Goal: Communication & Community: Answer question/provide support

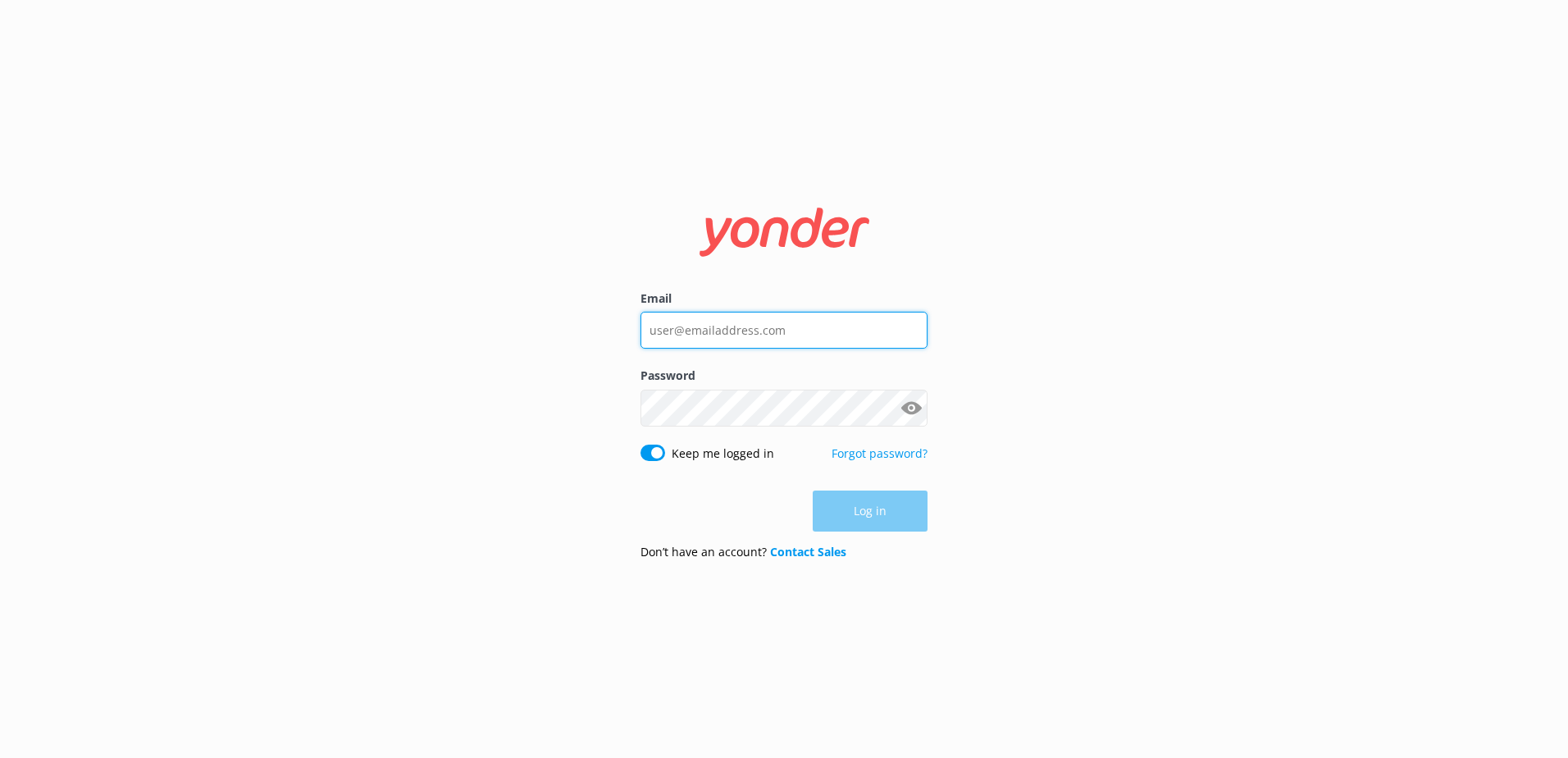
click at [852, 331] on input "Email" at bounding box center [784, 330] width 287 height 37
type input "social@ssc.com.fj"
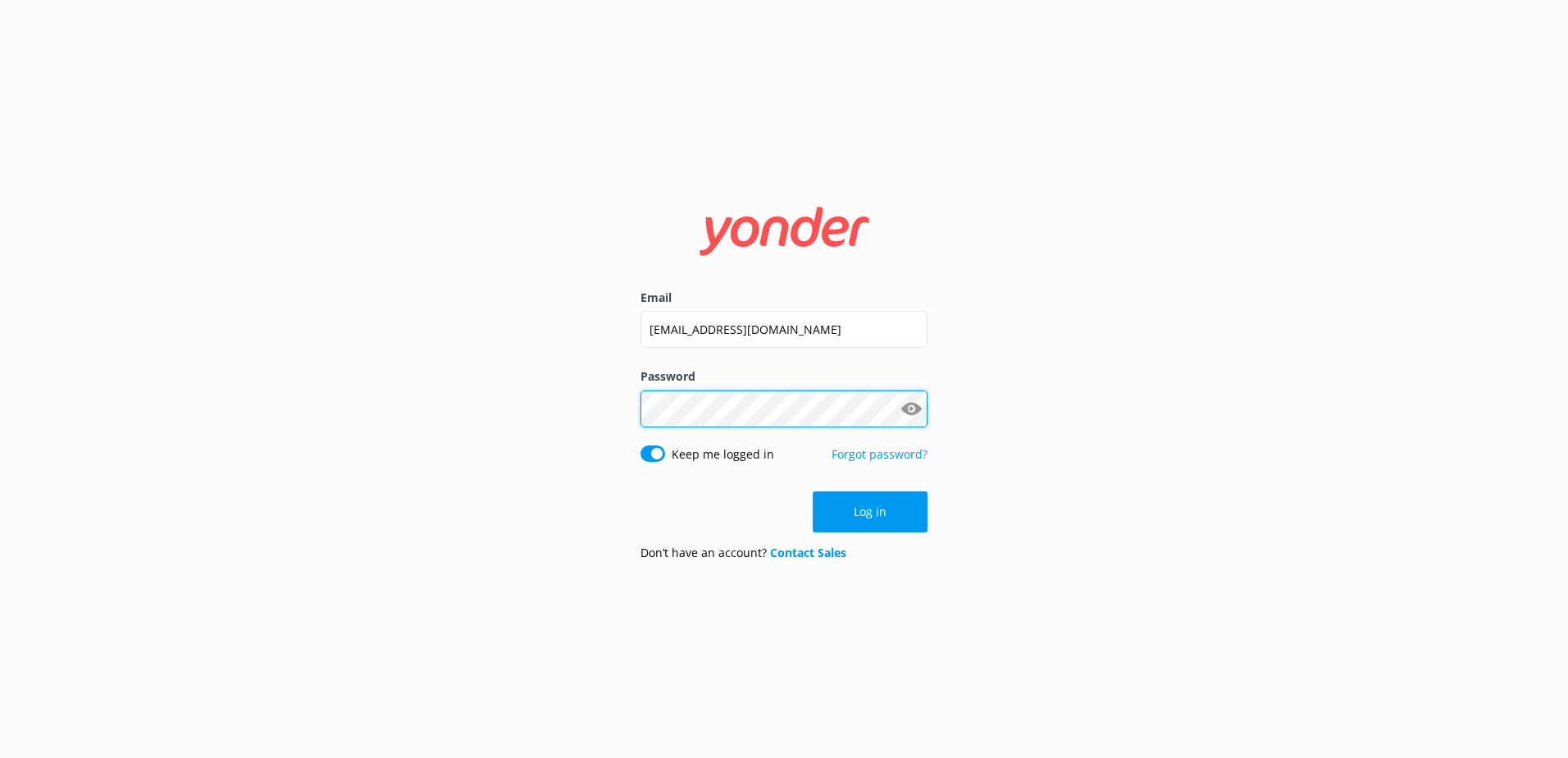
click button "Log in" at bounding box center [870, 511] width 115 height 41
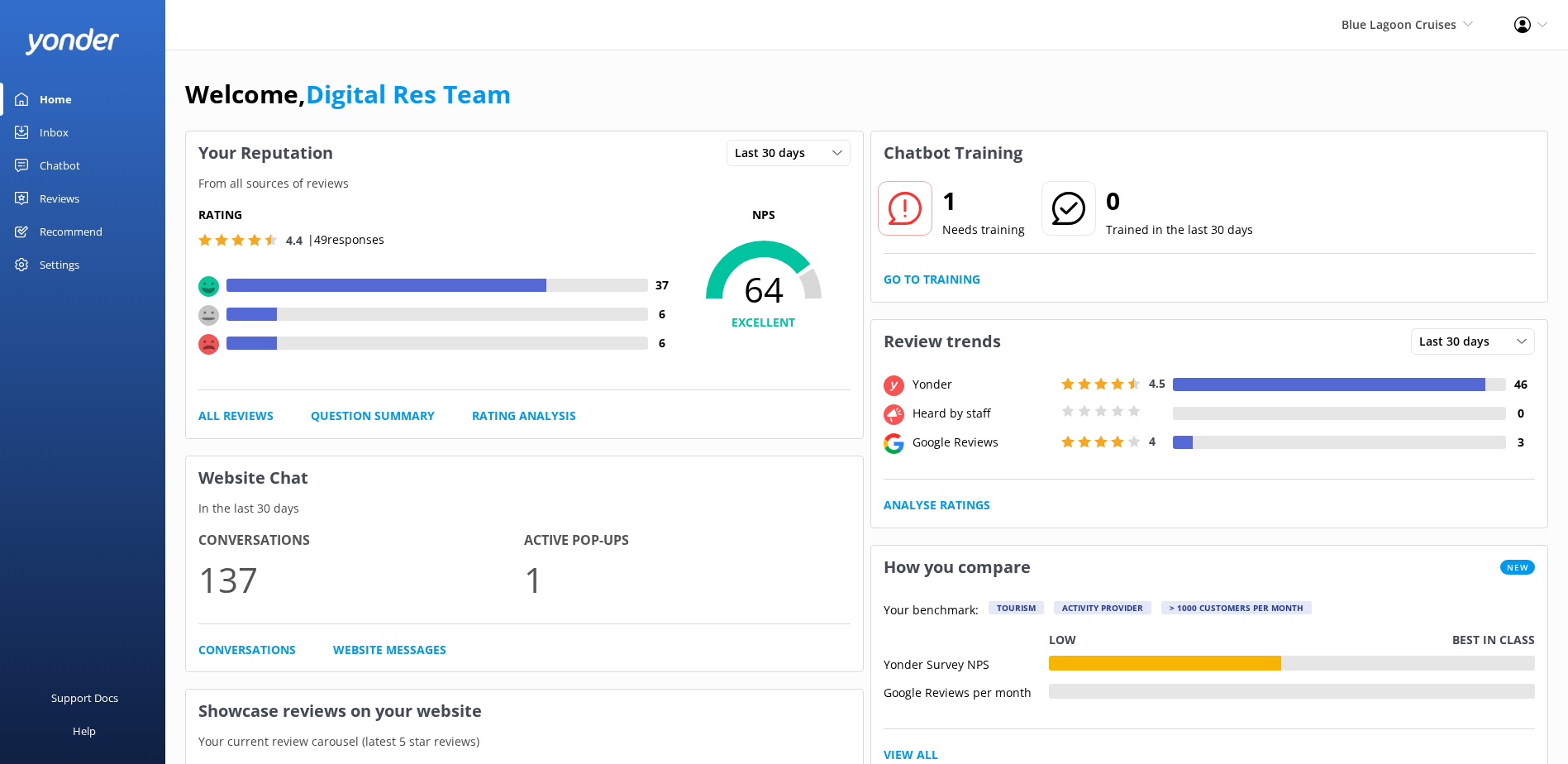
click at [926, 293] on div "1 Needs training 0 Trained in the last 30 days Go to Training" at bounding box center [1209, 238] width 677 height 127
click at [942, 278] on link "Go to Training" at bounding box center [932, 279] width 97 height 18
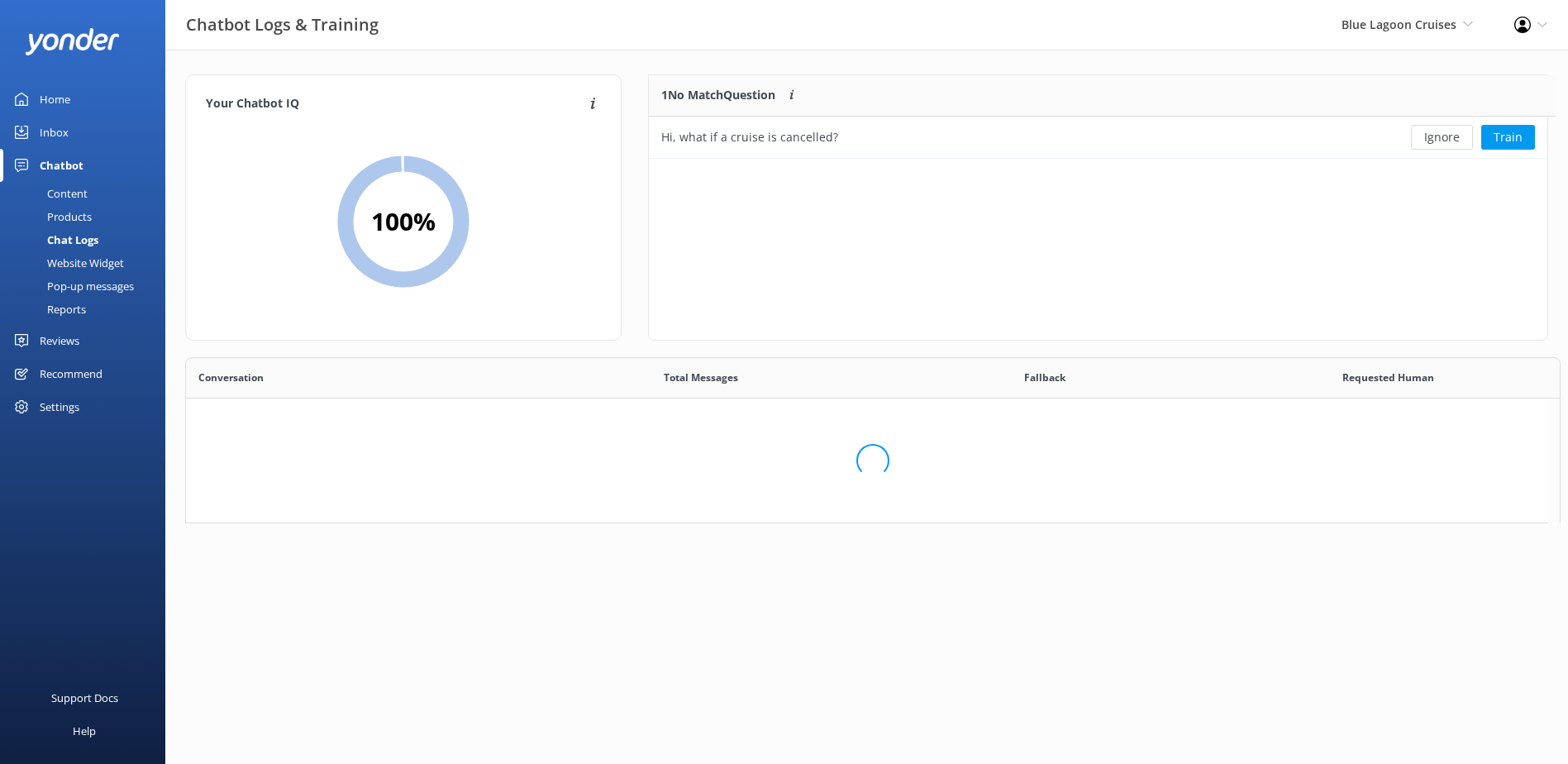
scroll to position [71, 885]
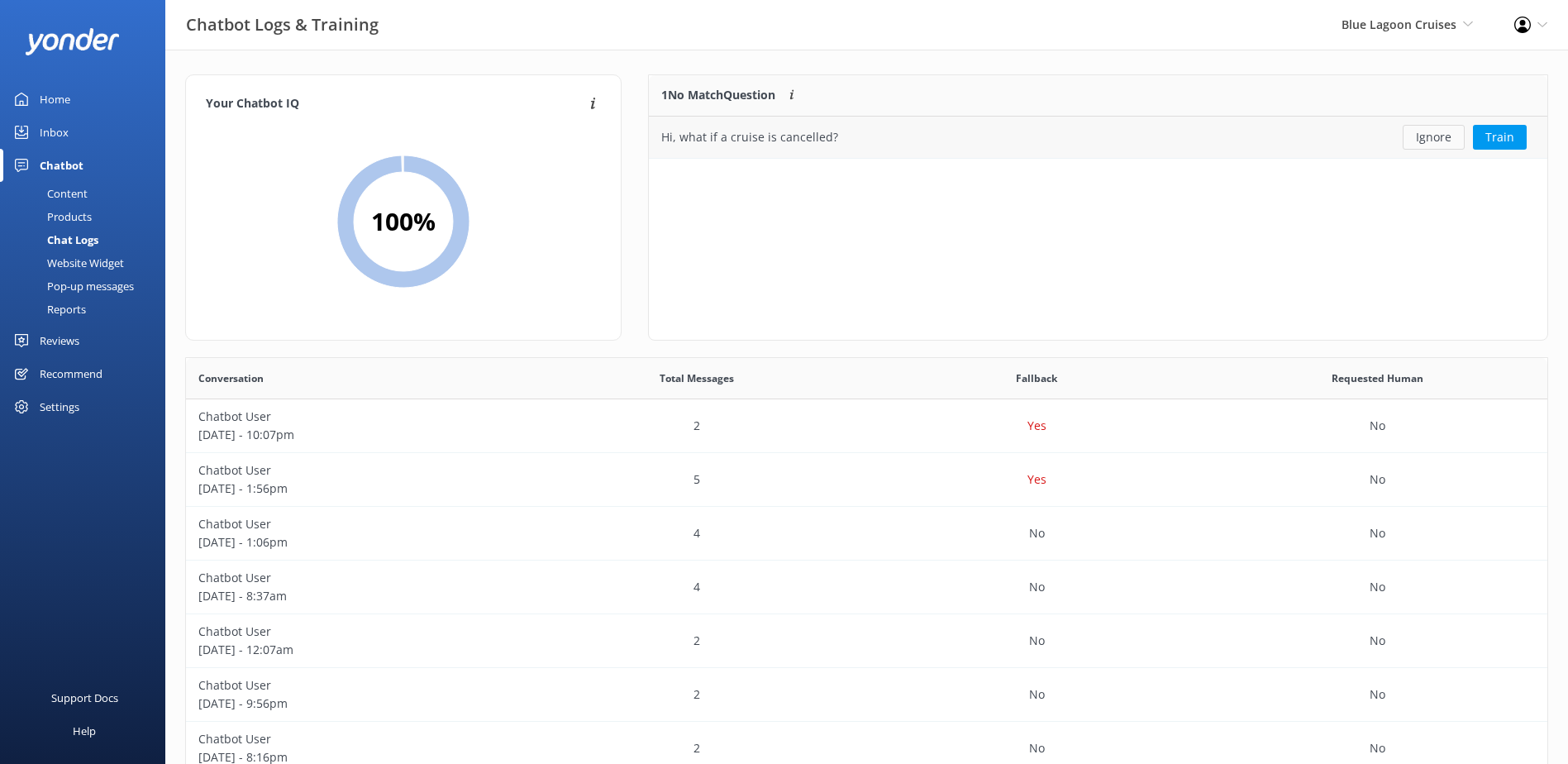
click at [1456, 131] on button "Ignore" at bounding box center [1434, 137] width 62 height 25
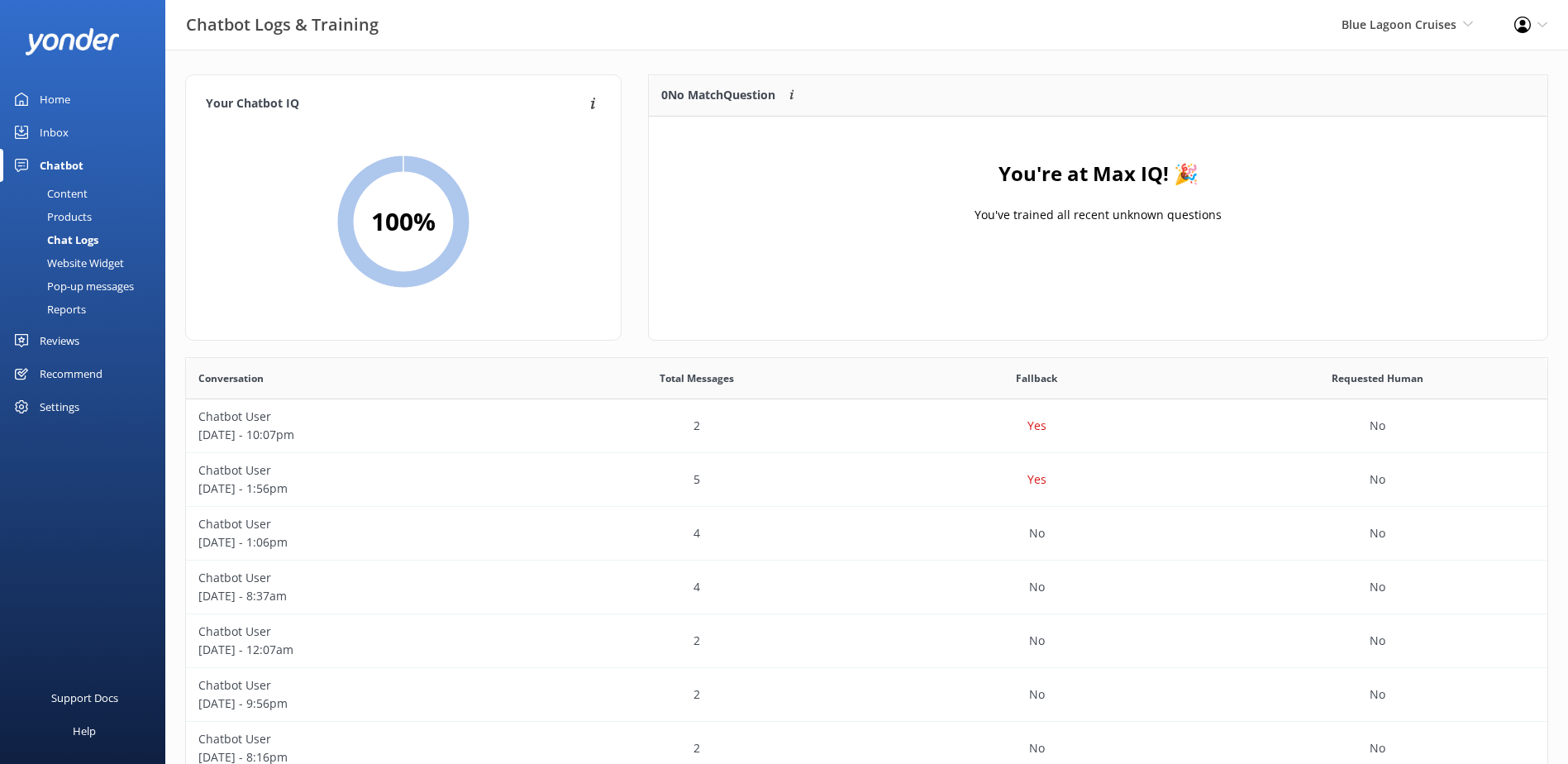
click at [31, 125] on link "Inbox" at bounding box center [83, 132] width 166 height 33
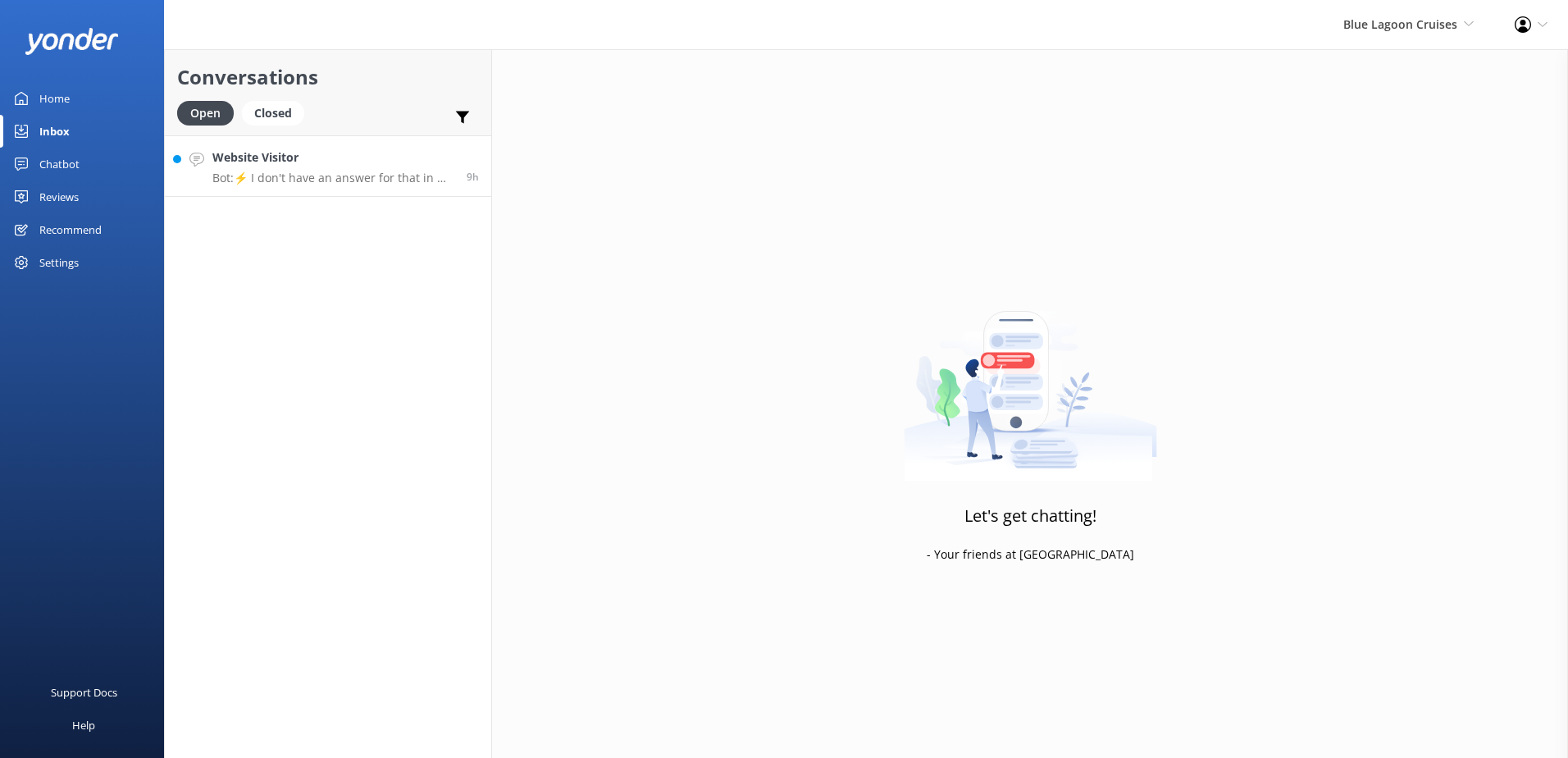
click at [325, 168] on div "Website Visitor Bot: ⚡ I don't have an answer for that in my knowledge base. Pl…" at bounding box center [333, 166] width 242 height 35
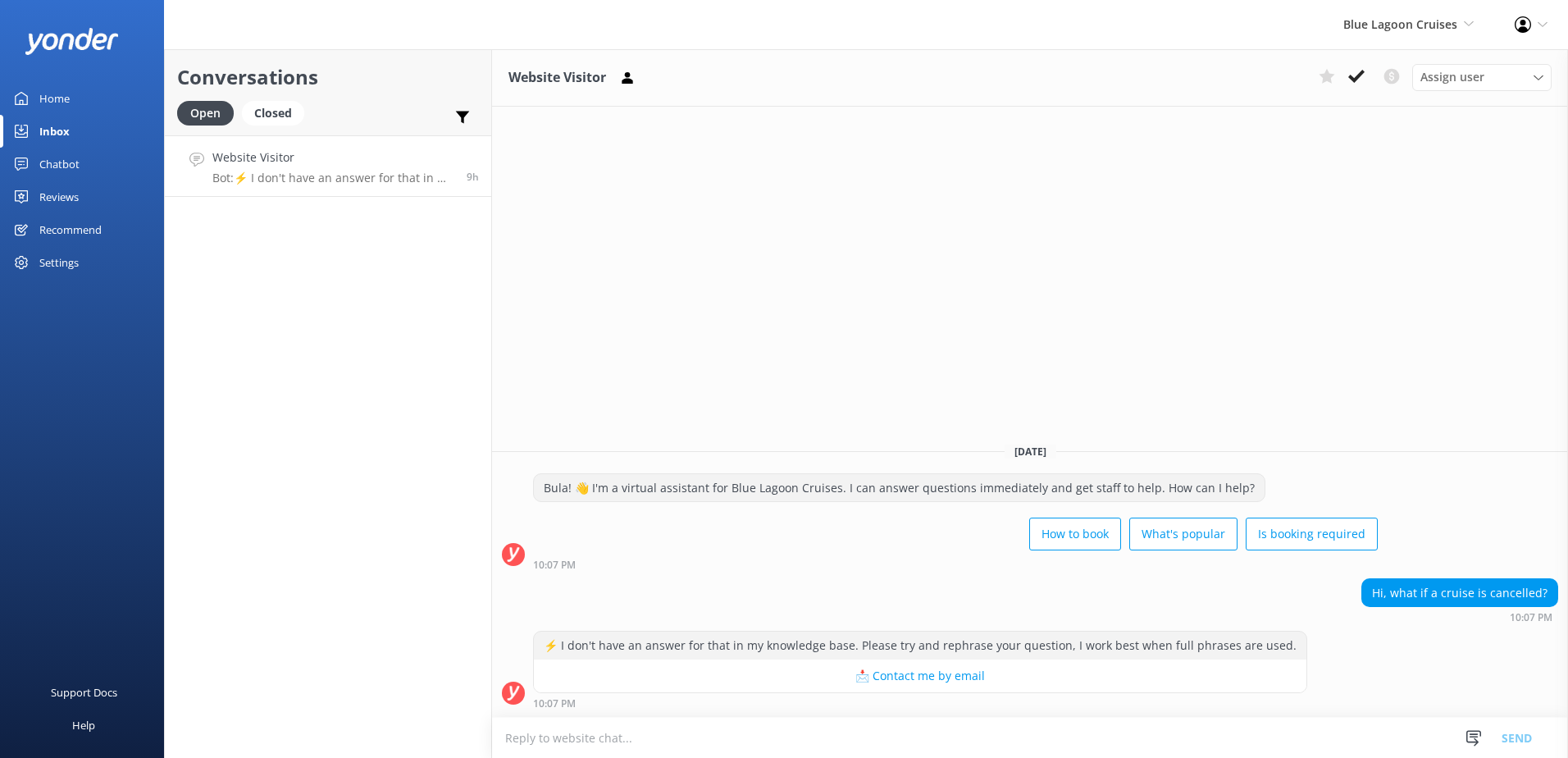
click at [769, 733] on textarea at bounding box center [1030, 737] width 1076 height 40
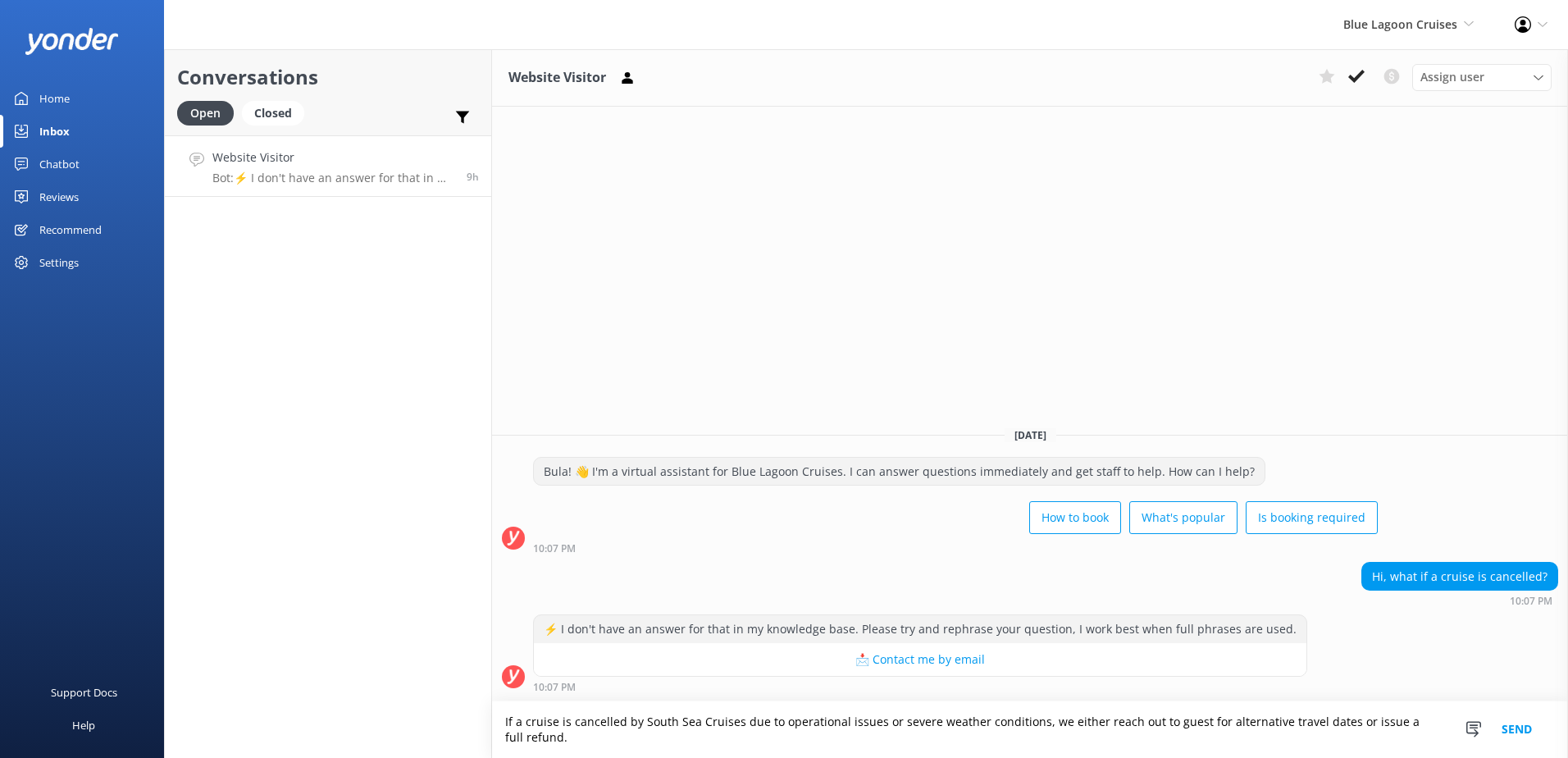
type textarea "If a cruise is cancelled by South Sea Cruises due to operational issues or seve…"
click at [1520, 723] on button "Send" at bounding box center [1517, 730] width 61 height 56
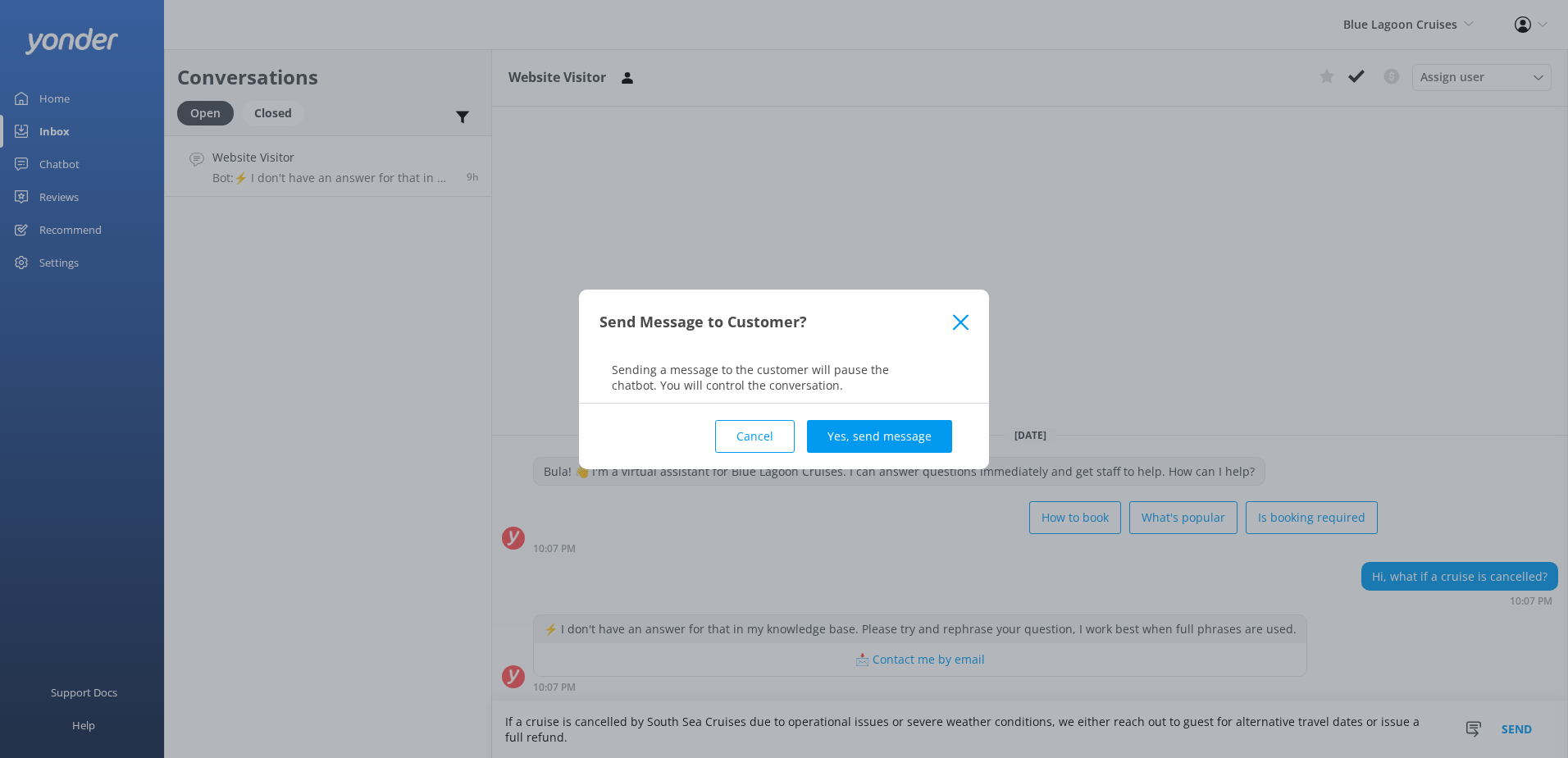
click at [950, 447] on button "Yes, send message" at bounding box center [879, 437] width 145 height 33
click at [928, 443] on div "Cancel Loading.. Yes, send message" at bounding box center [784, 436] width 369 height 66
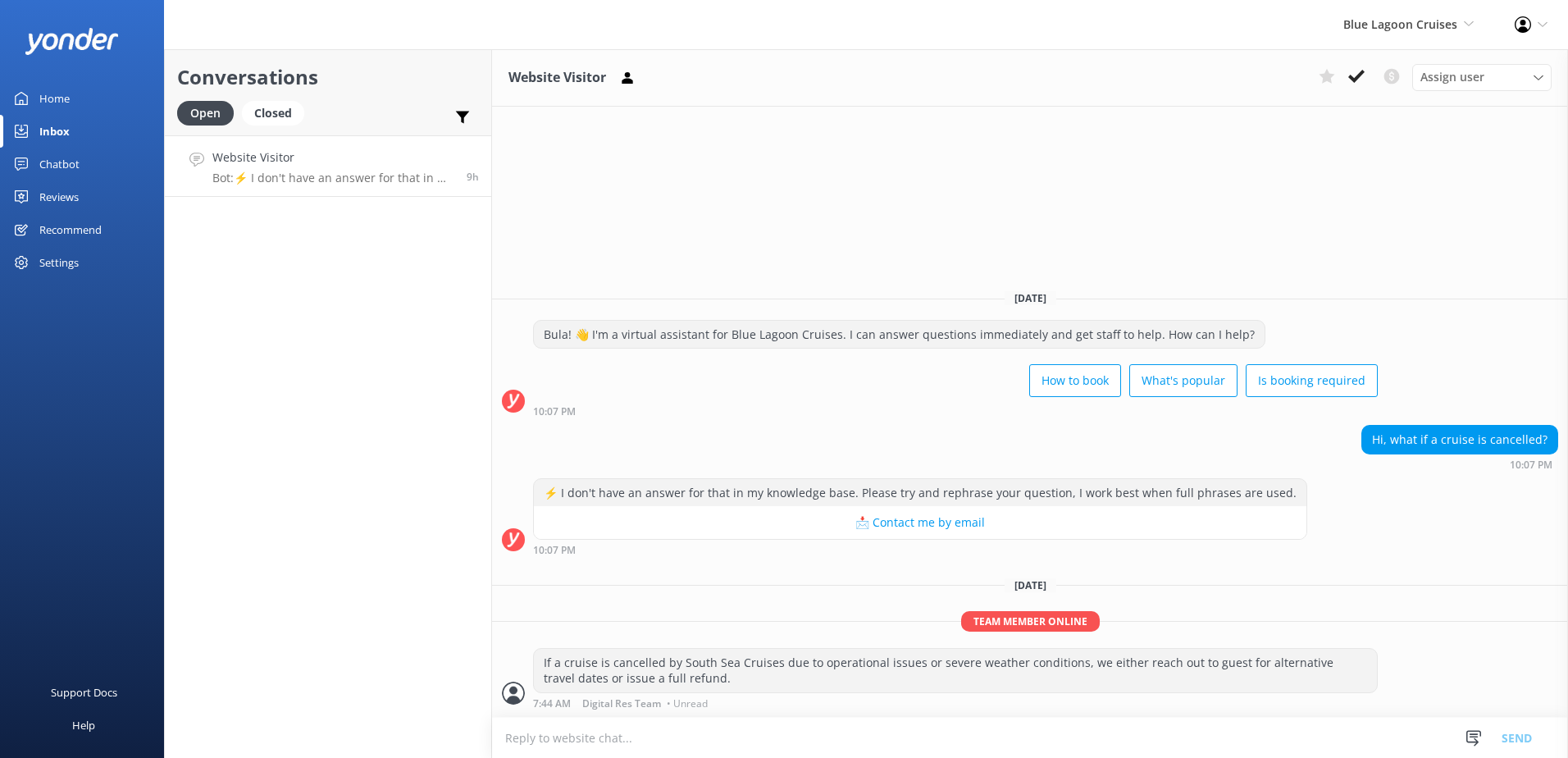
click at [696, 666] on div "If a cruise is cancelled by South Sea Cruises due to operational issues or seve…" at bounding box center [955, 671] width 843 height 43
click at [1355, 97] on div "Website Visitor Assign user Sonya Alyssa Asena Naweilulu Lavenia Adivou Miri Ko…" at bounding box center [1030, 77] width 1076 height 57
click at [1357, 84] on icon at bounding box center [1356, 76] width 17 height 17
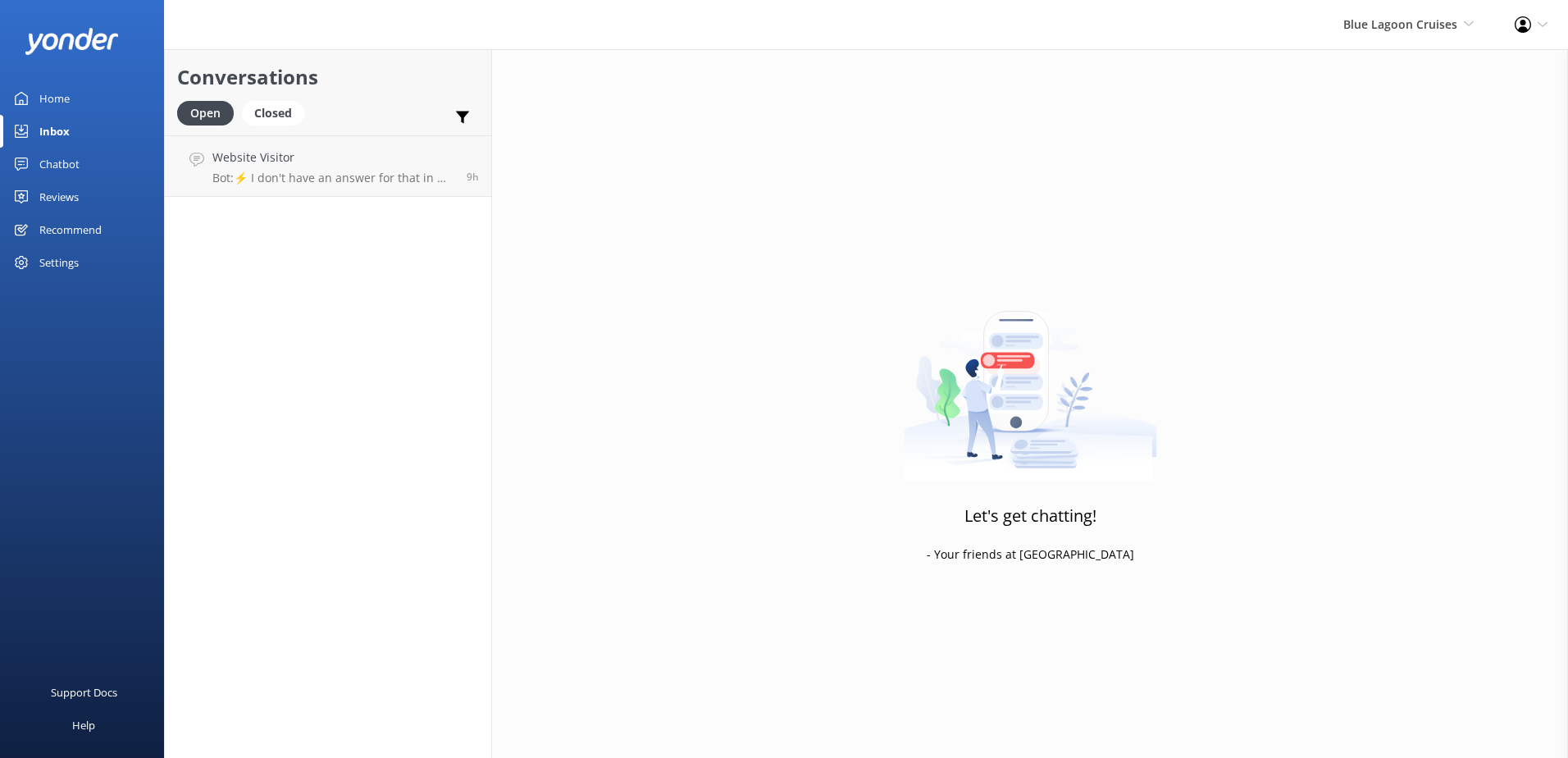
click at [1398, 37] on div "Blue Lagoon Cruises South Sea Sailing South Sea Cruises Malamala Beach Club Awe…" at bounding box center [1409, 24] width 171 height 49
click at [1404, 80] on link "South Sea Sailing" at bounding box center [1414, 70] width 164 height 39
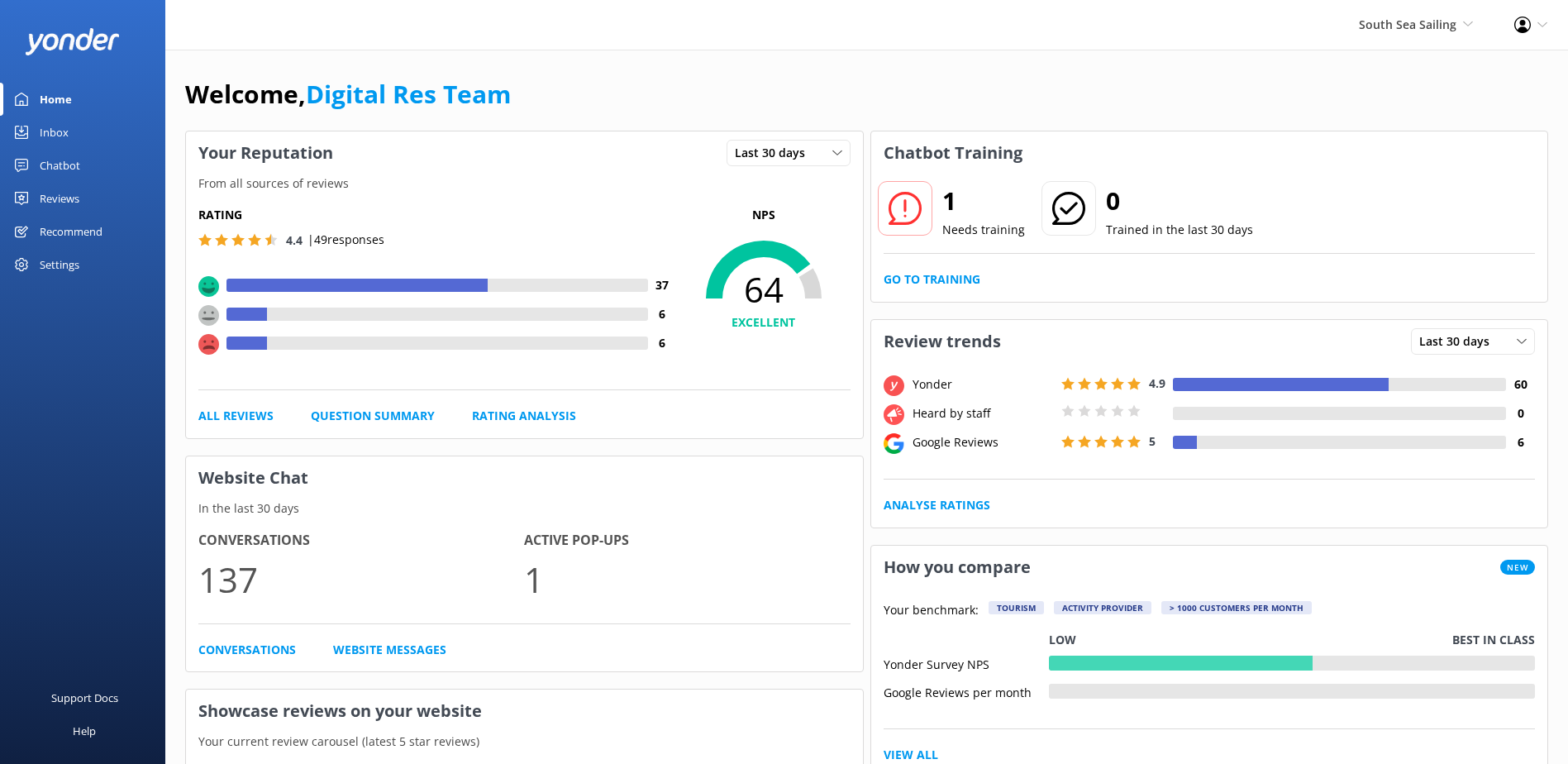
click at [951, 264] on div "1 Needs training 0 Trained in the last 30 days Go to Training" at bounding box center [1209, 238] width 677 height 127
click at [951, 267] on div "1 Needs training 0 Trained in the last 30 days Go to Training" at bounding box center [1209, 238] width 677 height 127
click at [954, 276] on link "Go to Training" at bounding box center [932, 279] width 97 height 18
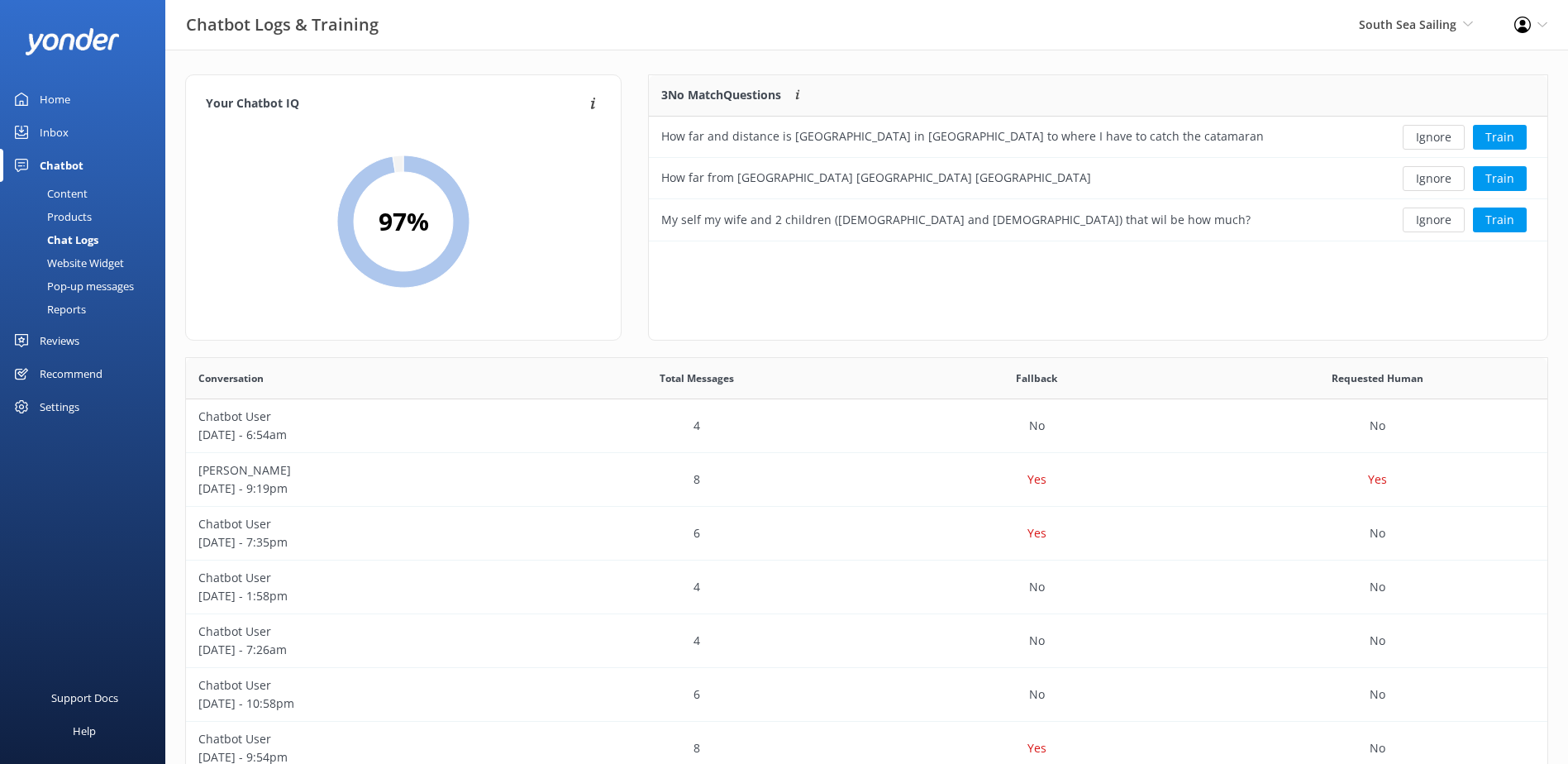
scroll to position [154, 885]
click at [1104, 338] on div "3 No Match Questions Customers sometimes ask questions that don't fully match a…" at bounding box center [1099, 208] width 900 height 266
click at [1432, 136] on button "Ignore" at bounding box center [1434, 137] width 62 height 25
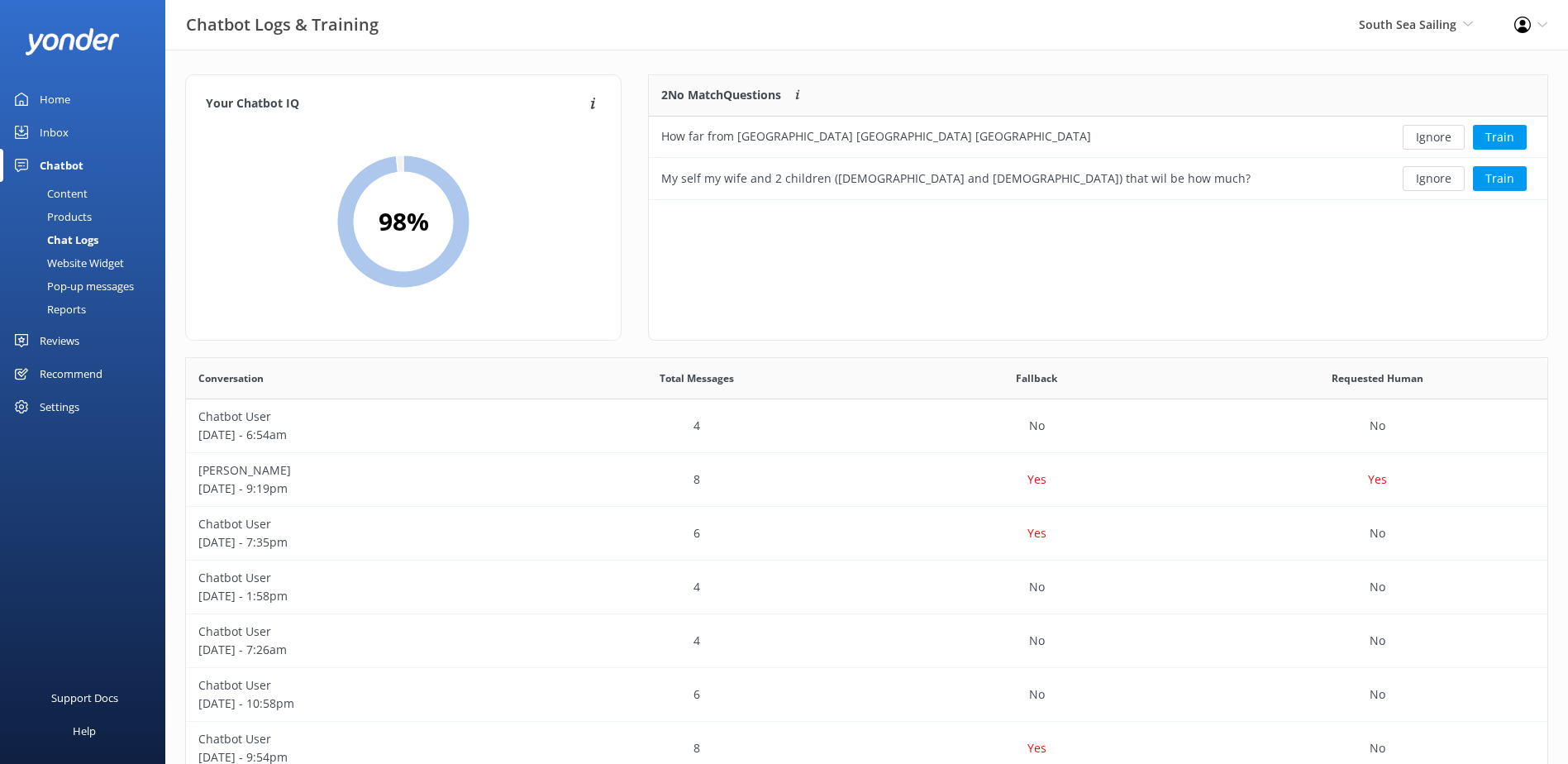
scroll to position [112, 885]
click at [1410, 85] on div at bounding box center [1456, 95] width 182 height 41
click at [1433, 139] on button "Ignore" at bounding box center [1434, 137] width 62 height 25
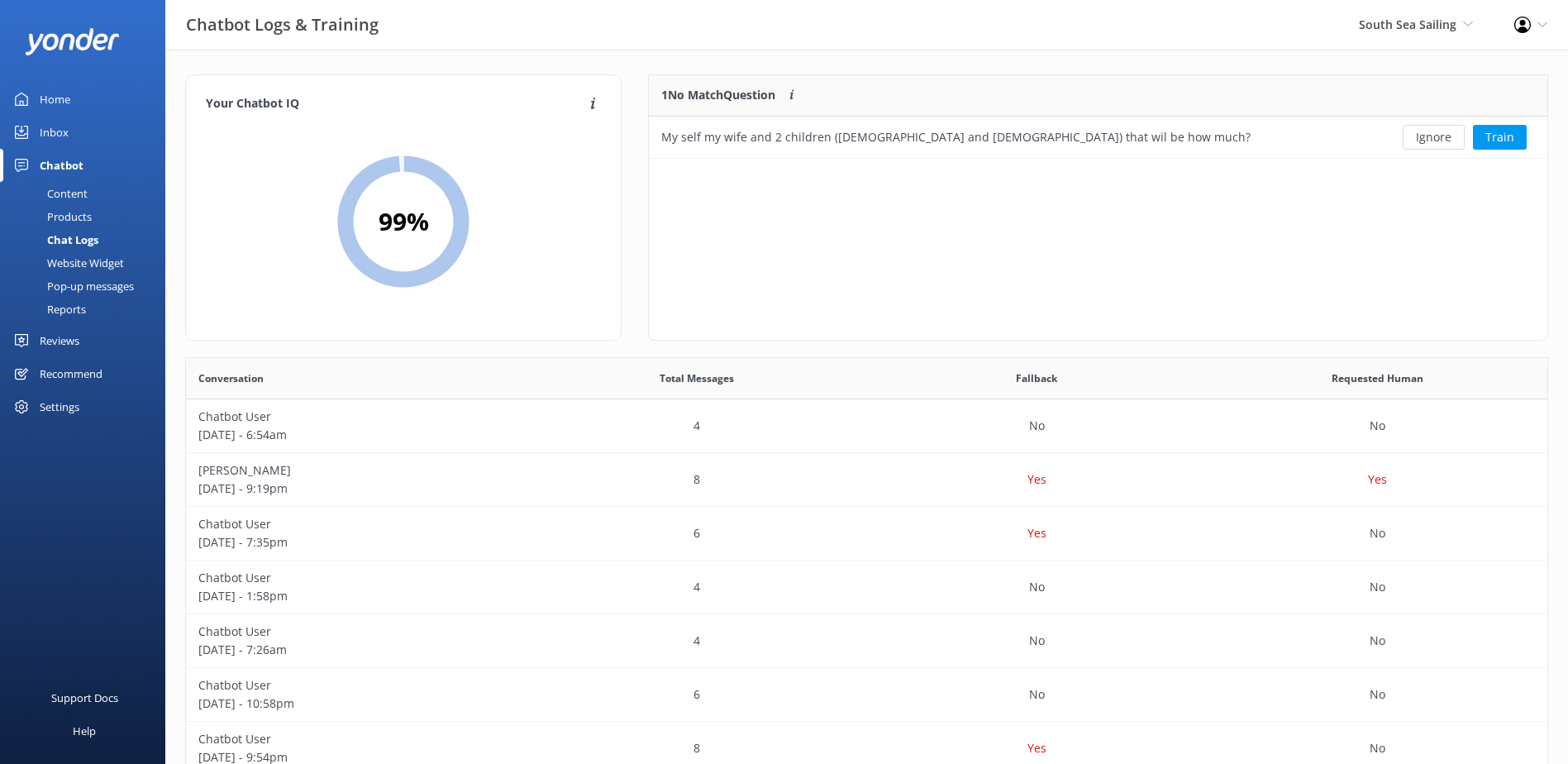
scroll to position [71, 885]
click at [1433, 139] on button "Ignore" at bounding box center [1434, 137] width 62 height 25
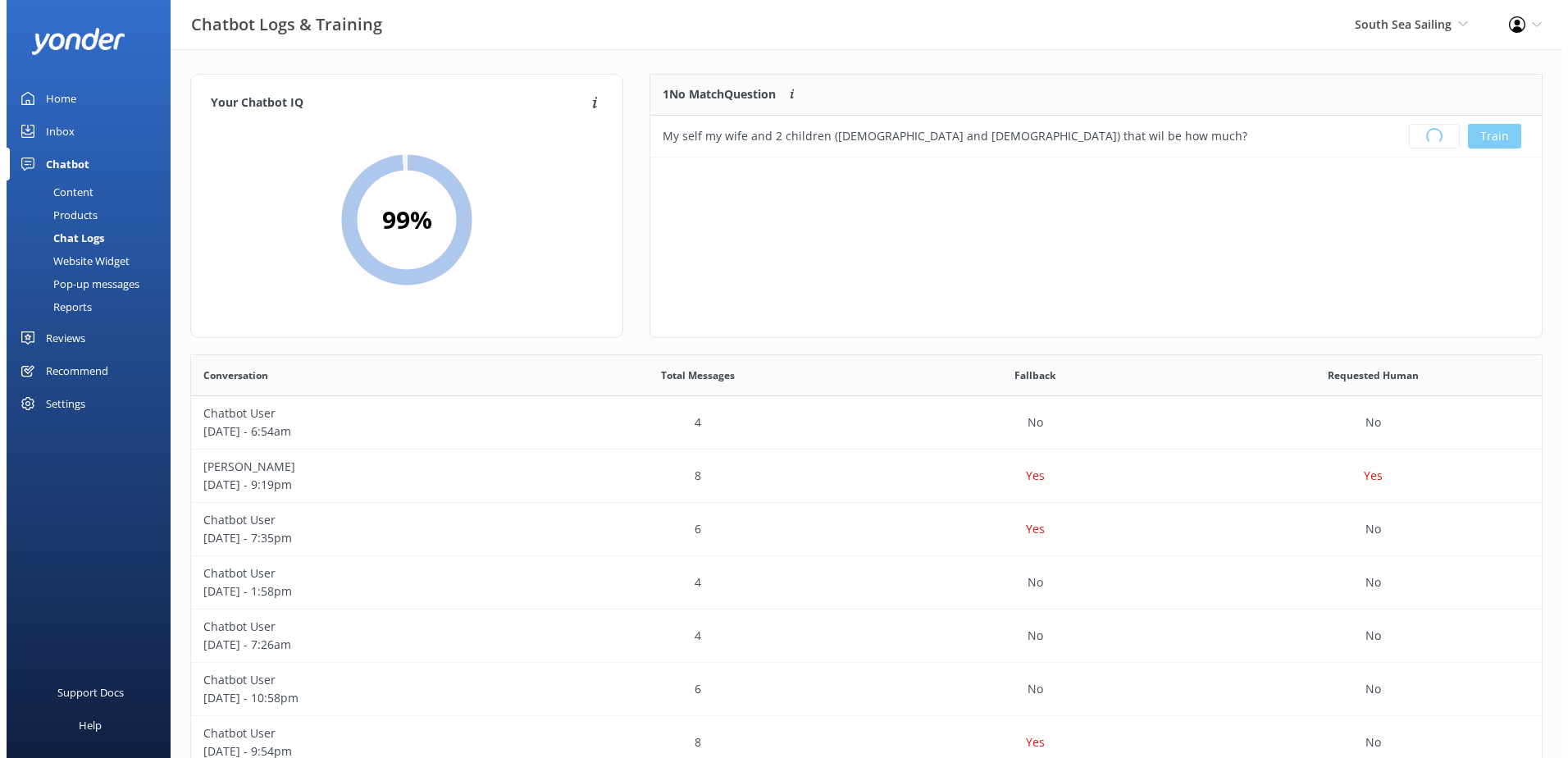
scroll to position [193, 878]
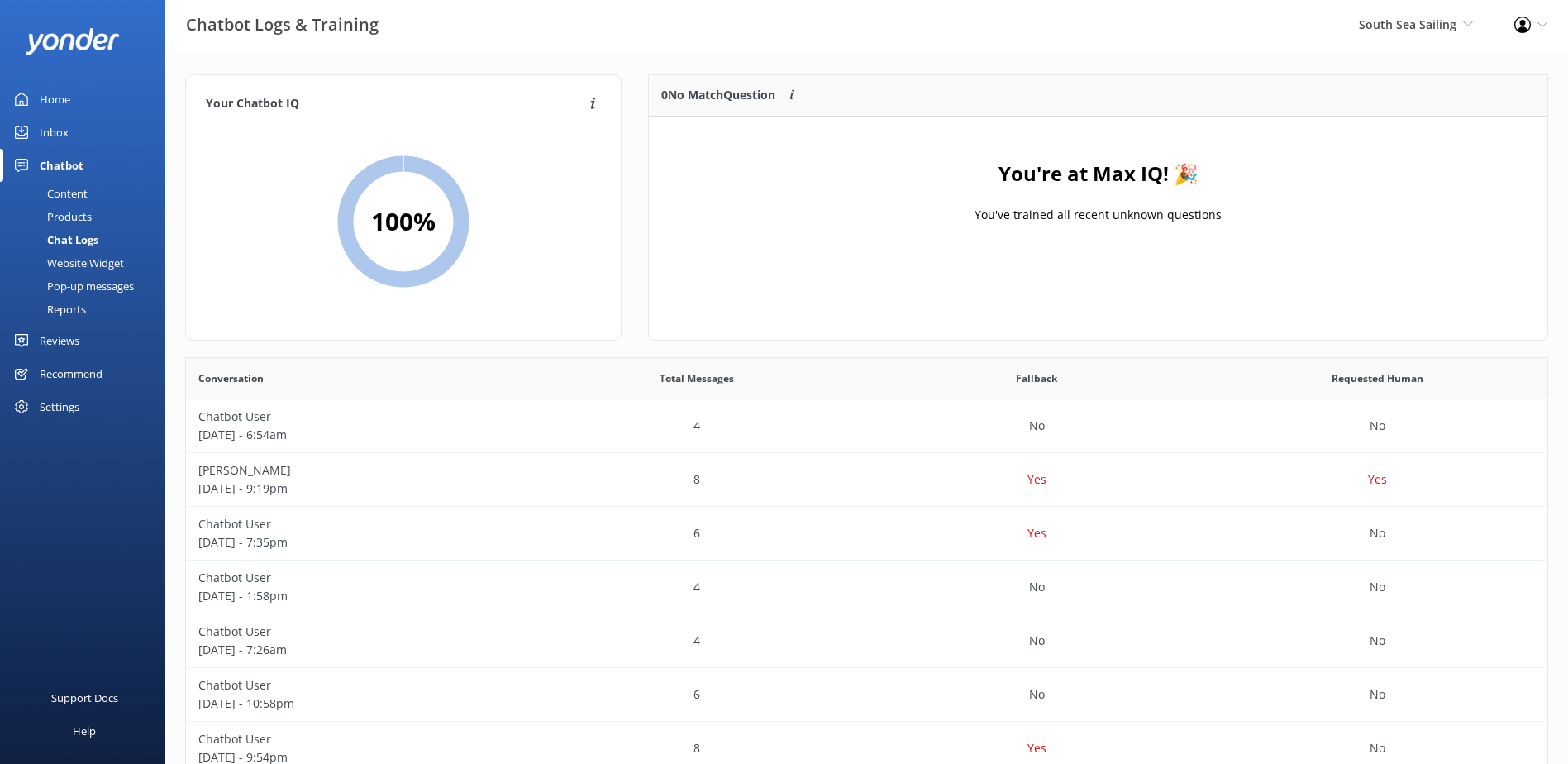
click at [54, 134] on div "Inbox" at bounding box center [54, 132] width 29 height 33
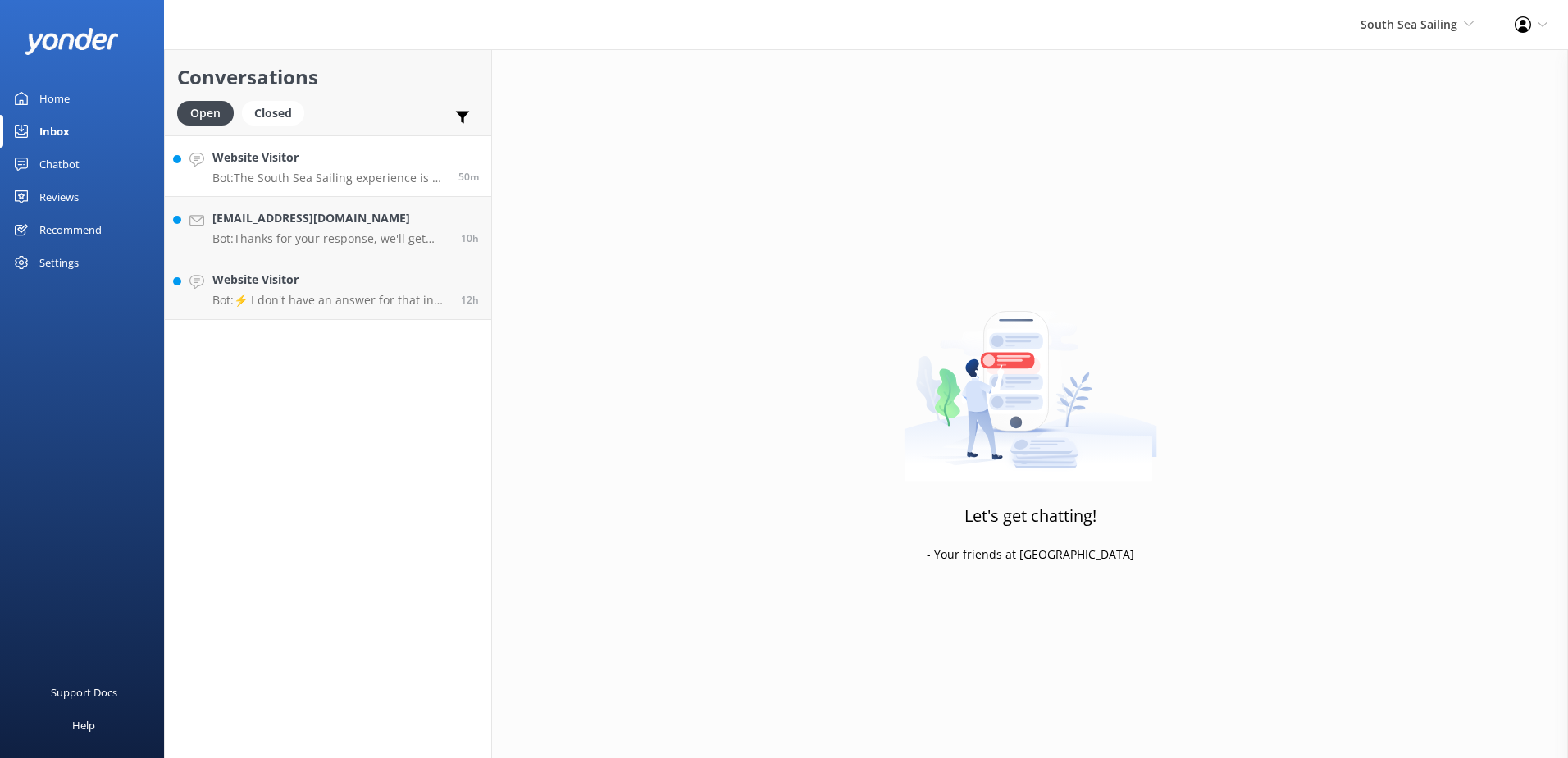
click at [370, 186] on link "Website Visitor Bot: The South Sea Sailing experience is a full-day trip only, …" at bounding box center [328, 166] width 326 height 61
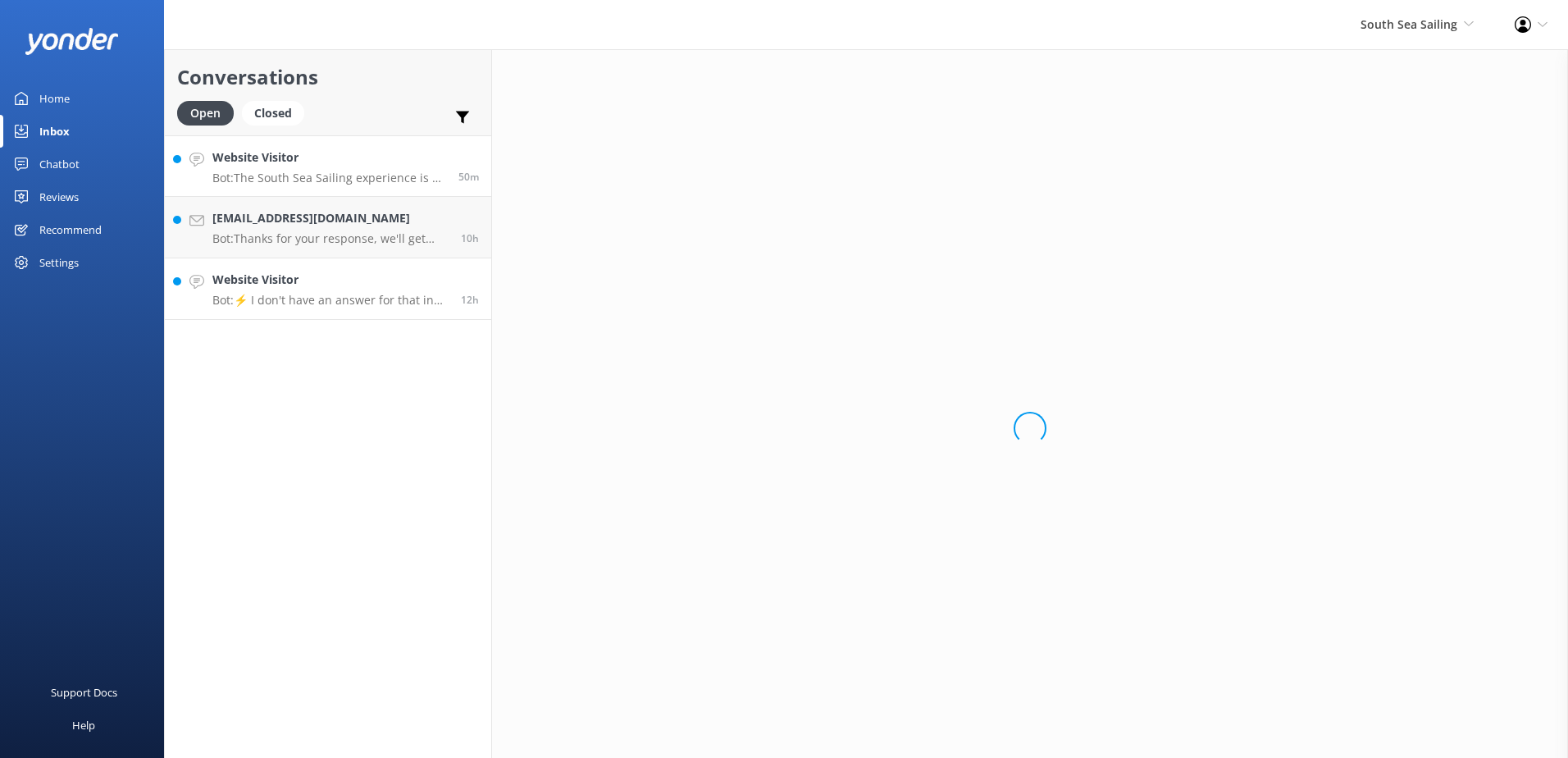
click at [339, 266] on link "Website Visitor Bot: ⚡ I don't have an answer for that in my knowledge base. Pl…" at bounding box center [328, 289] width 326 height 61
click at [347, 292] on div "Website Visitor Bot: ⚡ I don't have an answer for that in my knowledge base. Pl…" at bounding box center [330, 288] width 237 height 36
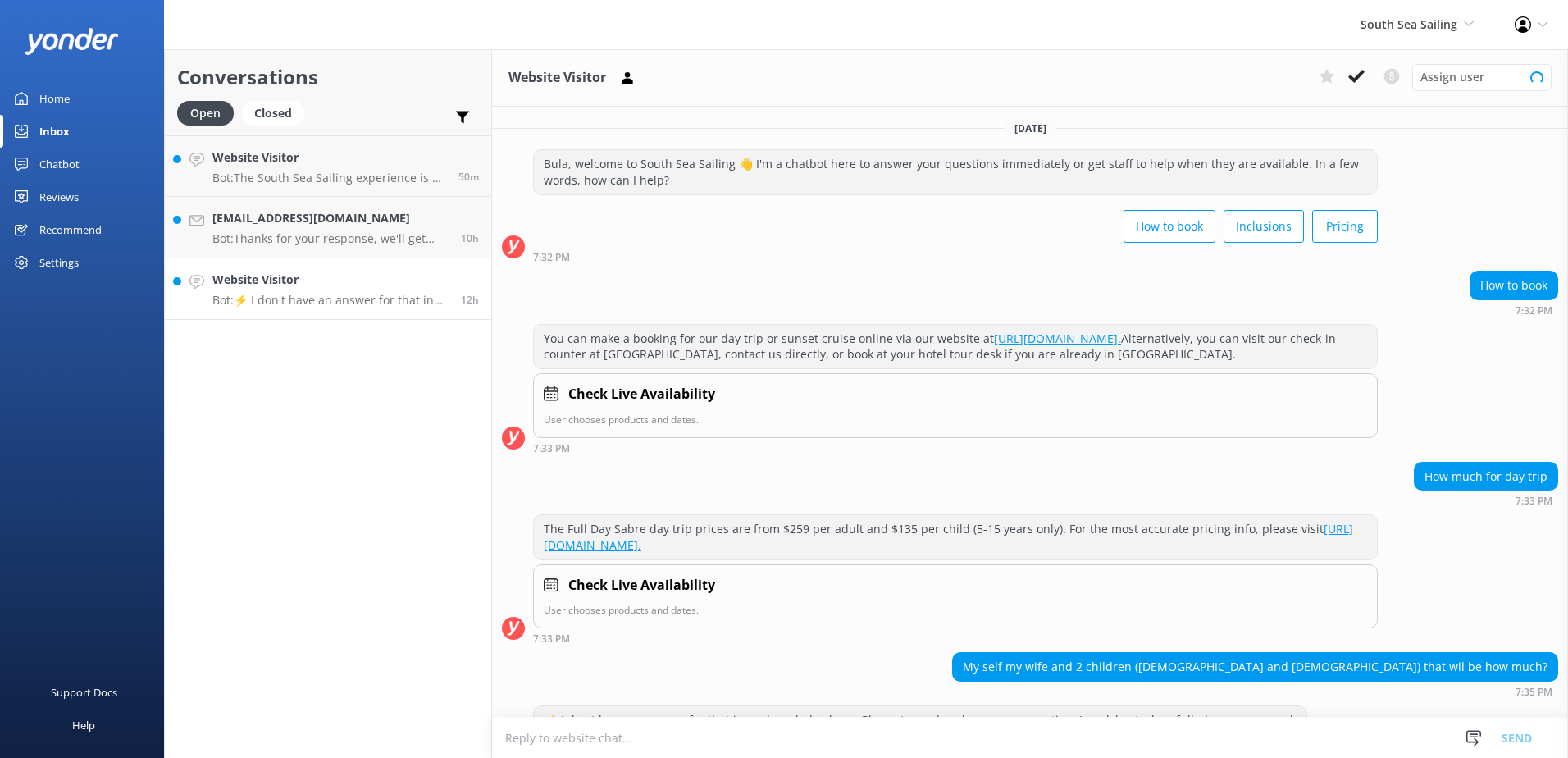
scroll to position [74, 0]
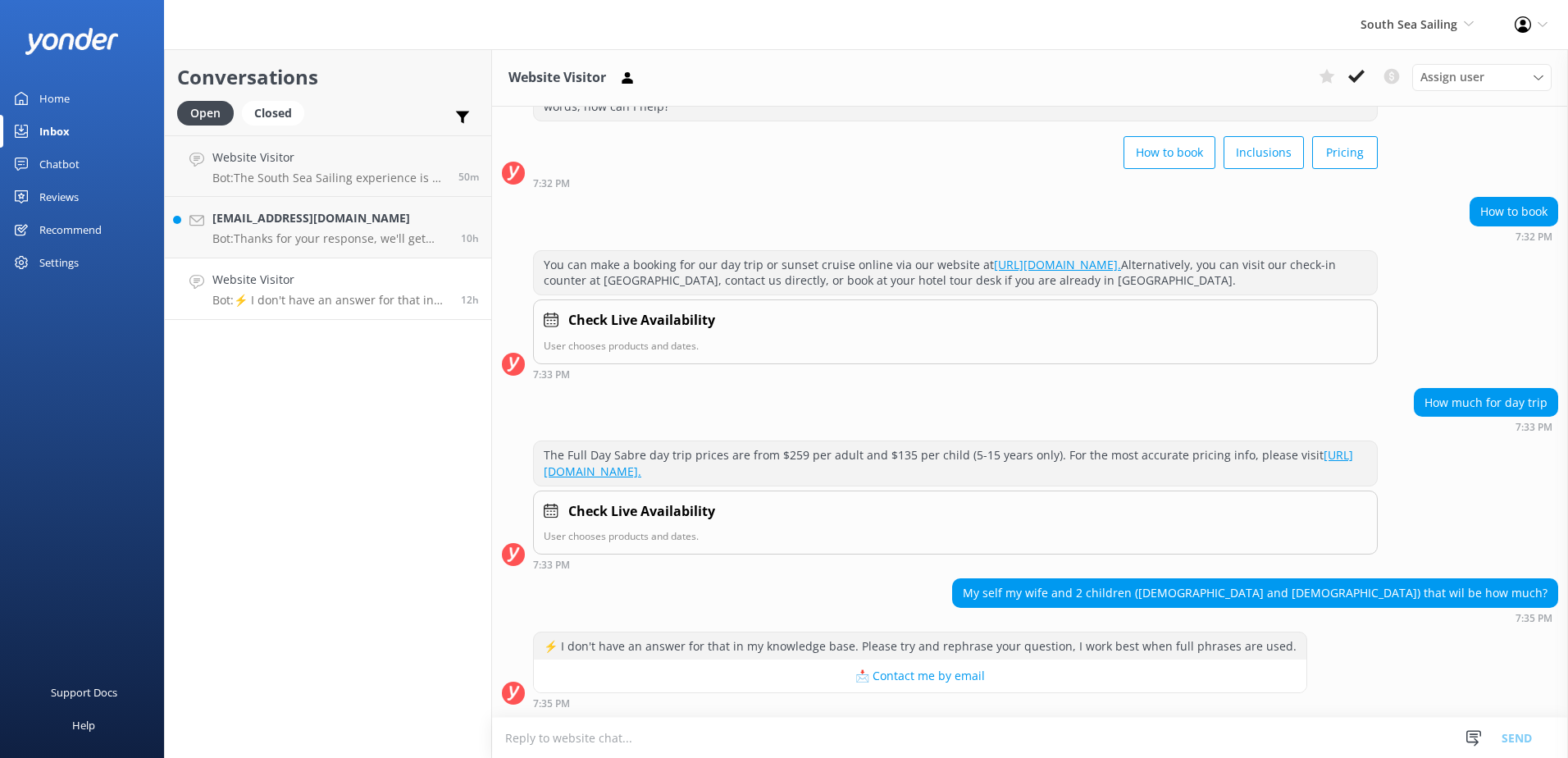
click at [1353, 75] on icon at bounding box center [1356, 76] width 17 height 17
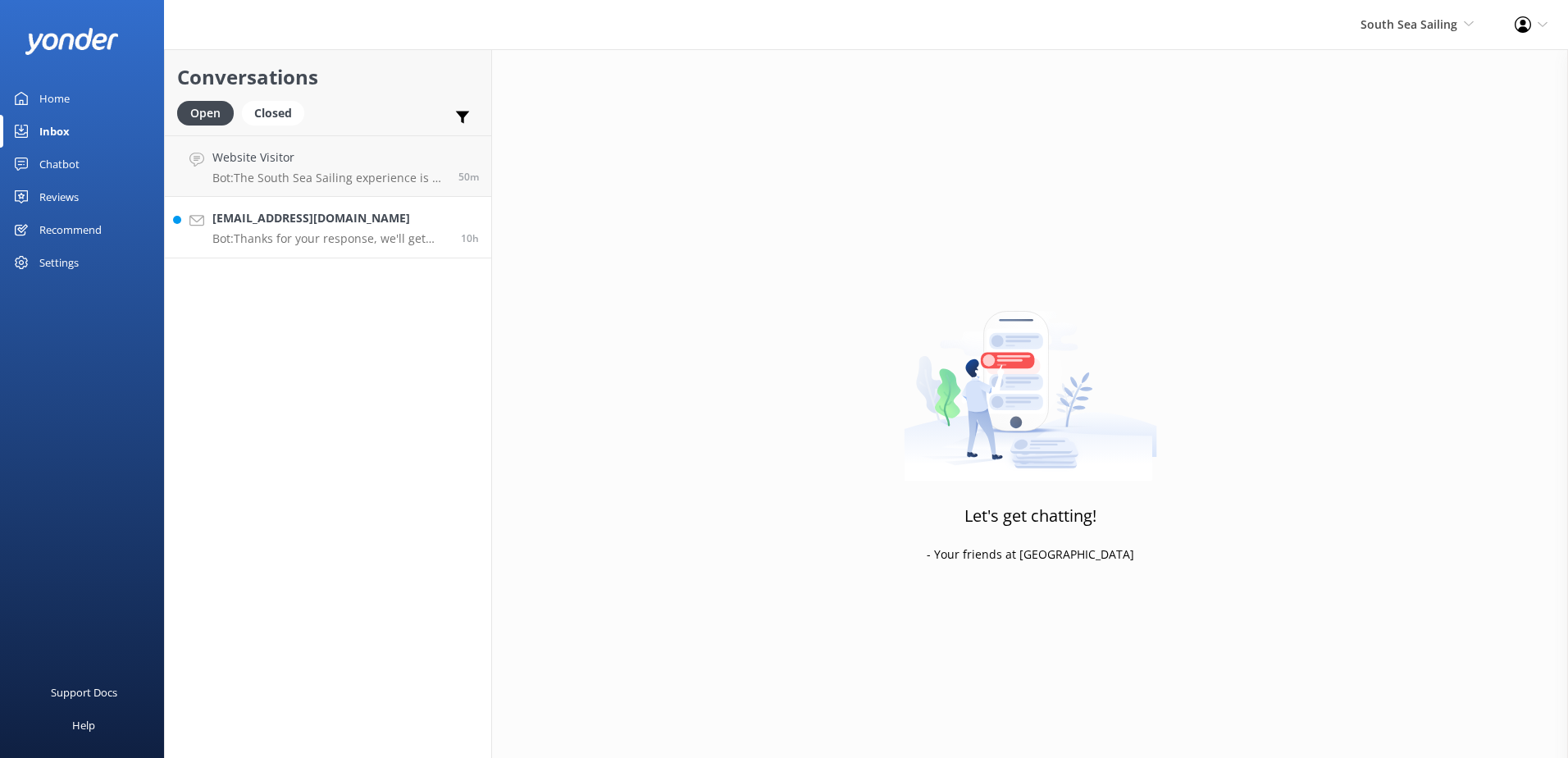
click at [380, 244] on p "Bot: Thanks for your response, we'll get back to you as soon as we can during o…" at bounding box center [330, 239] width 237 height 15
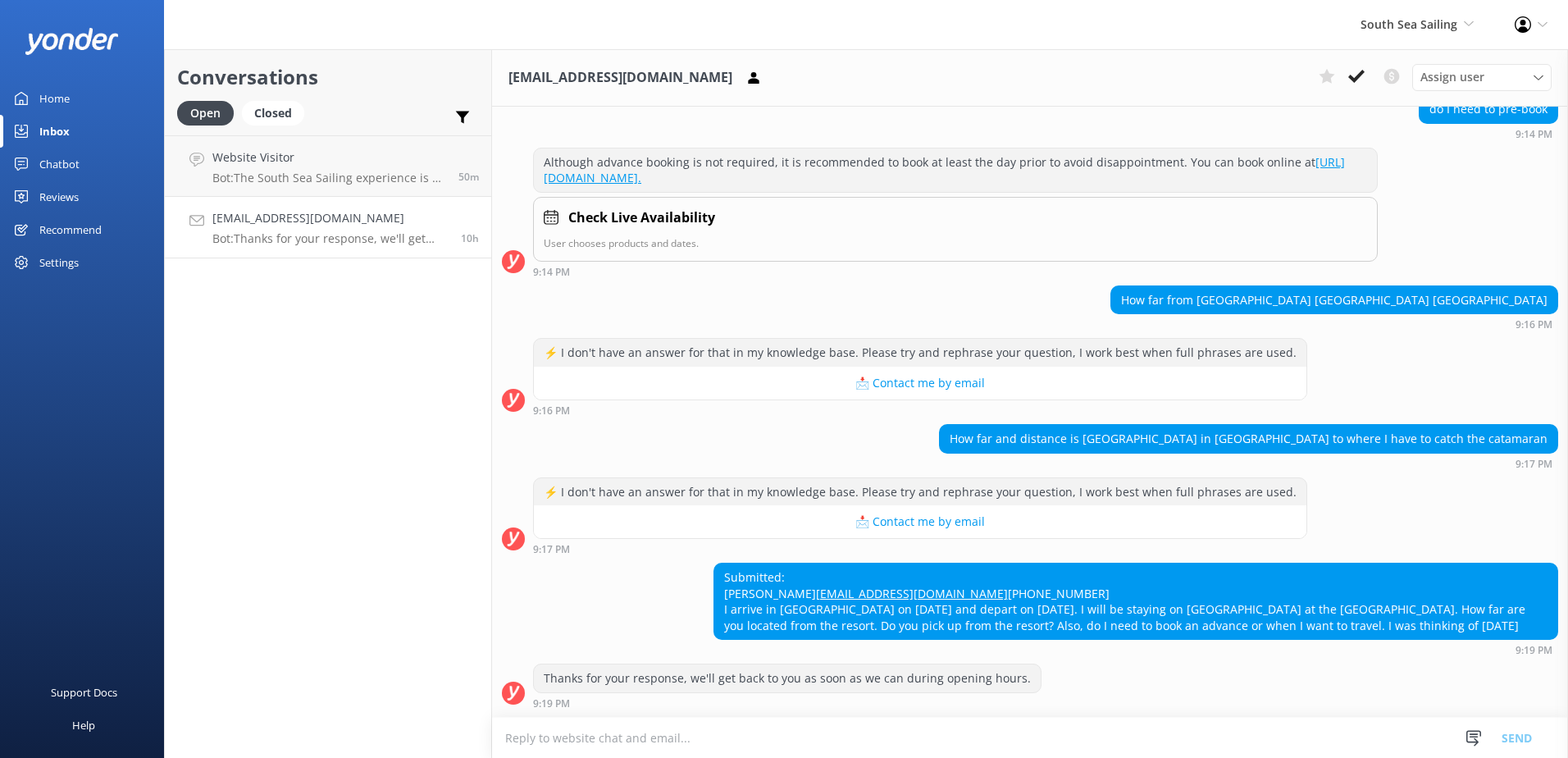
scroll to position [208, 0]
drag, startPoint x: 1248, startPoint y: 405, endPoint x: 1328, endPoint y: 409, distance: 80.1
click at [1328, 425] on div "How far and distance is Shangri-La resort in Jamaica Island to where I have to …" at bounding box center [1248, 439] width 618 height 28
drag, startPoint x: 1328, startPoint y: 409, endPoint x: 1347, endPoint y: 504, distance: 96.9
click at [1347, 504] on div "⚡ I don't have an answer for that in my knowledge base. Please try and rephrase…" at bounding box center [1030, 516] width 1076 height 78
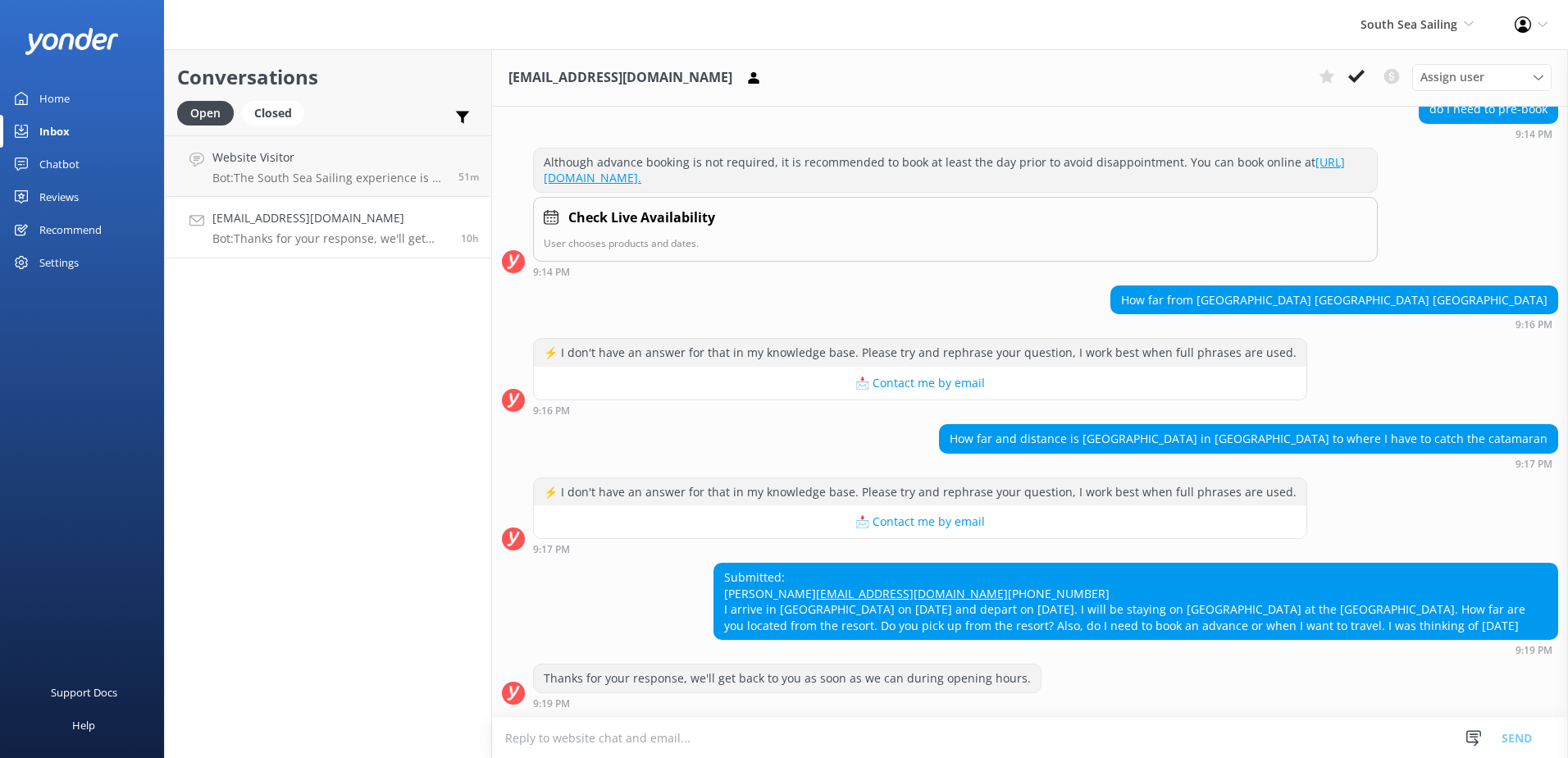
click at [1137, 746] on textarea at bounding box center [1030, 737] width 1076 height 40
click at [1165, 746] on textarea at bounding box center [1030, 737] width 1076 height 40
click at [1250, 741] on textarea at bounding box center [1030, 737] width 1076 height 40
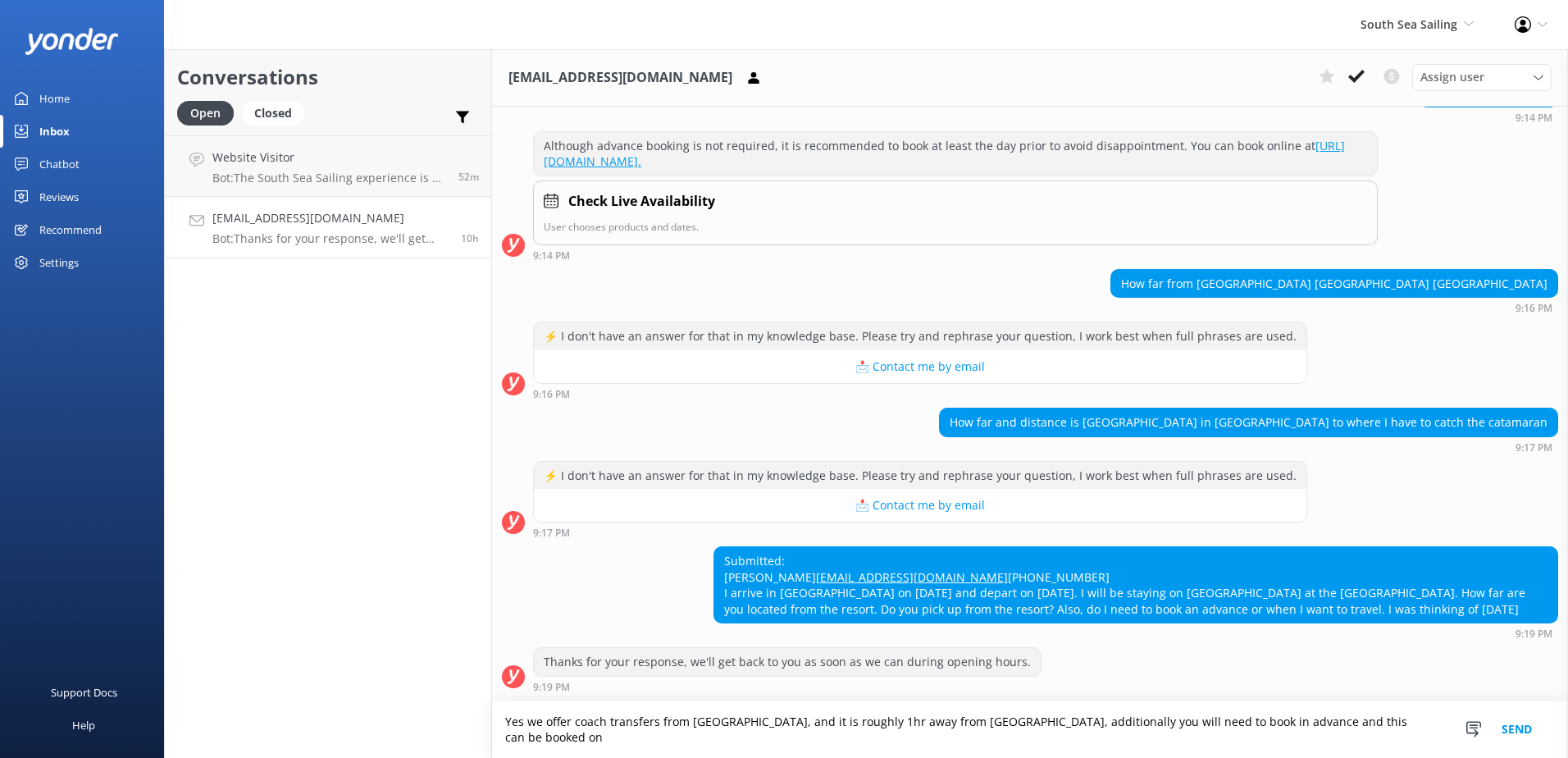
scroll to position [225, 0]
click at [565, 736] on textarea "Yes we offer coach transfers from Shangri-la Fijian resort, and it is roughly 1…" at bounding box center [1030, 730] width 1076 height 56
click at [1252, 721] on textarea "Yes we offer coach transfers from Shangri-la Fijian resort, and it is roughly 1…" at bounding box center [1030, 730] width 1076 height 56
drag, startPoint x: 526, startPoint y: 724, endPoint x: 452, endPoint y: 716, distance: 74.4
click at [452, 716] on div "Conversations Open Closed Important Converted Assigned to me Unassigned Website…" at bounding box center [866, 403] width 1404 height 709
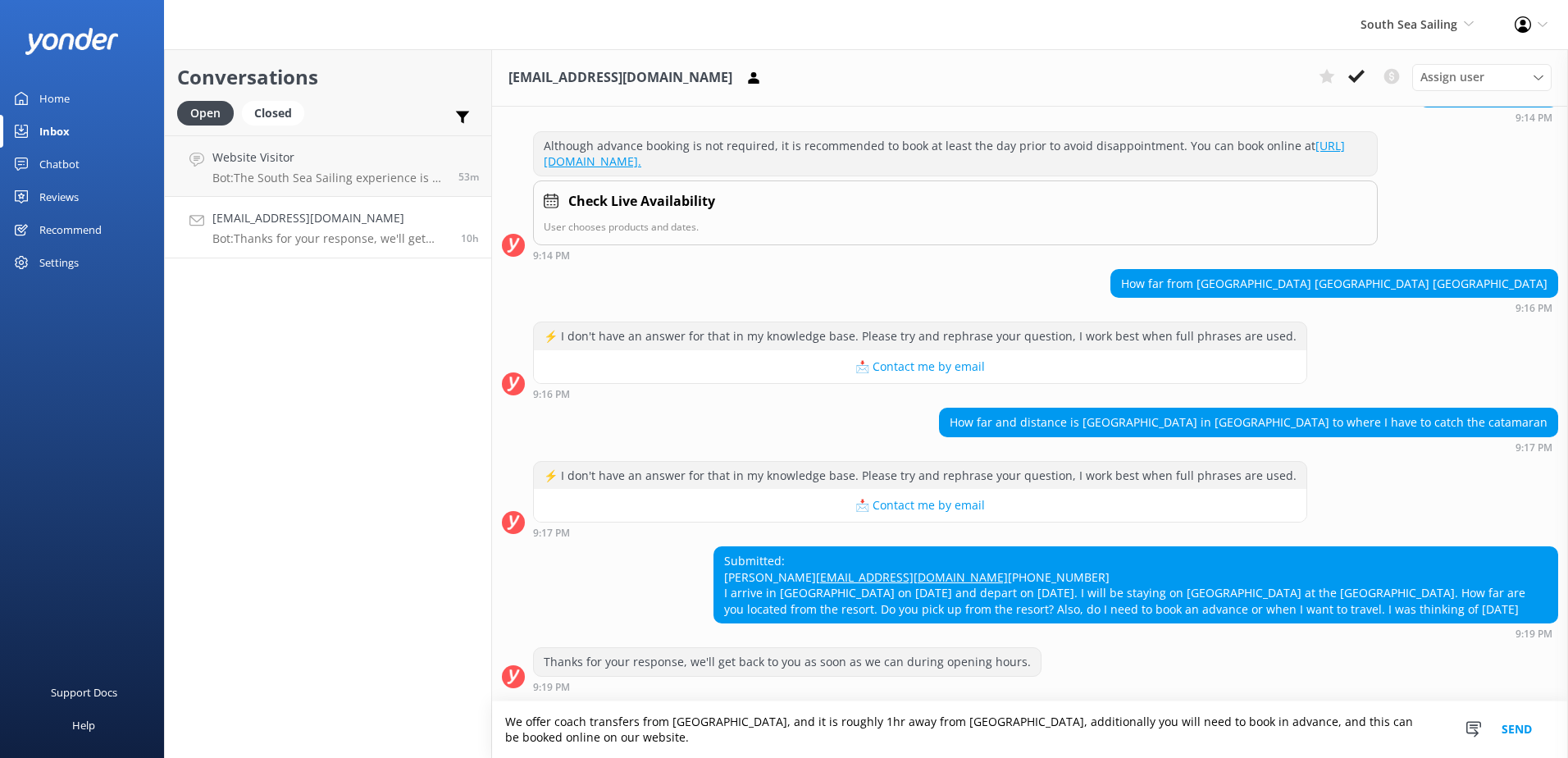
type textarea "We offer coach transfers from Shangri-la Fijian resort, and it is roughly 1hr a…"
click at [1518, 736] on button "Send" at bounding box center [1517, 730] width 61 height 56
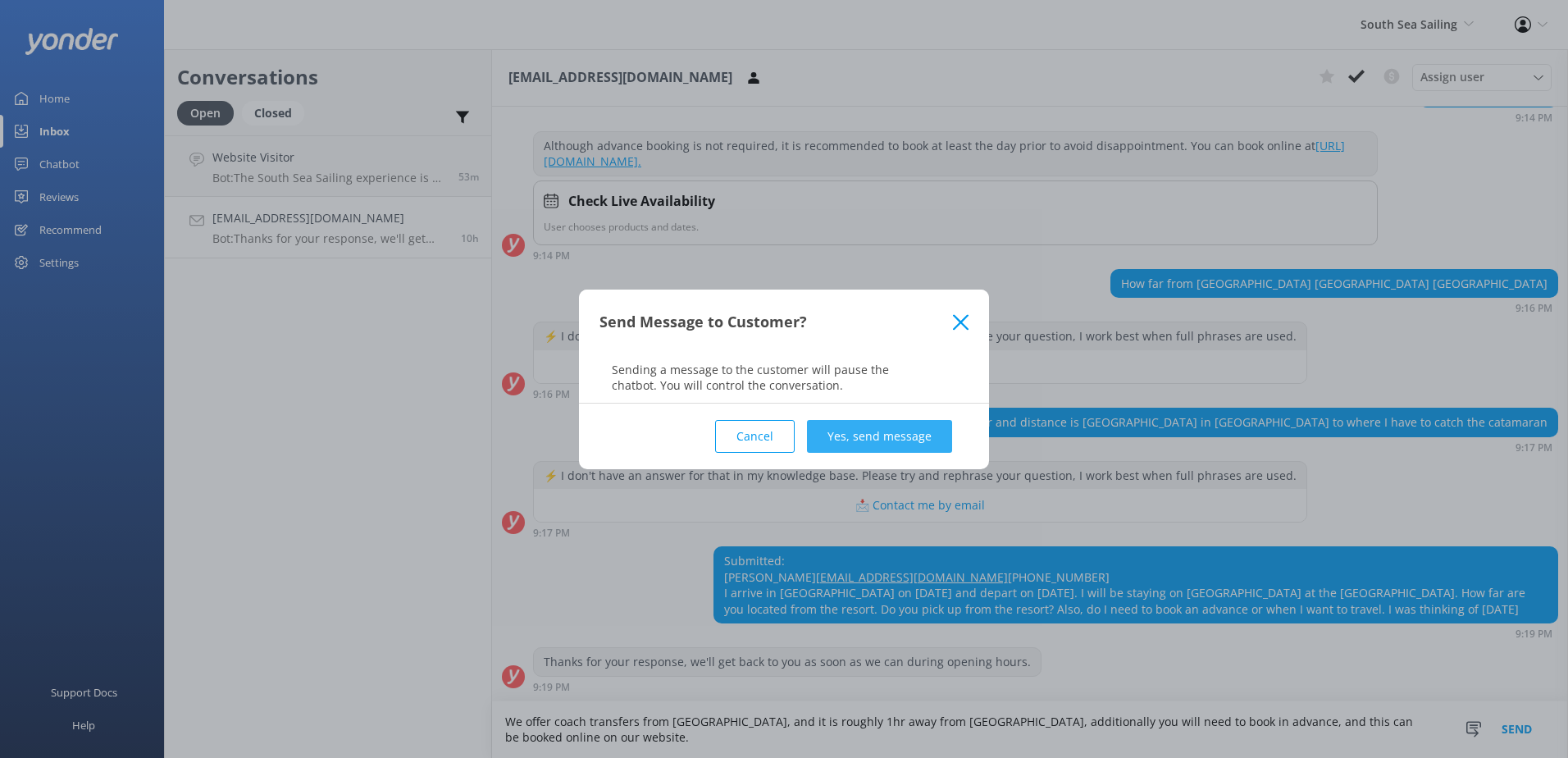
click at [917, 446] on button "Yes, send message" at bounding box center [879, 437] width 145 height 33
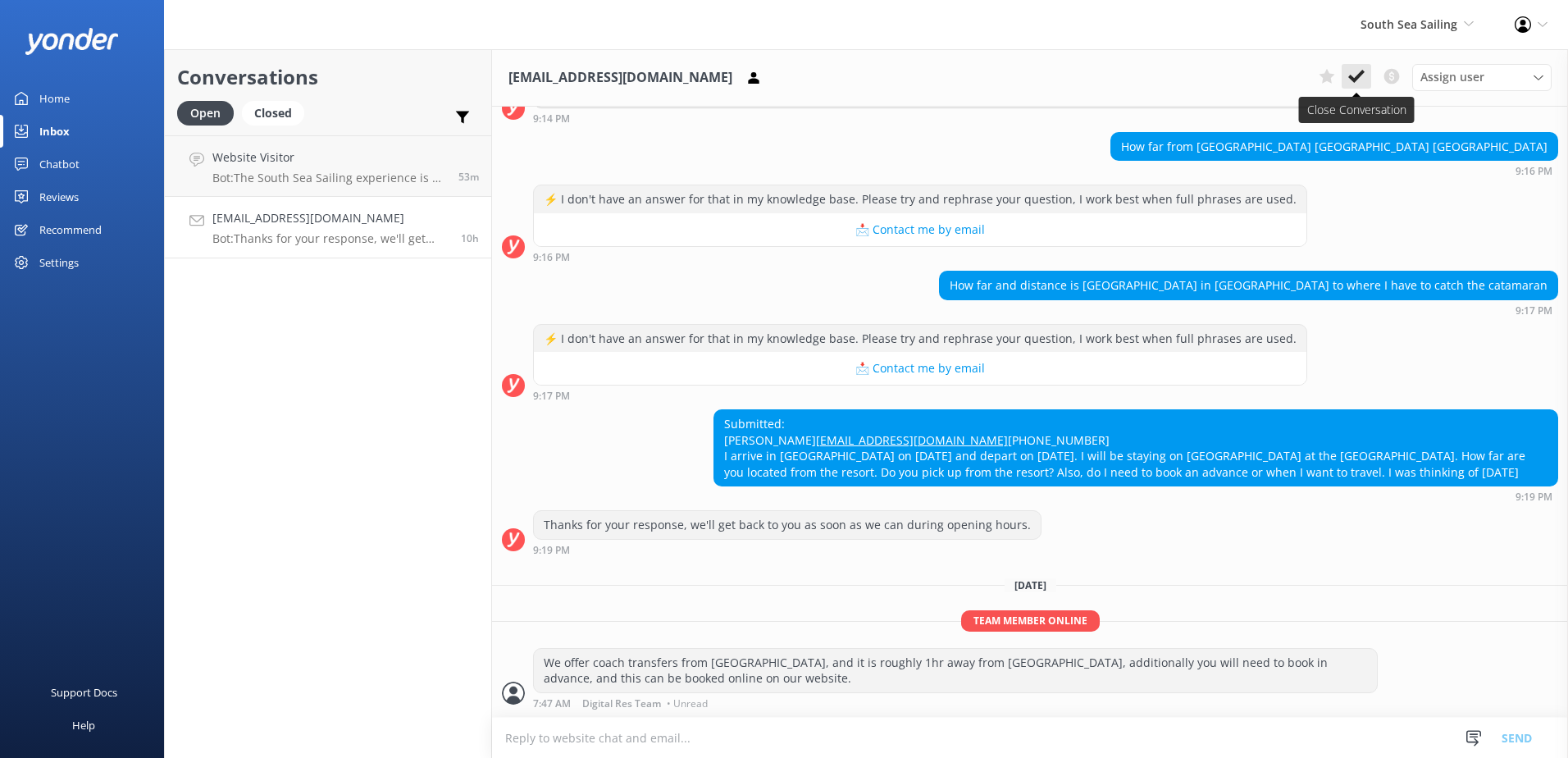
scroll to position [362, 0]
click at [1344, 71] on button at bounding box center [1356, 76] width 30 height 25
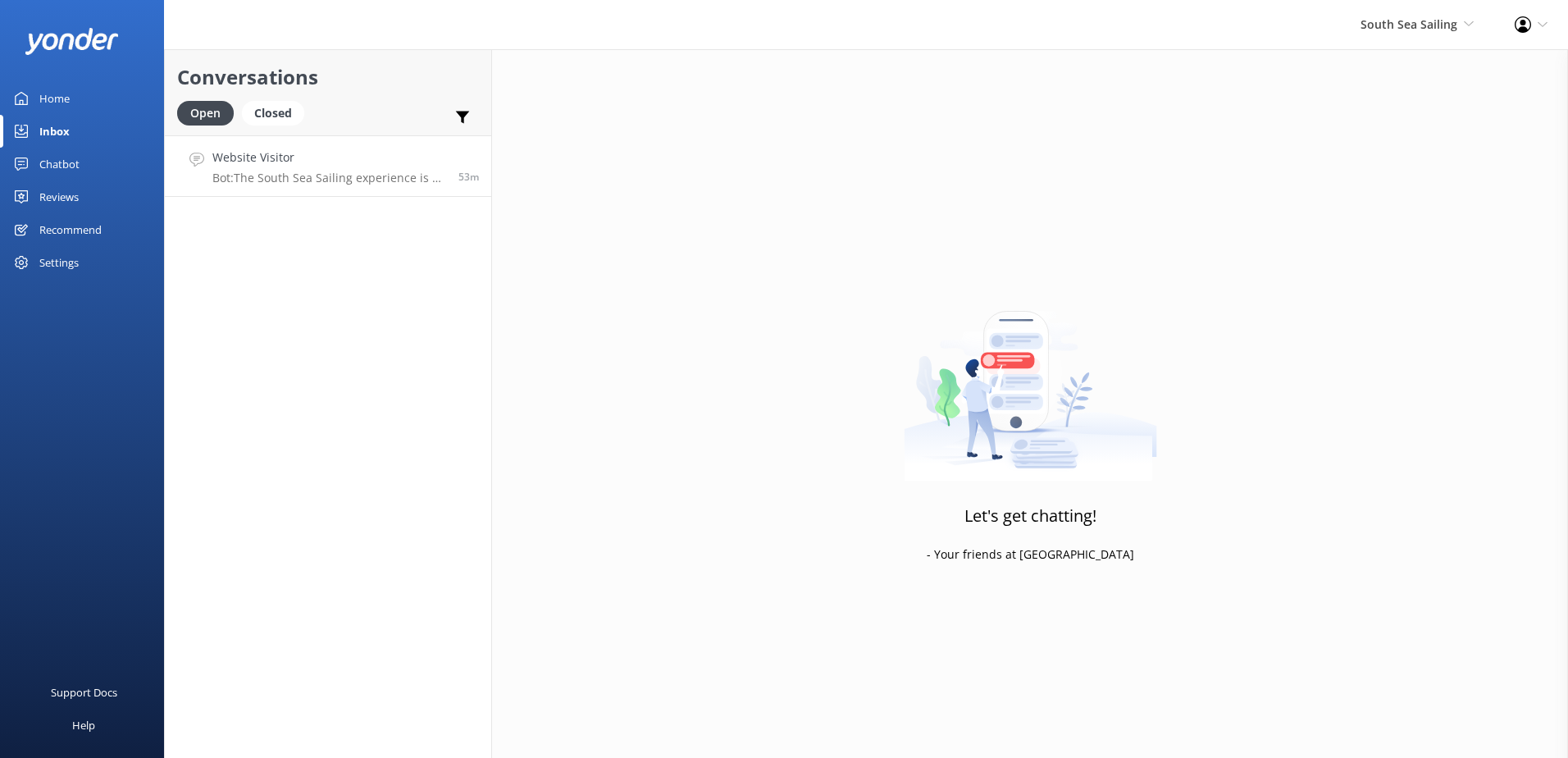
click at [446, 185] on link "Website Visitor Bot: The South Sea Sailing experience is a full-day trip only, …" at bounding box center [328, 166] width 326 height 61
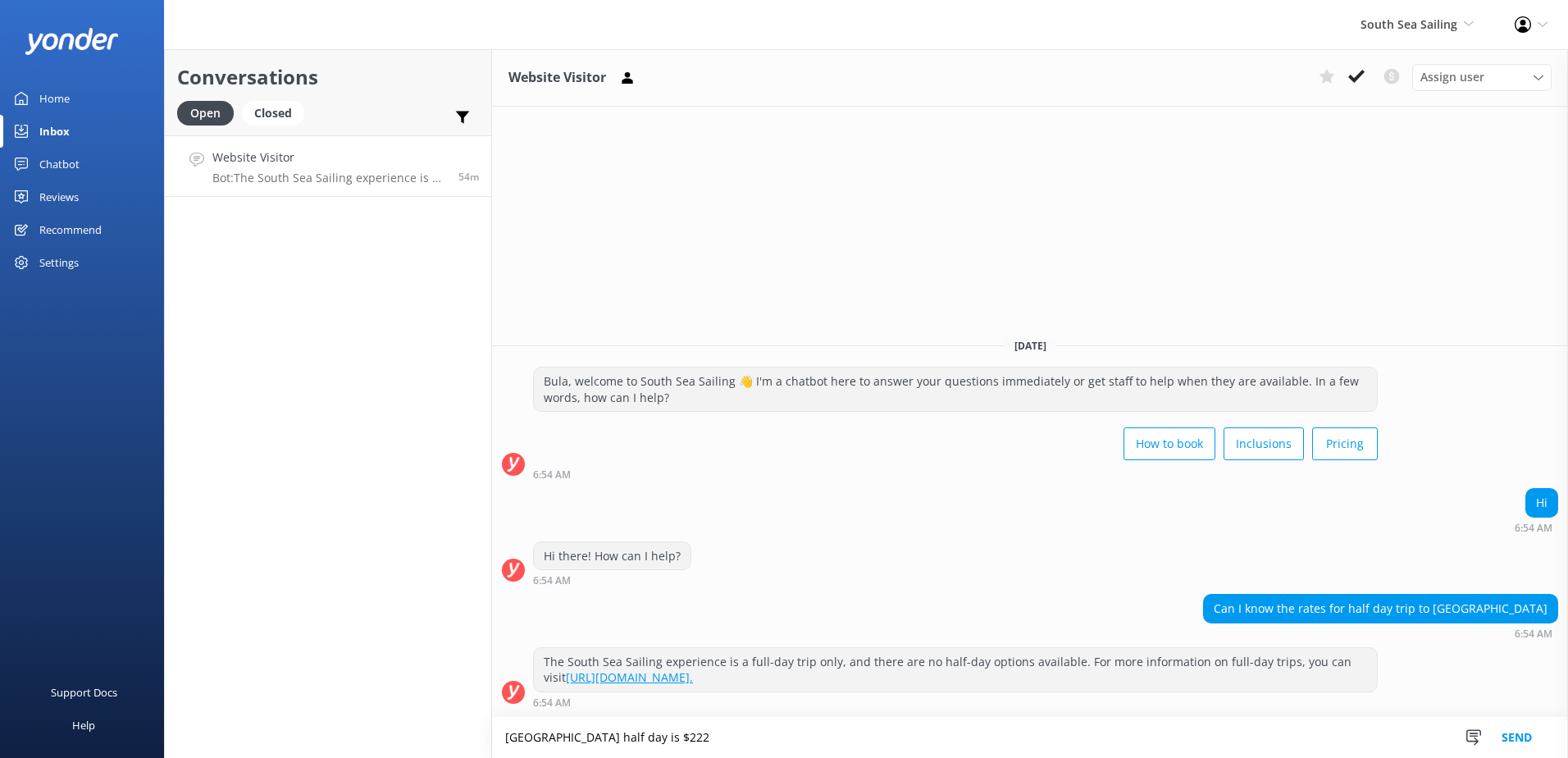
click at [810, 742] on textarea "South Sea Island half day is $222" at bounding box center [1030, 737] width 1076 height 41
paste textarea "[URL][DOMAIN_NAME]"
type textarea "South Sea Island half day is $222 per adult and $117per child. For more details…"
click at [1524, 731] on button "Send" at bounding box center [1517, 737] width 61 height 41
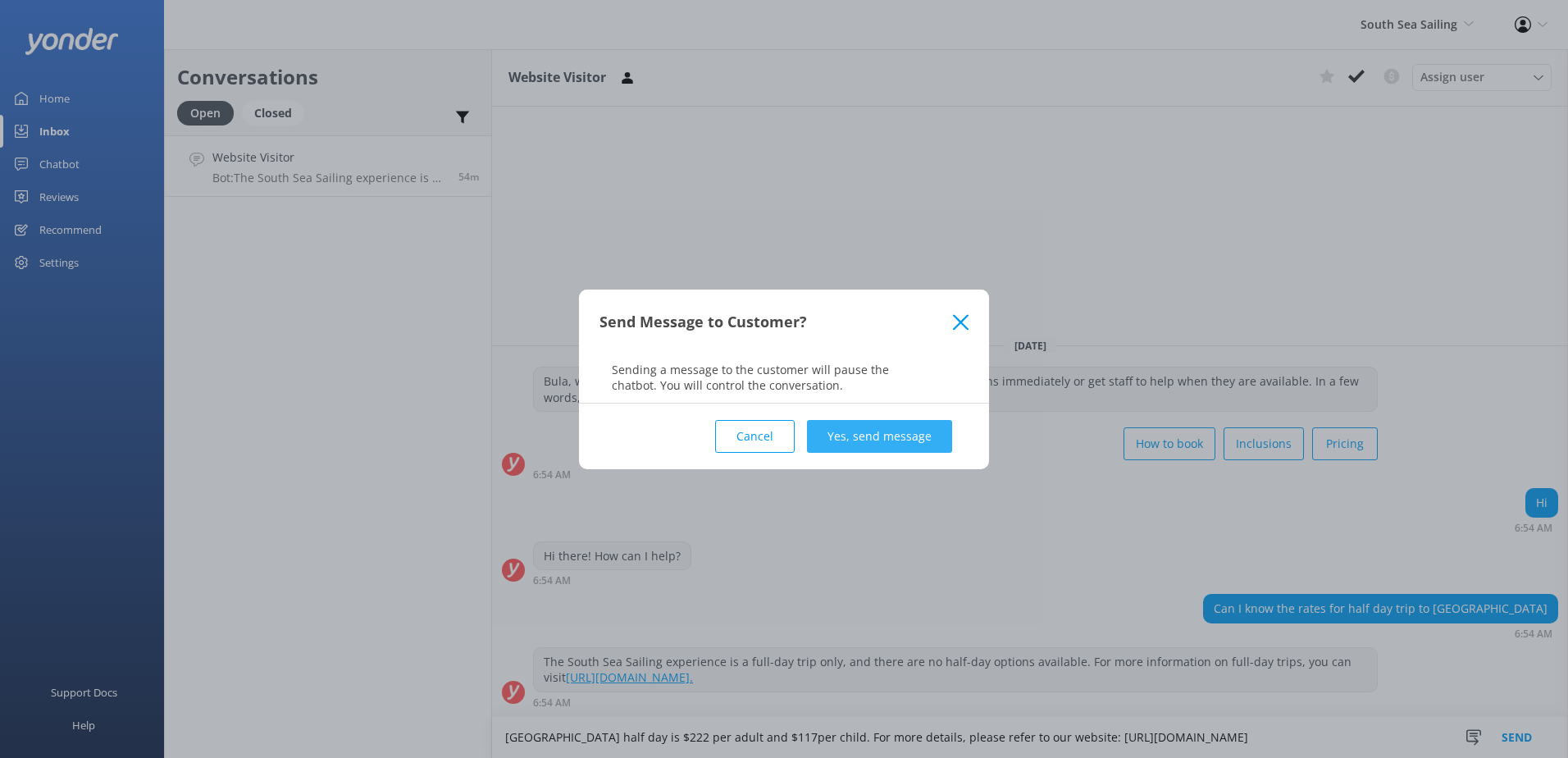
click at [902, 447] on button "Yes, send message" at bounding box center [879, 437] width 145 height 33
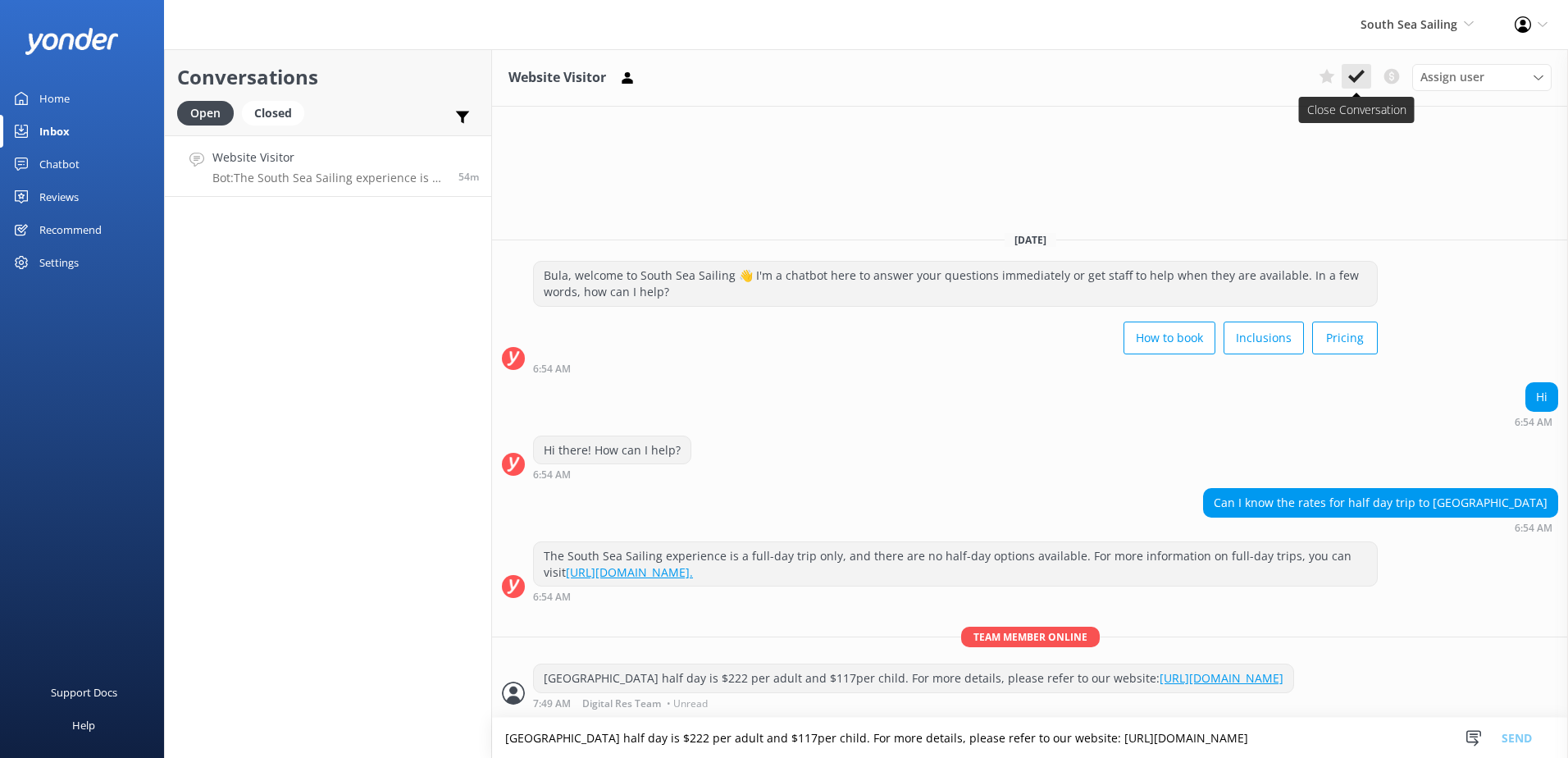
click at [1360, 82] on icon at bounding box center [1356, 76] width 17 height 17
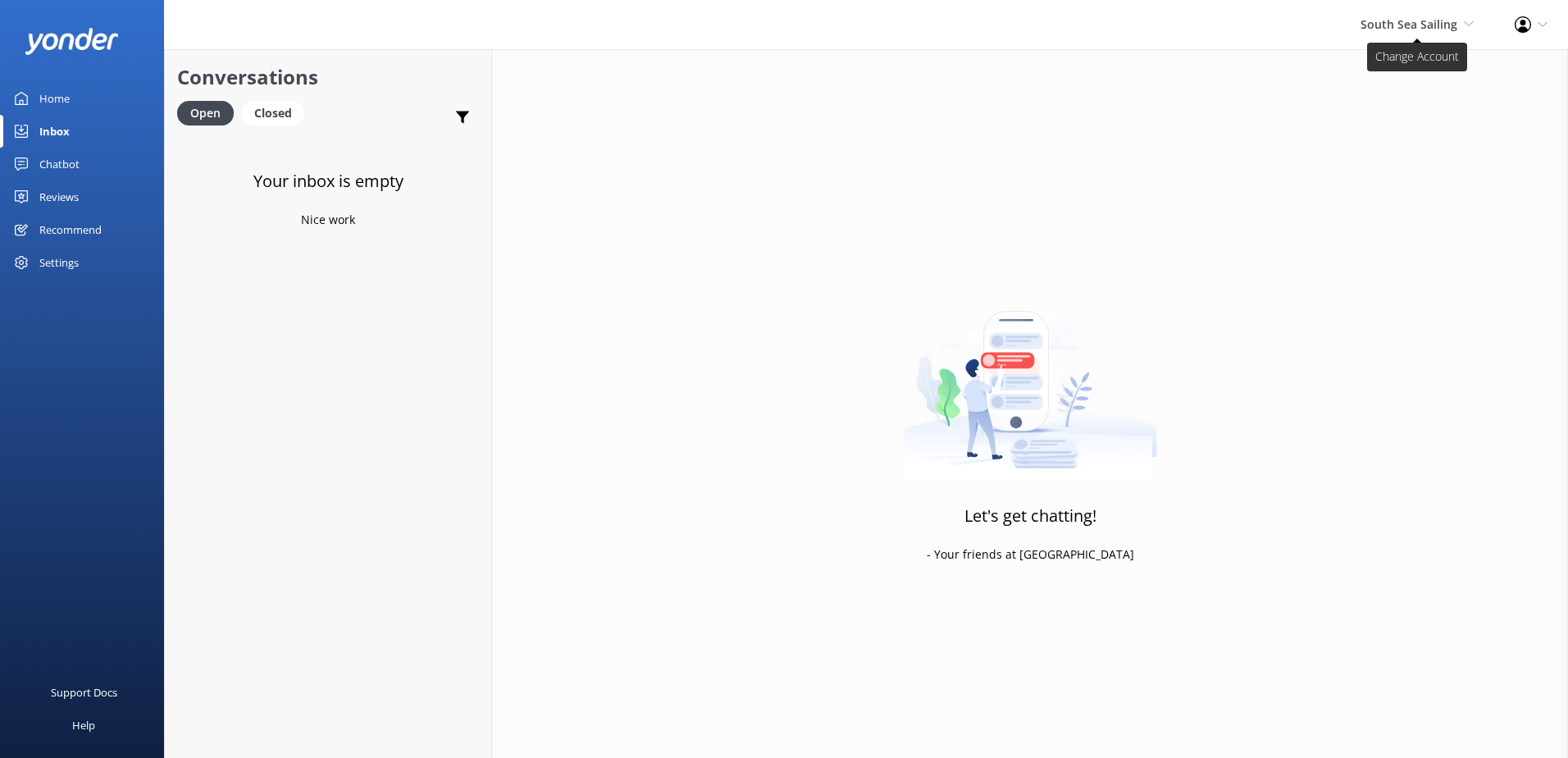
click at [1419, 24] on span "South Sea Sailing" at bounding box center [1409, 24] width 97 height 16
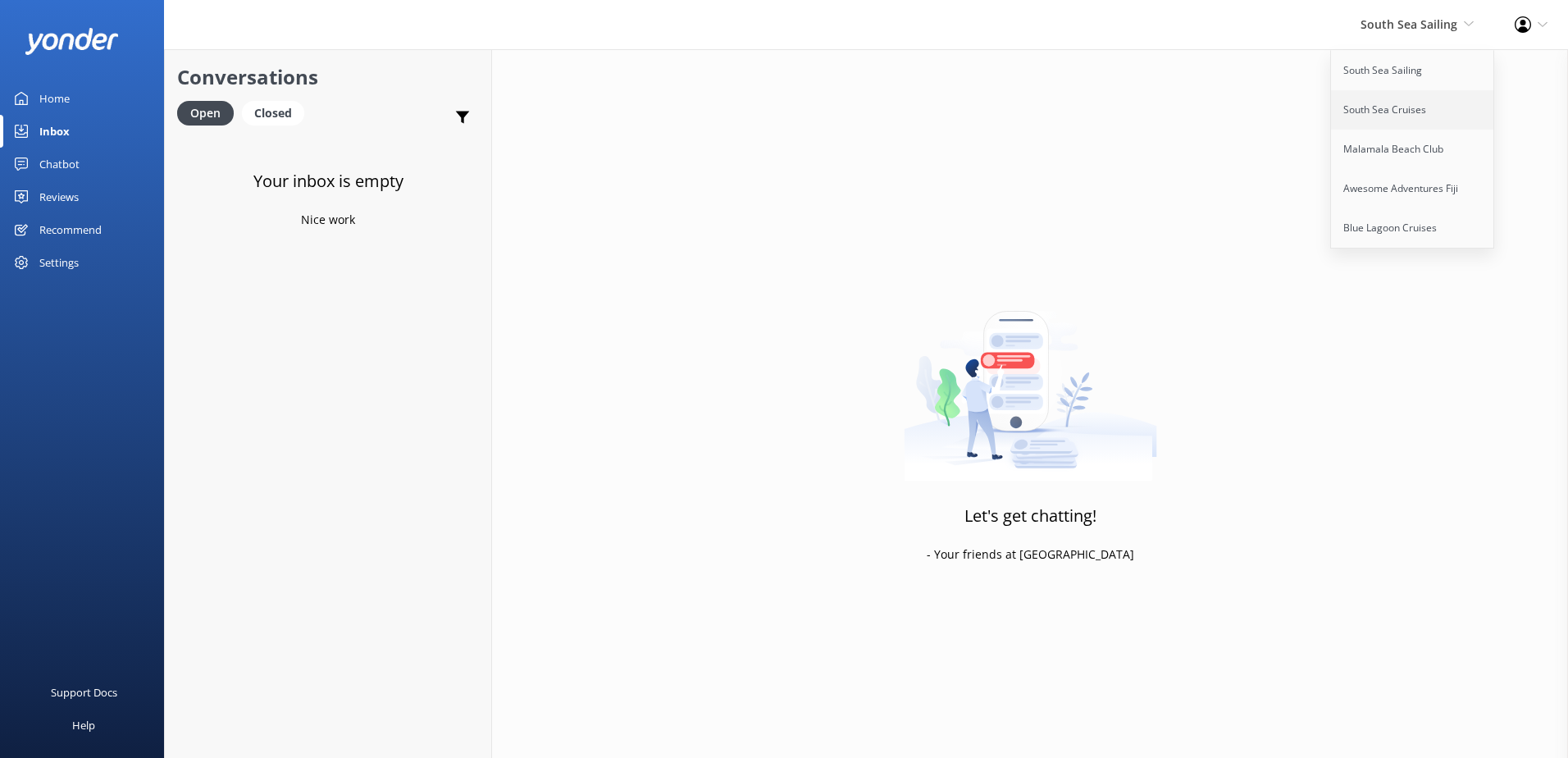
click at [1407, 116] on link "South Sea Cruises" at bounding box center [1414, 110] width 164 height 39
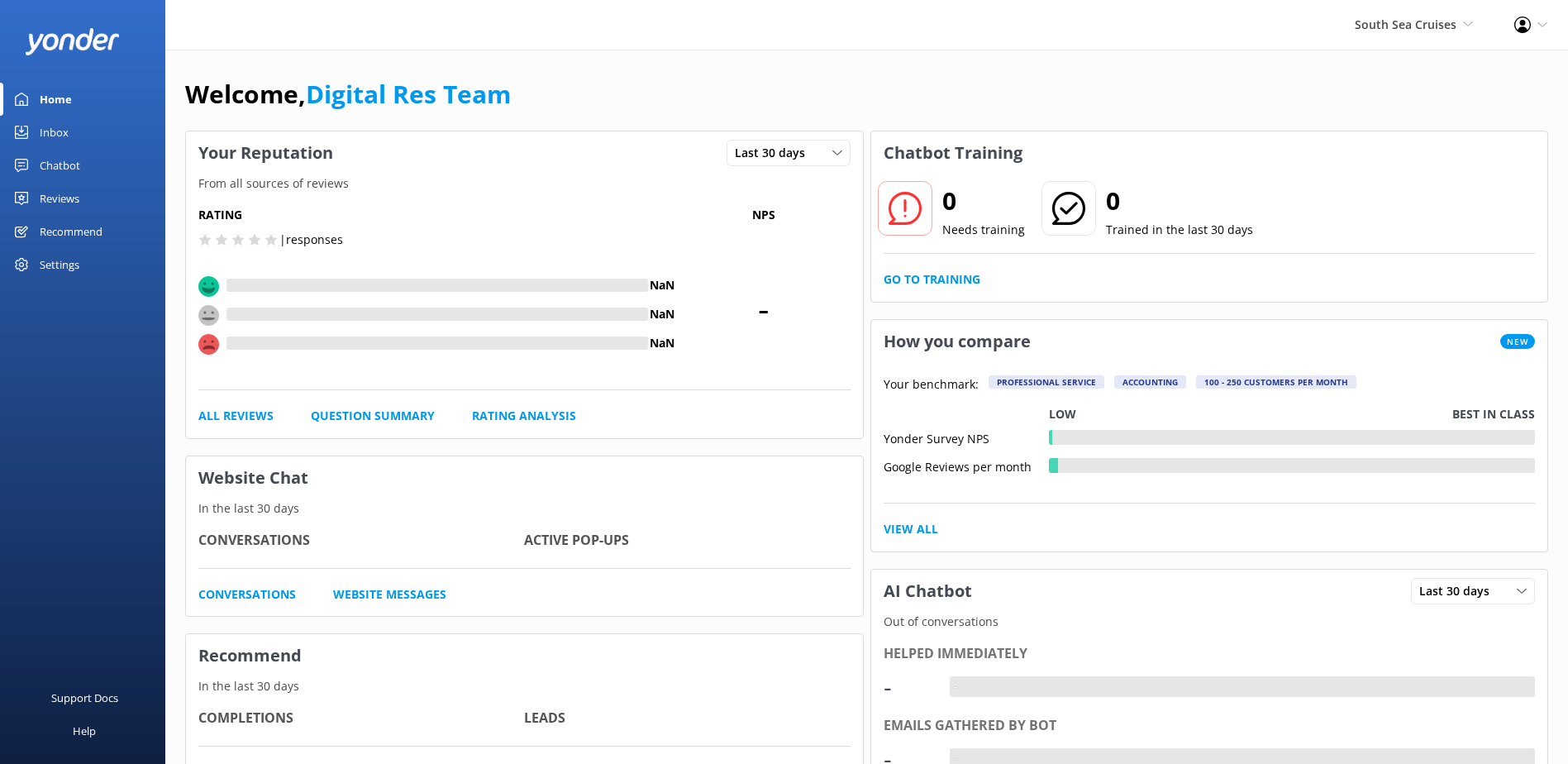
click at [54, 142] on div "Inbox" at bounding box center [54, 132] width 29 height 33
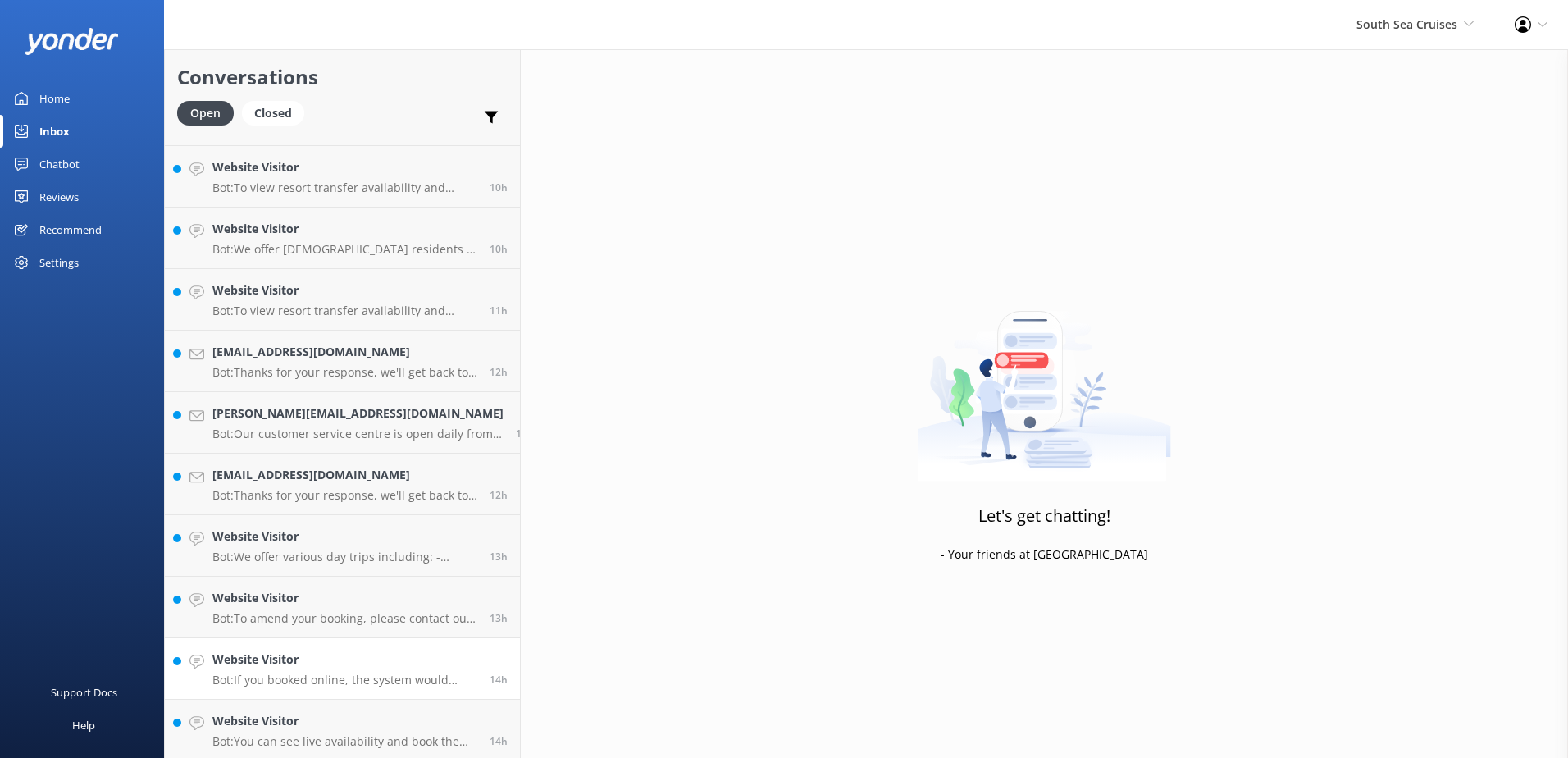
scroll to position [423, 0]
click at [377, 739] on p "Bot: You can see live availability and book the Mamanuca Islands Explorer onlin…" at bounding box center [344, 738] width 265 height 15
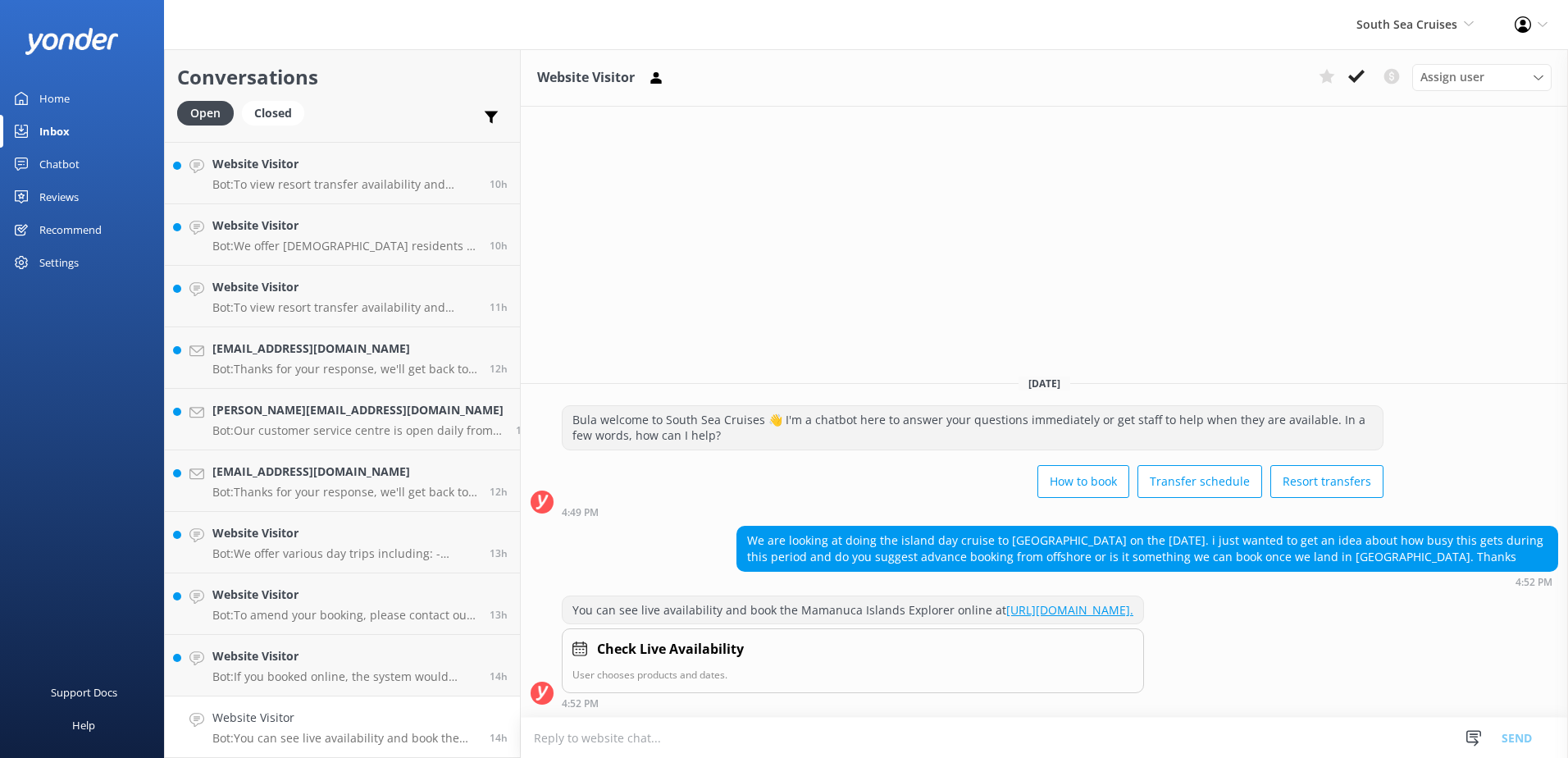
click at [990, 746] on textarea at bounding box center [1044, 737] width 1048 height 40
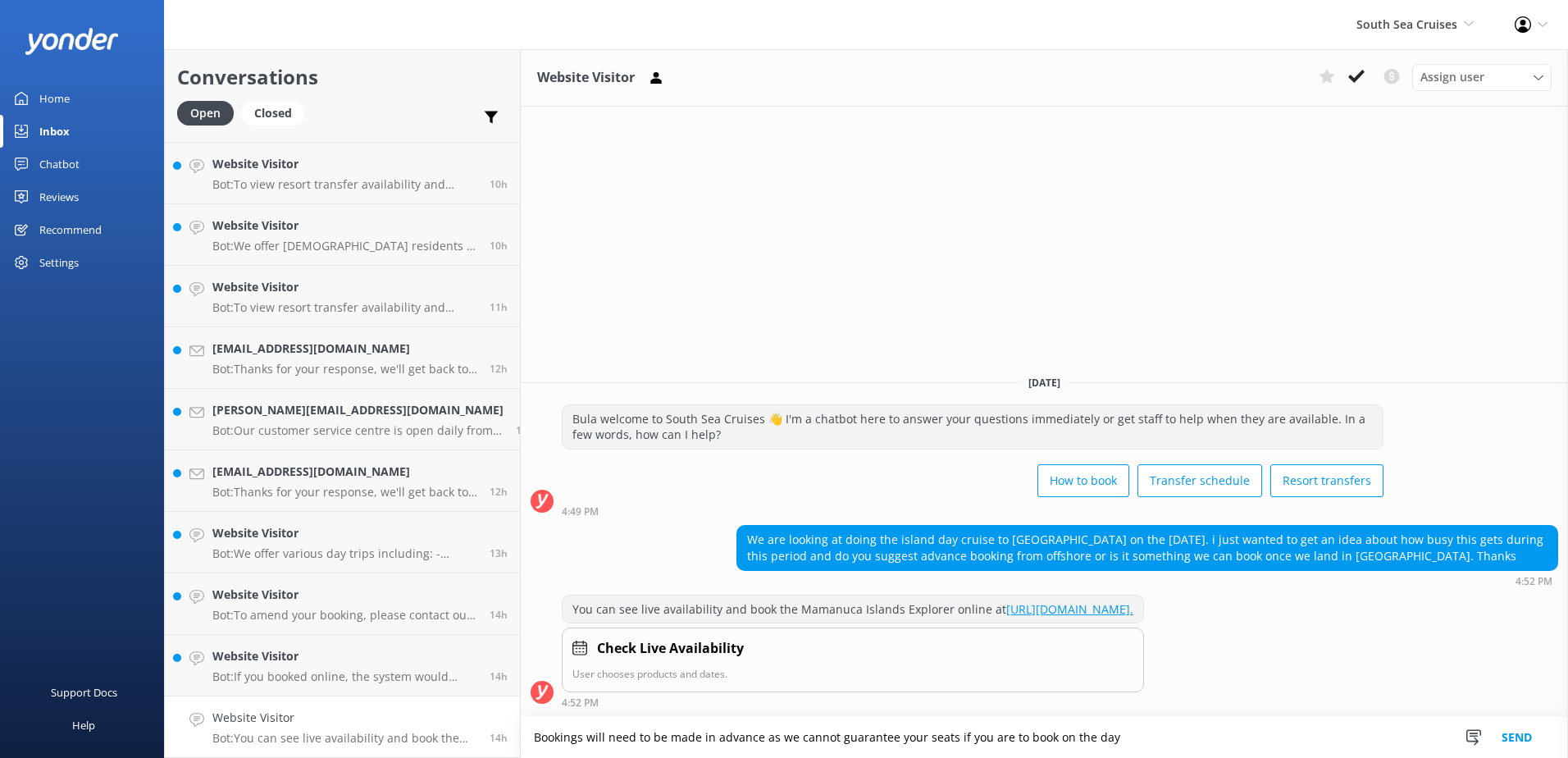
click at [1144, 707] on div "4:52 PM" at bounding box center [852, 702] width 582 height 12
click at [1156, 726] on textarea "Bookings will need to be made in advance as we cannot guarantee your seats if y…" at bounding box center [1044, 737] width 1048 height 41
type textarea "Bookings will need to be made in advance as we cannot guarantee your seats if y…"
click at [1507, 724] on button "Send" at bounding box center [1517, 737] width 61 height 41
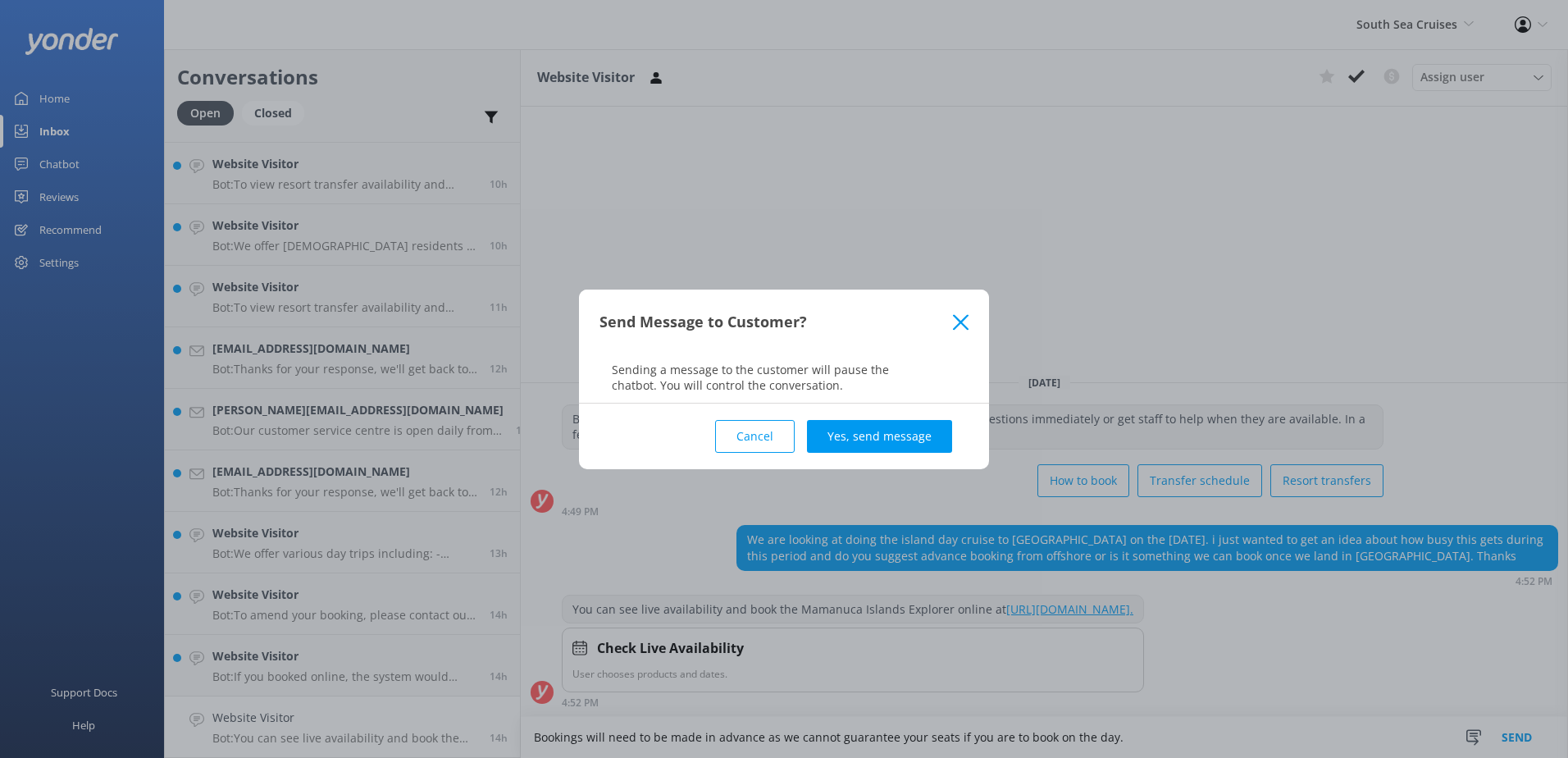
click at [936, 452] on div "Cancel Yes, send message" at bounding box center [784, 436] width 369 height 66
click at [934, 447] on button "Yes, send message" at bounding box center [879, 437] width 145 height 33
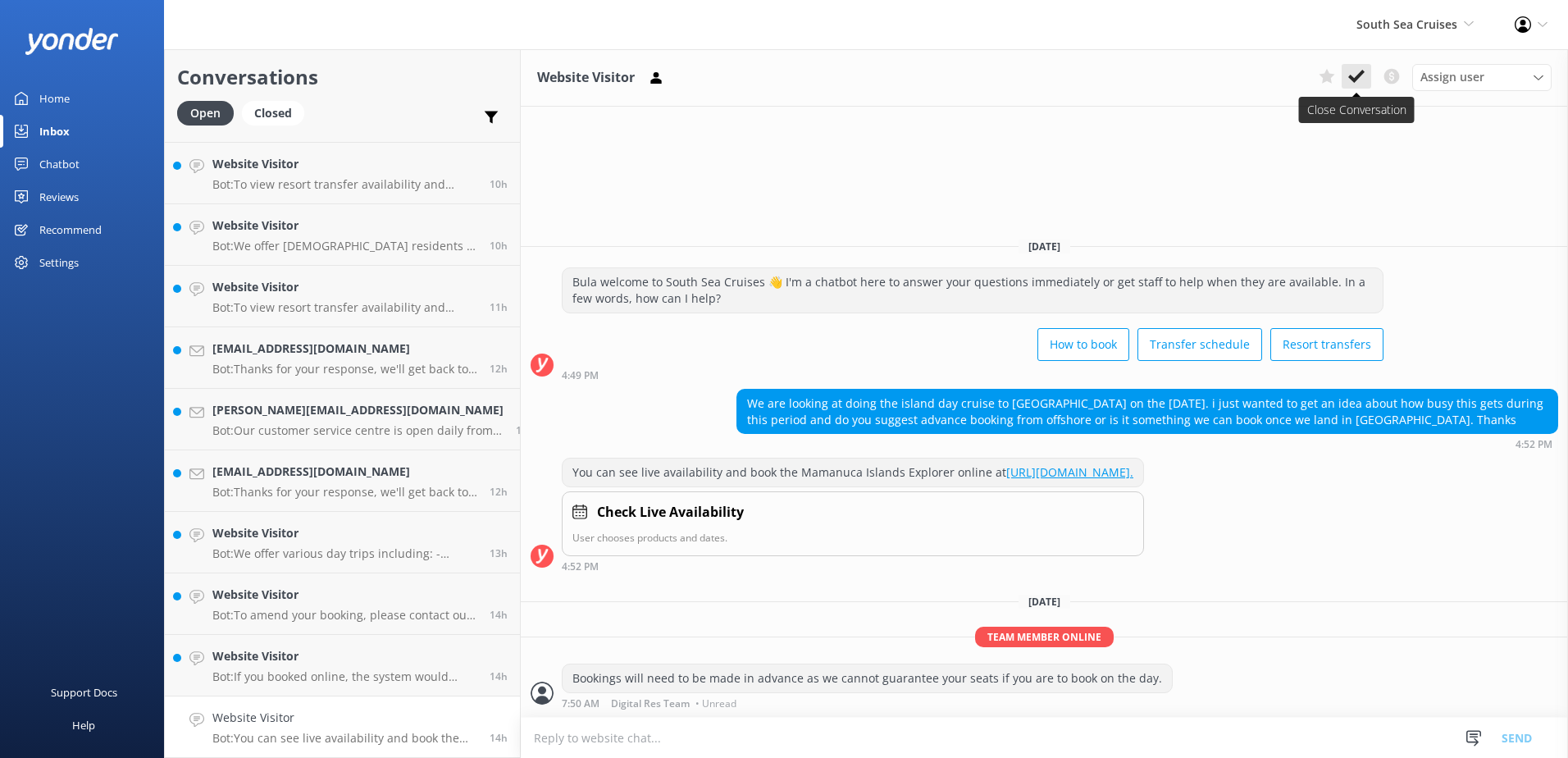
click at [1347, 74] on button at bounding box center [1356, 76] width 30 height 25
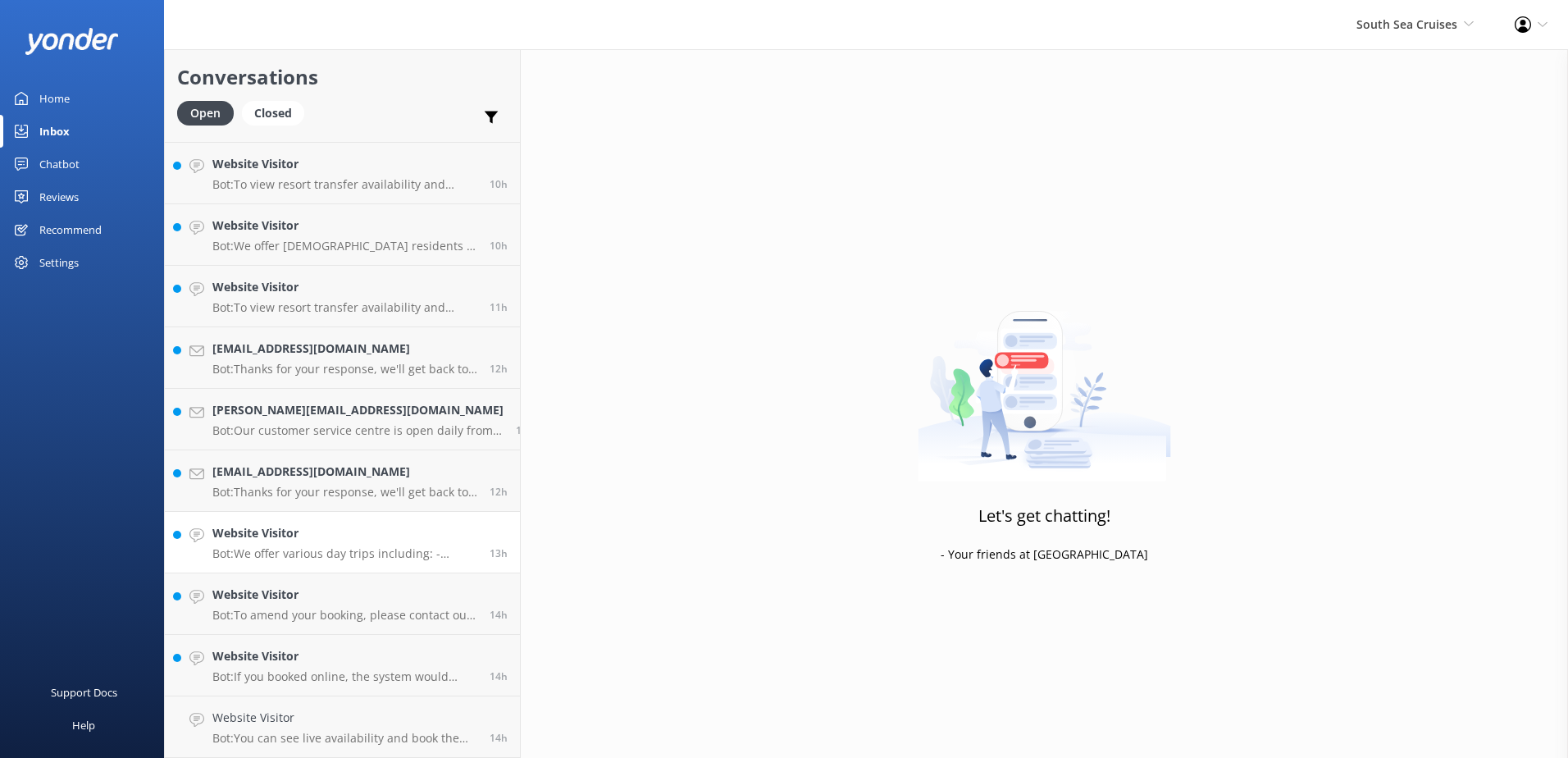
scroll to position [362, 0]
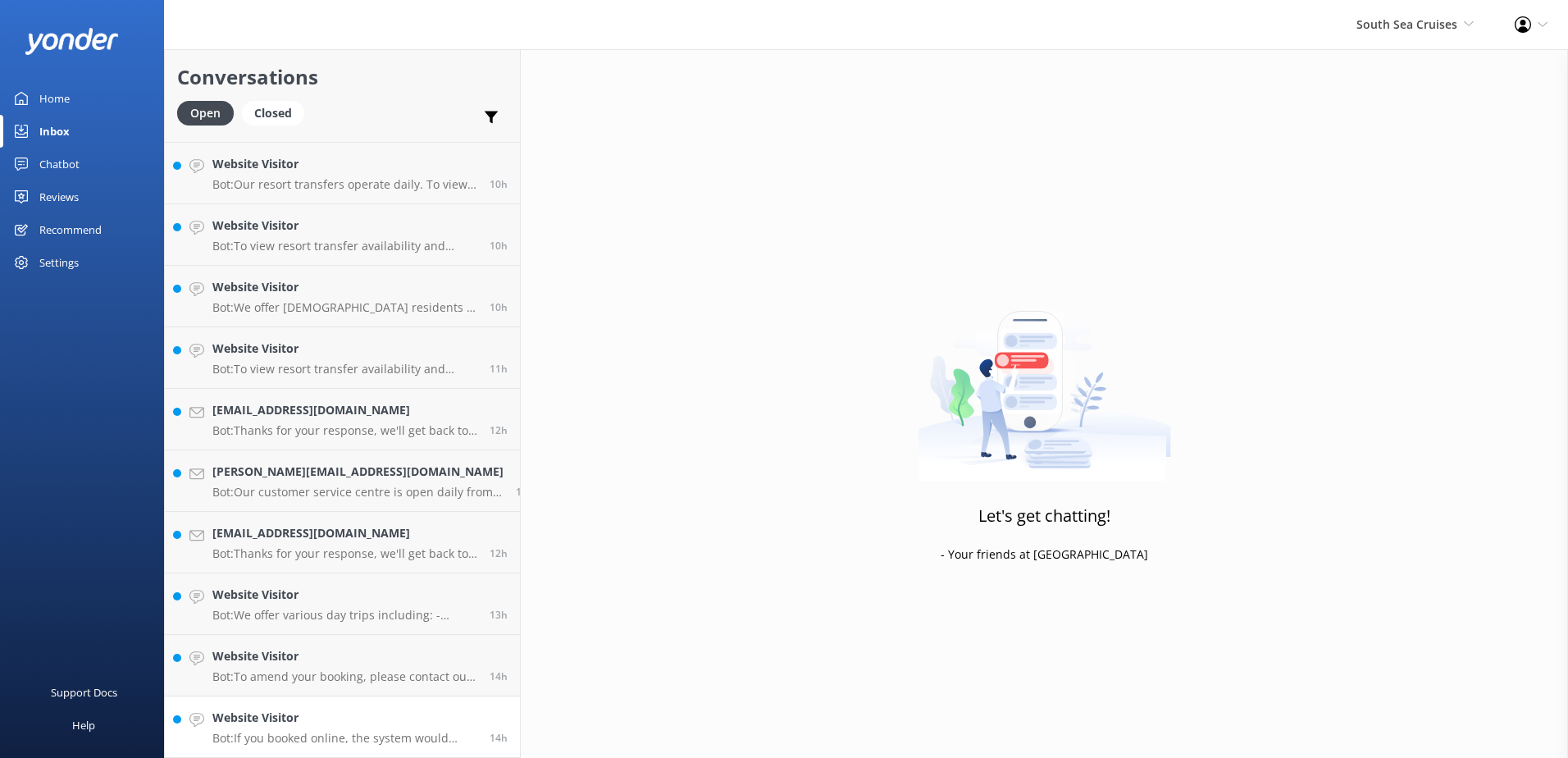
click at [387, 721] on h4 "Website Visitor" at bounding box center [344, 718] width 265 height 18
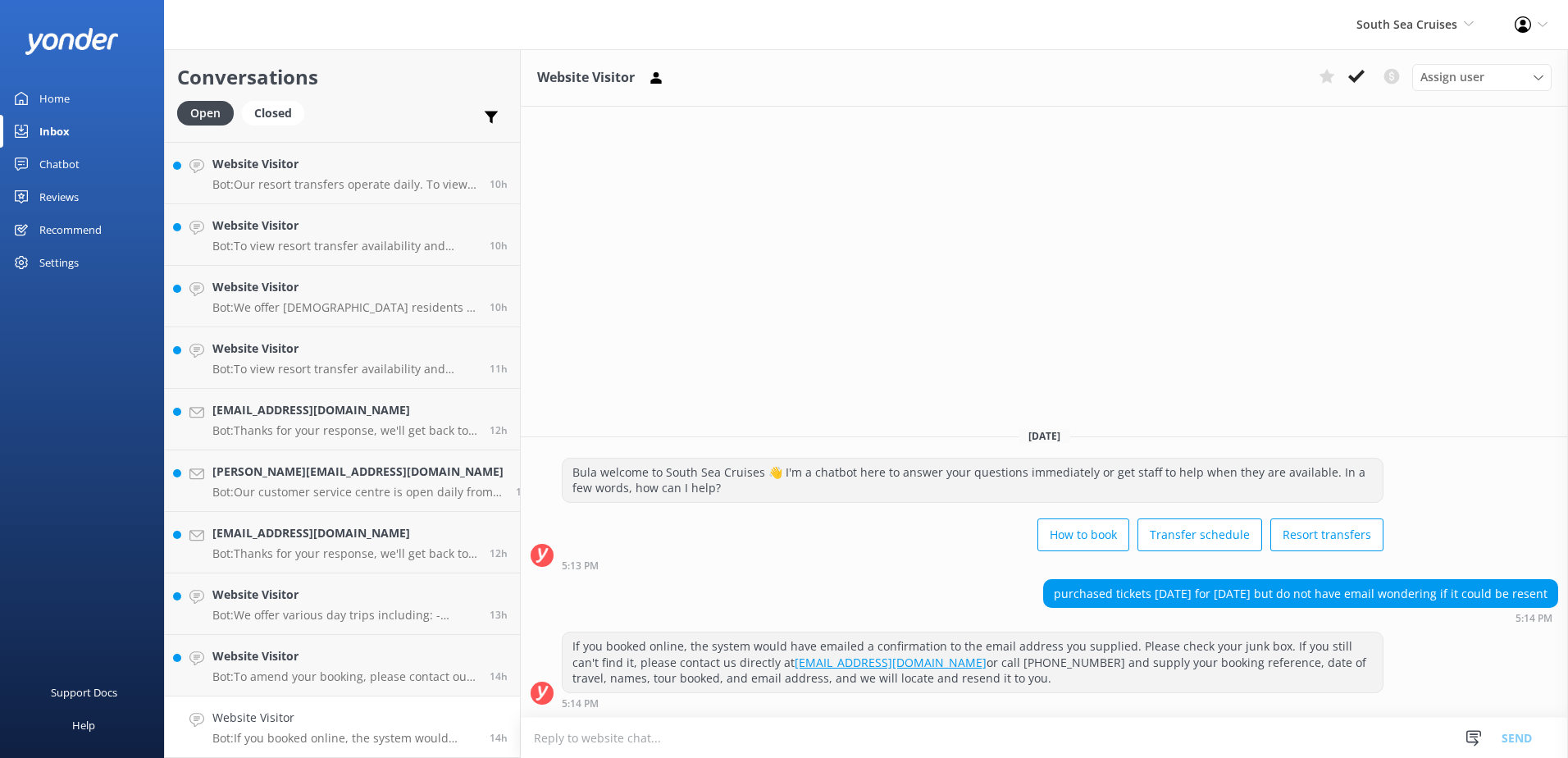
click at [1360, 71] on icon at bounding box center [1356, 76] width 17 height 17
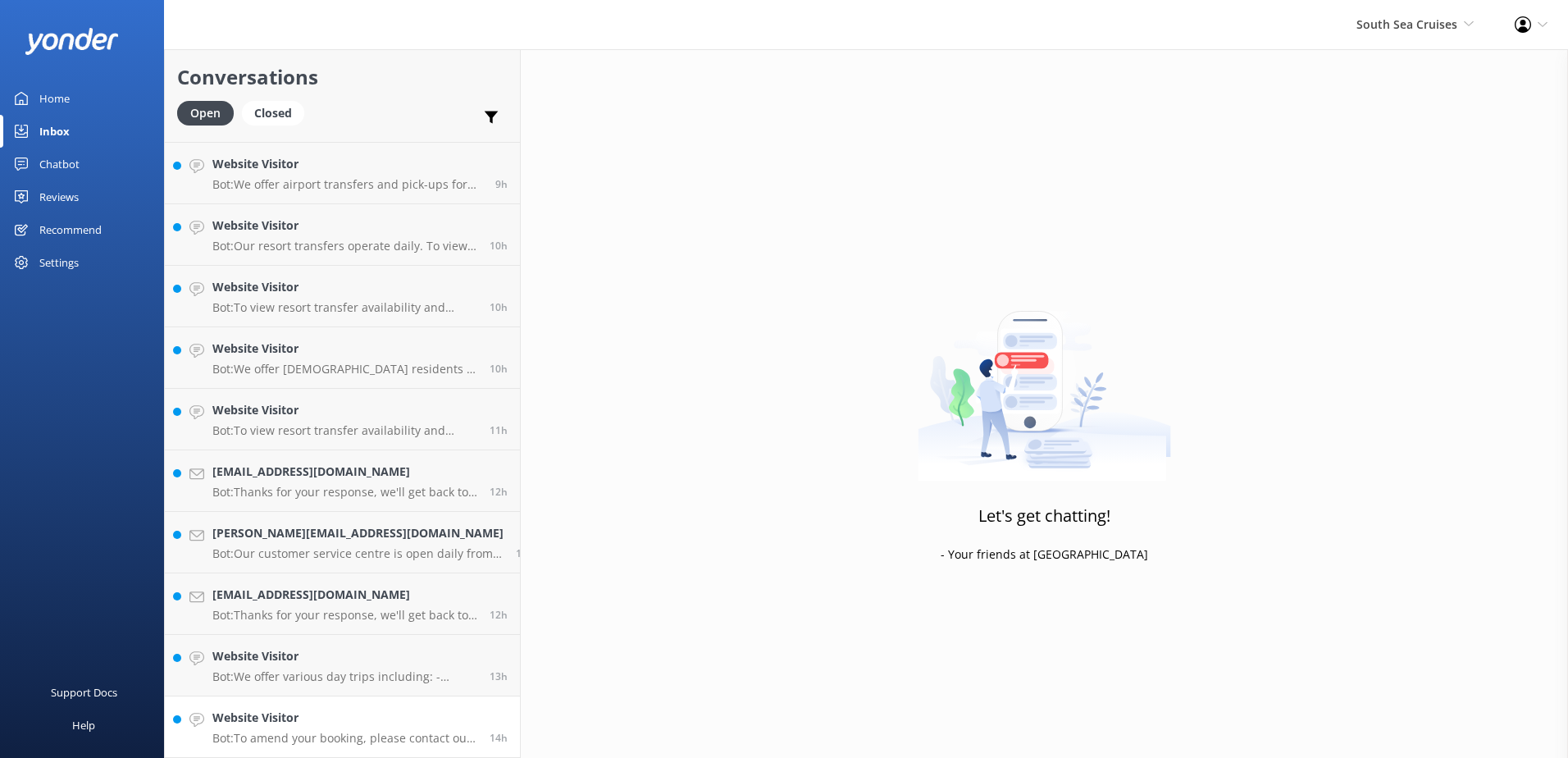
scroll to position [301, 0]
click at [349, 731] on p "Bot: To amend your booking, please contact our reservations team. You can email…" at bounding box center [344, 738] width 265 height 15
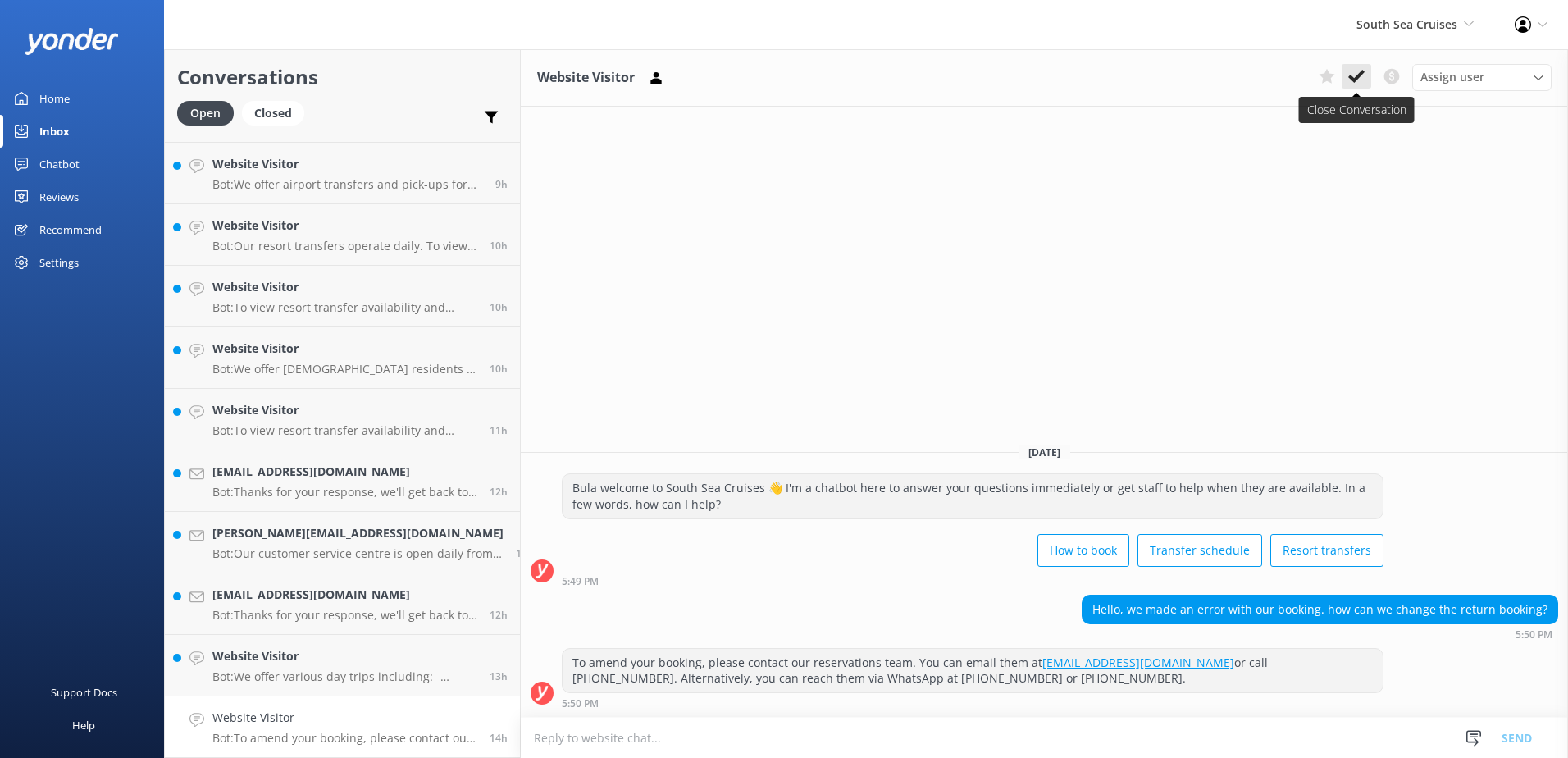
click at [1362, 67] on button at bounding box center [1356, 76] width 30 height 25
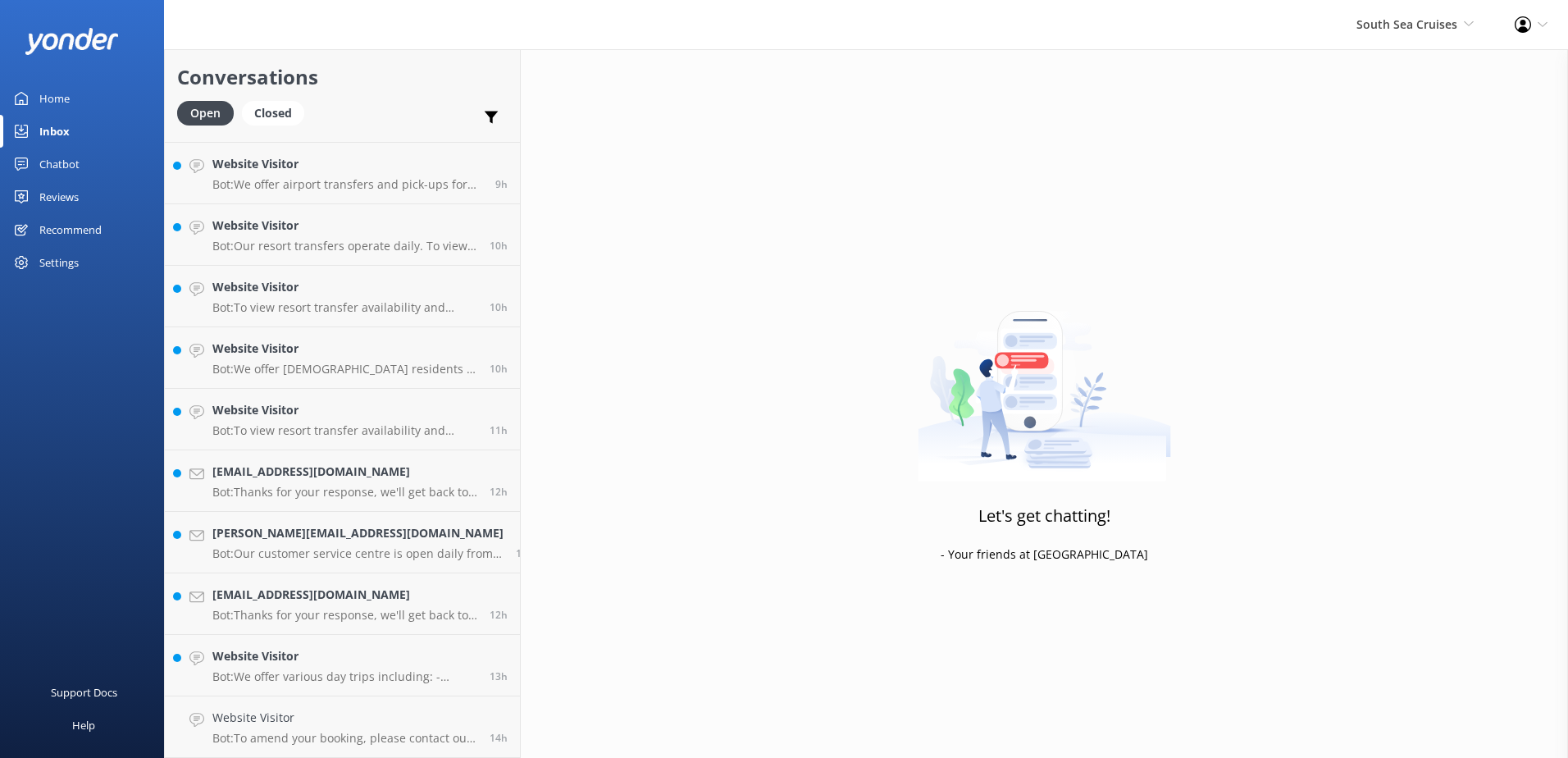
scroll to position [239, 0]
click at [360, 718] on h4 "Website Visitor" at bounding box center [344, 718] width 265 height 18
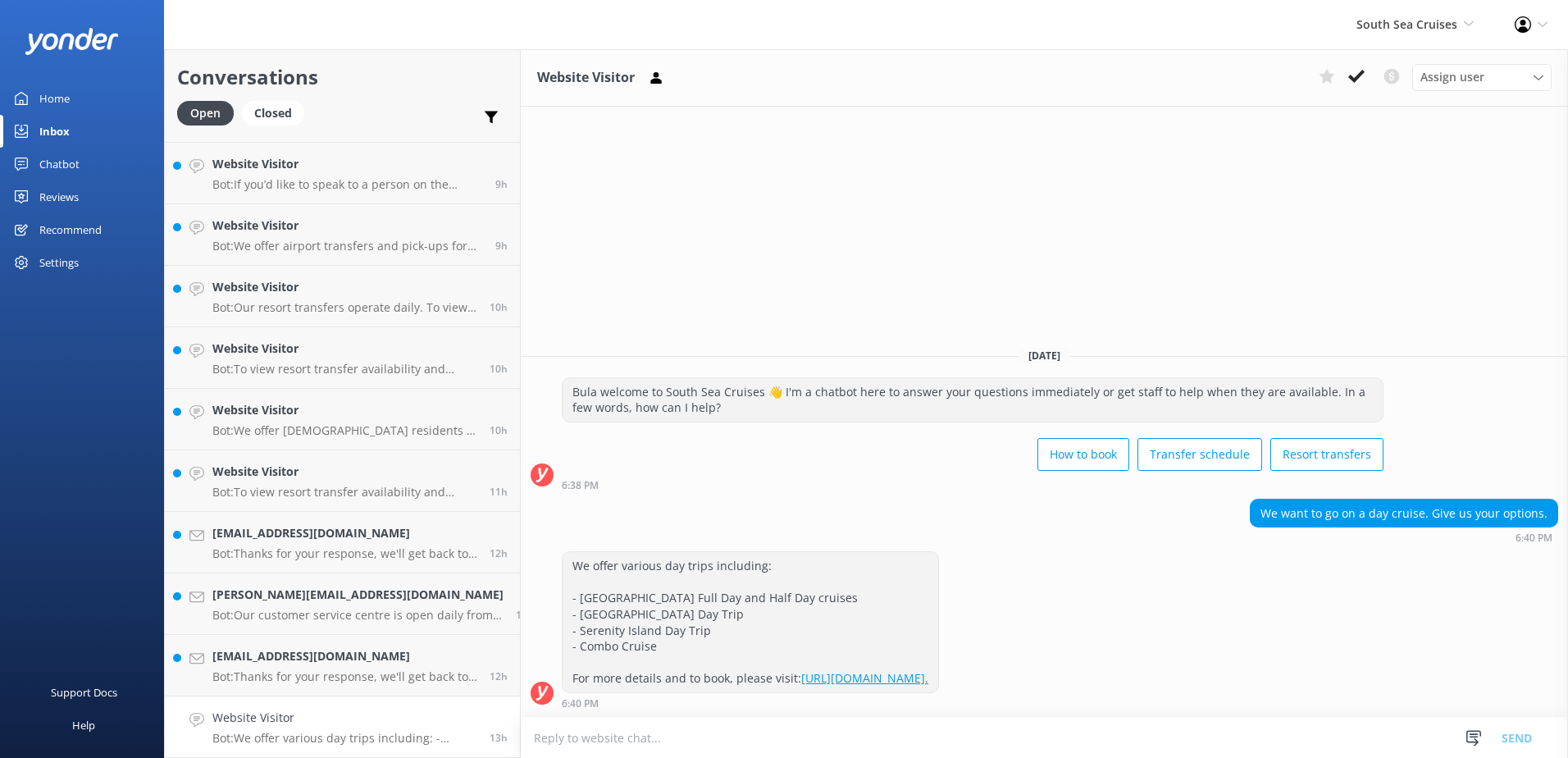
click at [1351, 85] on icon at bounding box center [1356, 76] width 17 height 17
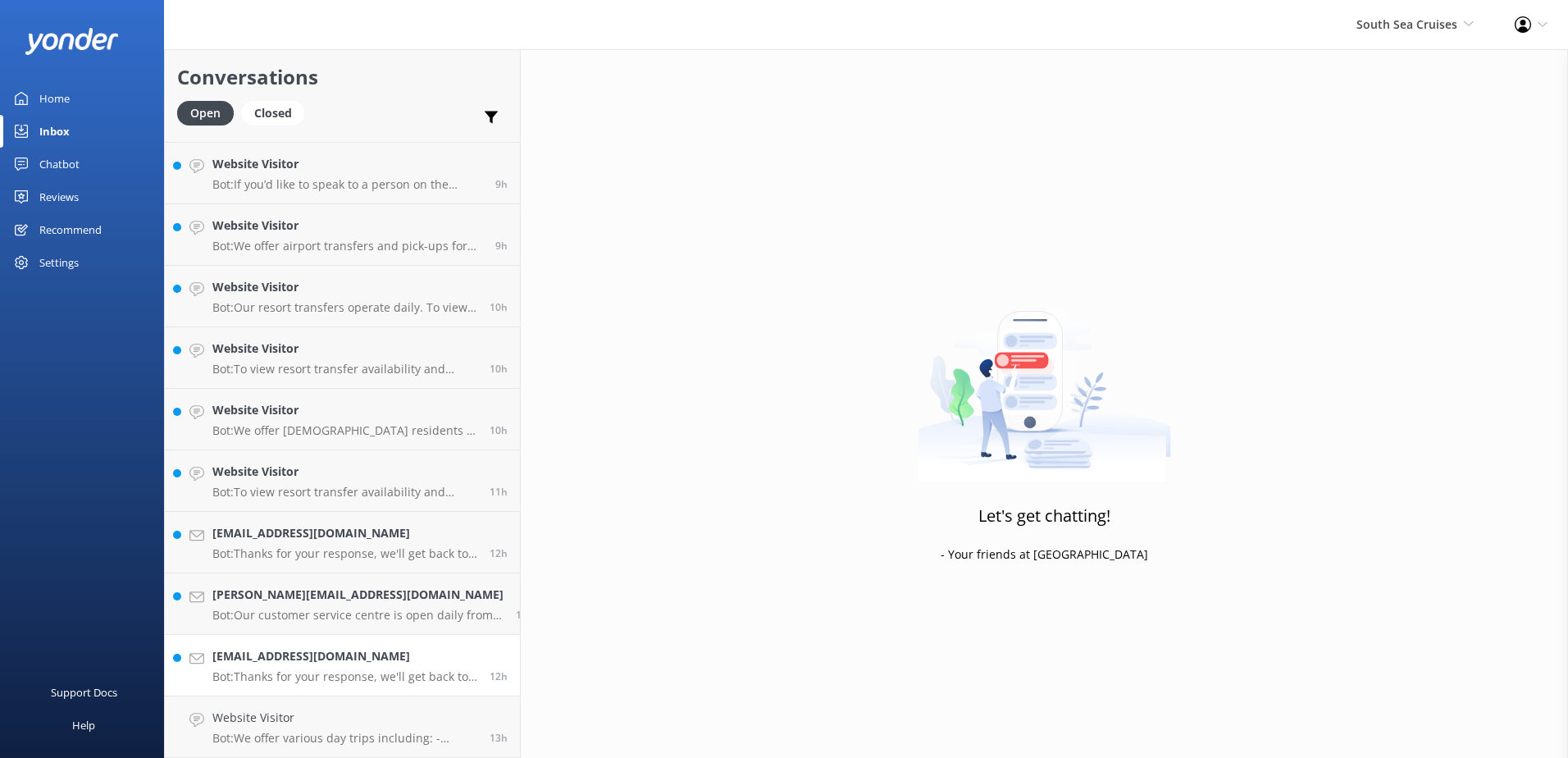
scroll to position [177, 0]
click at [387, 708] on link "Arjunghai333@gmail.com Bot: Thanks for your response, we'll get back to you as …" at bounding box center [343, 727] width 355 height 61
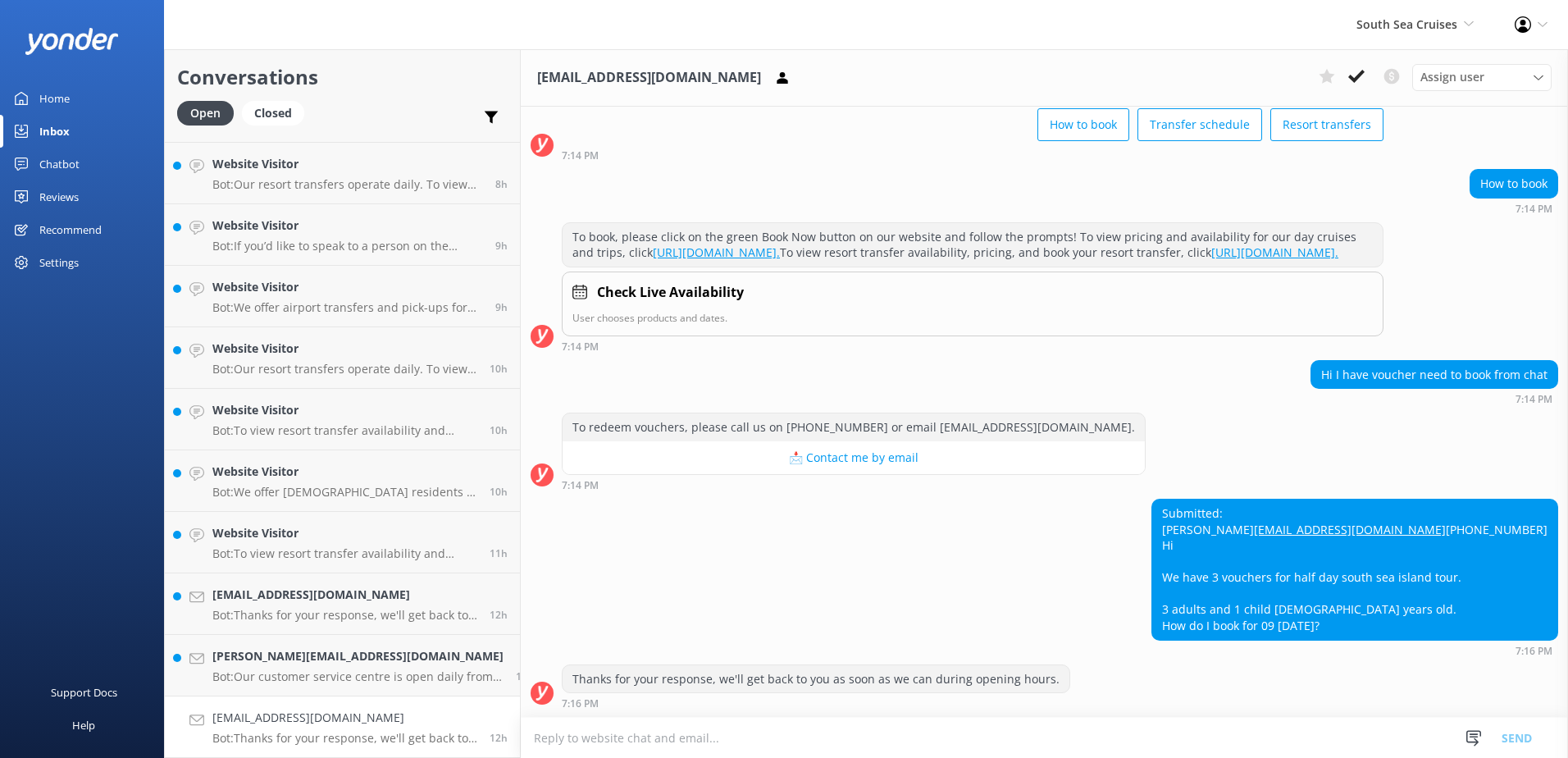
scroll to position [150, 0]
drag, startPoint x: 541, startPoint y: 395, endPoint x: 1018, endPoint y: 388, distance: 477.1
click at [1018, 413] on div "To redeem vouchers, please call us on +6799995512 or email reservations@ssc.com…" at bounding box center [1044, 452] width 1048 height 78
copy div "To redeem vouchers, please call us on [PHONE_NUMBER] or email [EMAIL_ADDRESS][D…"
click at [901, 735] on textarea at bounding box center [1044, 737] width 1048 height 40
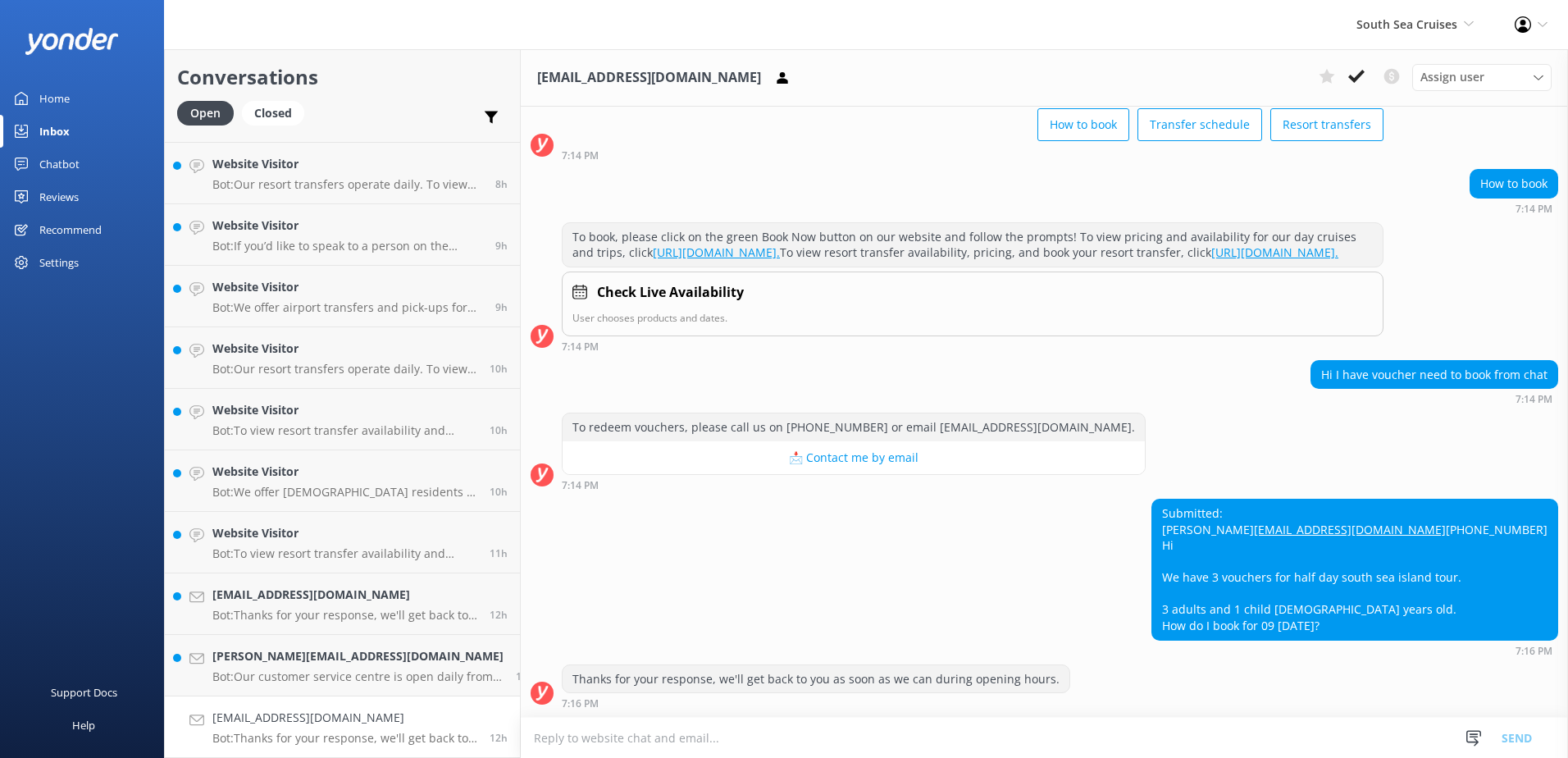
paste textarea "To redeem vouchers, please call us on [PHONE_NUMBER] or email [EMAIL_ADDRESS][D…"
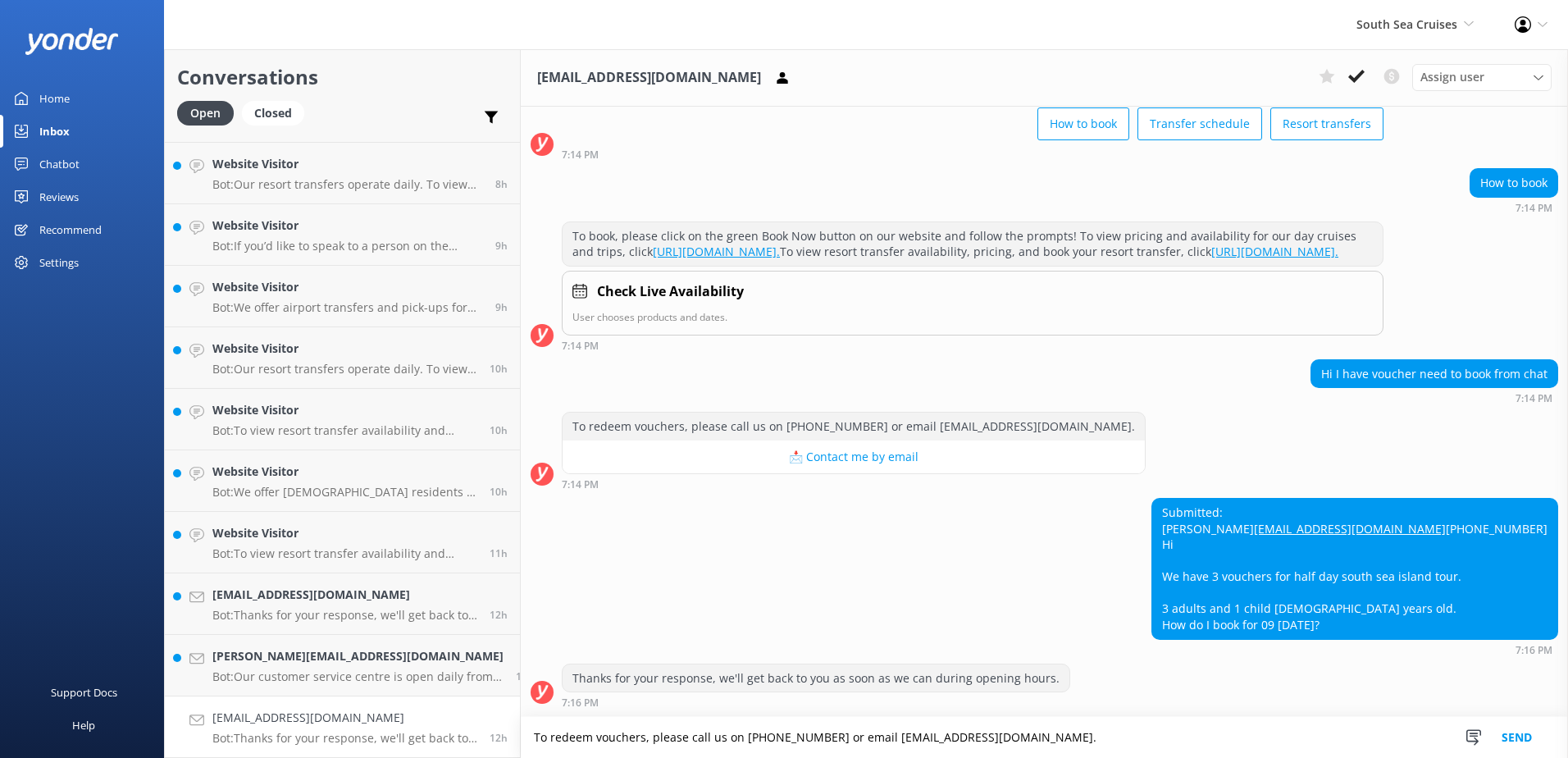
scroll to position [151, 0]
type textarea "To redeem vouchers, please call us on [PHONE_NUMBER] or email [EMAIL_ADDRESS][D…"
click at [1364, 94] on div "Arjunghai333@gmail.com Assign user Alyssa Sonya Digital Res Team Brenda Fenton …" at bounding box center [1044, 77] width 1048 height 57
click at [1362, 82] on icon at bounding box center [1356, 76] width 17 height 17
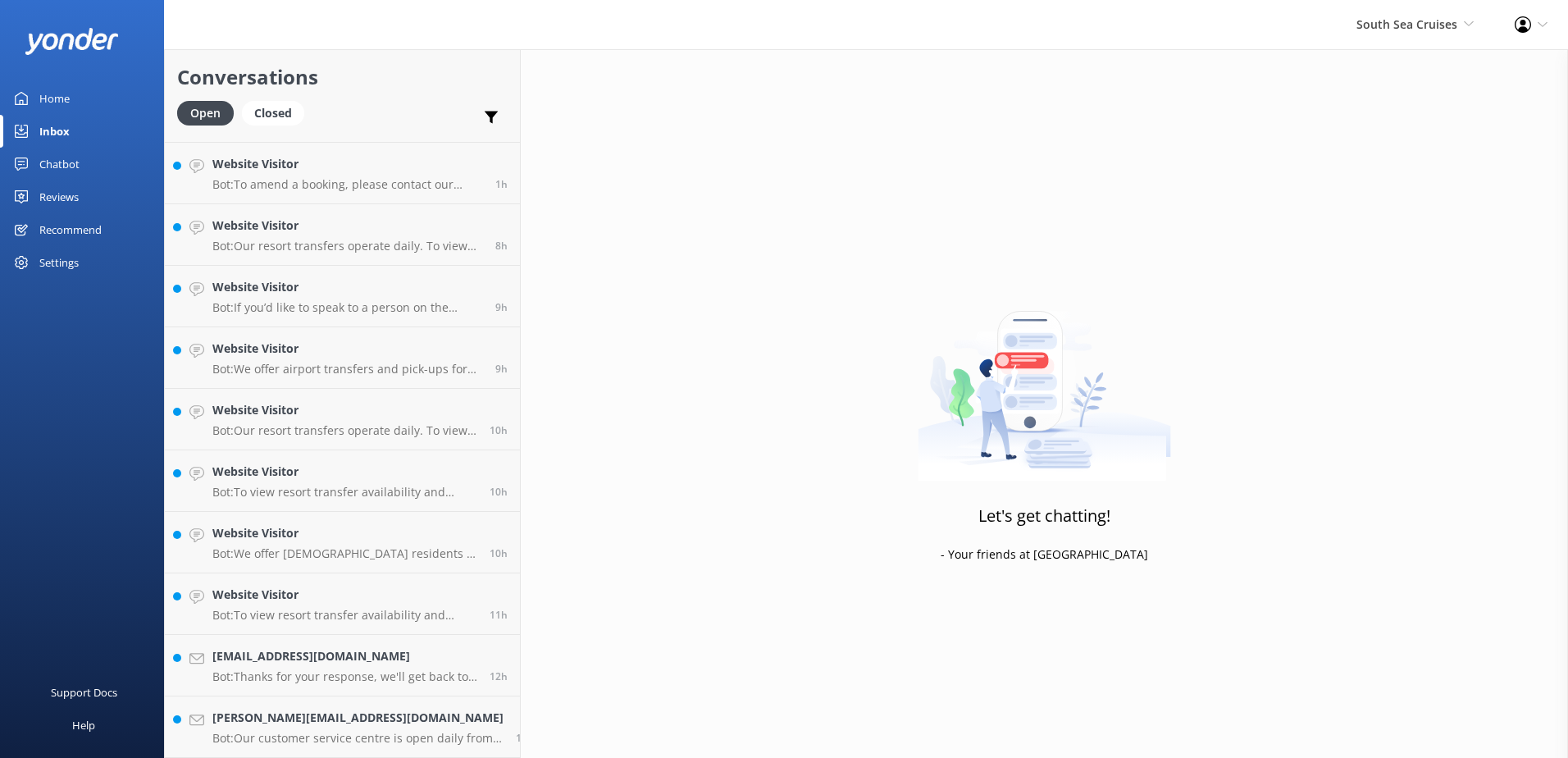
scroll to position [115, 0]
click at [278, 119] on div "Closed" at bounding box center [272, 114] width 62 height 25
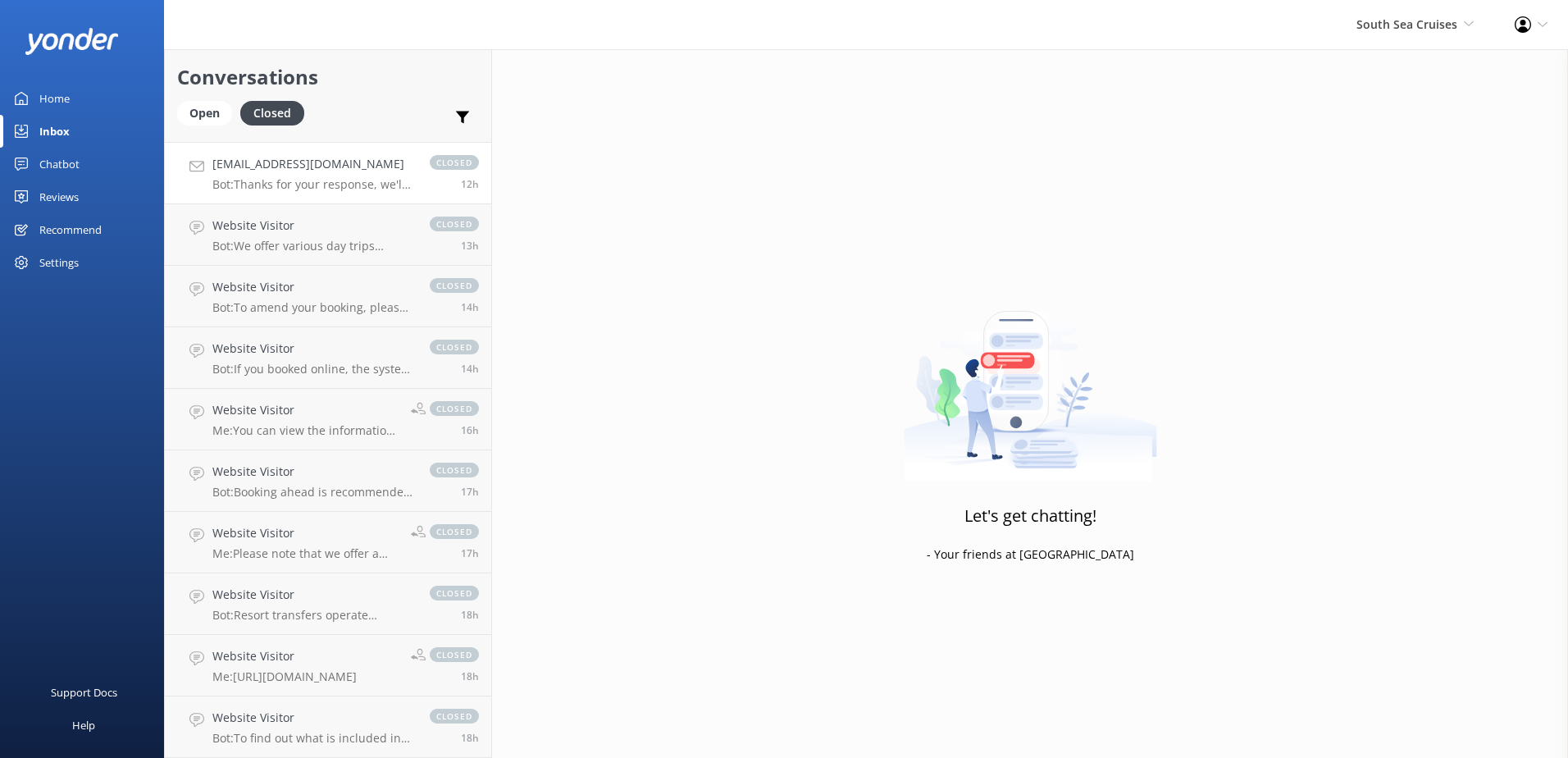
click at [322, 178] on p "Bot: Thanks for your response, we'll get back to you as soon as we can during o…" at bounding box center [313, 184] width 201 height 15
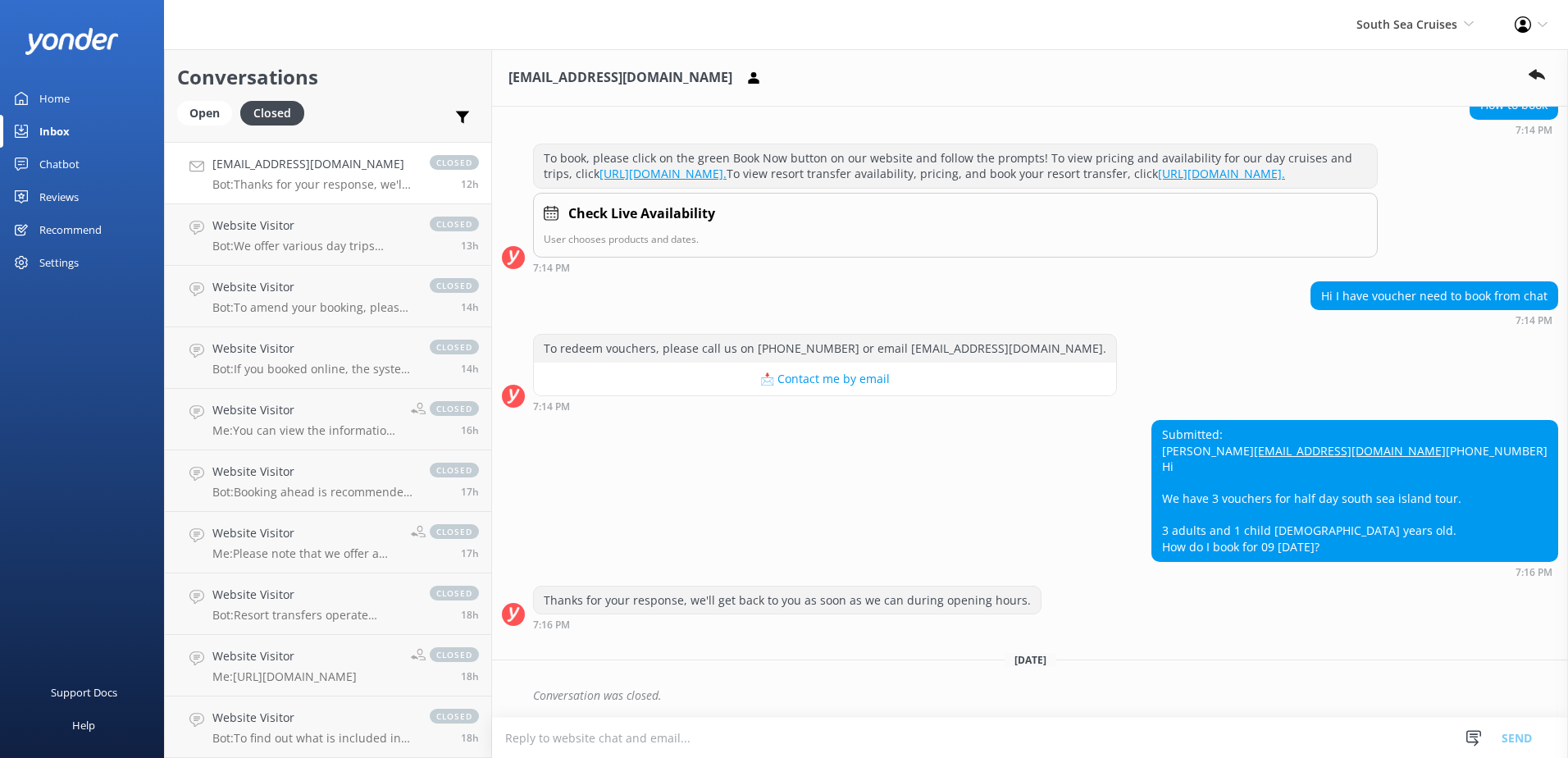
scroll to position [229, 0]
click at [953, 741] on textarea at bounding box center [1030, 737] width 1076 height 40
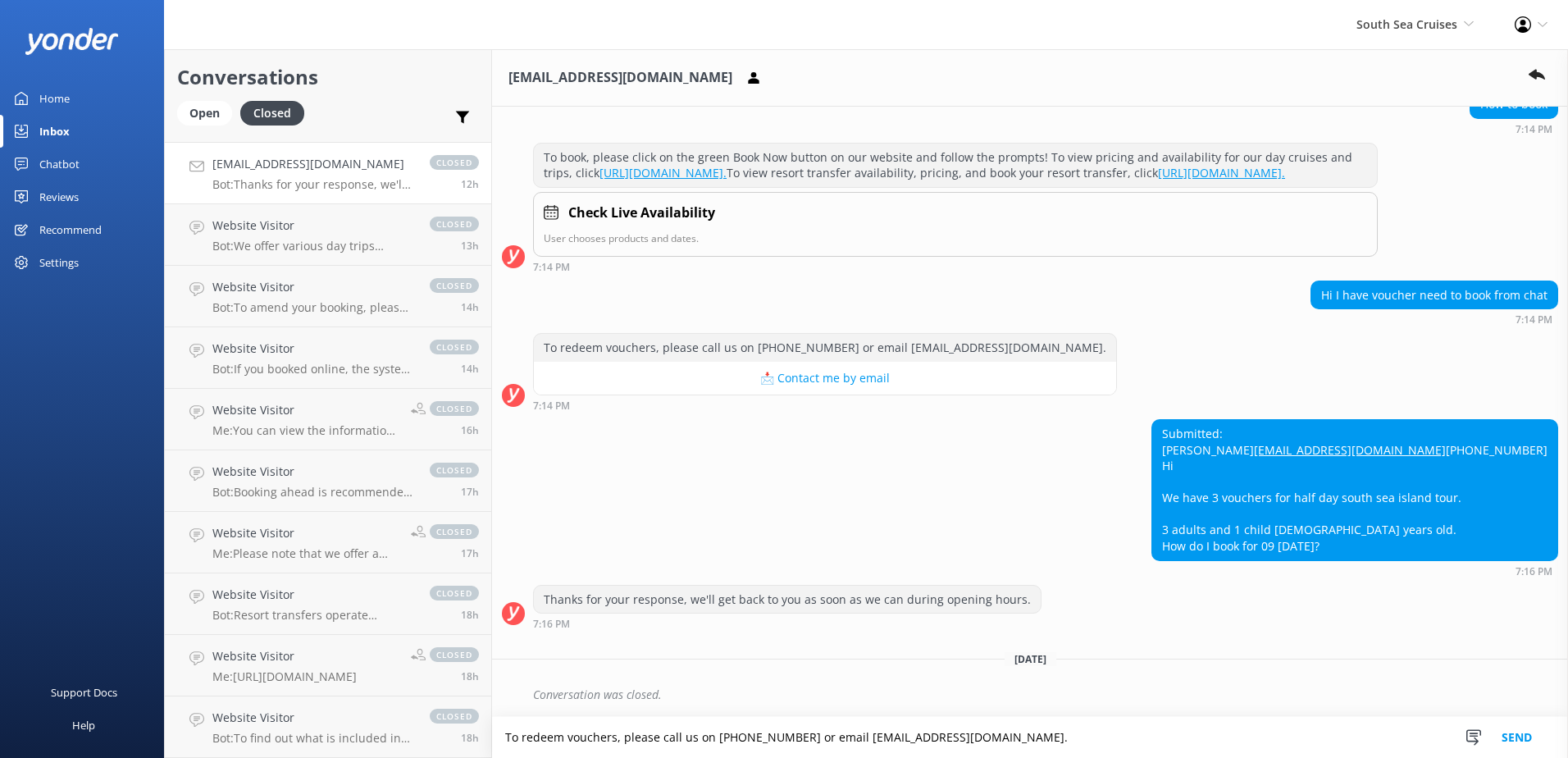
scroll to position [230, 0]
type textarea "To redeem vouchers, please call us on +6799995512 or email reservations@ssc.com…"
click at [1517, 736] on button "Send" at bounding box center [1517, 737] width 61 height 41
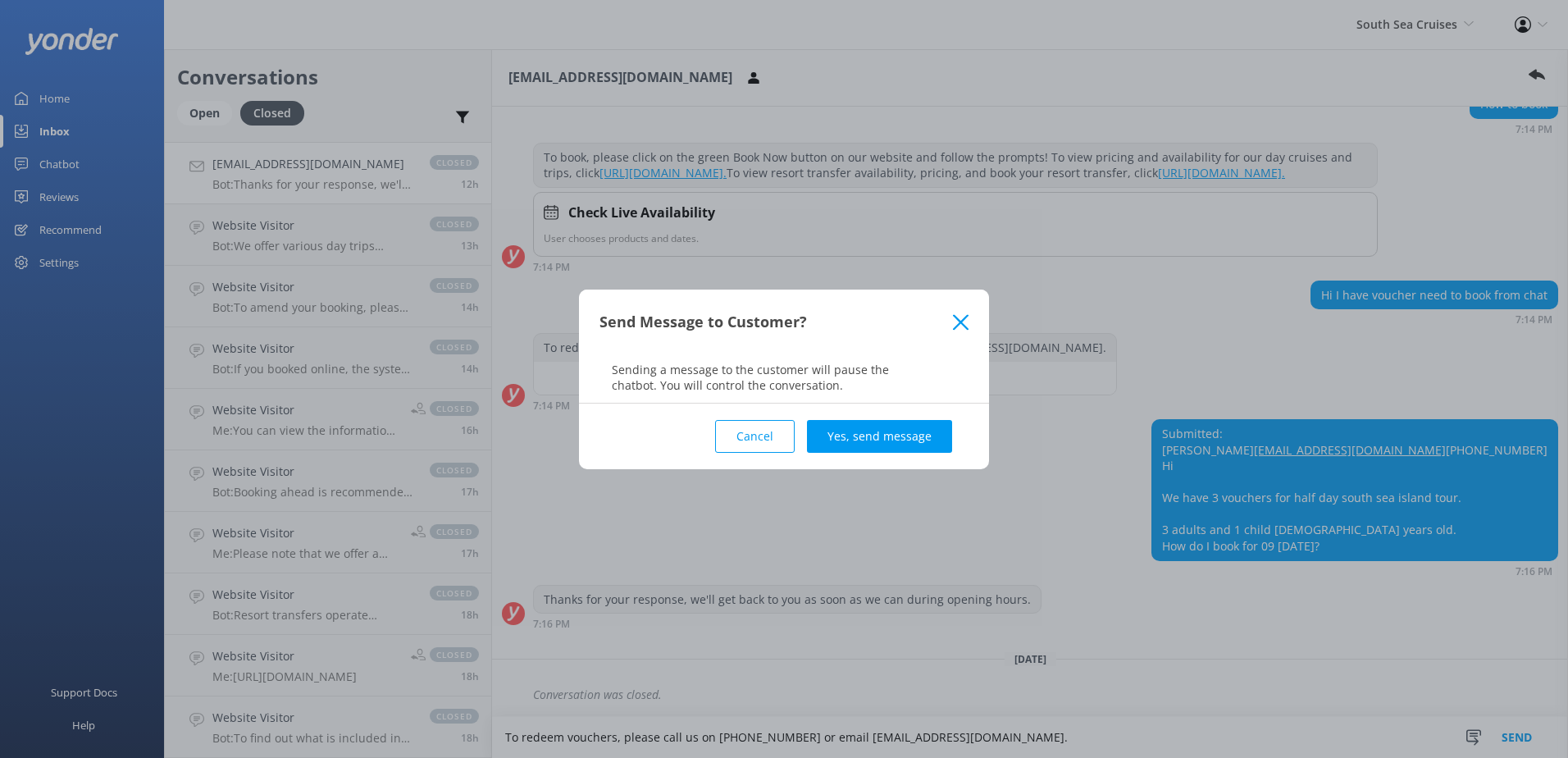
click at [844, 406] on div "Cancel Yes, send message" at bounding box center [784, 436] width 369 height 66
click at [881, 422] on button "Yes, send message" at bounding box center [879, 437] width 145 height 33
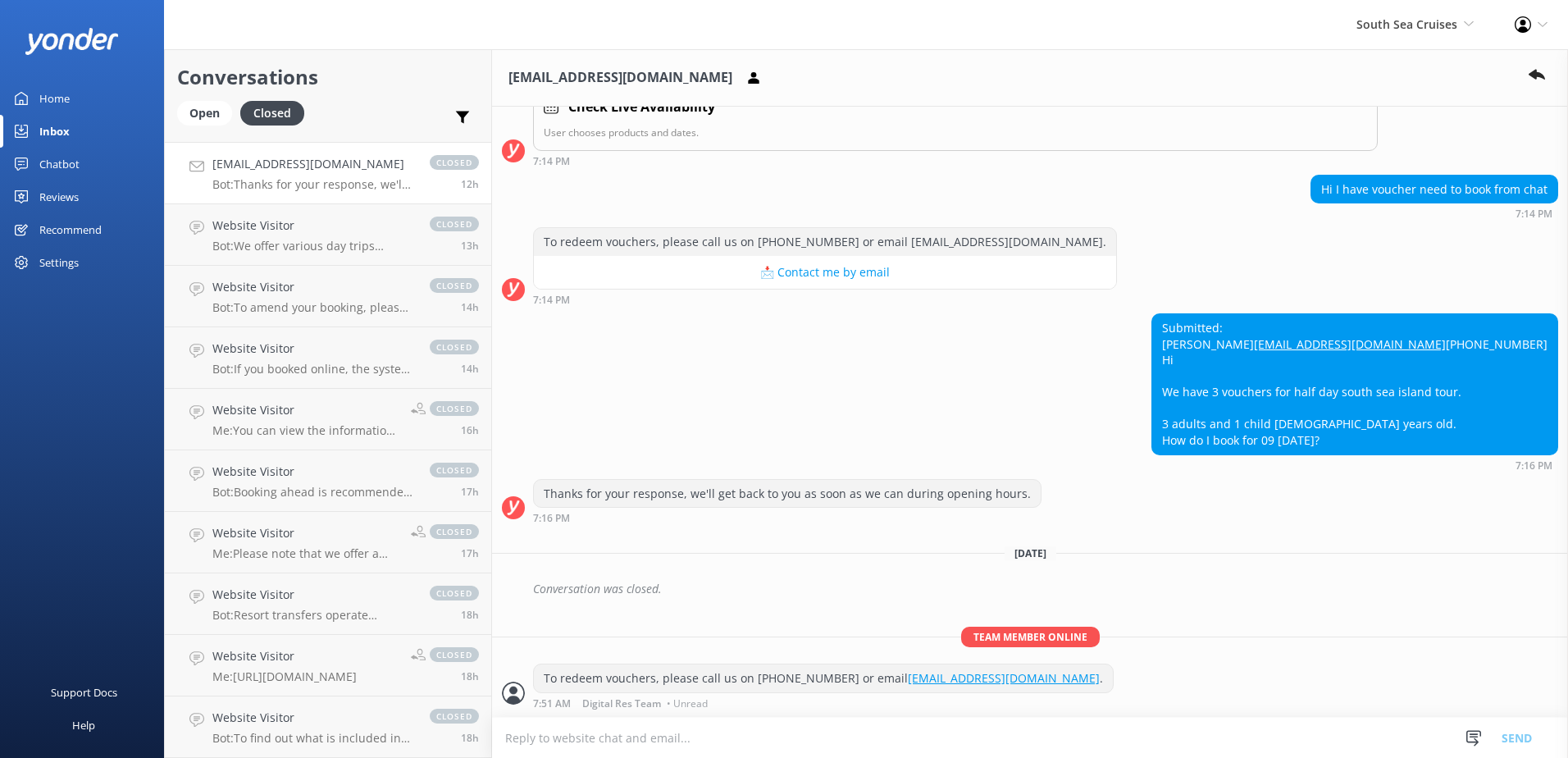
scroll to position [335, 0]
click at [202, 109] on div "Open" at bounding box center [204, 114] width 55 height 25
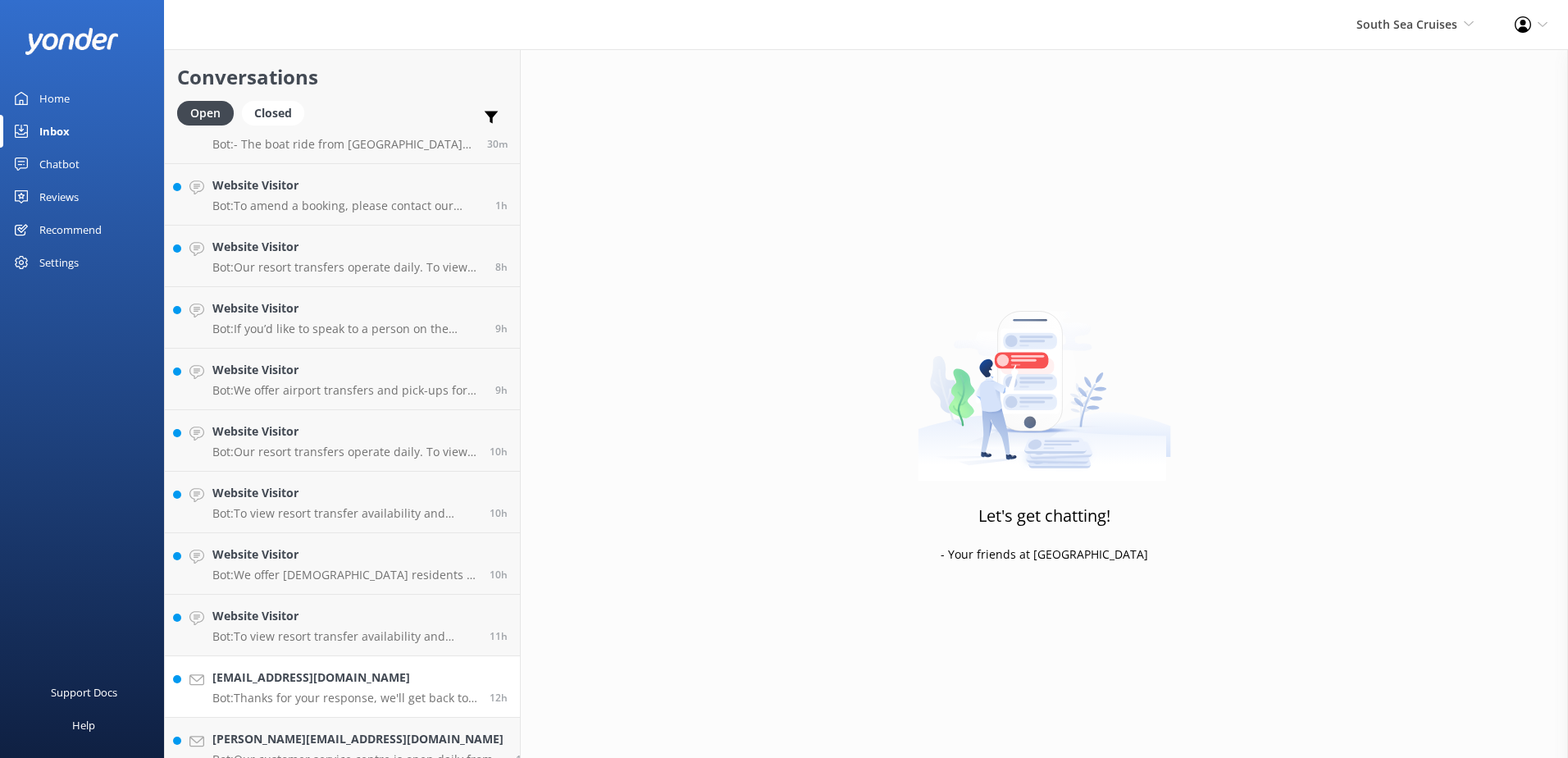
scroll to position [177, 0]
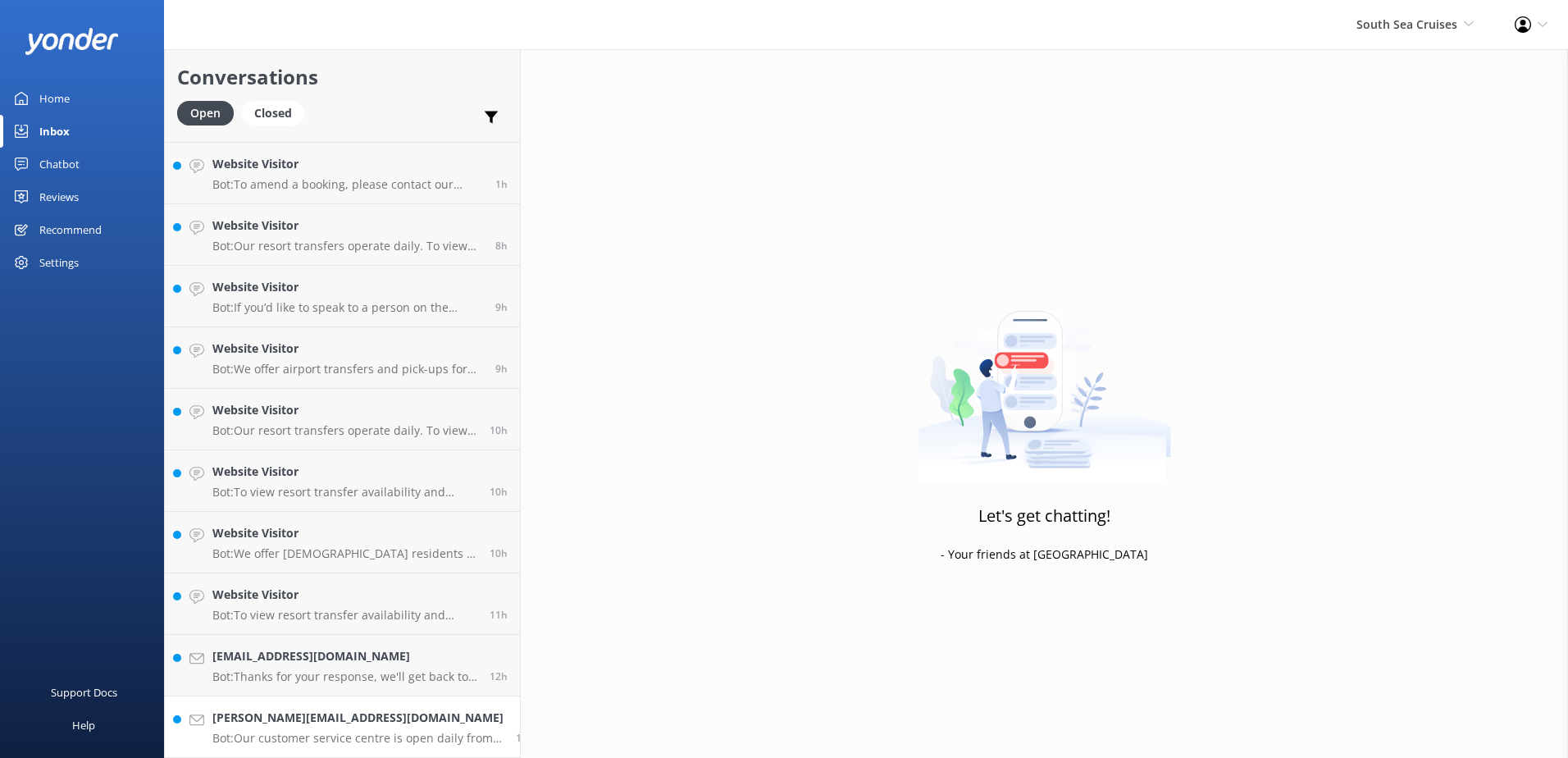
click at [380, 739] on p "Bot: Our customer service centre is open daily from 7.30am until 7.00pm." at bounding box center [358, 738] width 291 height 15
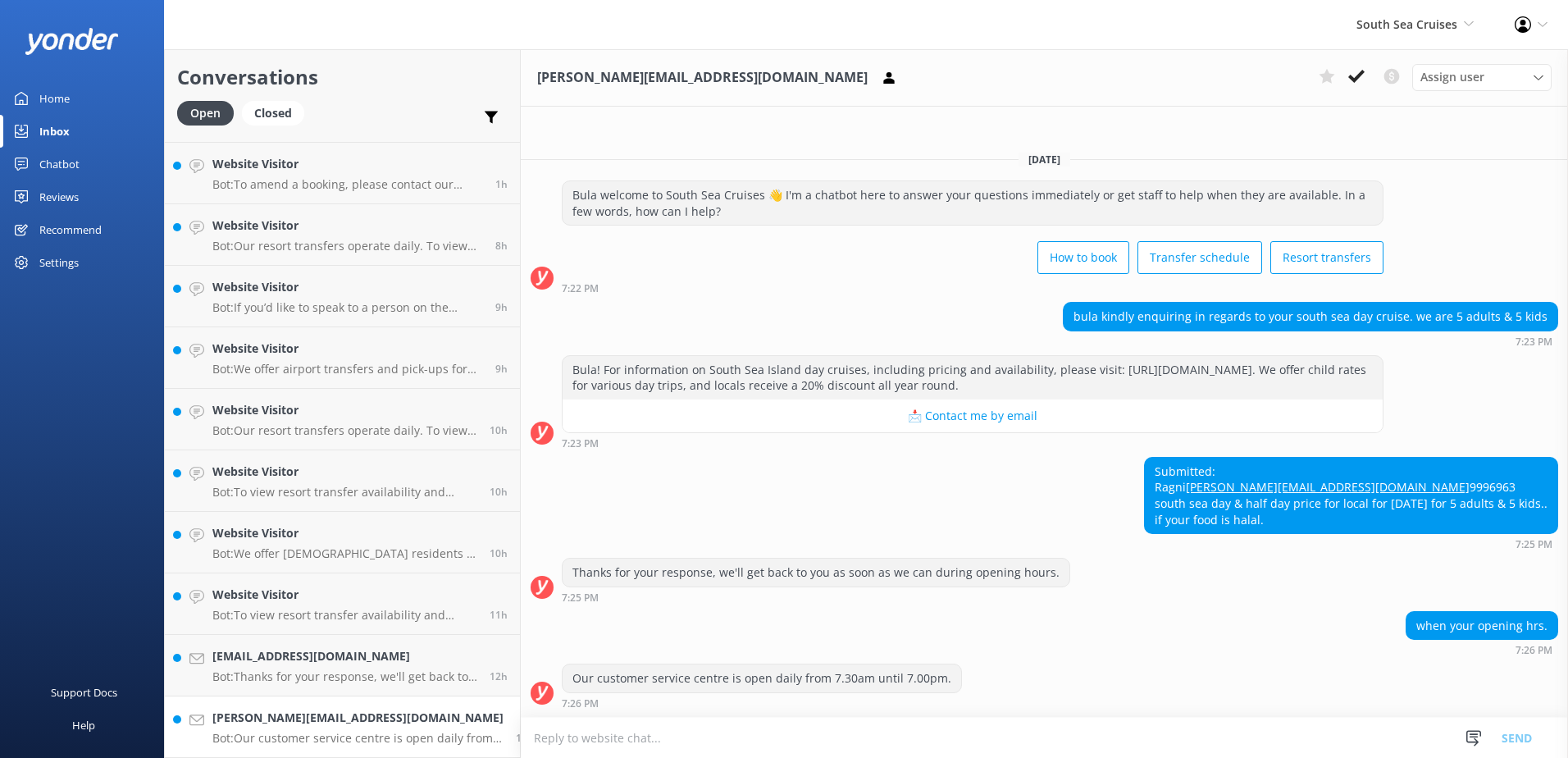
scroll to position [17, 0]
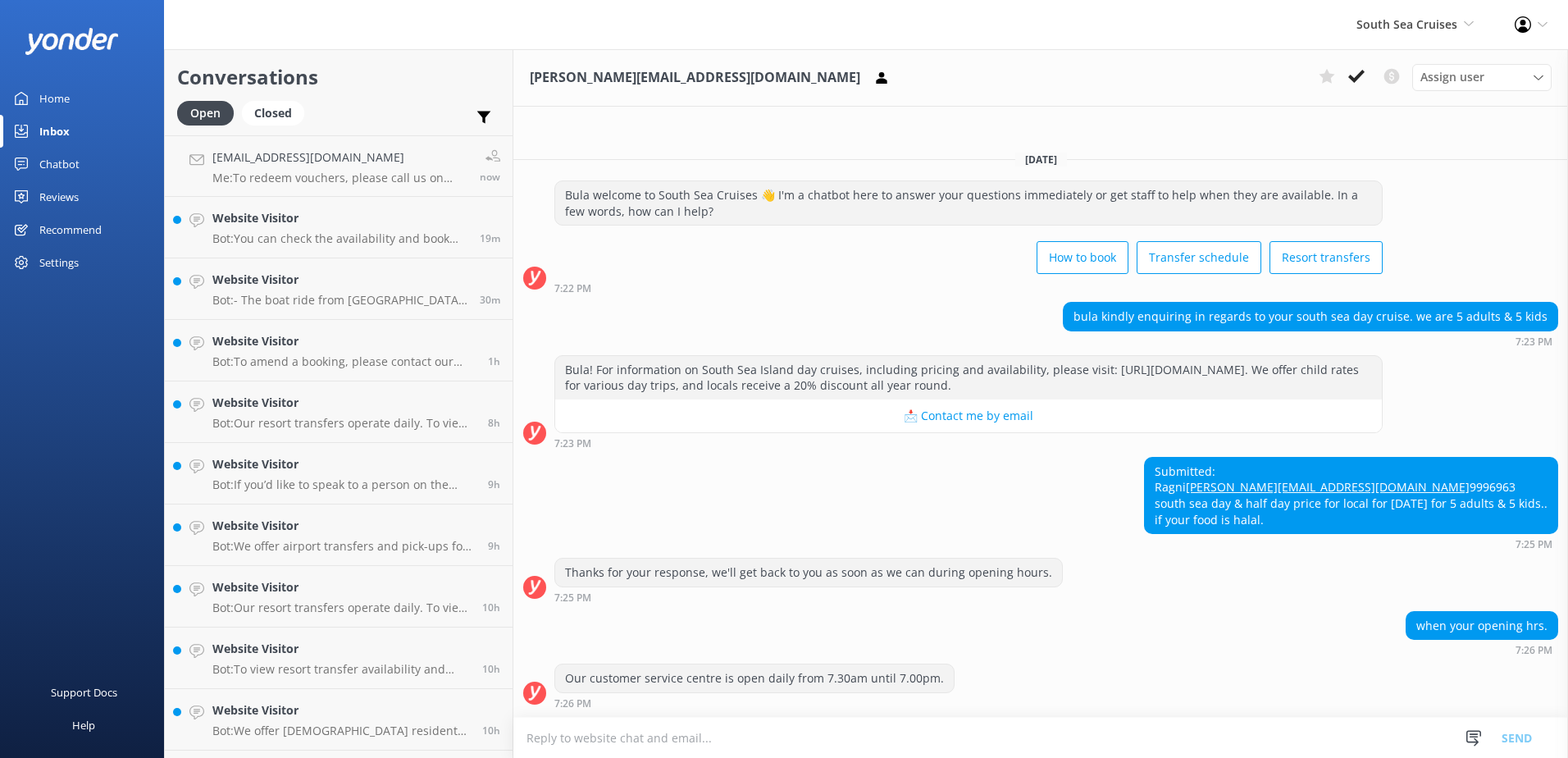
scroll to position [17, 0]
click at [882, 741] on textarea at bounding box center [1040, 737] width 1055 height 40
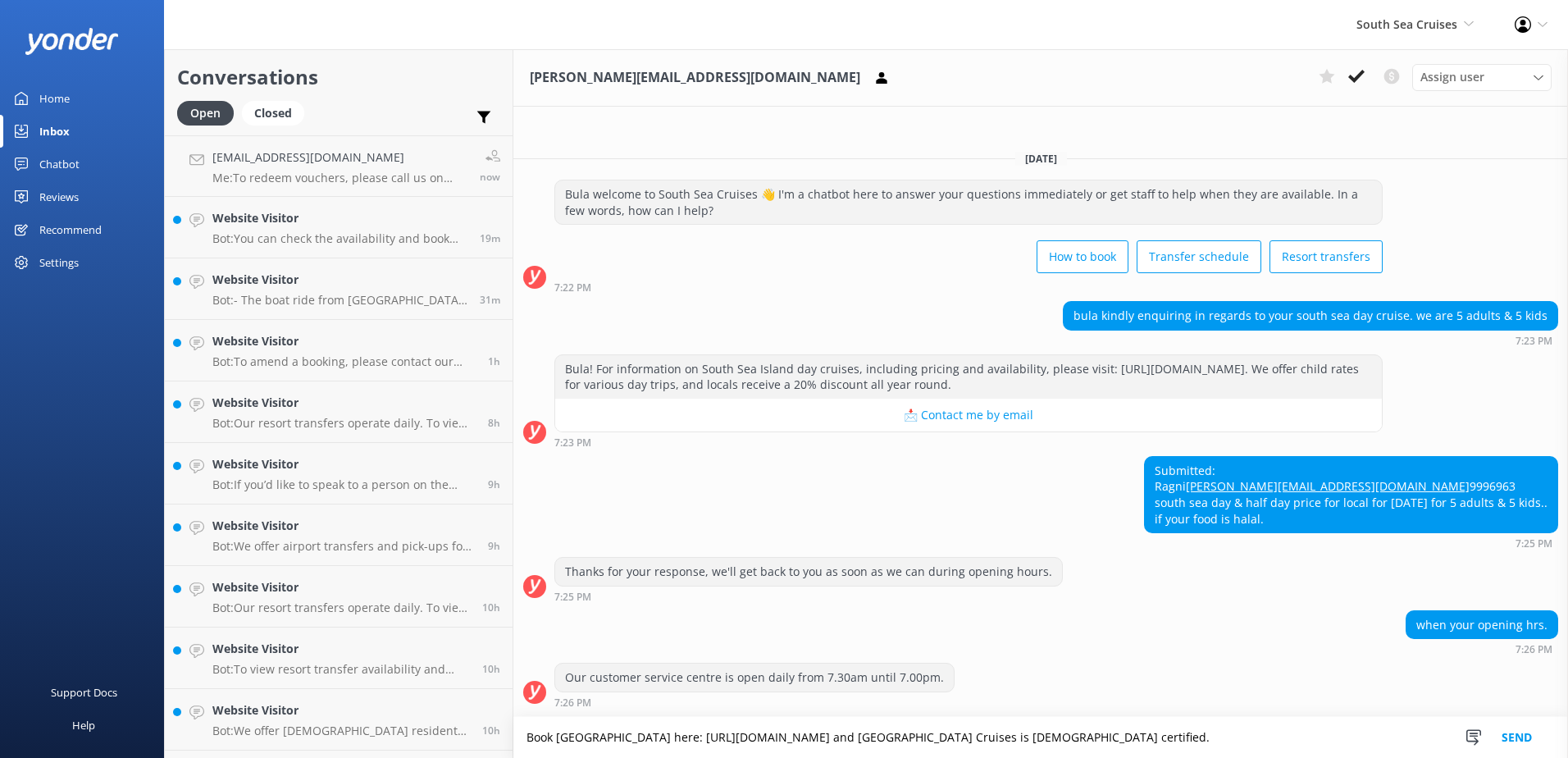
type textarea "Book [GEOGRAPHIC_DATA] here: [URL][DOMAIN_NAME] and [GEOGRAPHIC_DATA] Cruises i…"
click at [1496, 747] on button "Send" at bounding box center [1517, 737] width 61 height 41
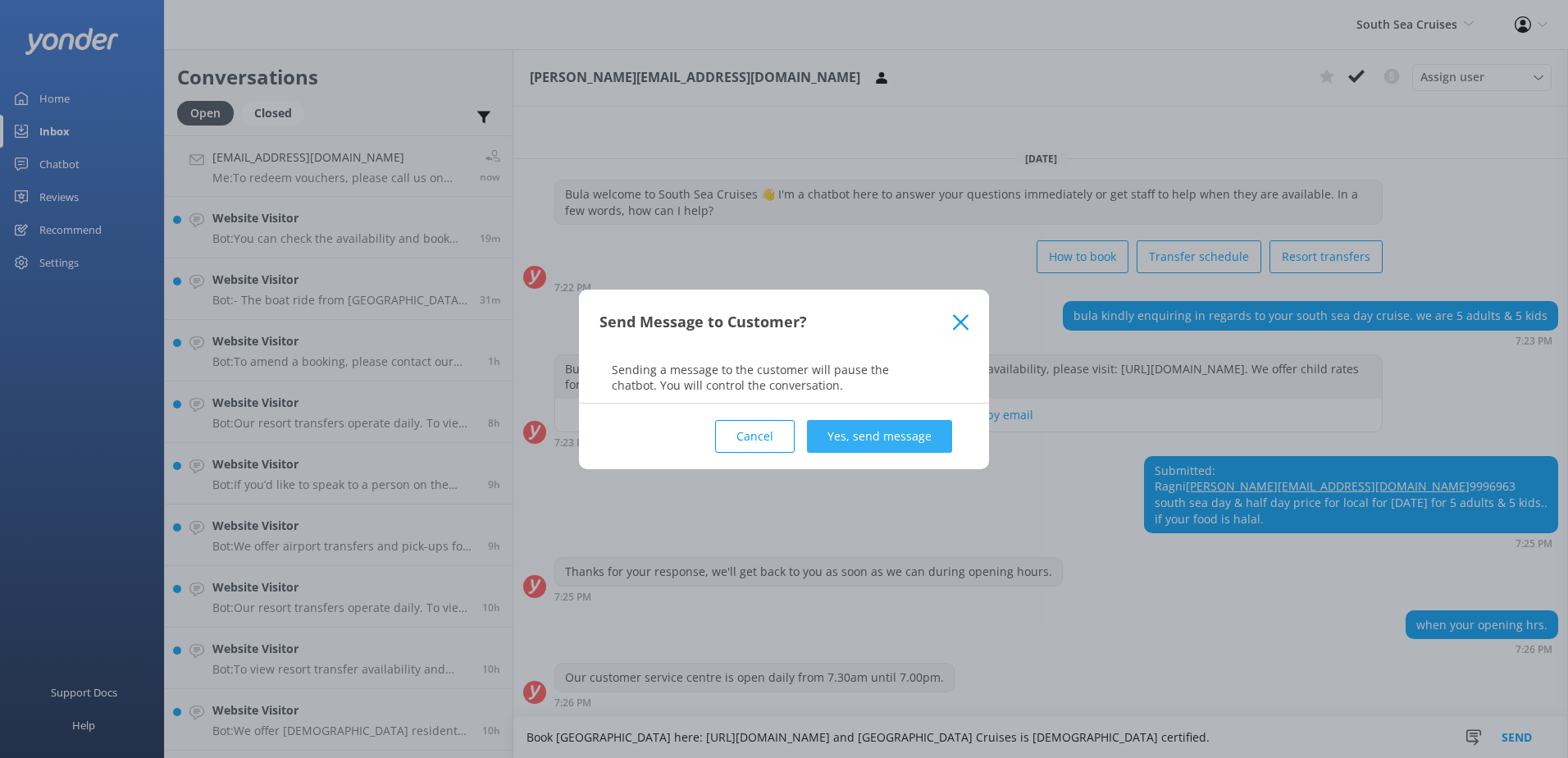
click at [882, 426] on button "Yes, send message" at bounding box center [879, 437] width 145 height 33
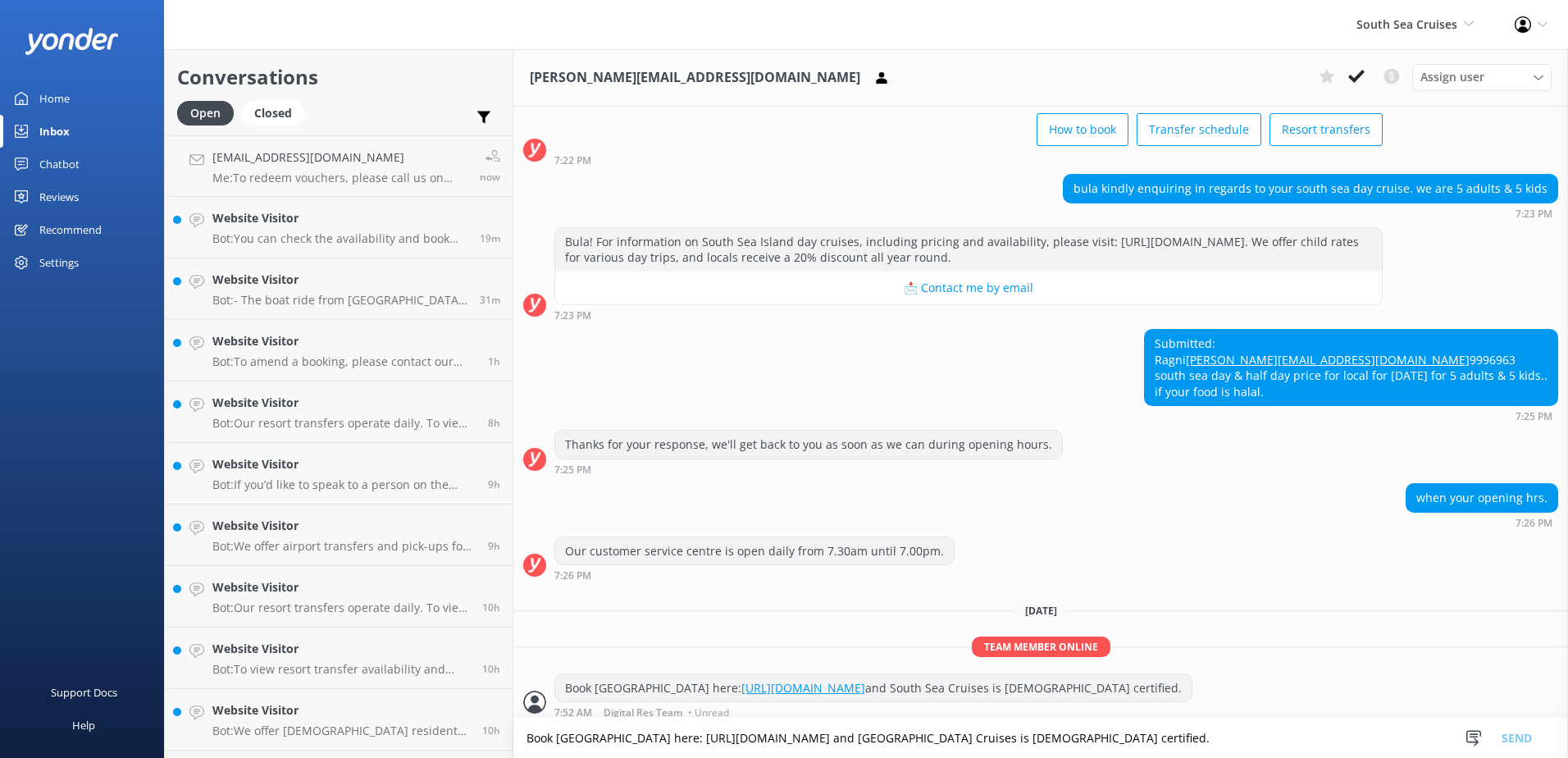
scroll to position [154, 0]
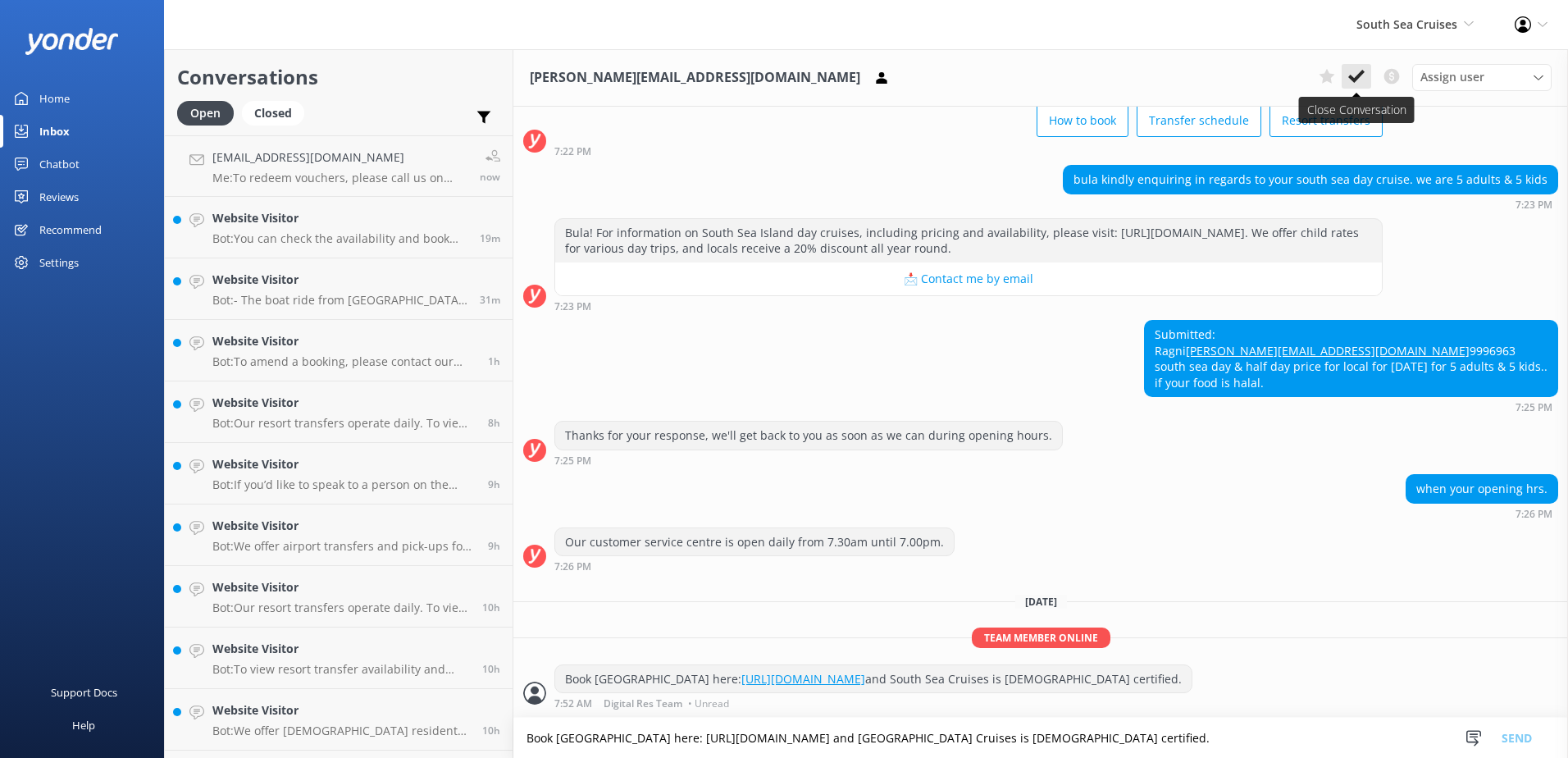
click at [1357, 73] on icon at bounding box center [1356, 76] width 17 height 17
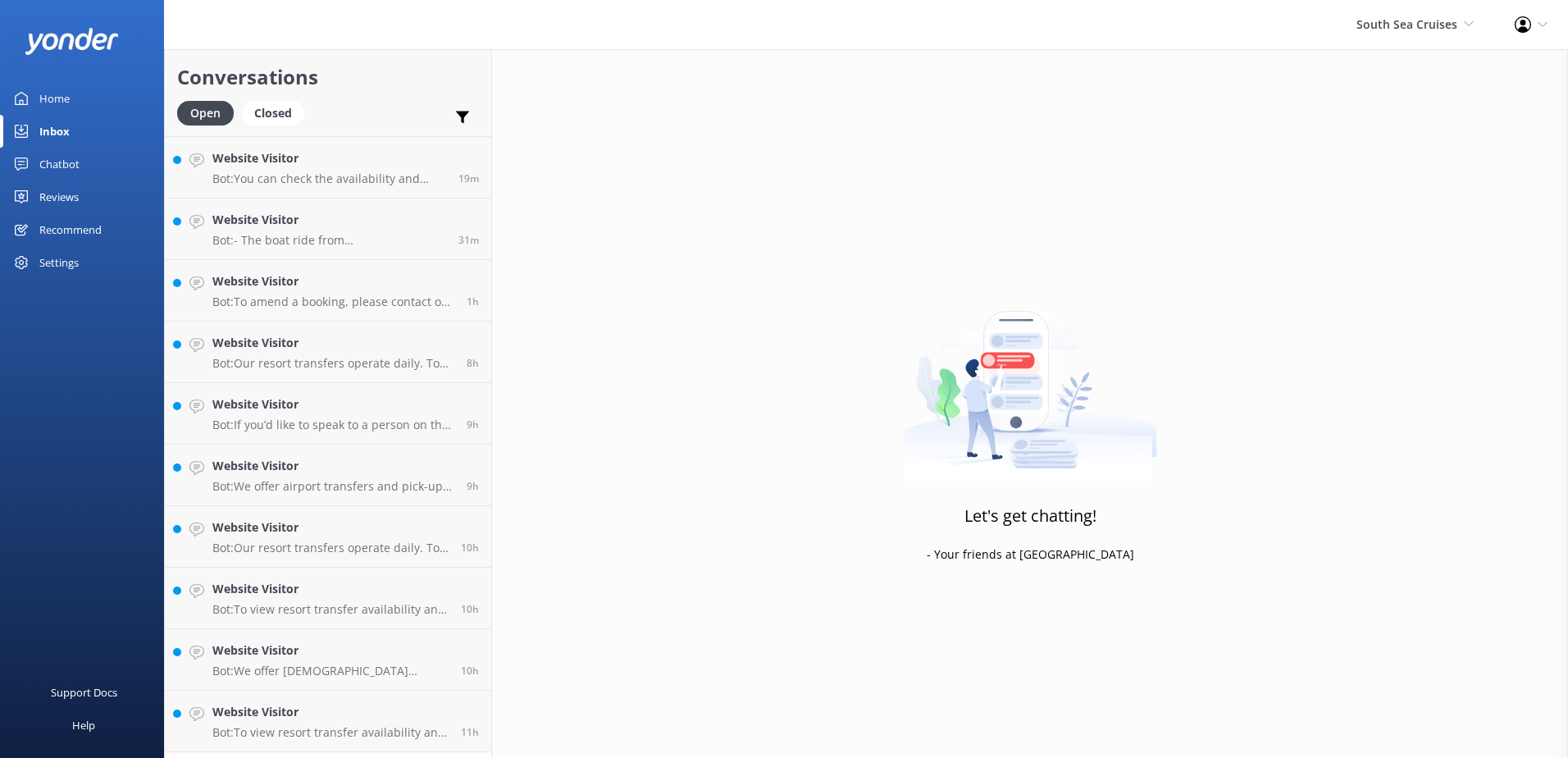
scroll to position [115, 0]
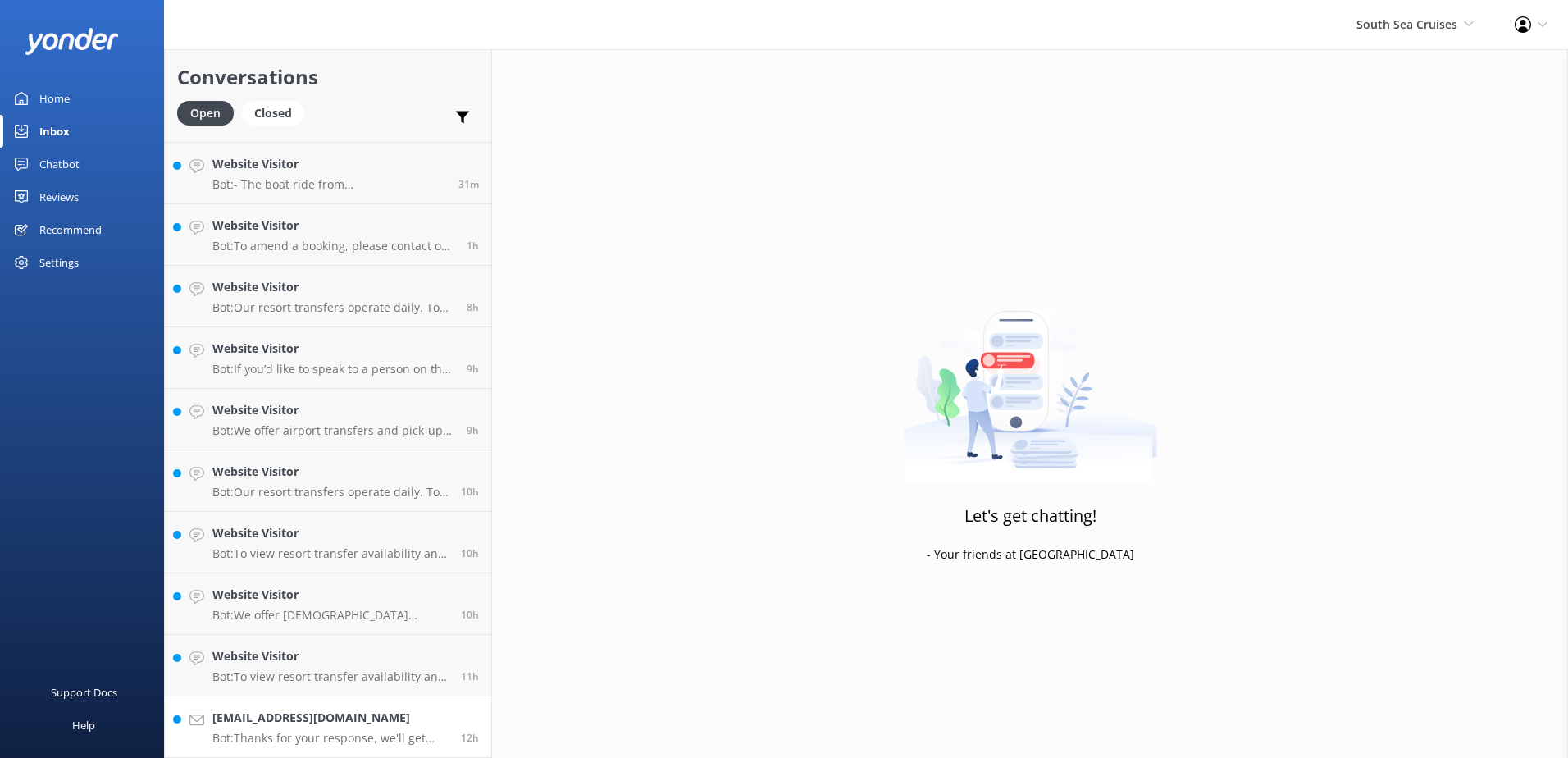
click at [379, 730] on div "[EMAIL_ADDRESS][DOMAIN_NAME] Bot: Thanks for your response, we'll get back to y…" at bounding box center [330, 726] width 237 height 36
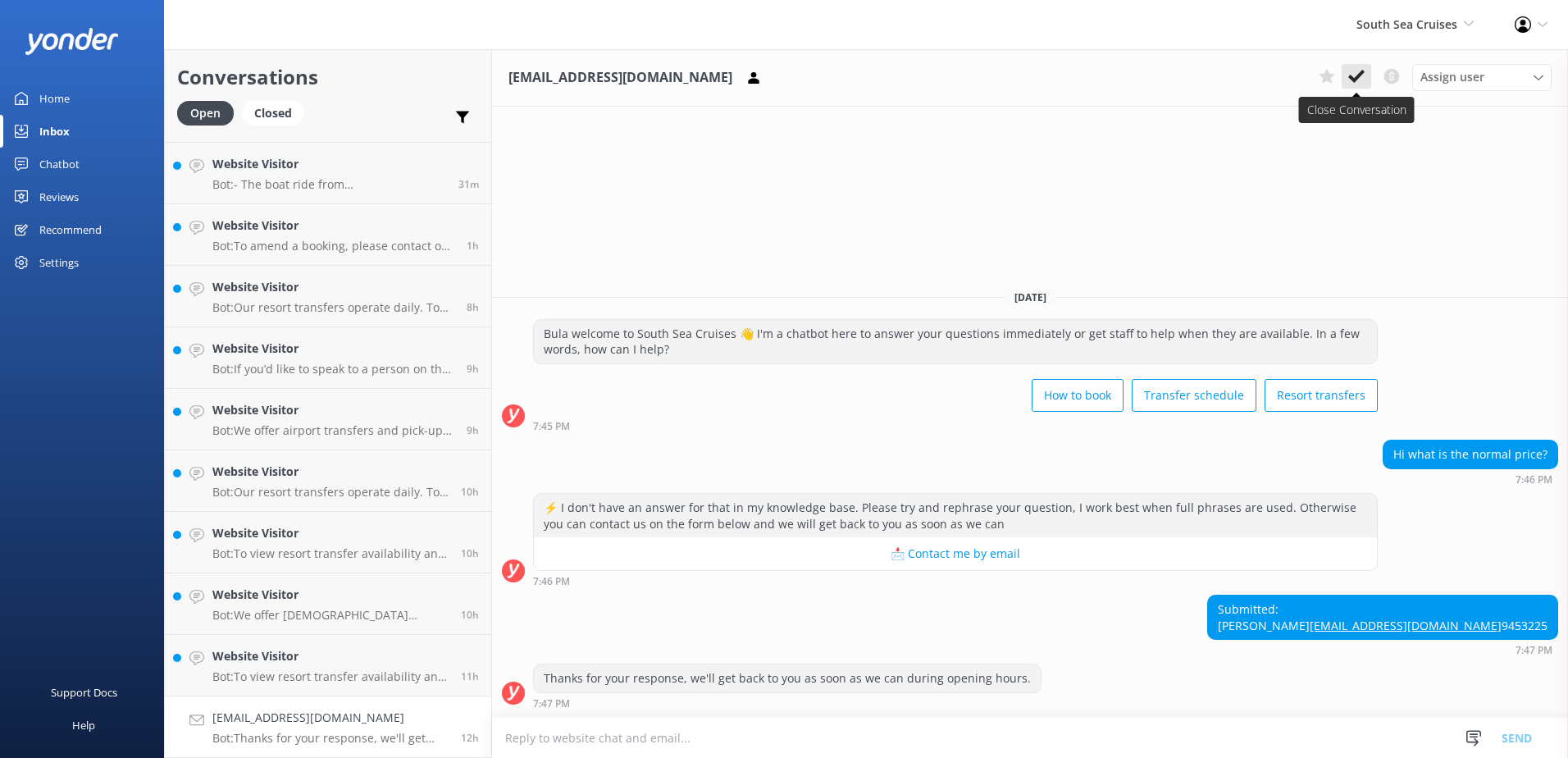
click at [1362, 76] on icon at bounding box center [1356, 76] width 17 height 17
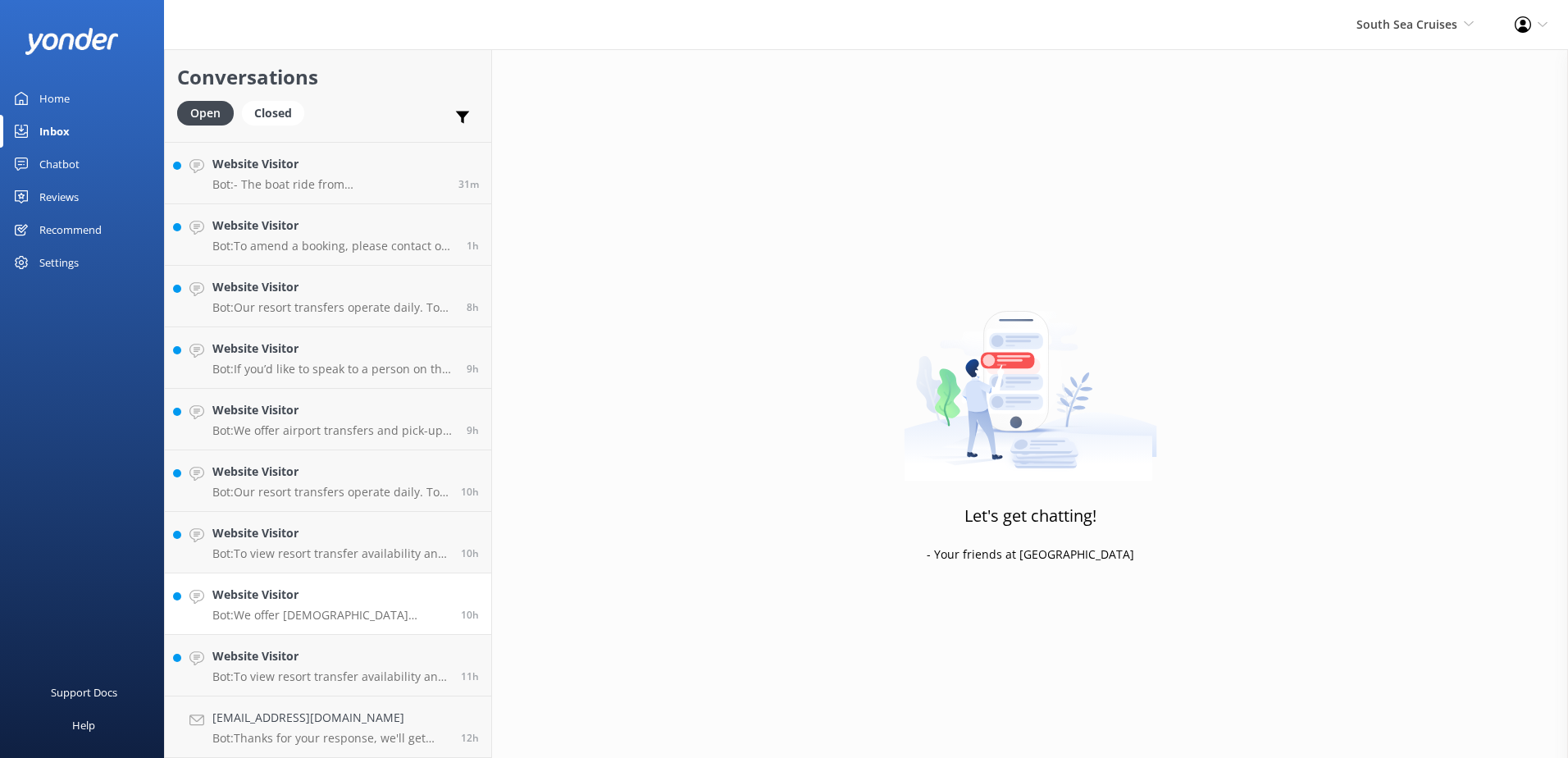
scroll to position [54, 0]
click at [350, 708] on link "Website Visitor Bot: To view resort transfer availability and pricing and book …" at bounding box center [328, 727] width 326 height 61
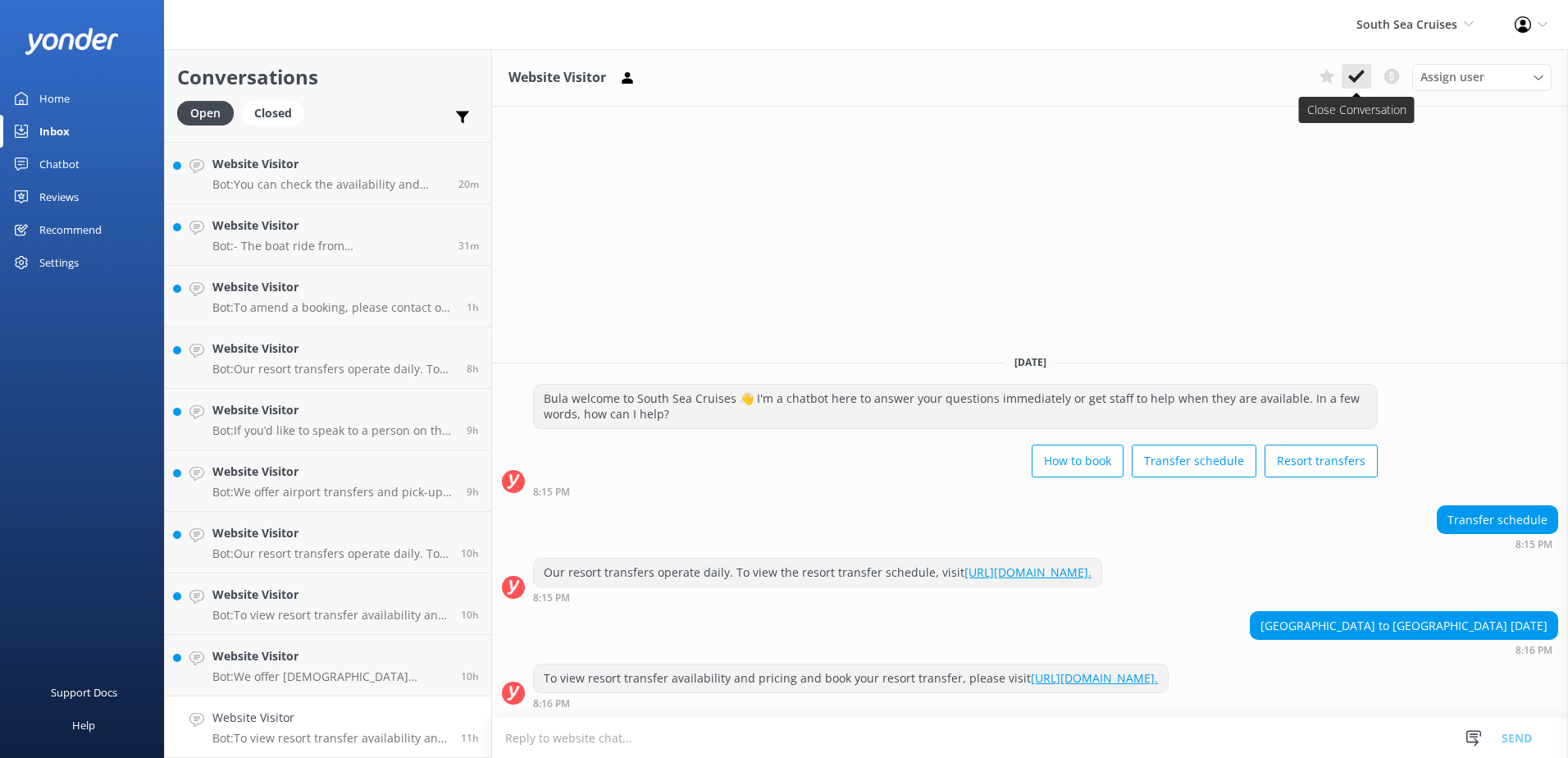
click at [1352, 84] on button at bounding box center [1356, 76] width 30 height 25
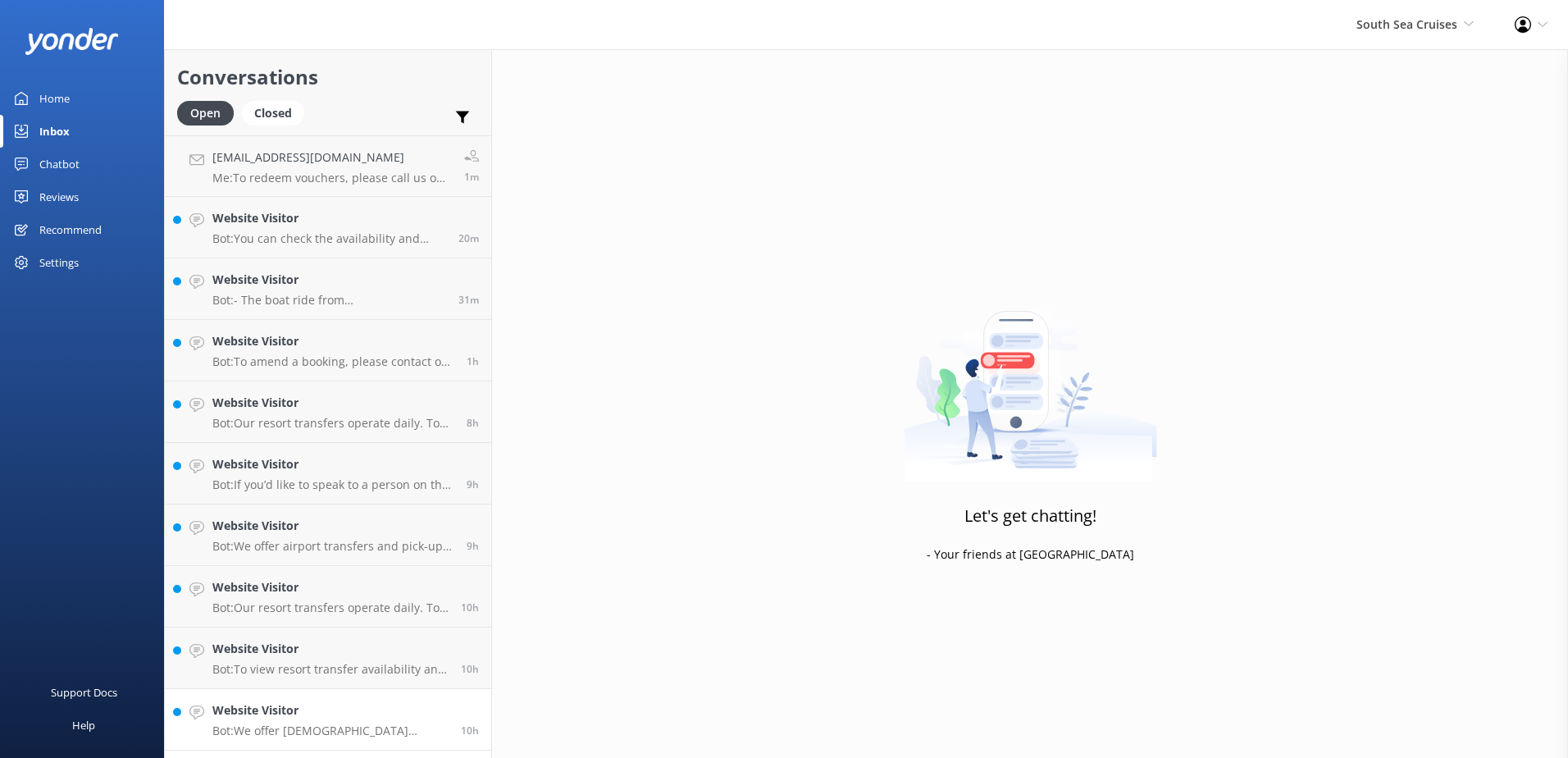
click at [393, 743] on link "Website Visitor Bot: We offer [DEMOGRAPHIC_DATA] residents a 20% discount on ou…" at bounding box center [328, 720] width 326 height 61
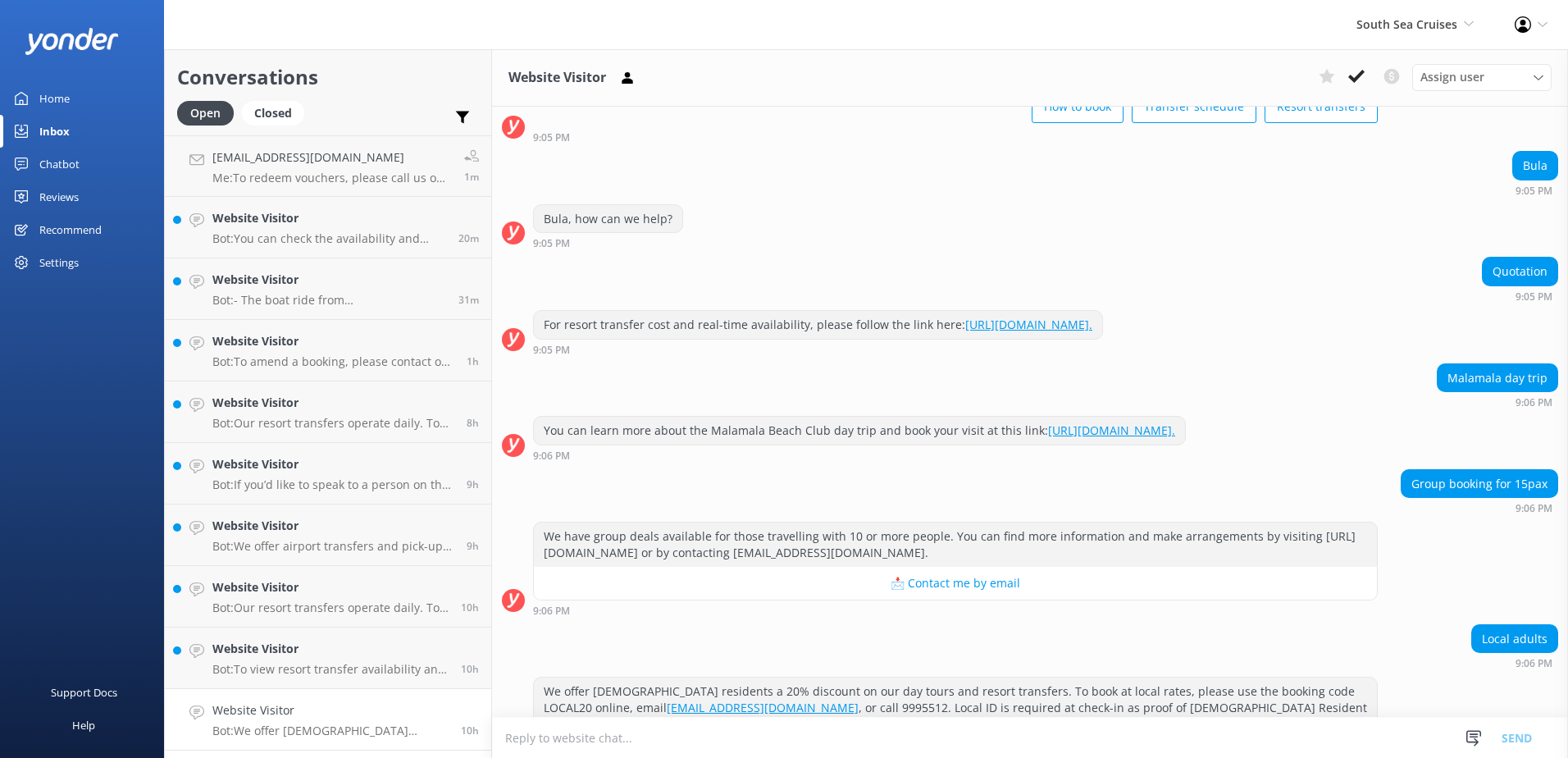
scroll to position [180, 0]
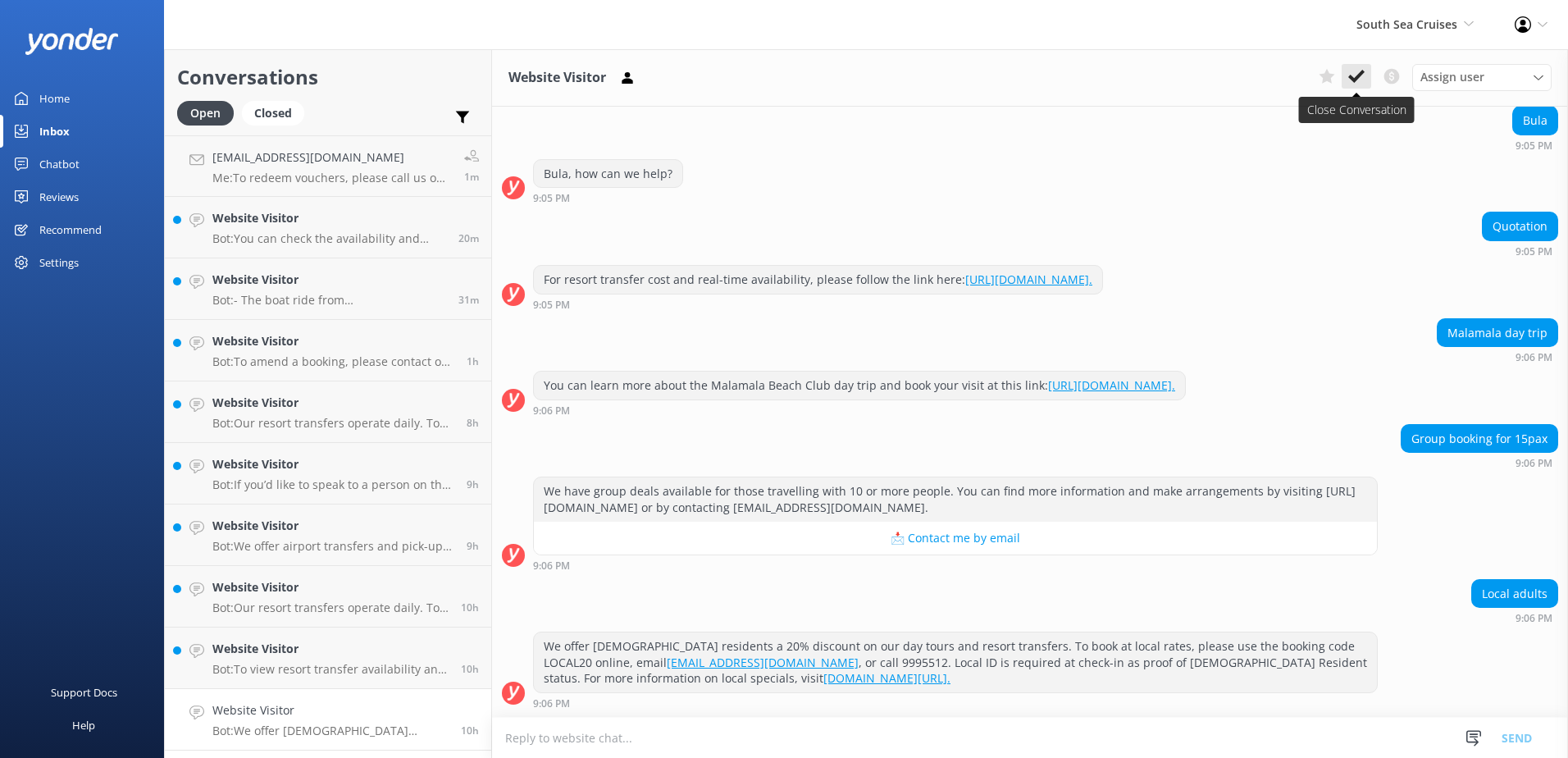
click at [1347, 81] on button at bounding box center [1356, 76] width 30 height 25
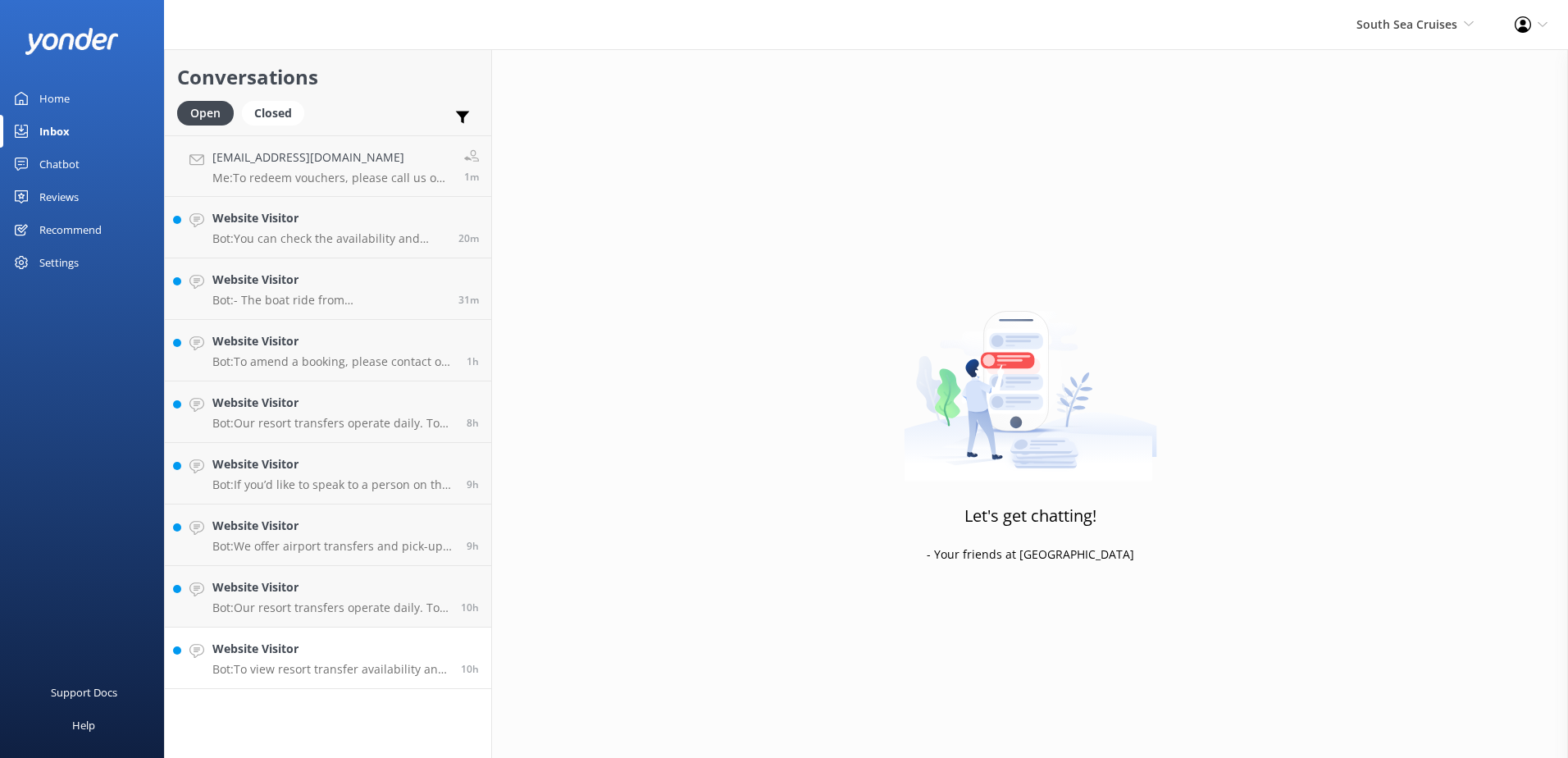
click at [406, 681] on link "Website Visitor Bot: To view resort transfer availability and pricing, and to b…" at bounding box center [328, 658] width 326 height 61
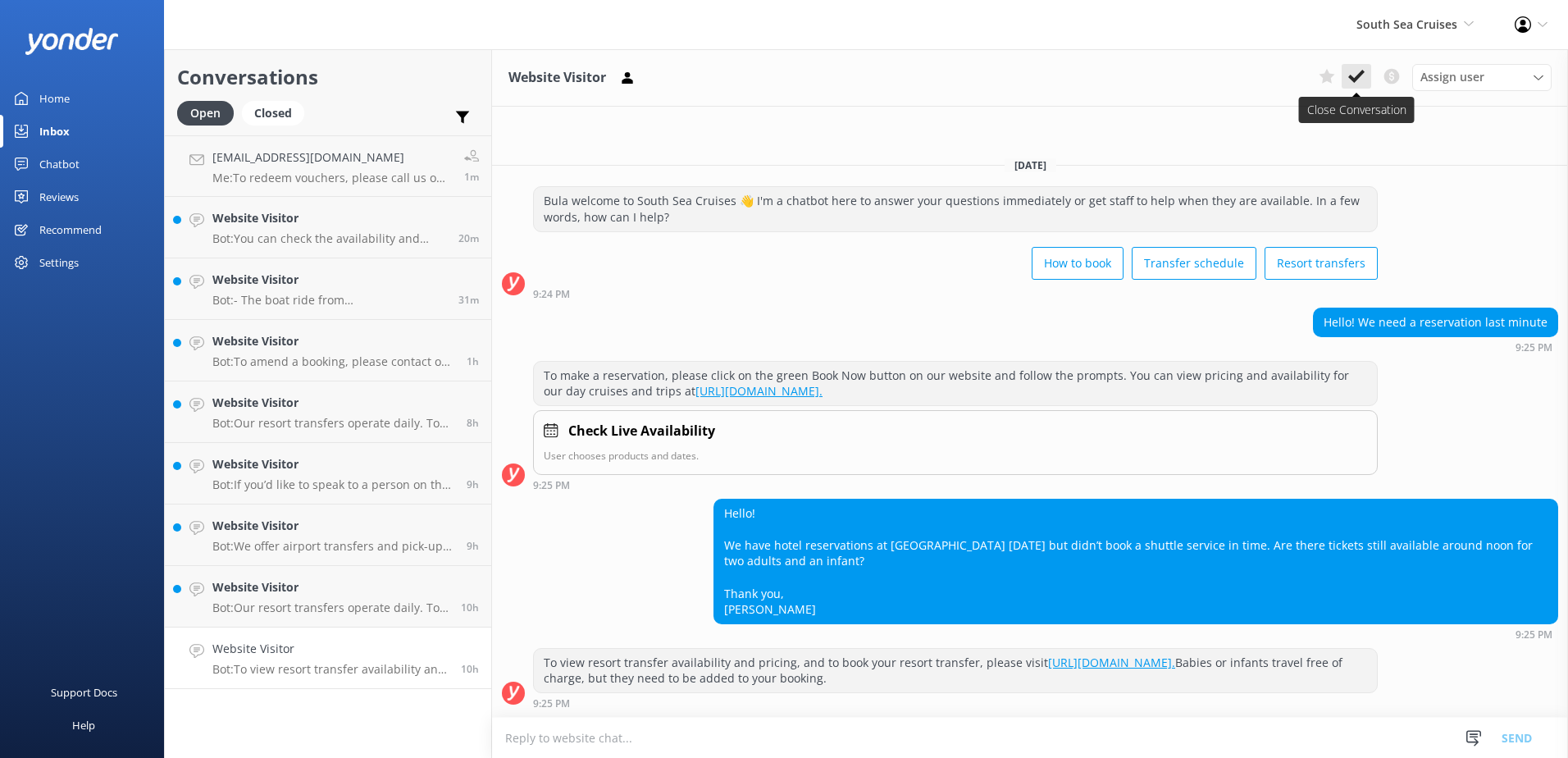
click at [1357, 82] on icon at bounding box center [1356, 76] width 17 height 17
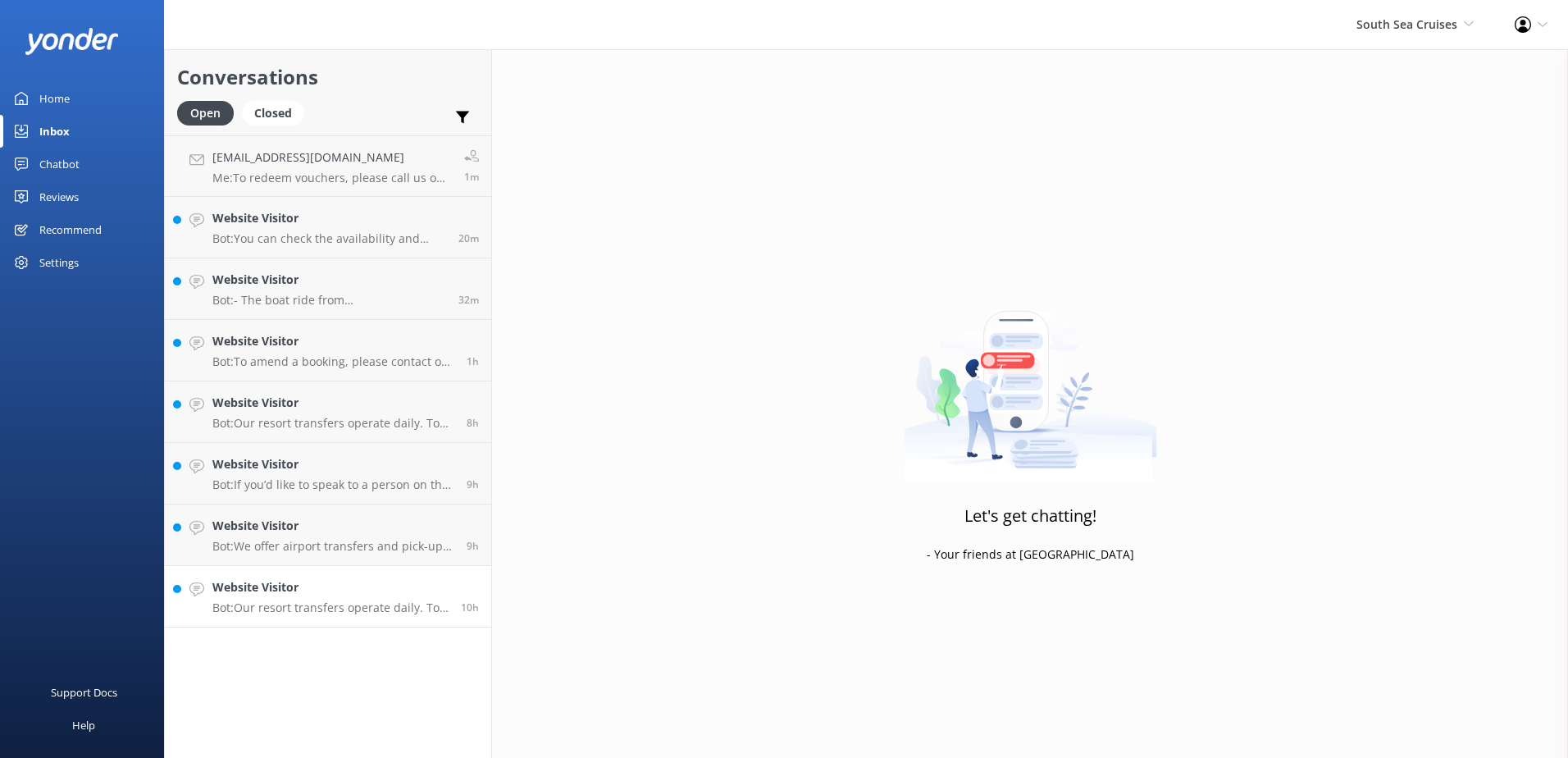
click at [426, 610] on p "Bot: Our resort transfers operate daily. To view the resort transfer schedule, …" at bounding box center [330, 608] width 237 height 15
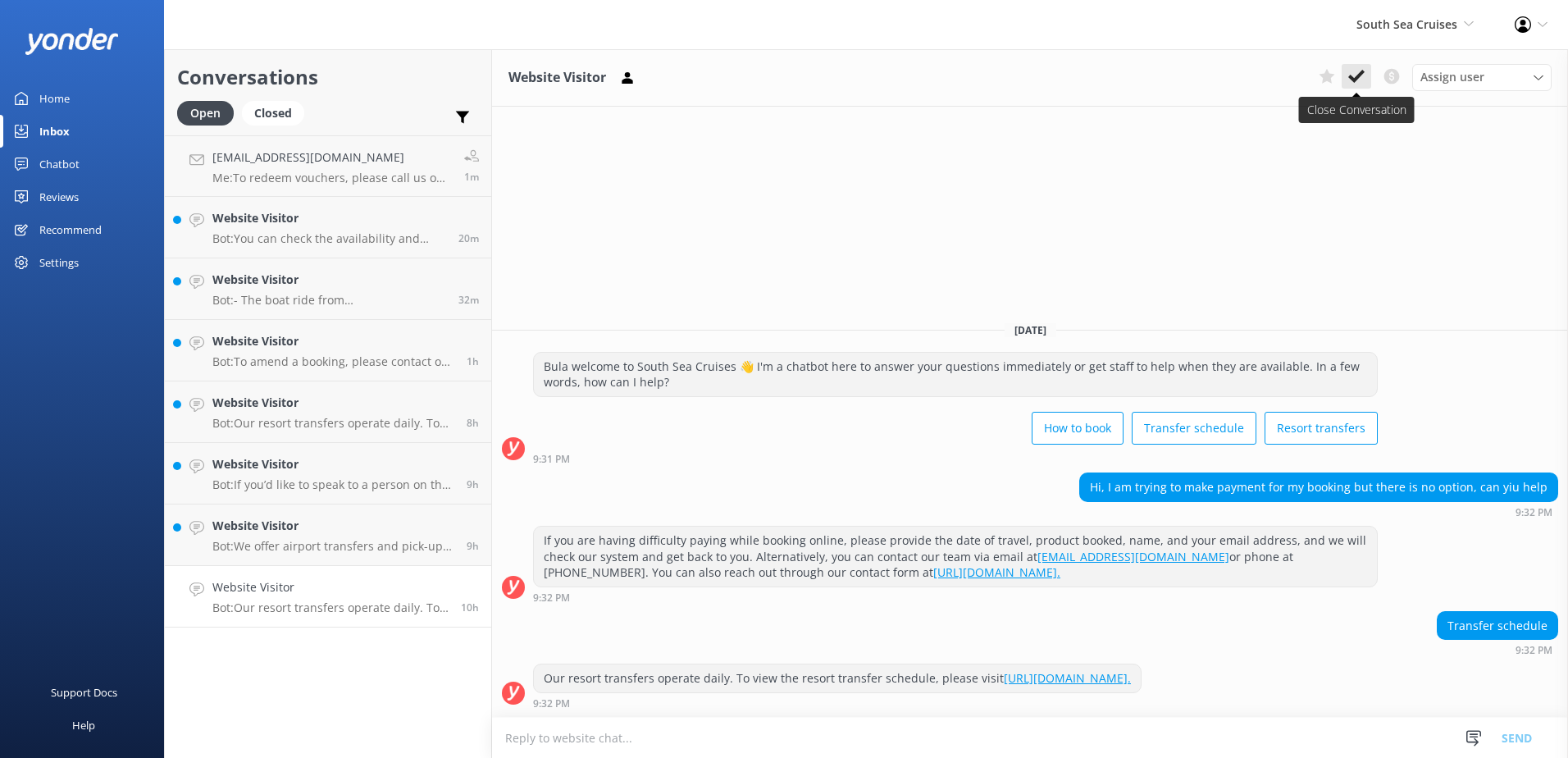
click at [1363, 76] on icon at bounding box center [1356, 76] width 17 height 17
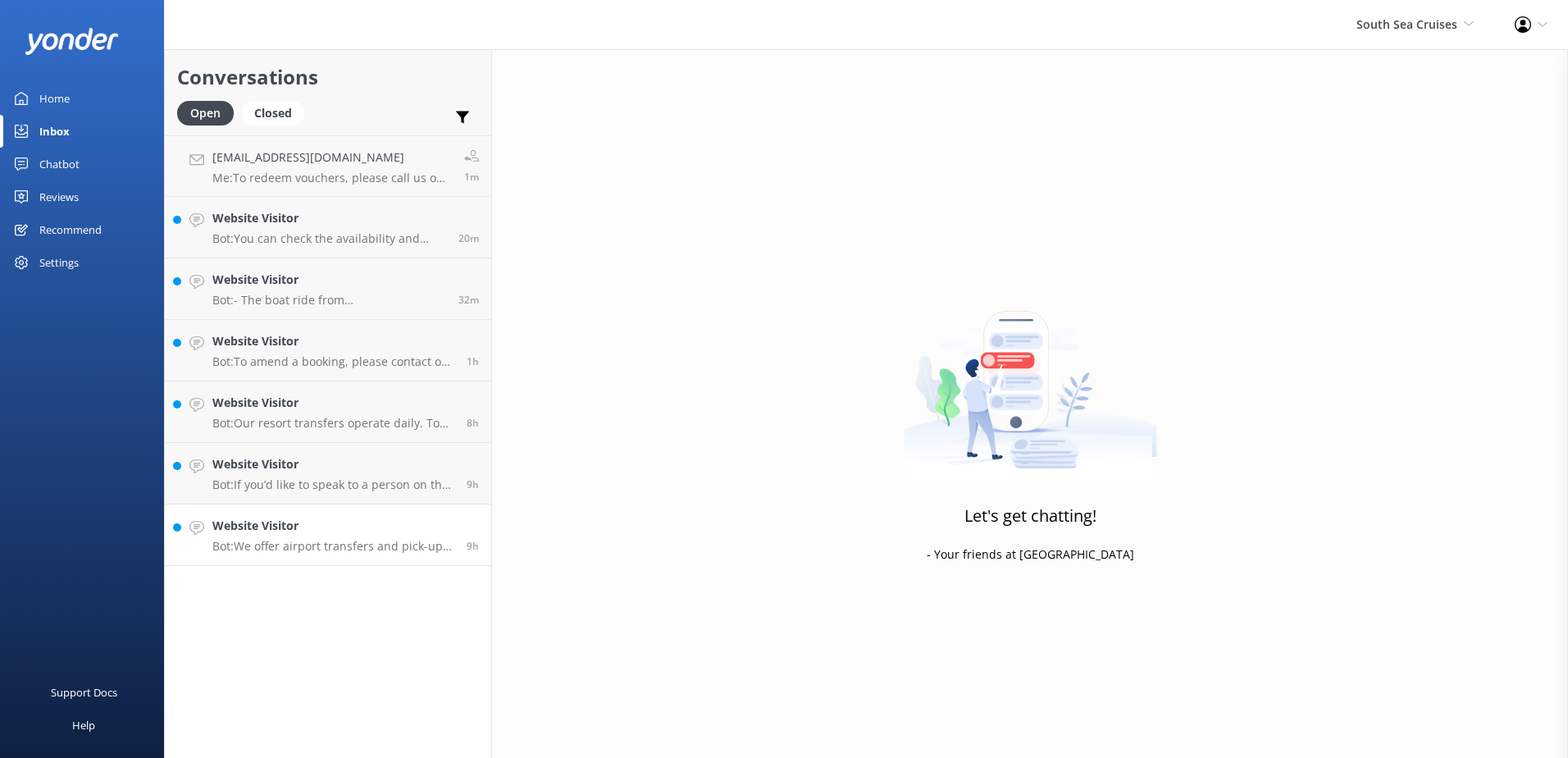
click at [371, 544] on p "Bot: We offer airport transfers and pick-ups for resort transfer services to/fr…" at bounding box center [333, 546] width 242 height 15
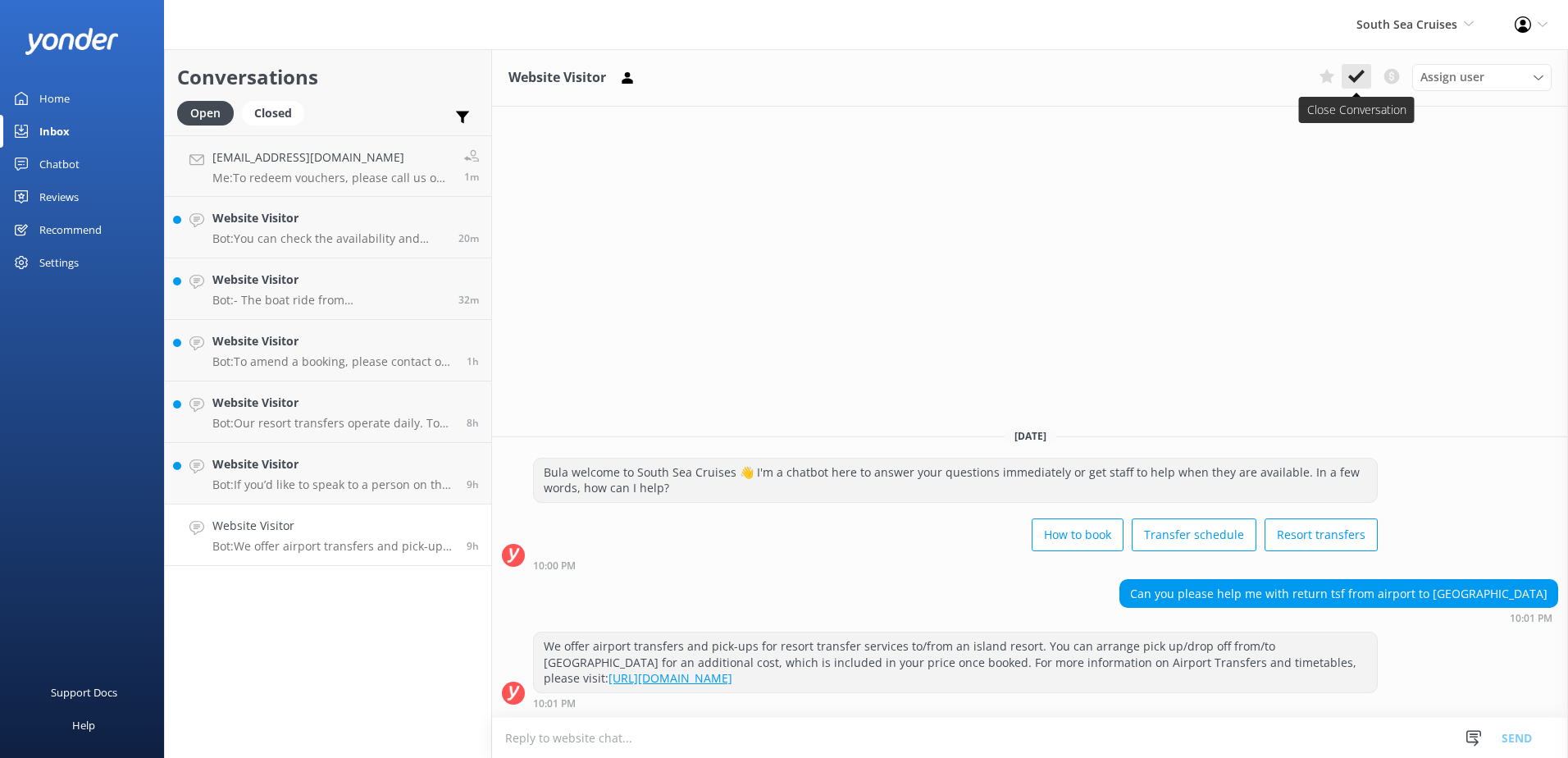
click at [1364, 74] on icon at bounding box center [1356, 76] width 17 height 17
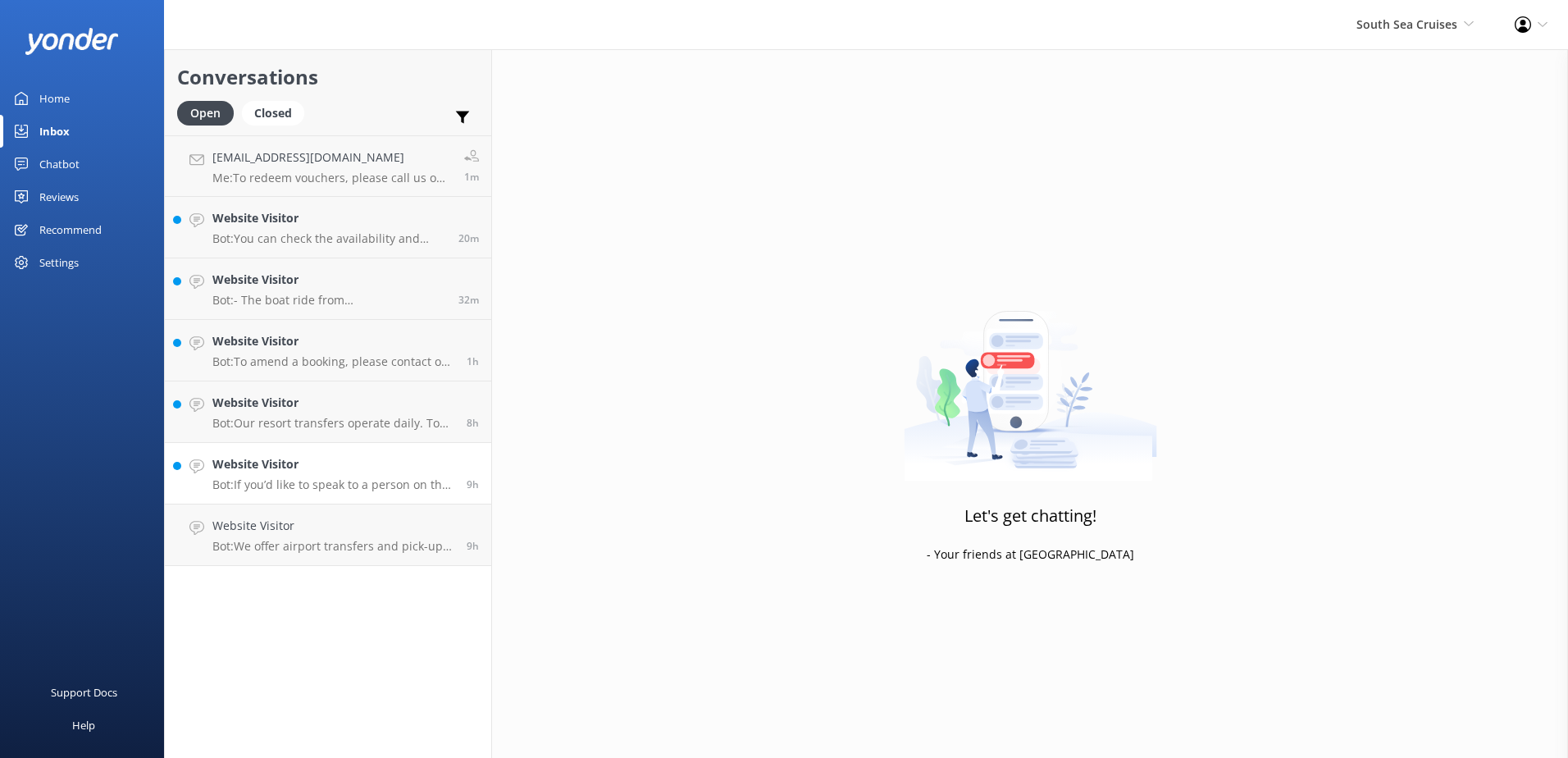
click at [389, 483] on p "Bot: If you’d like to speak to a person on the South Sea Cruises team, please c…" at bounding box center [333, 485] width 242 height 15
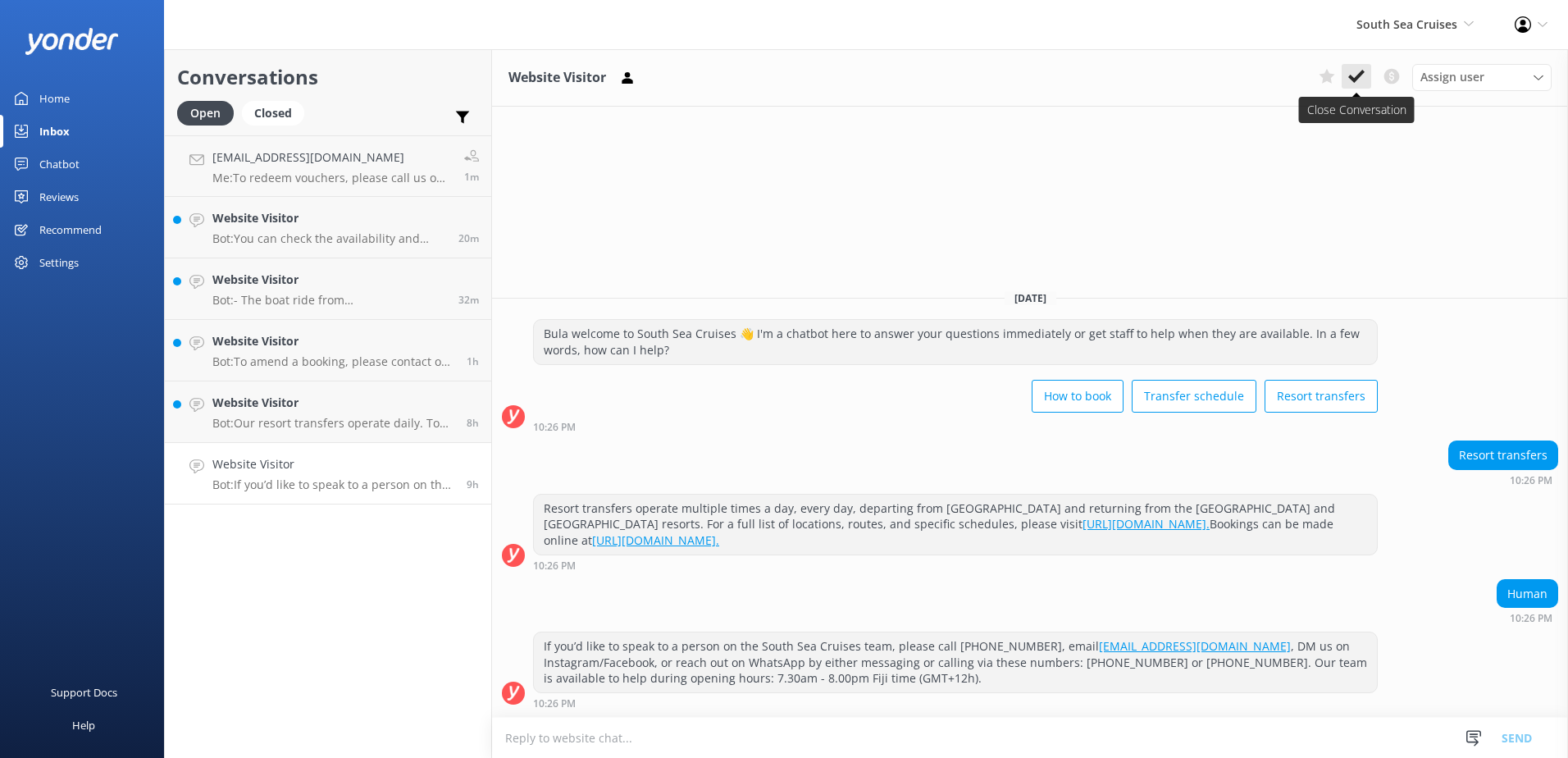
click at [1358, 70] on icon at bounding box center [1356, 76] width 17 height 17
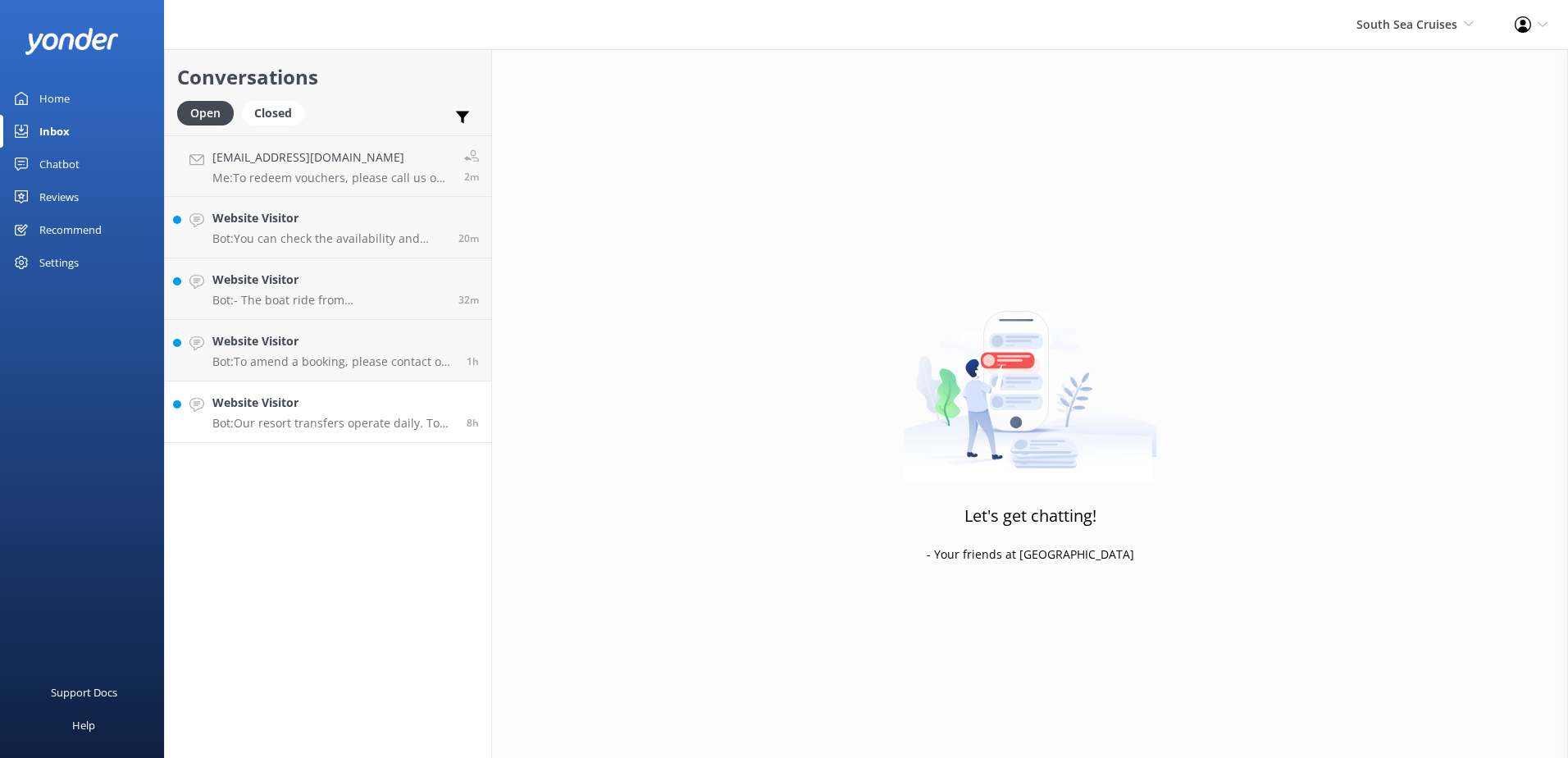
click at [305, 428] on p "Bot: Our resort transfers operate daily. To view the resort transfer schedule, …" at bounding box center [333, 423] width 242 height 15
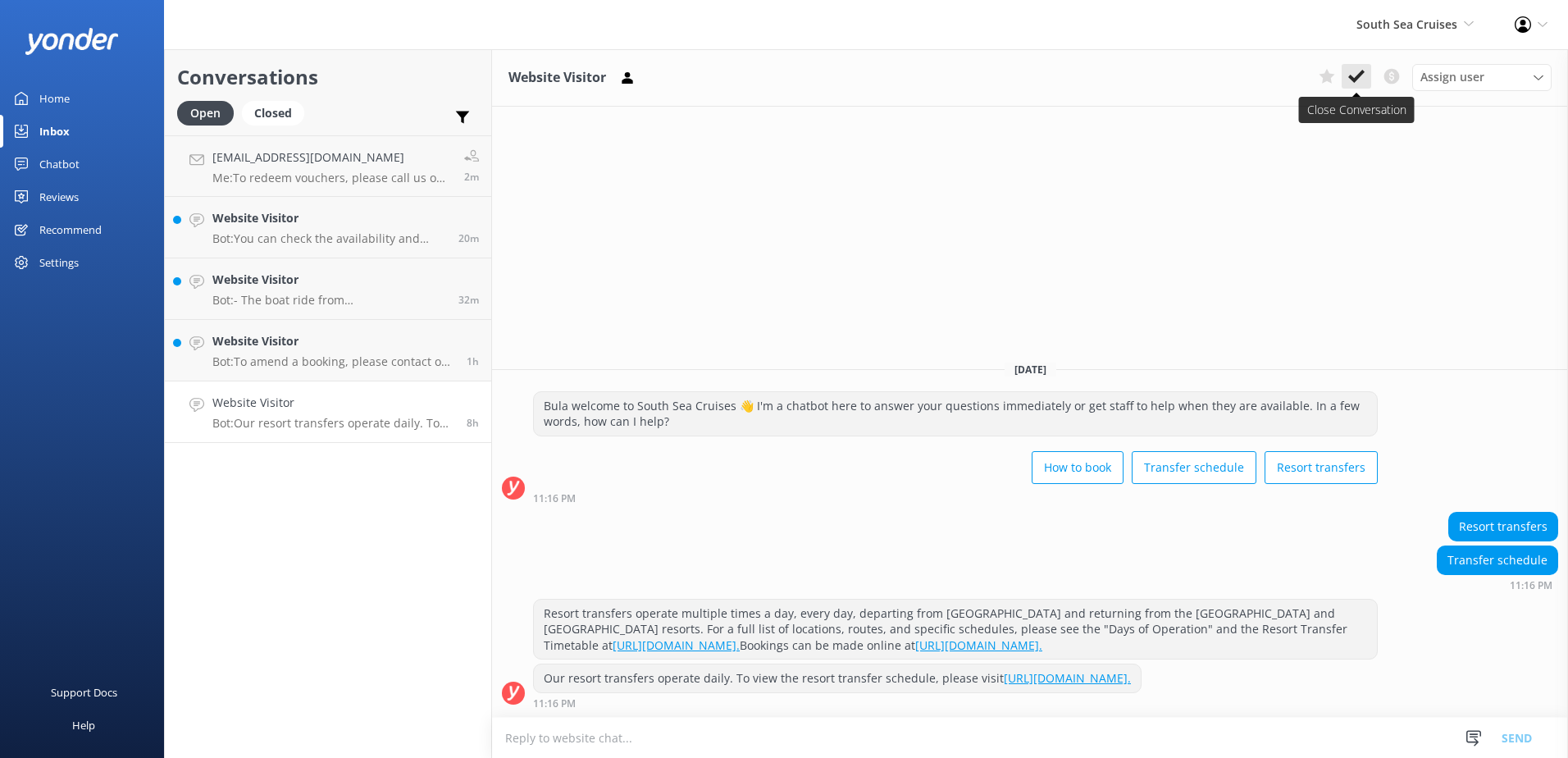
click at [1350, 75] on icon at bounding box center [1356, 76] width 17 height 17
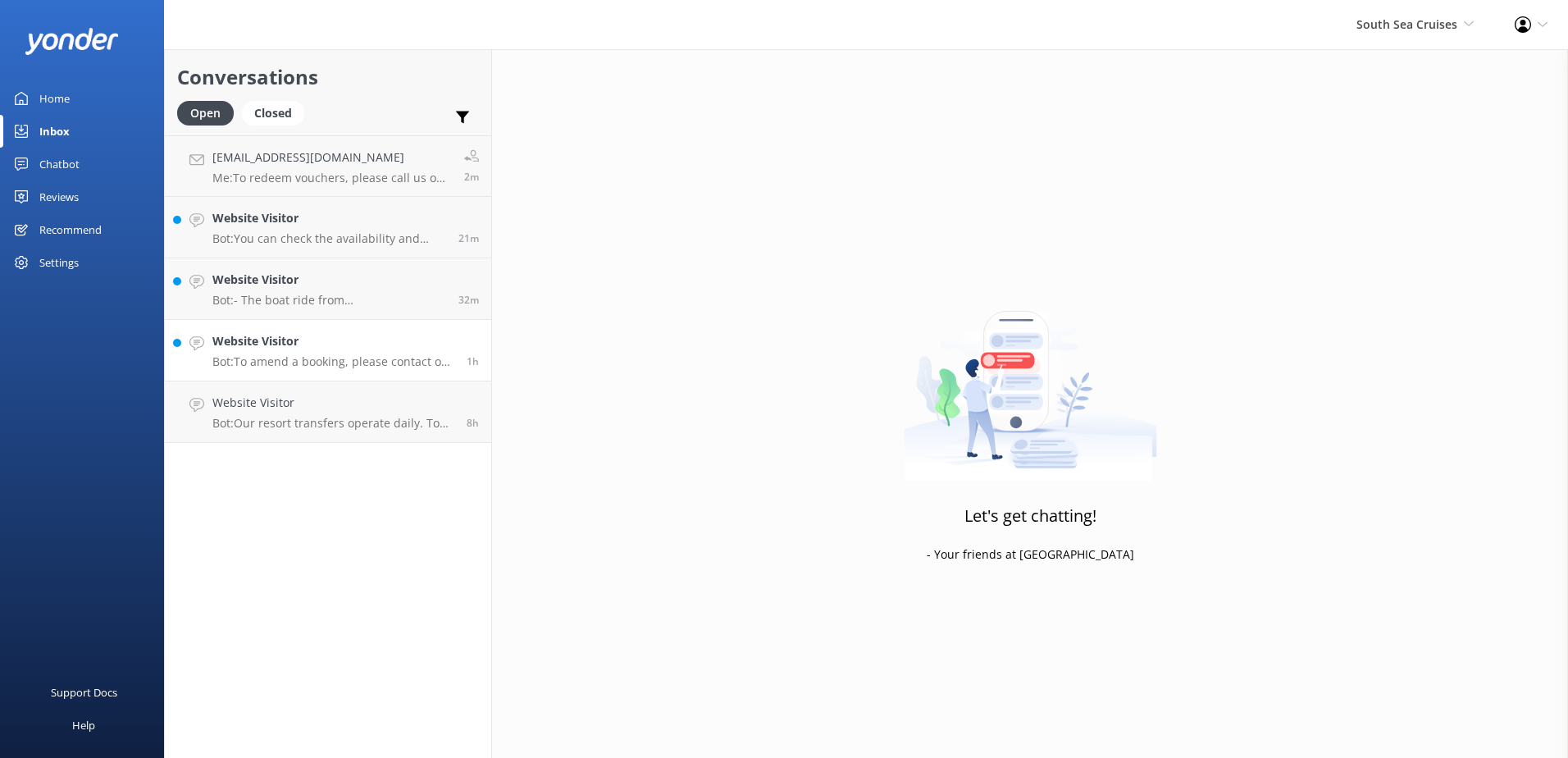
click at [422, 352] on div "Website Visitor Bot: To amend a booking, please contact our reservations team w…" at bounding box center [333, 350] width 242 height 36
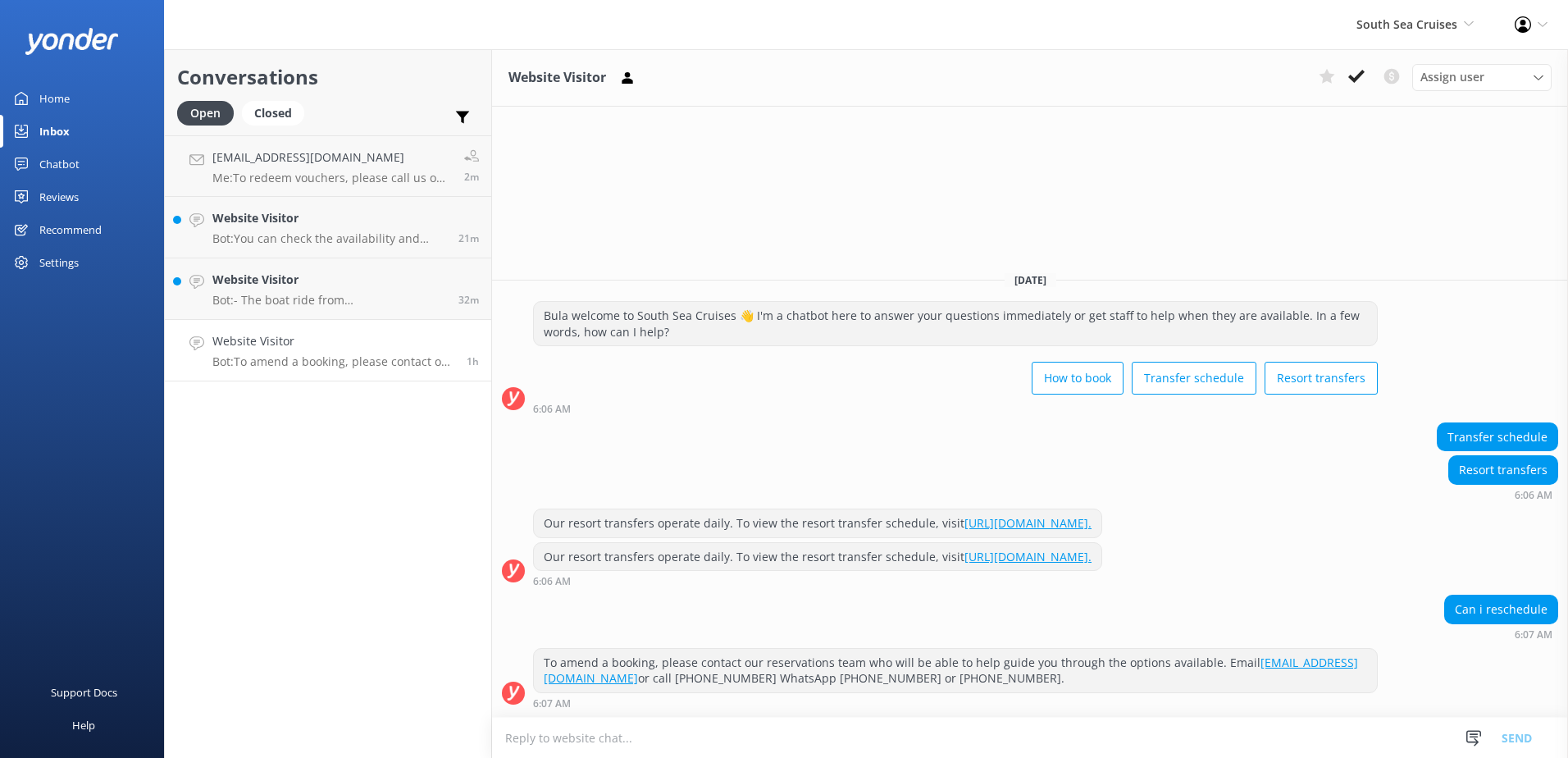
click at [1357, 90] on div "Assign user Alyssa Sonya Digital Res Team Brenda Fenton Asena Naweilulu Miri Ko…" at bounding box center [1432, 77] width 239 height 27
click at [1355, 81] on use at bounding box center [1356, 76] width 17 height 13
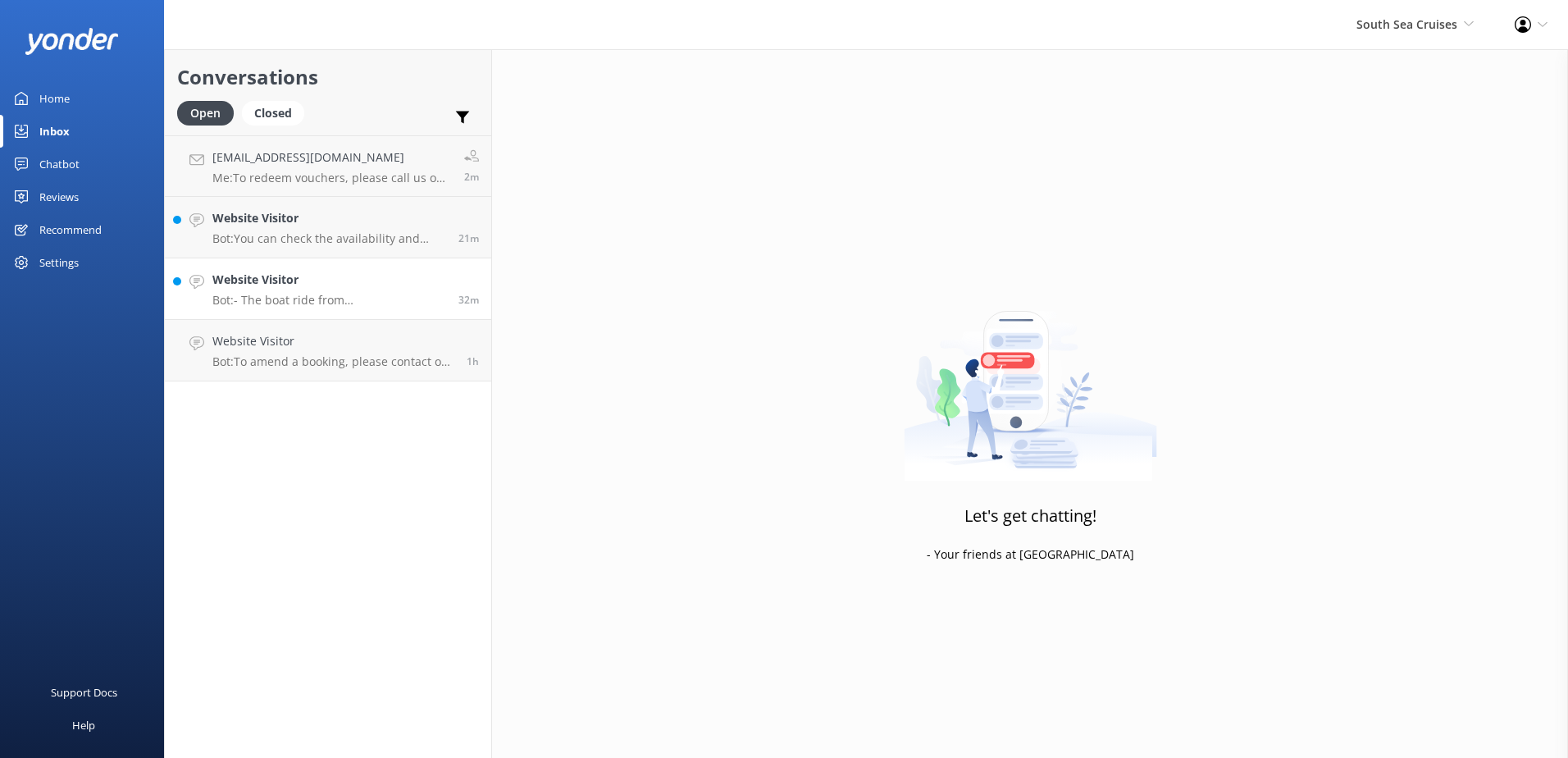
click at [378, 288] on h4 "Website Visitor" at bounding box center [330, 280] width 234 height 18
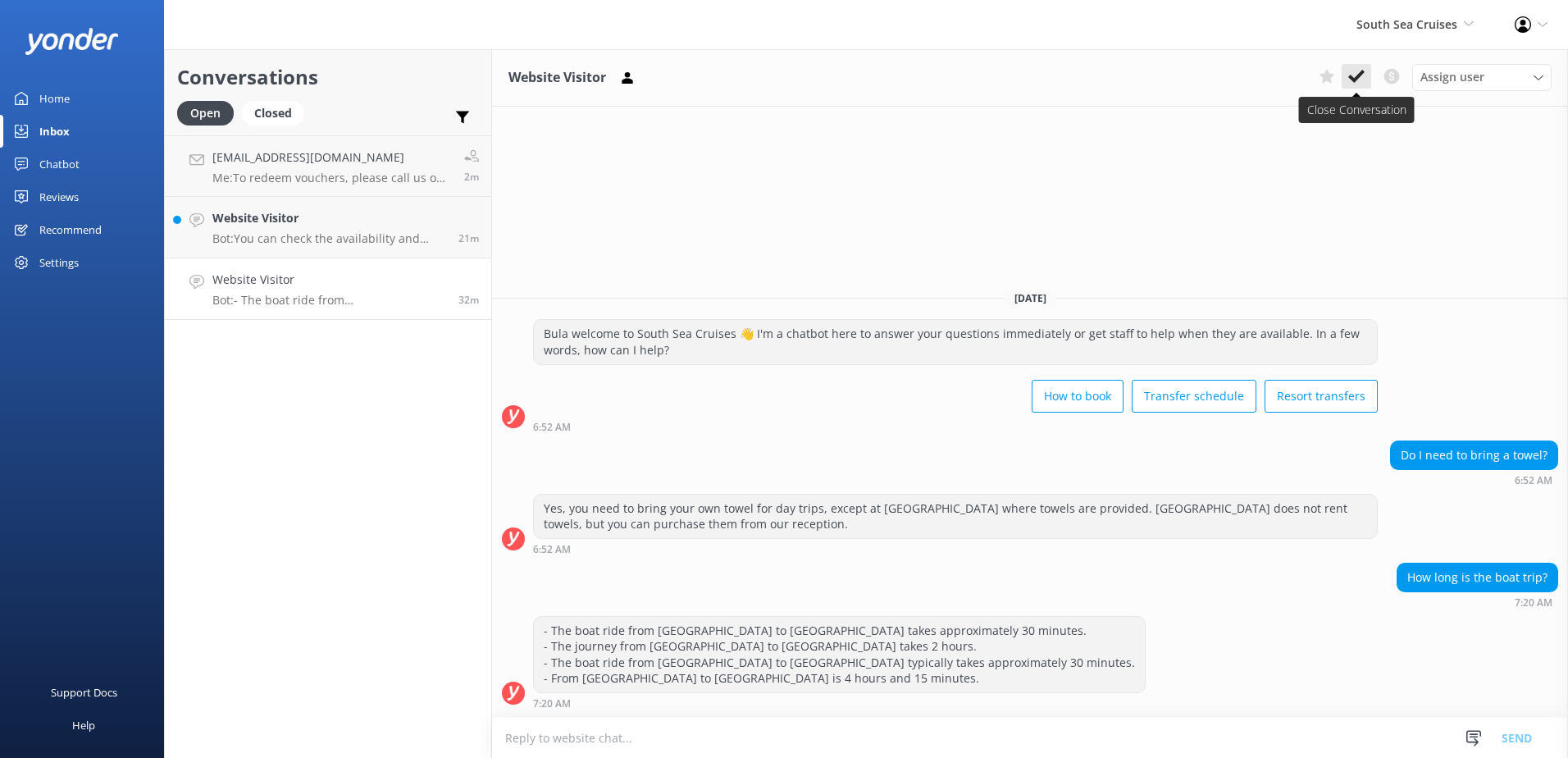
click at [1351, 78] on use at bounding box center [1356, 76] width 17 height 13
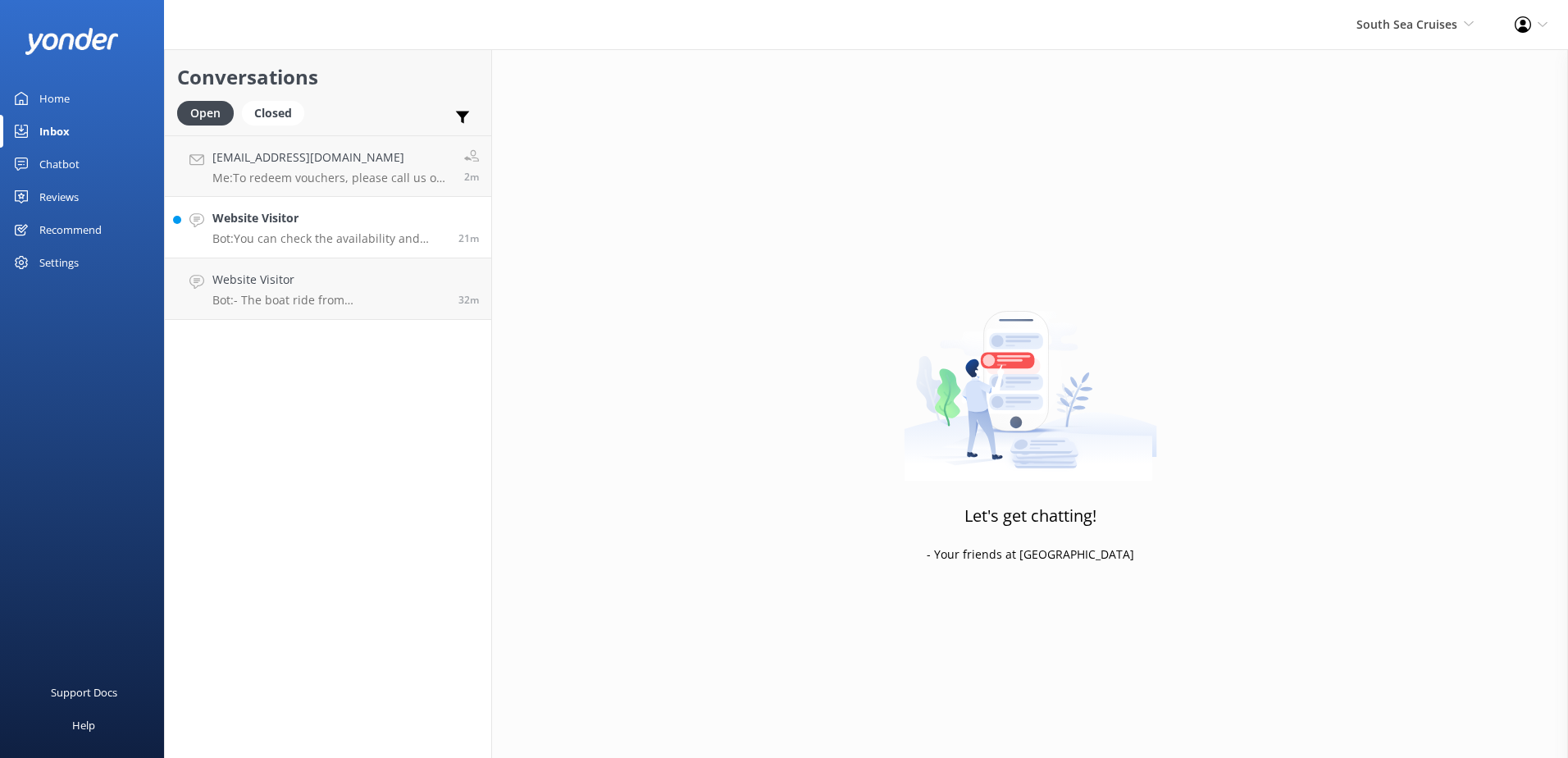
click at [398, 242] on p "Bot: You can check the availability and book the Ride & Slide afternoon trip on…" at bounding box center [330, 239] width 234 height 15
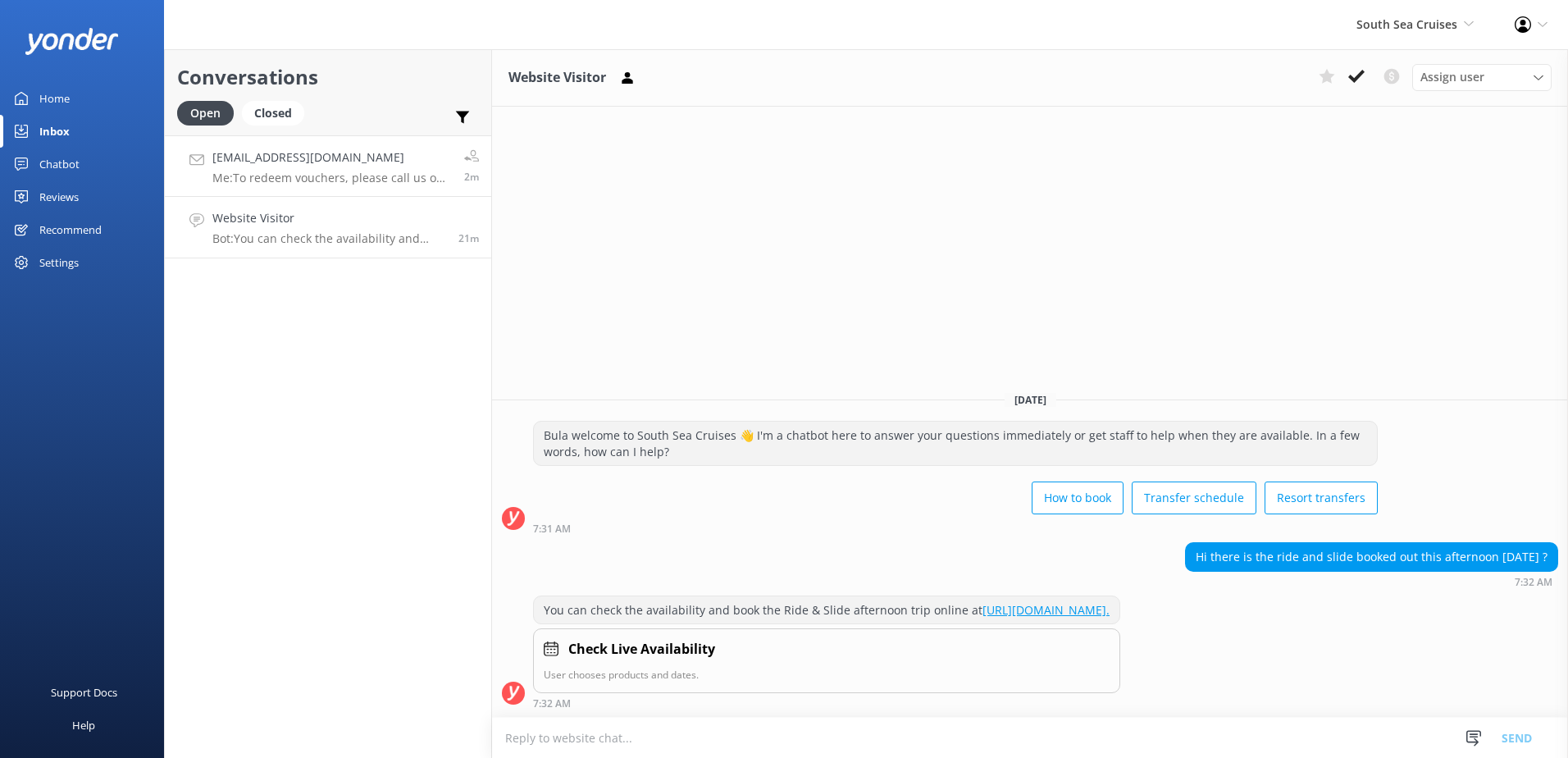
click at [426, 183] on p "Me: To redeem vouchers, please call us on +6799995512 or email reservations@ssc…" at bounding box center [332, 178] width 239 height 15
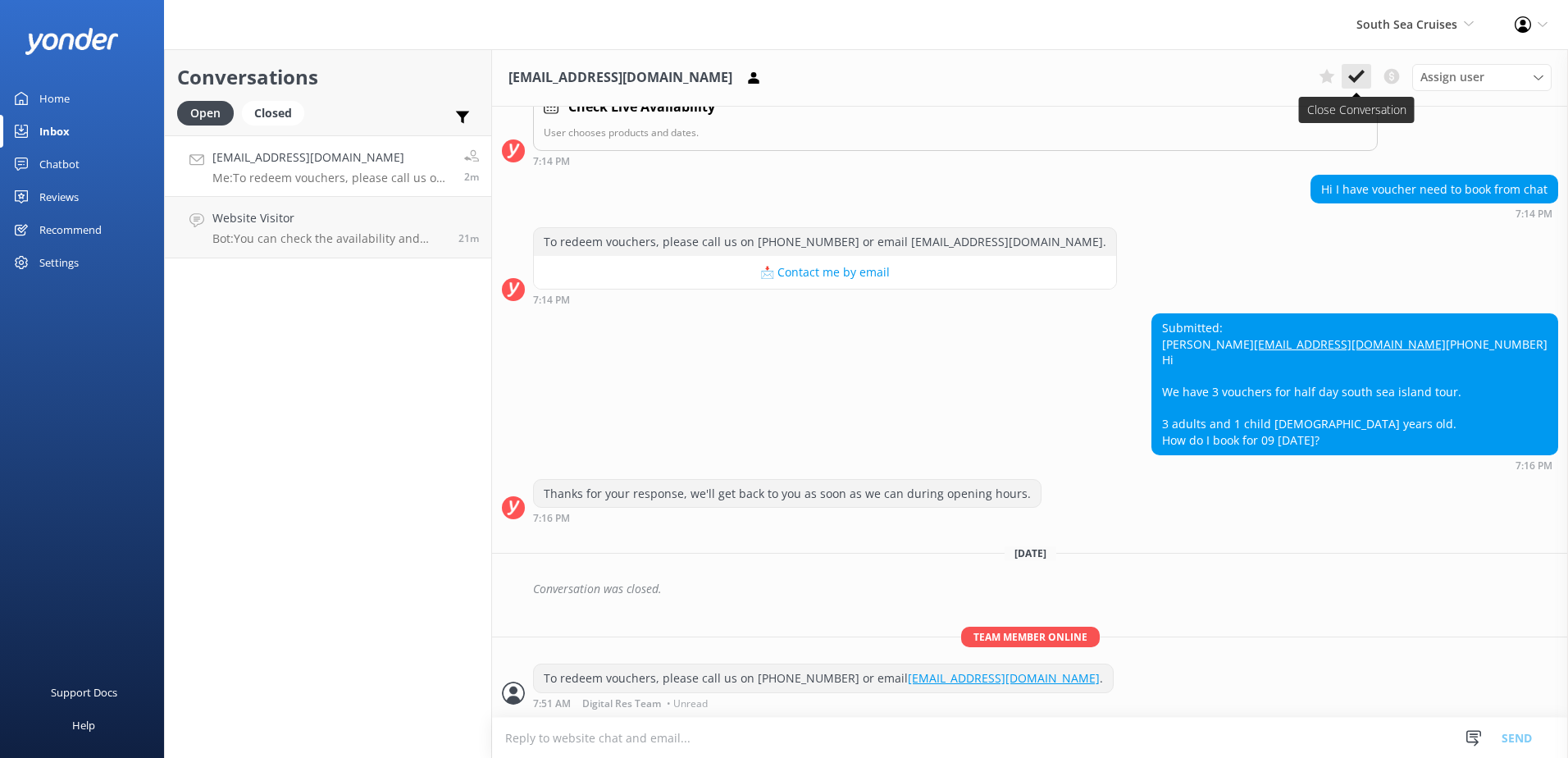
scroll to position [335, 0]
click at [406, 227] on h4 "Website Visitor" at bounding box center [330, 218] width 234 height 18
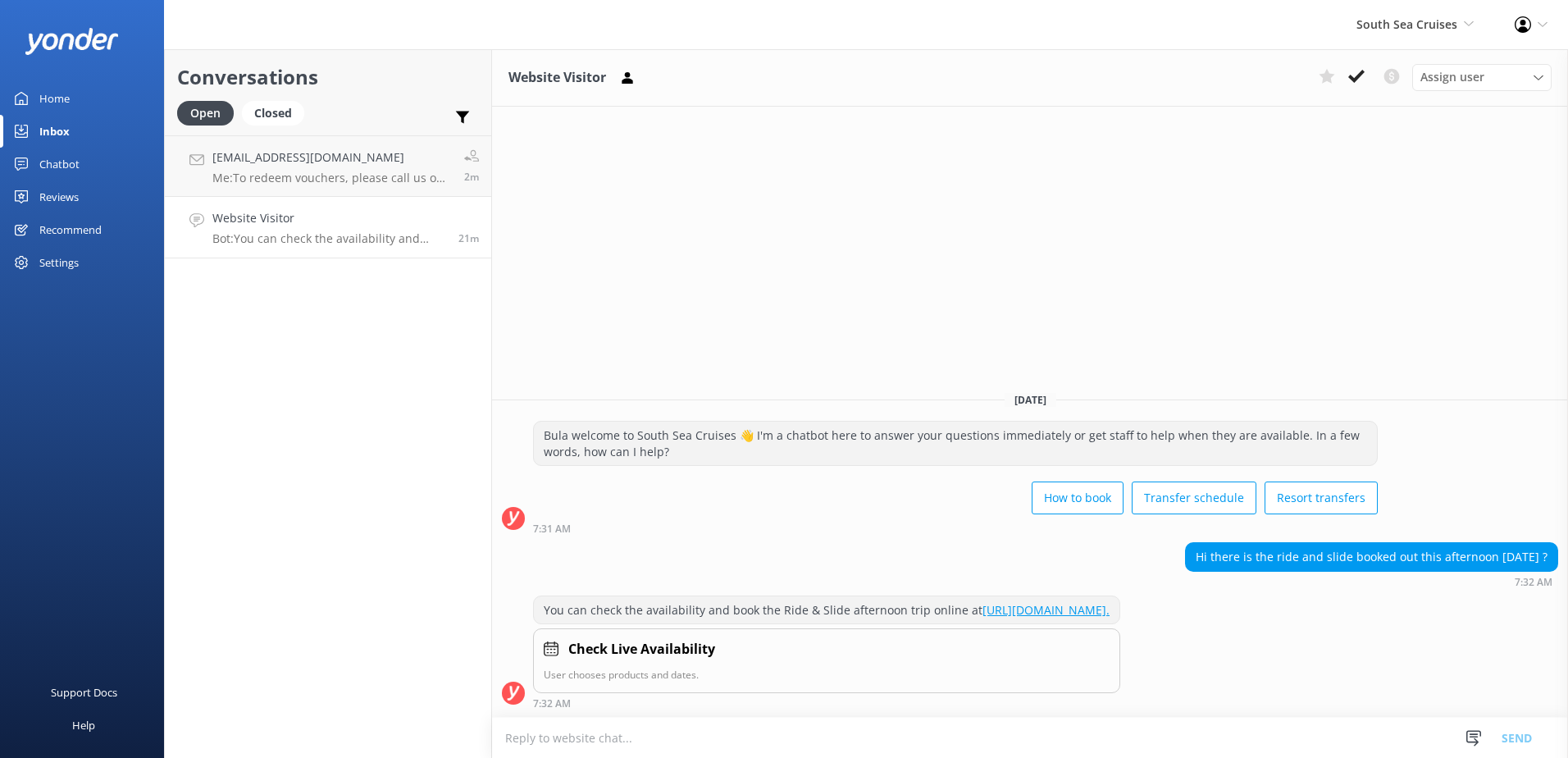
drag, startPoint x: 359, startPoint y: 176, endPoint x: 600, endPoint y: 142, distance: 243.4
click at [359, 175] on p "Me: To redeem vouchers, please call us on +6799995512 or email reservations@ssc…" at bounding box center [332, 178] width 239 height 15
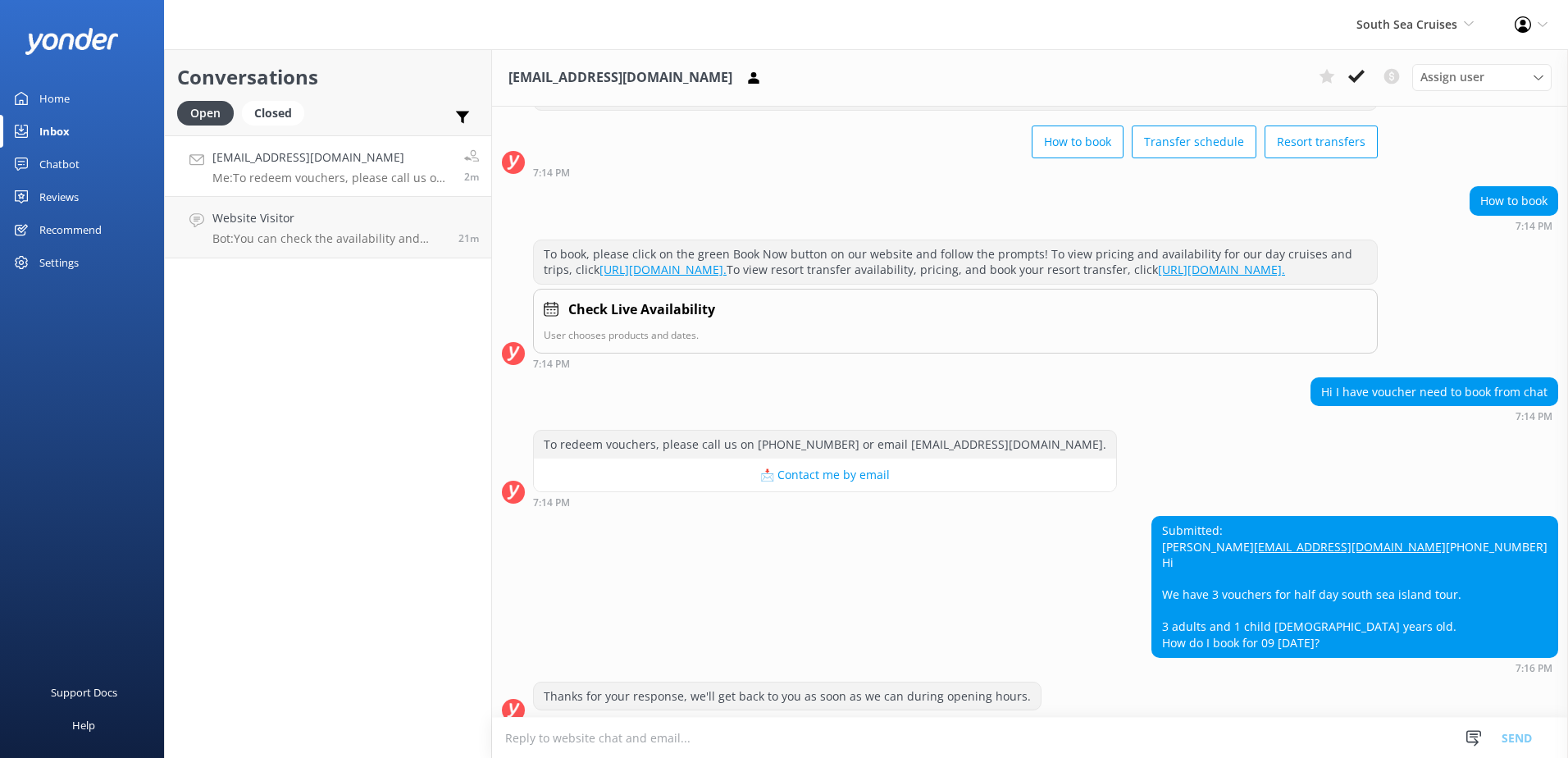
click at [1374, 79] on div "Assign user Alyssa Sonya Digital Res Team Brenda Fenton Asena Naweilulu Miri Ko…" at bounding box center [1432, 77] width 239 height 27
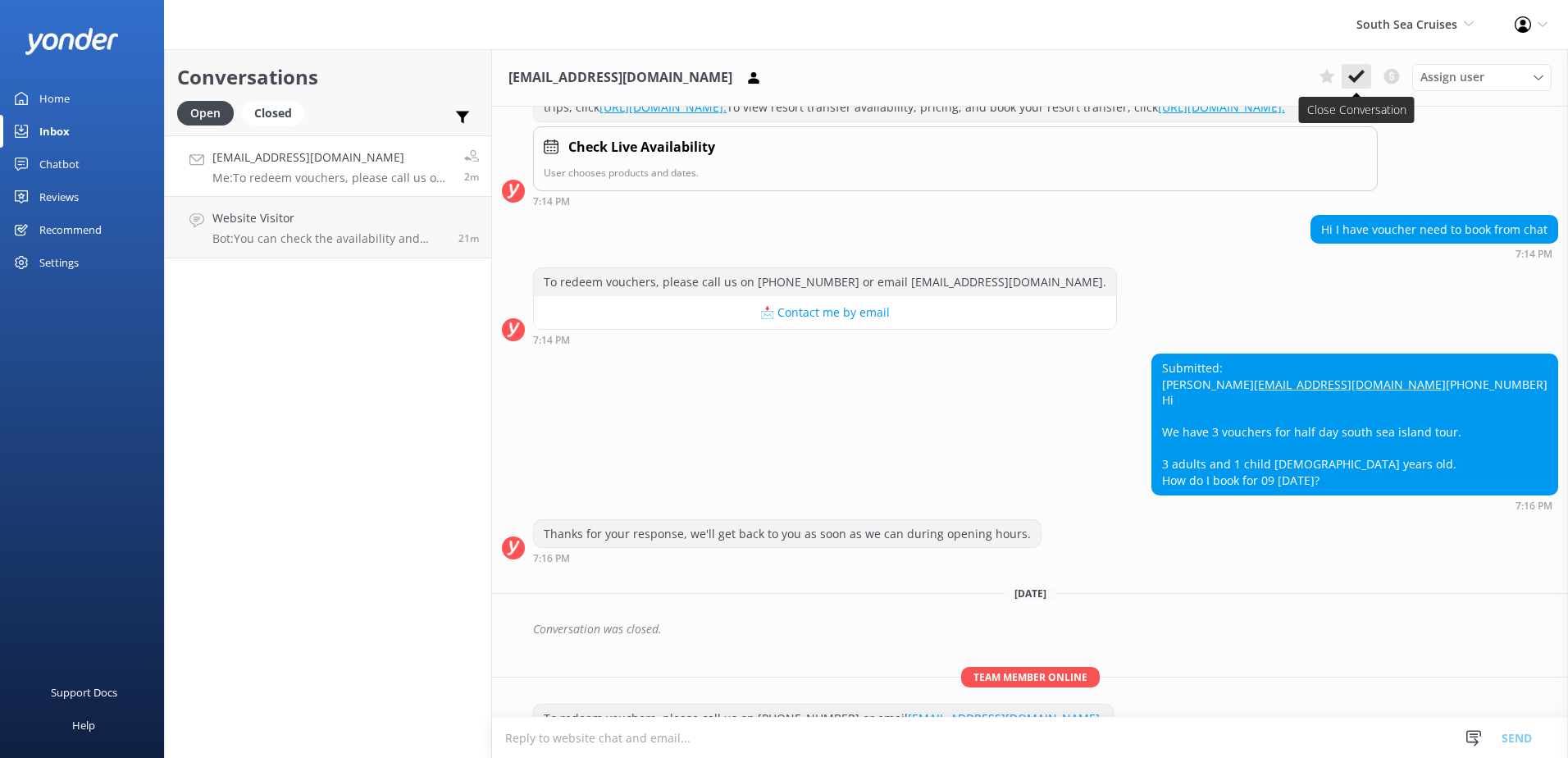
scroll to position [335, 0]
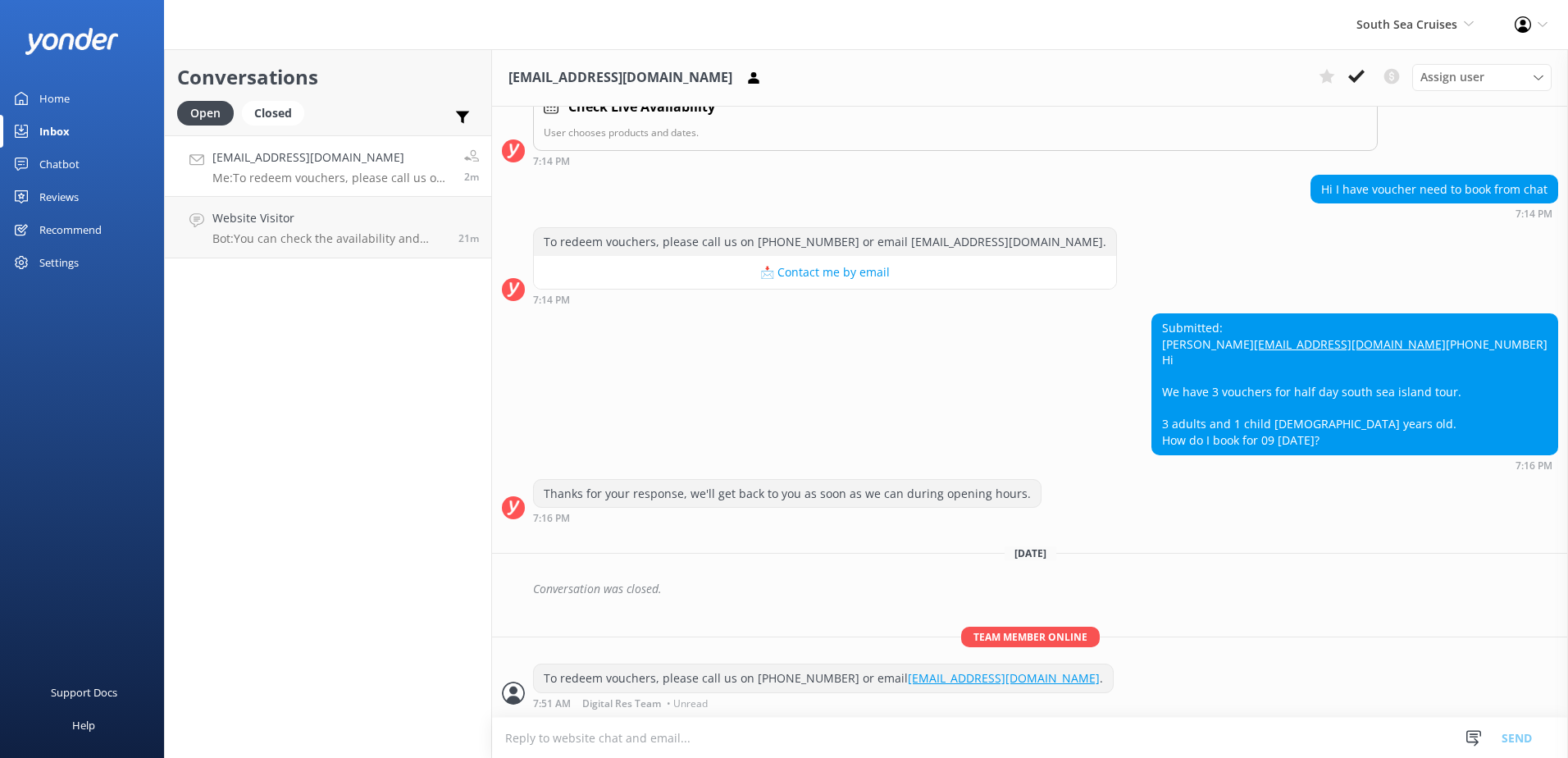
drag, startPoint x: 1364, startPoint y: 78, endPoint x: 1339, endPoint y: 92, distance: 28.7
click at [1364, 78] on icon at bounding box center [1356, 76] width 17 height 17
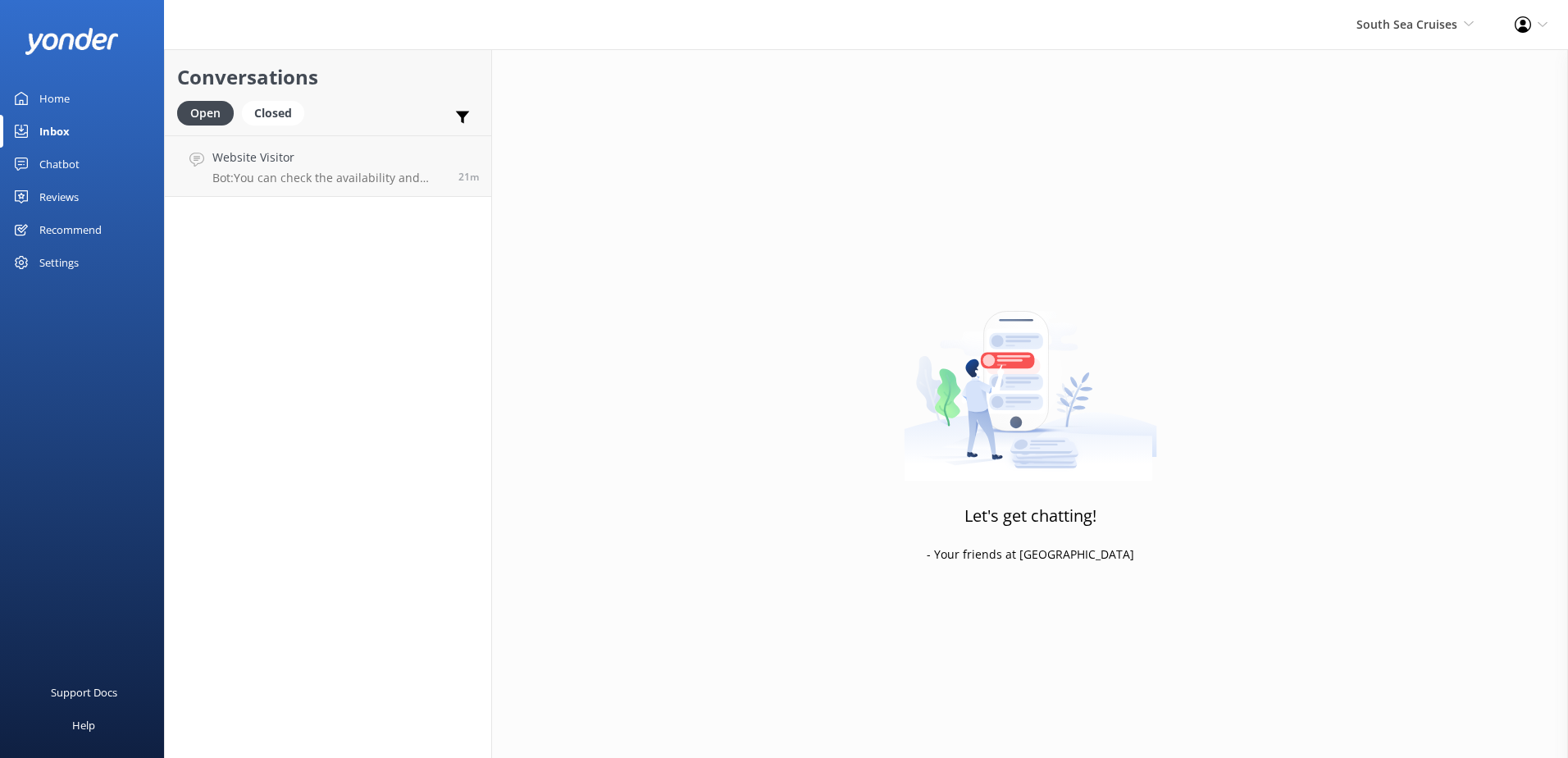
click at [359, 205] on div "Conversations Open Closed Important Converted Assigned to me Unassigned Website…" at bounding box center [328, 403] width 328 height 709
click at [372, 185] on link "Website Visitor Bot: You can check the availability and book the Ride & Slide a…" at bounding box center [328, 166] width 326 height 61
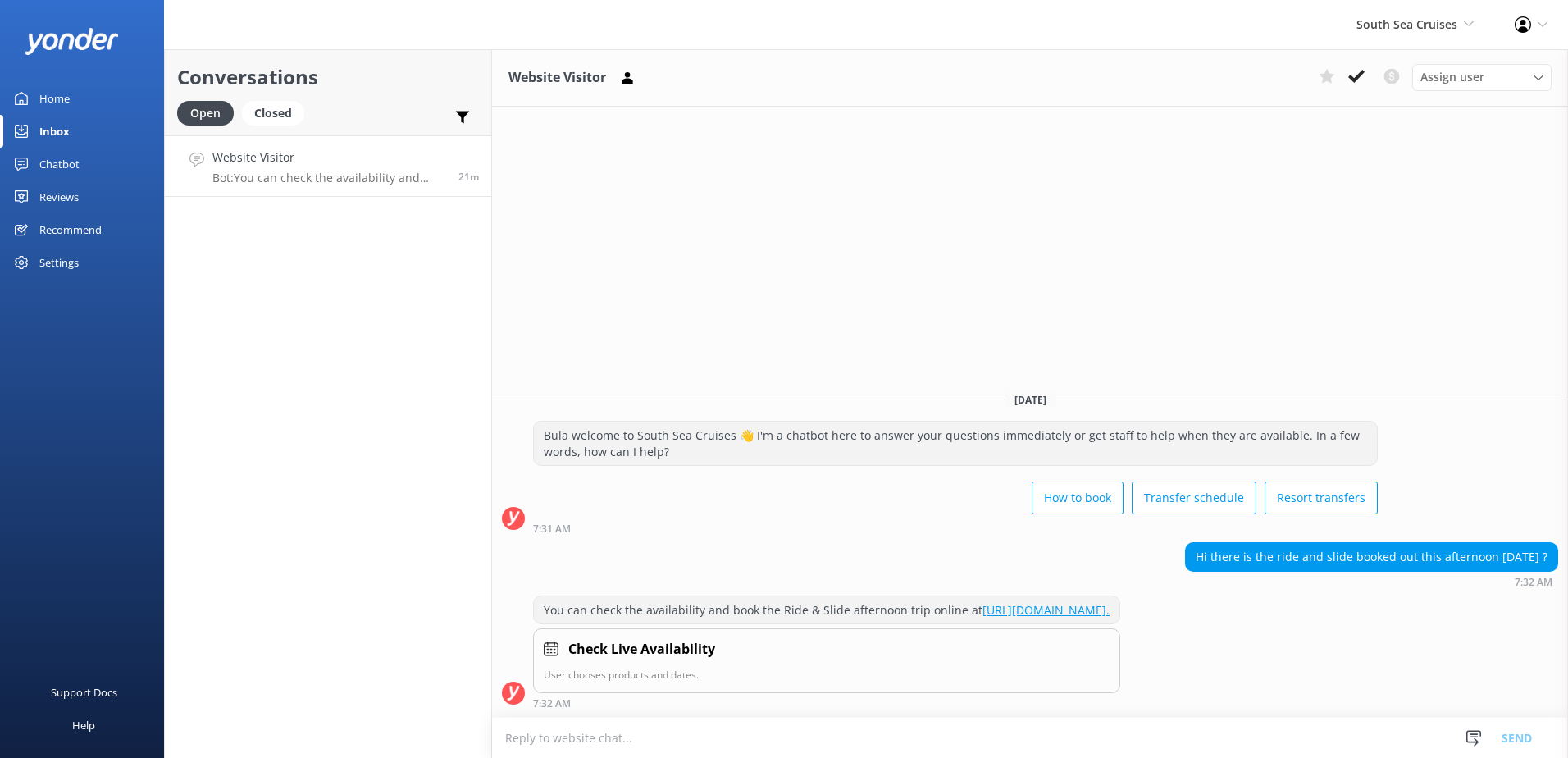
click at [818, 741] on textarea at bounding box center [1030, 737] width 1076 height 40
type textarea "T"
click at [1341, 76] on button at bounding box center [1327, 76] width 30 height 25
click at [1328, 81] on use at bounding box center [1327, 76] width 17 height 16
click at [1356, 78] on use at bounding box center [1356, 76] width 17 height 13
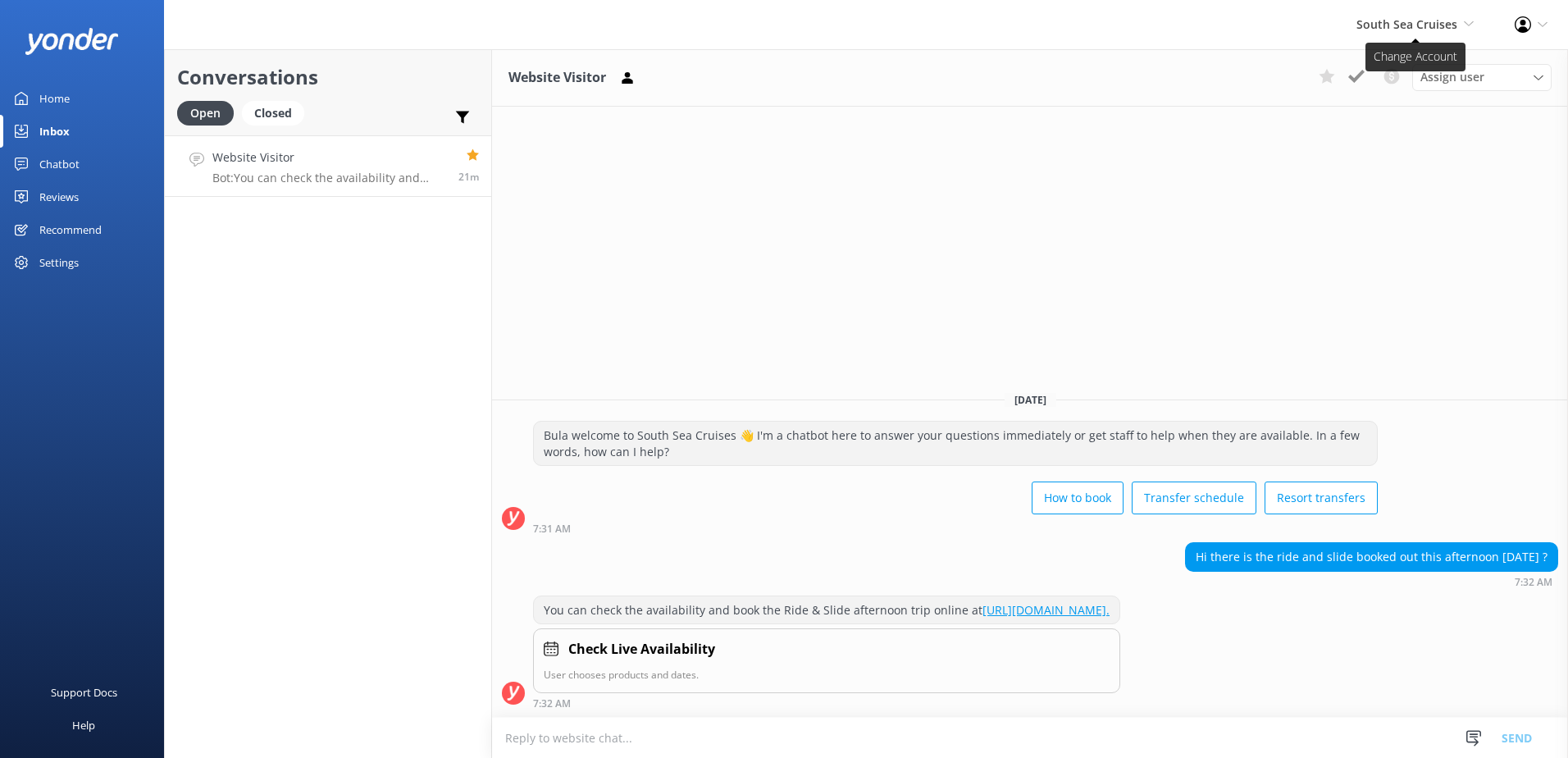
click at [1439, 28] on span "South Sea Cruises" at bounding box center [1407, 24] width 101 height 16
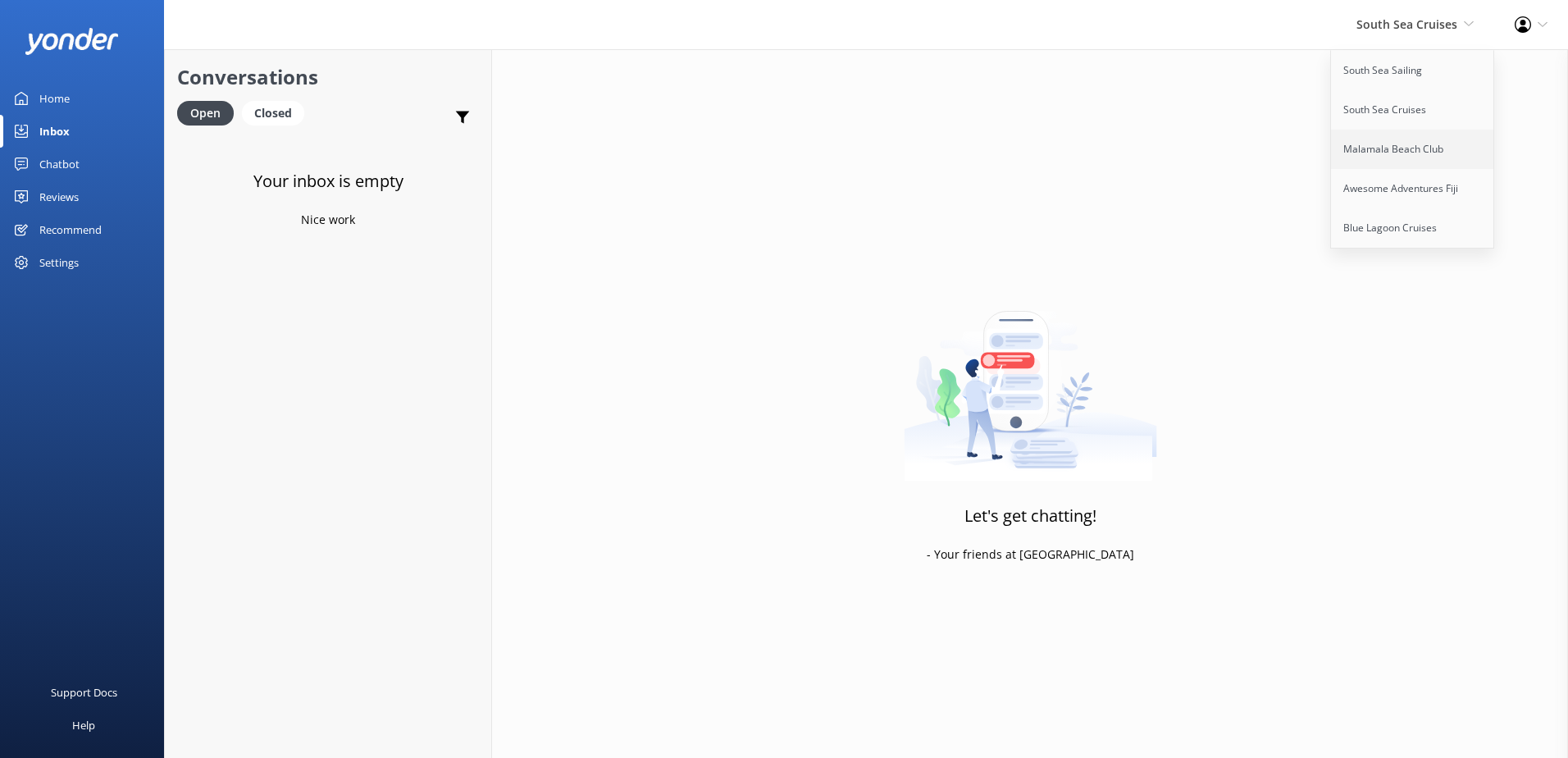
click at [1409, 169] on link "Malamala Beach Club" at bounding box center [1414, 149] width 164 height 39
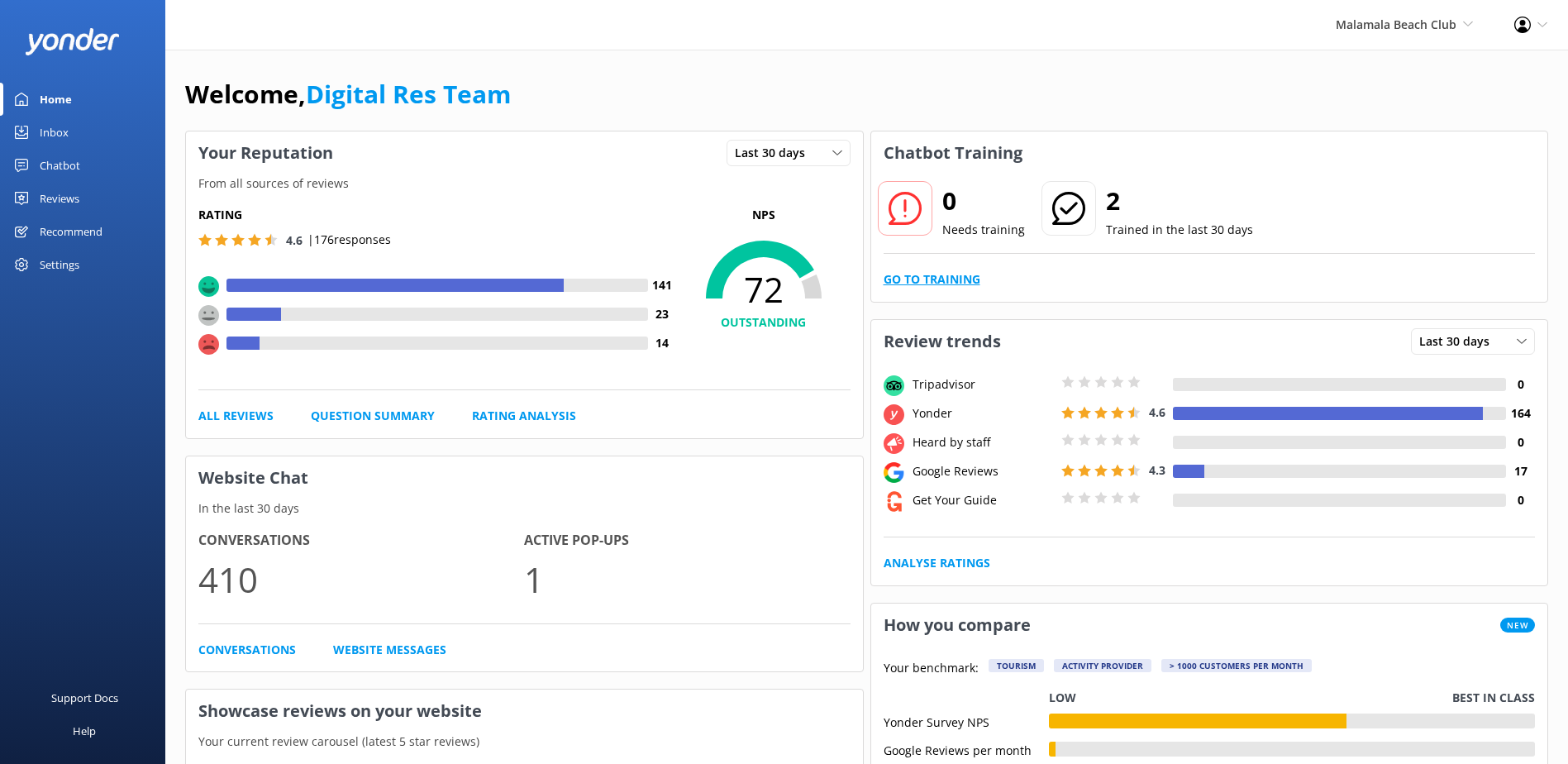
click at [896, 276] on link "Go to Training" at bounding box center [932, 279] width 97 height 18
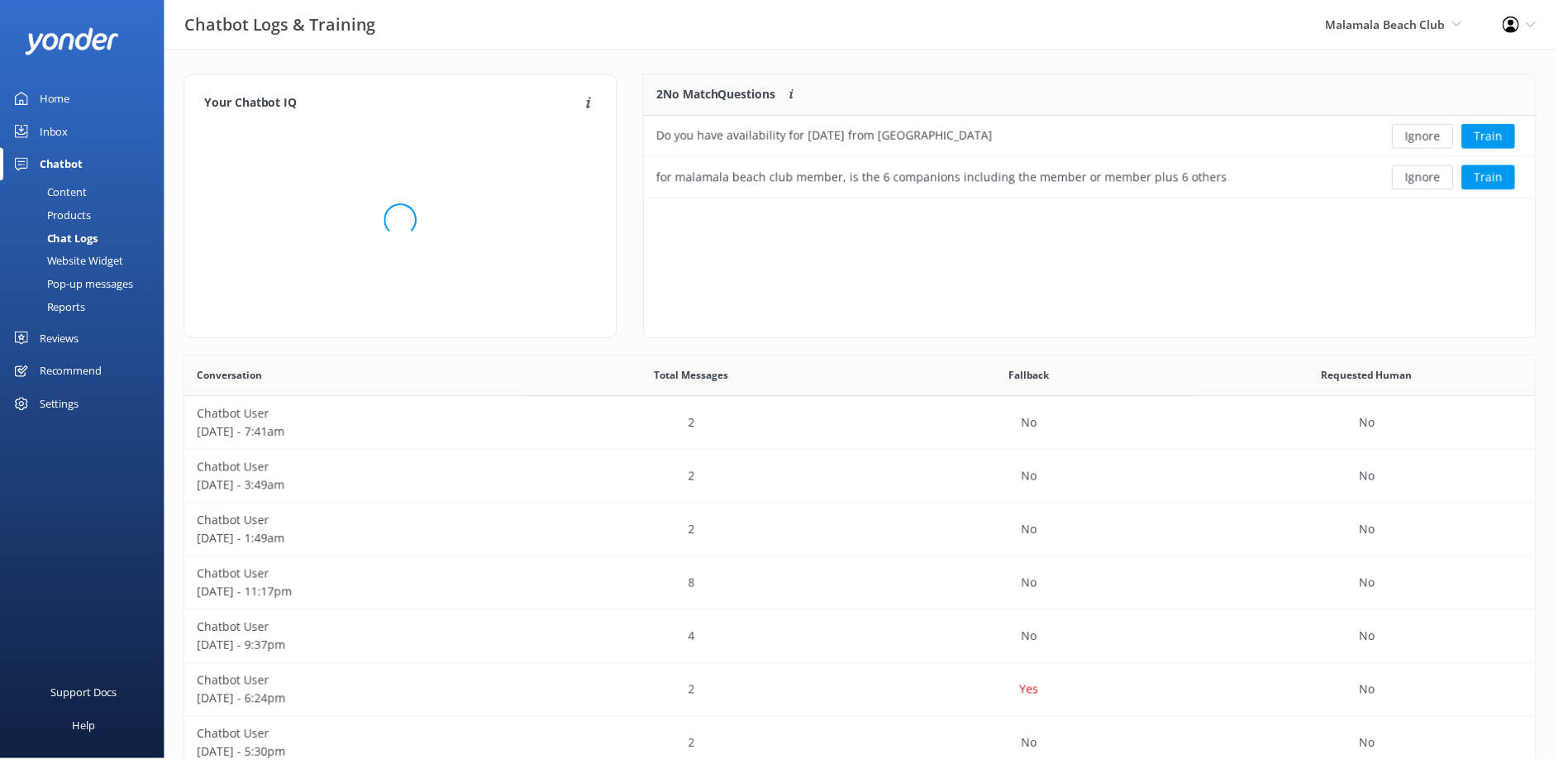
scroll to position [112, 885]
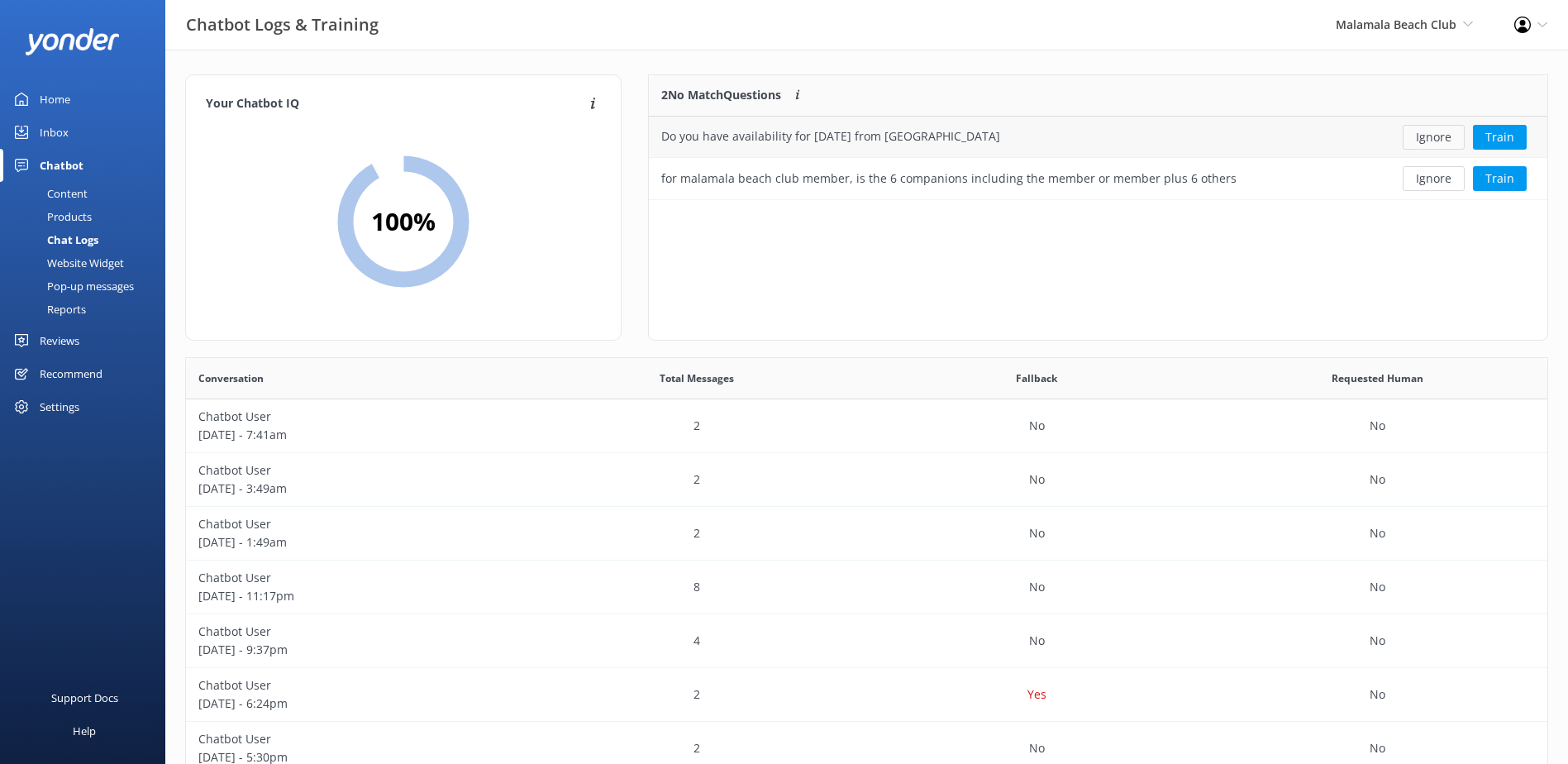
click at [1438, 137] on button "Ignore" at bounding box center [1434, 137] width 62 height 25
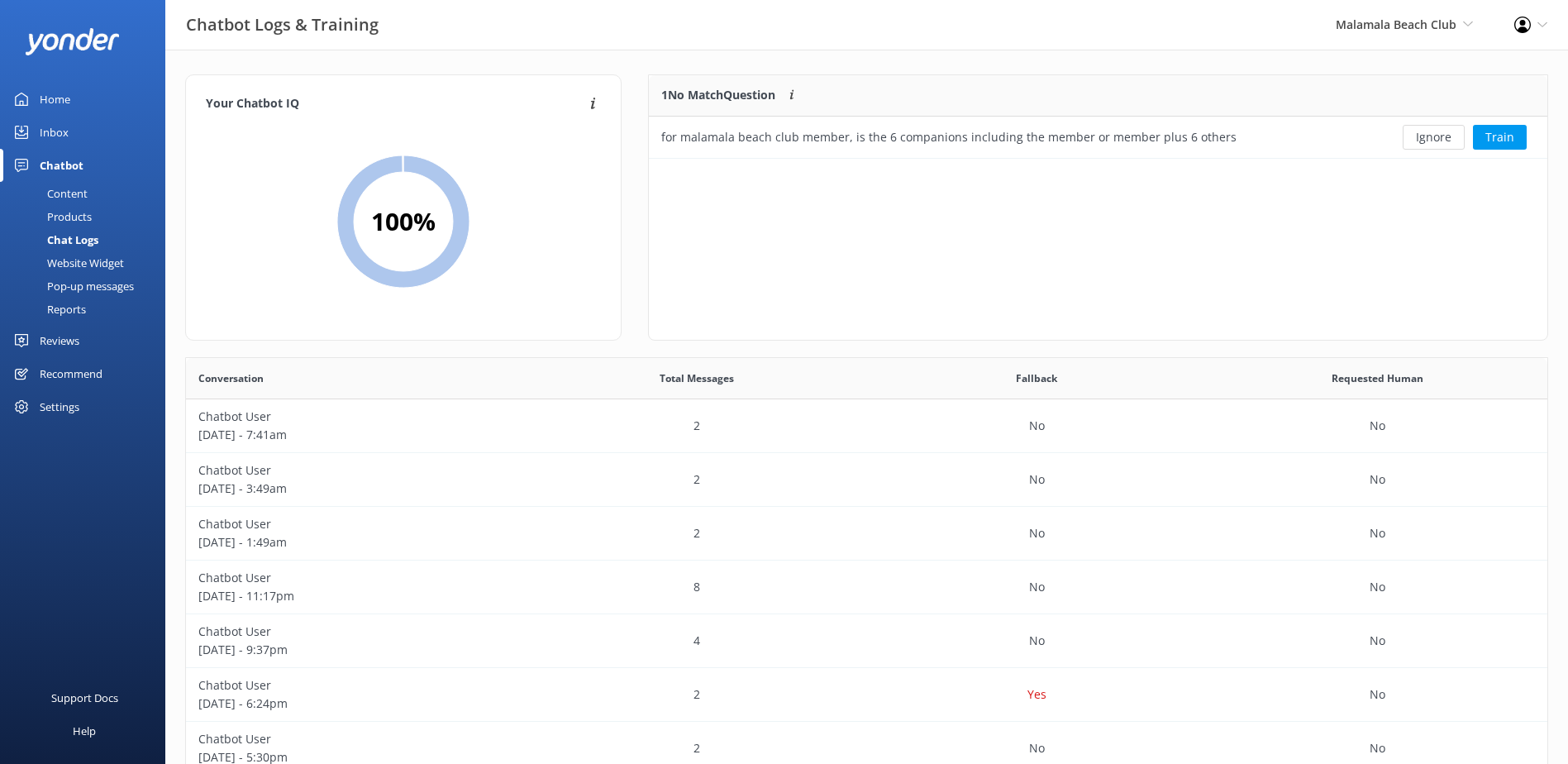
scroll to position [71, 885]
click at [1438, 137] on button "Ignore" at bounding box center [1434, 137] width 62 height 25
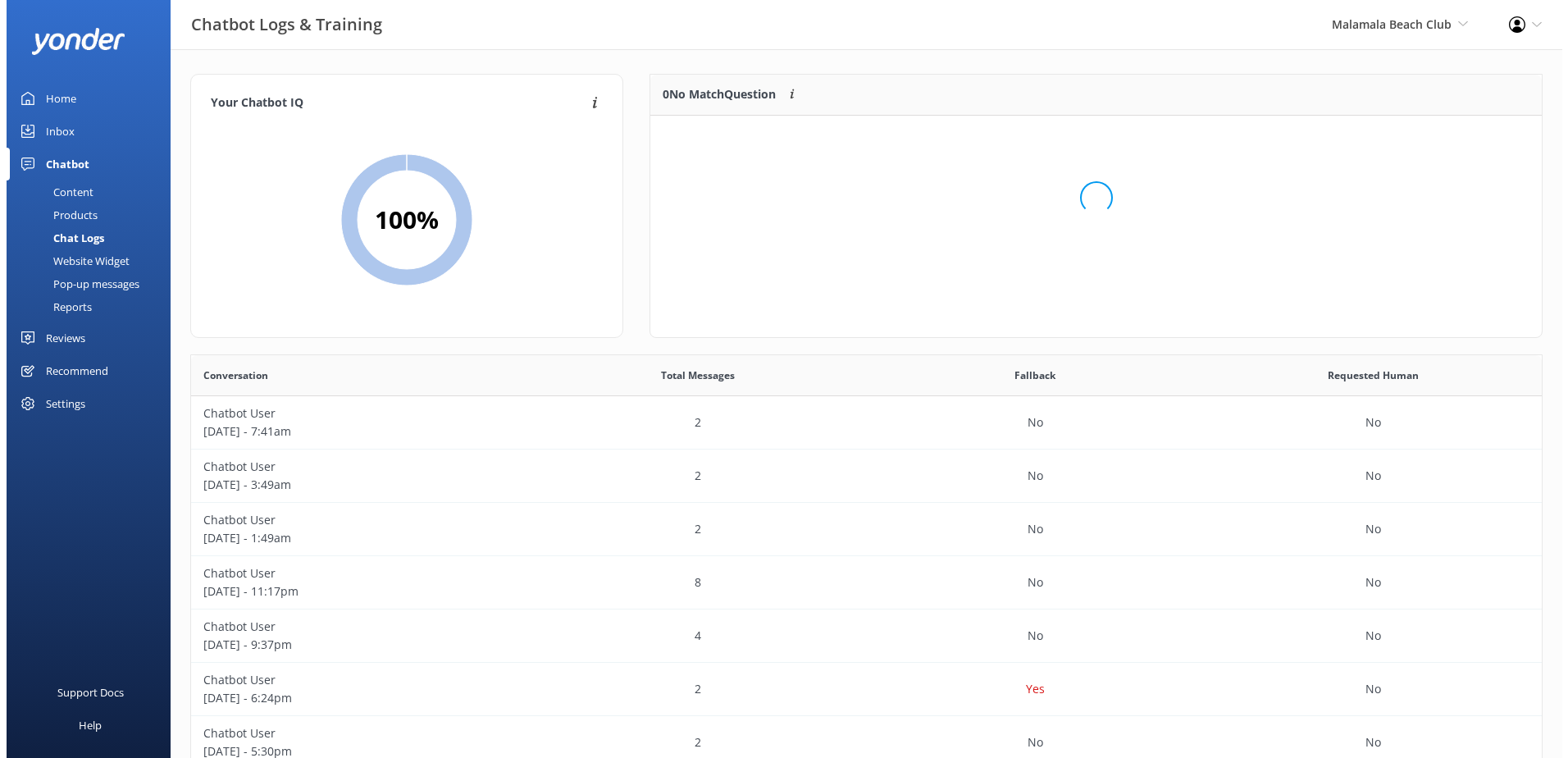
scroll to position [193, 878]
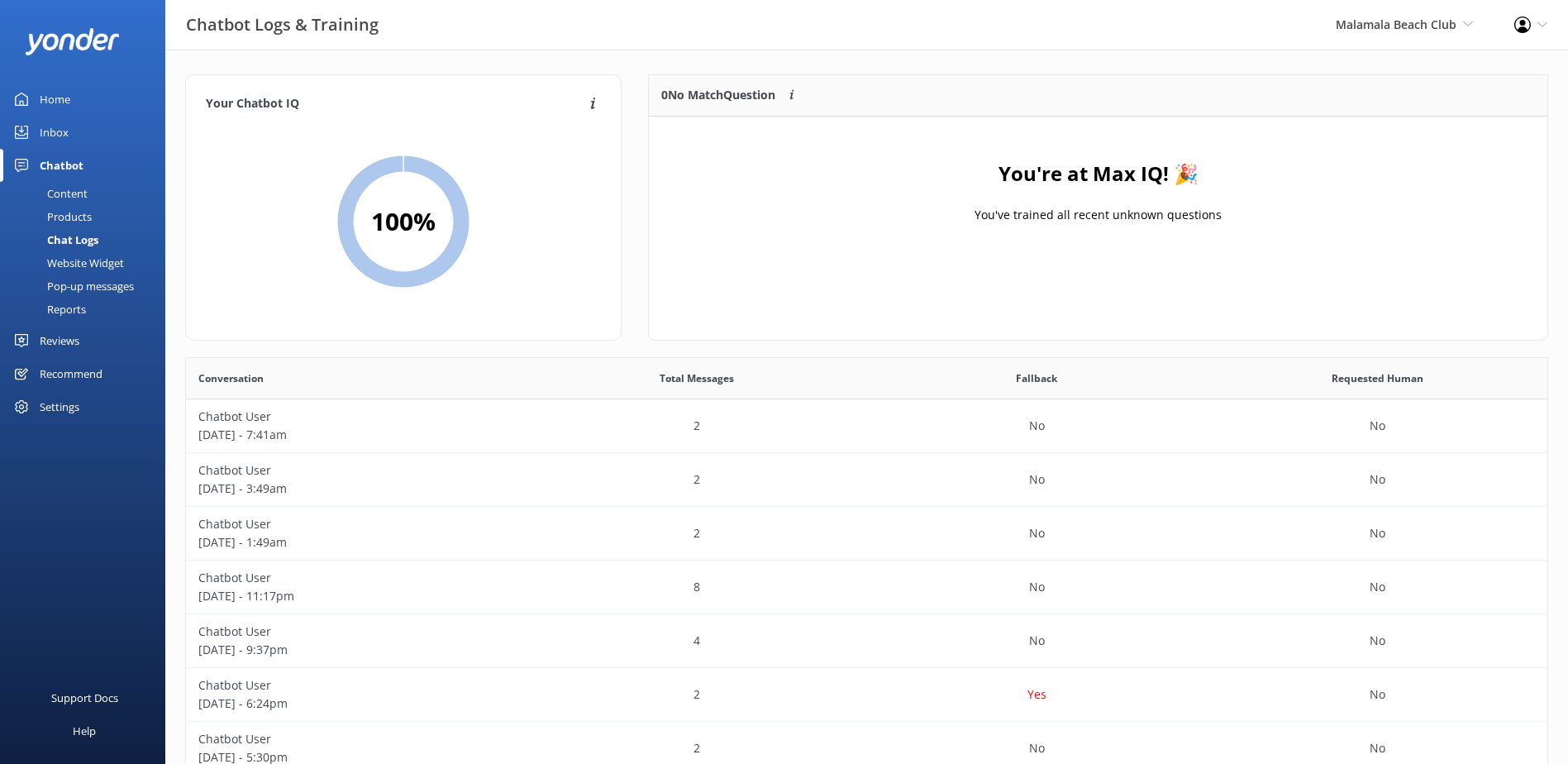
click at [63, 130] on div "Inbox" at bounding box center [54, 132] width 29 height 33
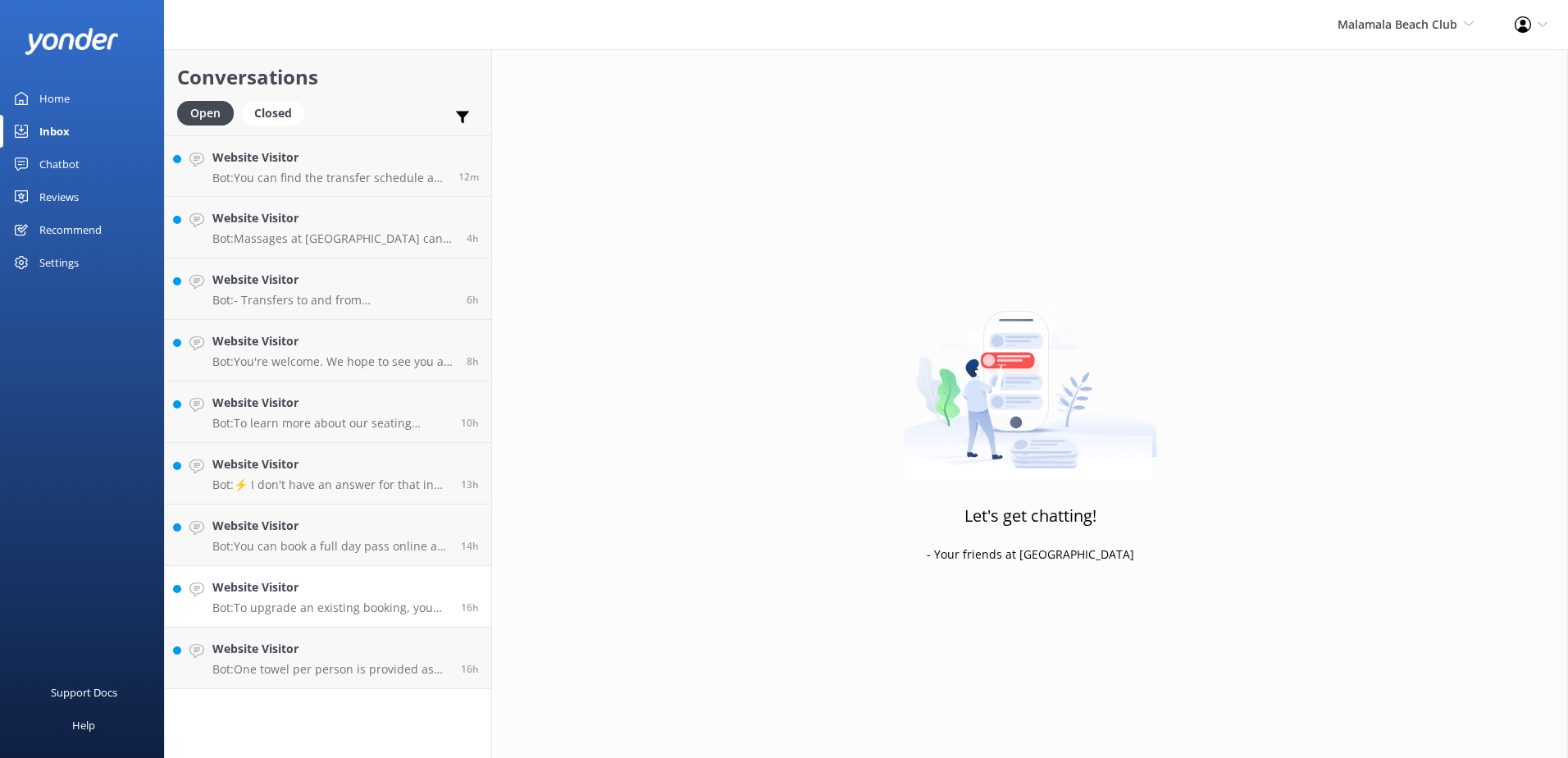
drag, startPoint x: 338, startPoint y: 626, endPoint x: 364, endPoint y: 691, distance: 70.0
click at [338, 628] on div "Website Visitor Bot: You can find the transfer schedule at the following link: …" at bounding box center [328, 412] width 326 height 554
click at [364, 691] on div "Conversations Open Closed Important Converted Assigned to me Unassigned Website…" at bounding box center [328, 403] width 328 height 709
click at [365, 667] on p "Bot: One towel per person is provided as part of your Full Day or Half Day pass…" at bounding box center [330, 669] width 237 height 15
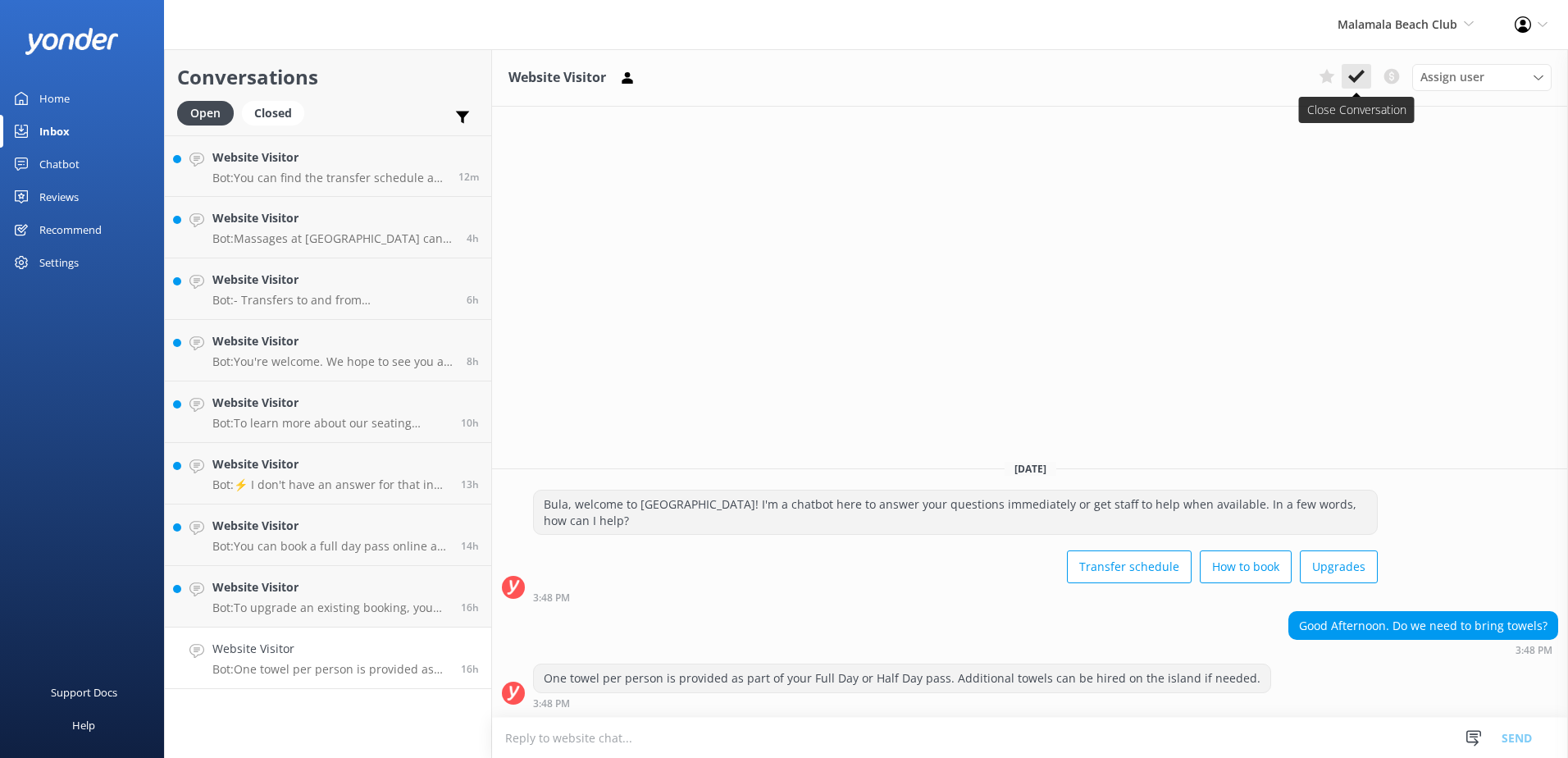
click at [1356, 86] on button at bounding box center [1356, 76] width 30 height 25
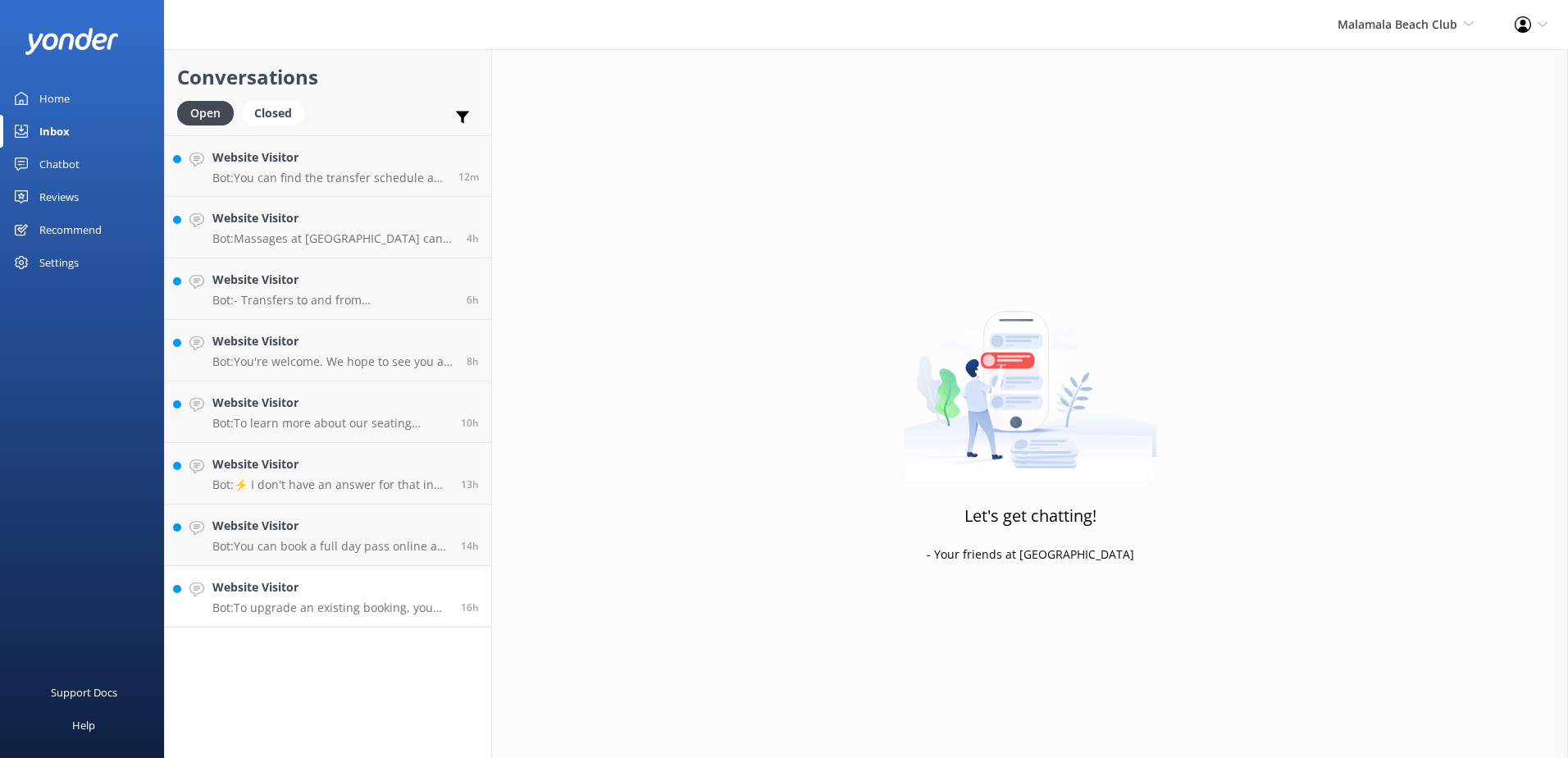
click at [330, 592] on h4 "Website Visitor" at bounding box center [330, 588] width 237 height 18
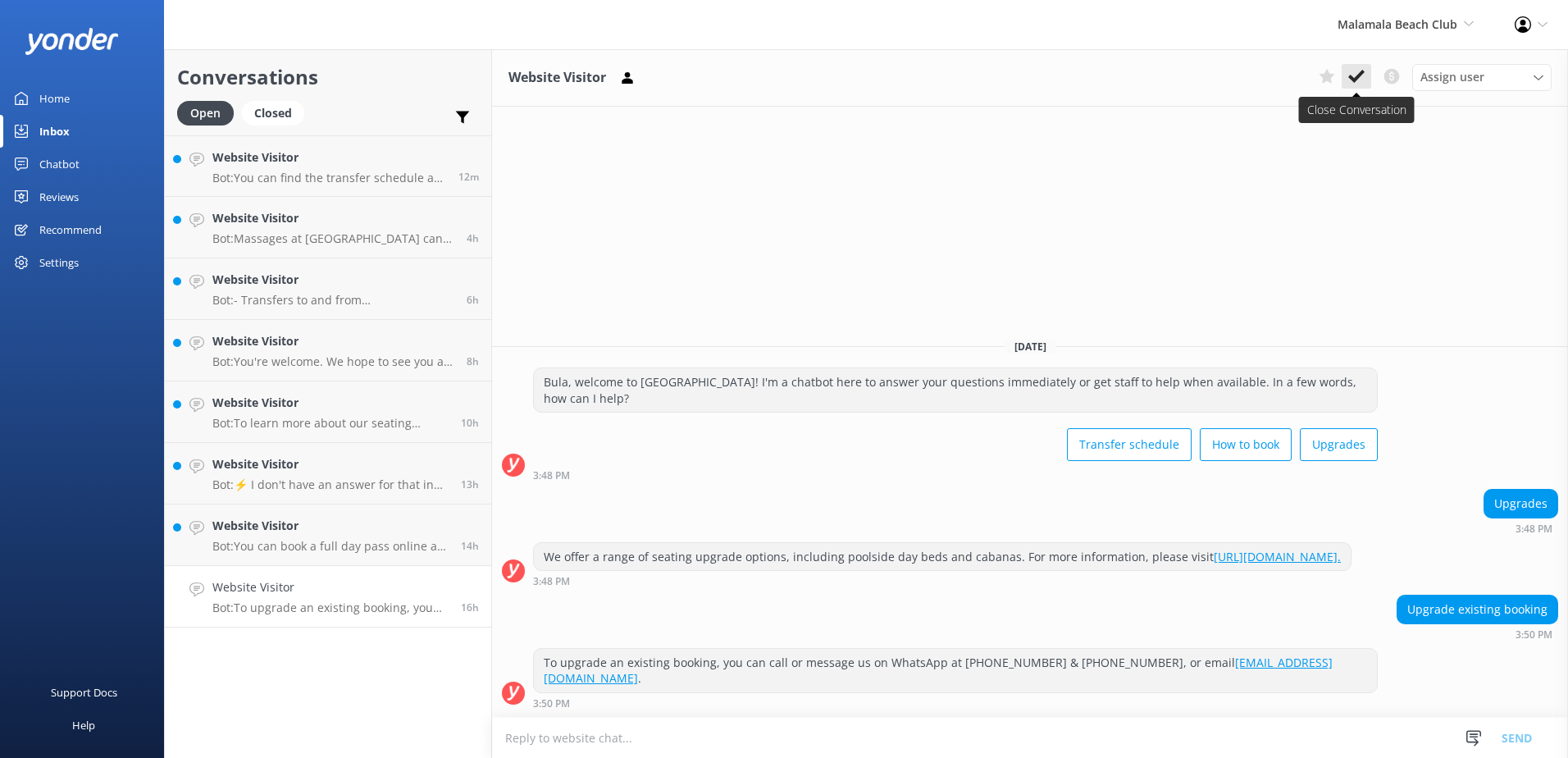
click at [1360, 69] on icon at bounding box center [1356, 76] width 17 height 17
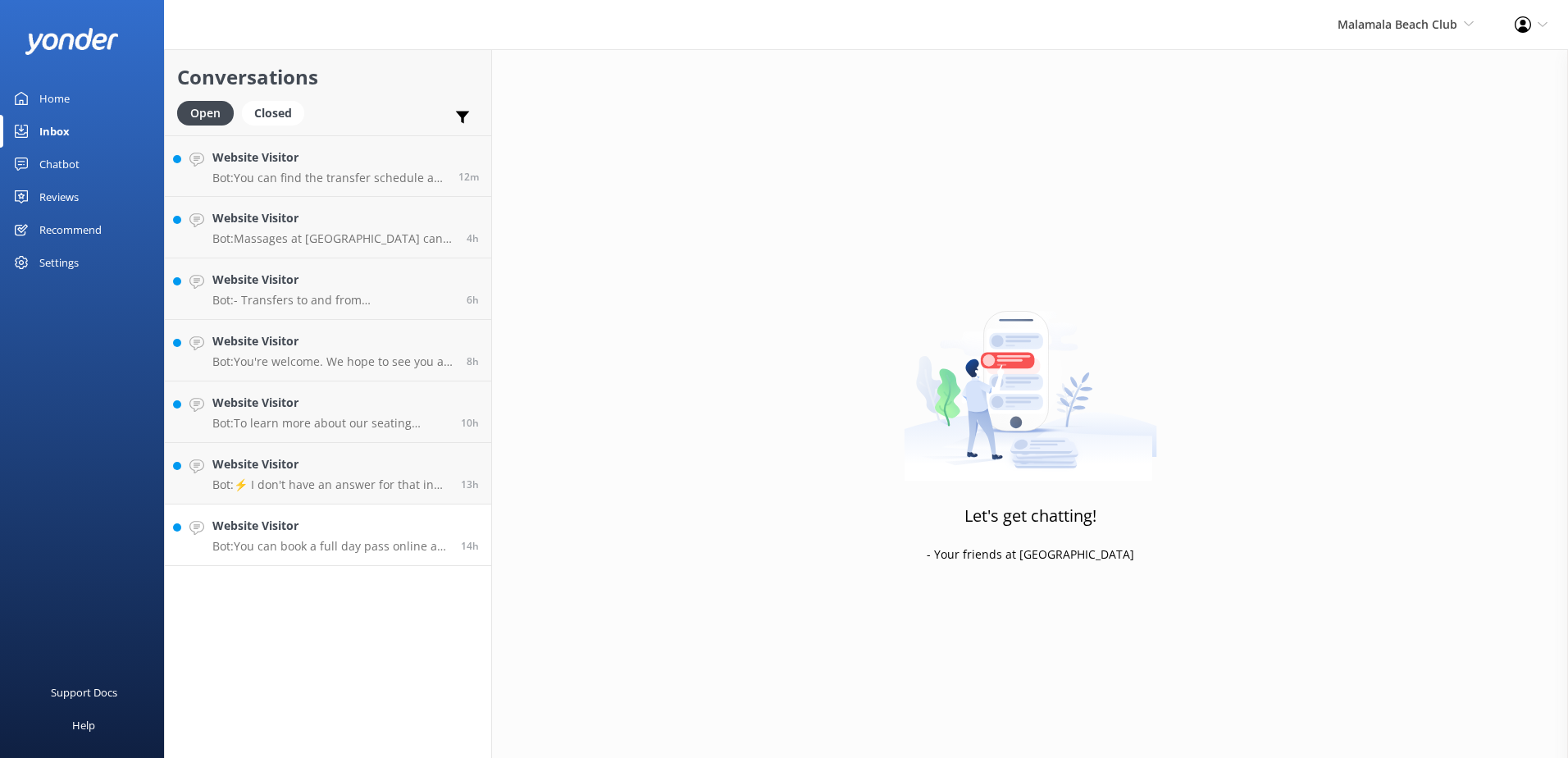
click at [340, 536] on div "Website Visitor Bot: You can book a full day pass online at https://secure.mala…" at bounding box center [330, 534] width 237 height 36
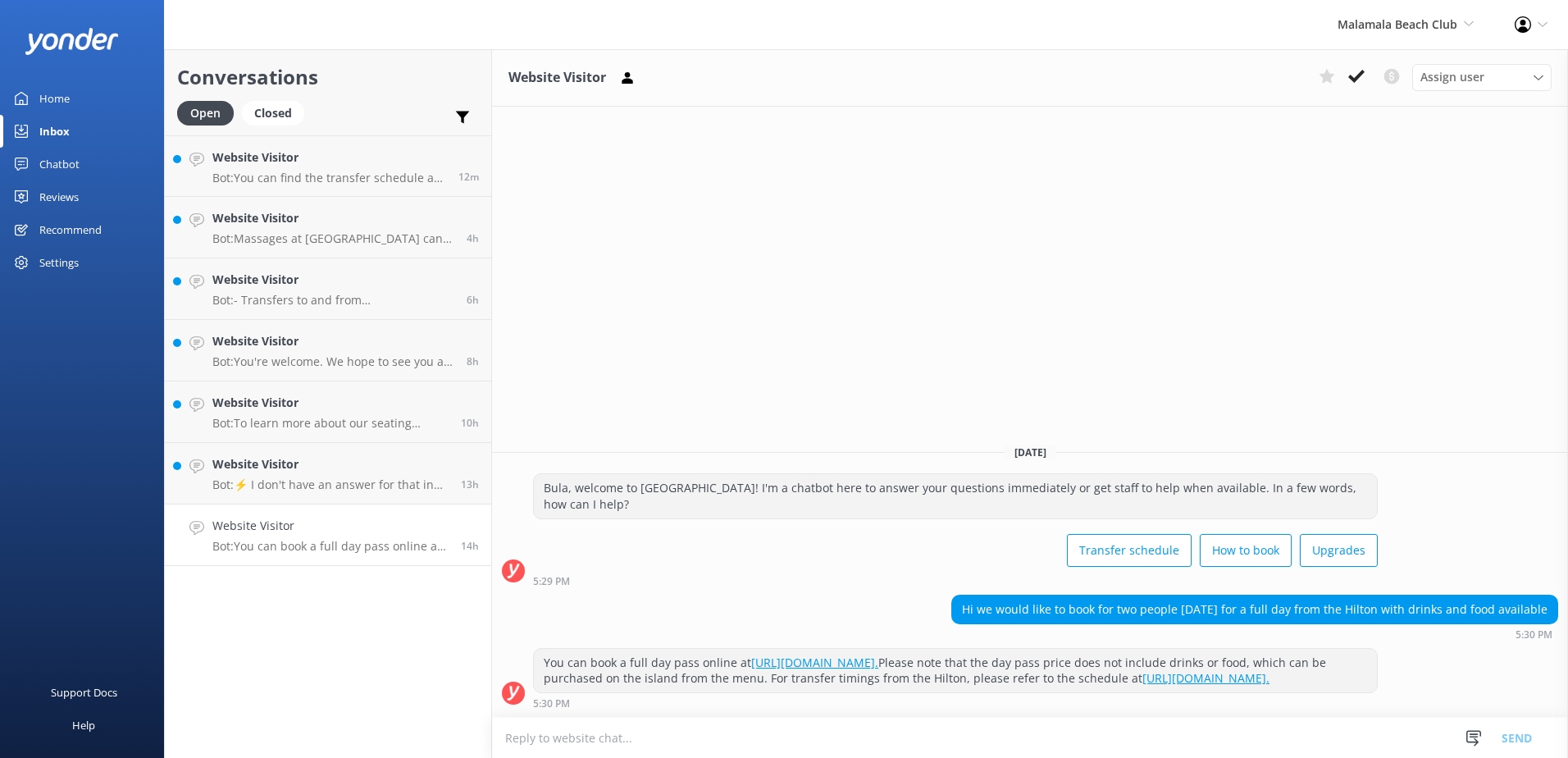
click at [1343, 93] on div "Website Visitor Assign user Sonya Alyssa Digital Res Team Asena Naweilulu Miri …" at bounding box center [1030, 77] width 1076 height 57
click at [1351, 80] on use at bounding box center [1356, 76] width 17 height 13
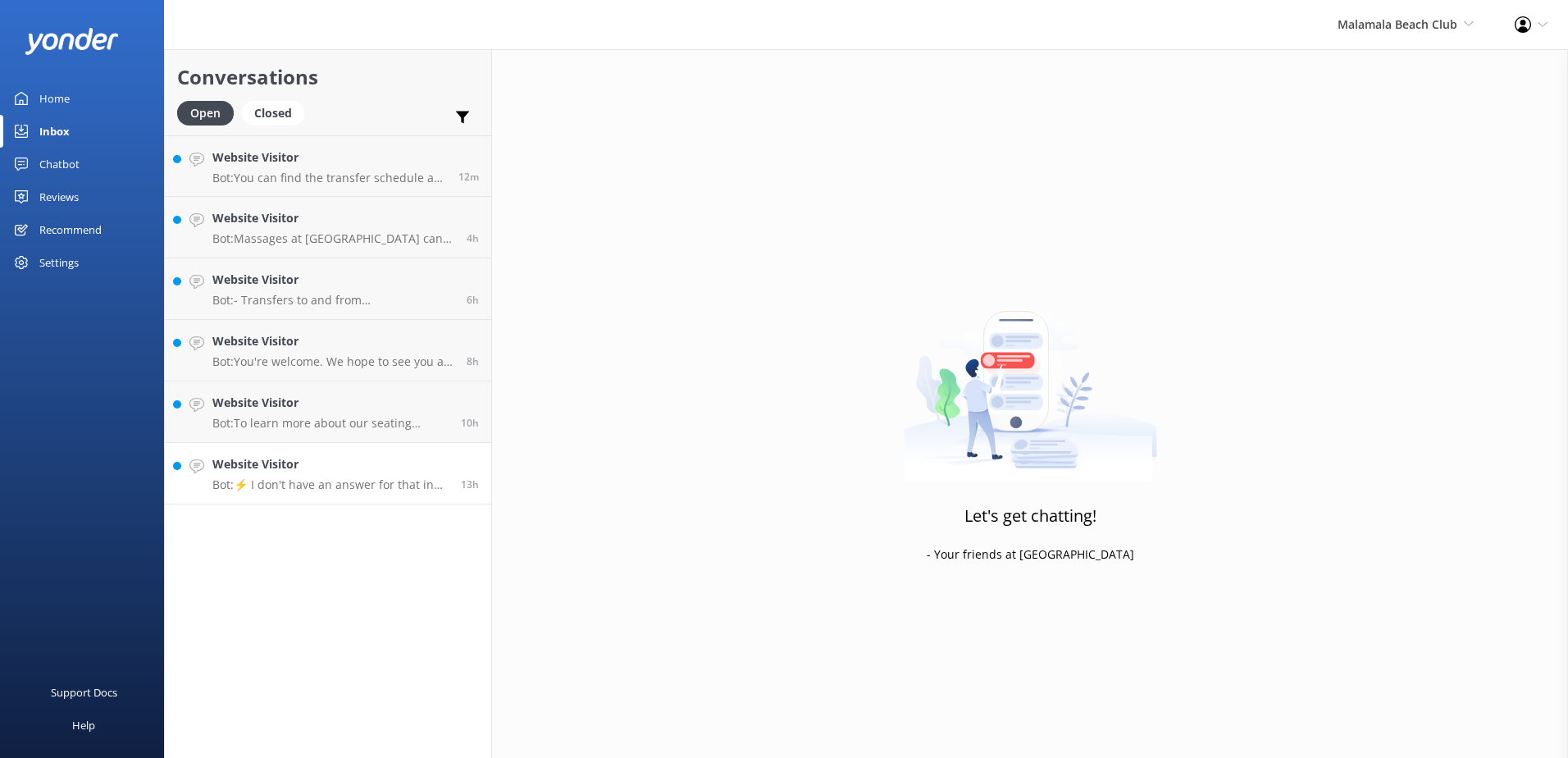
click at [300, 490] on p "Bot: ⚡ I don't have an answer for that in my knowledge base. Please try and rep…" at bounding box center [330, 485] width 237 height 15
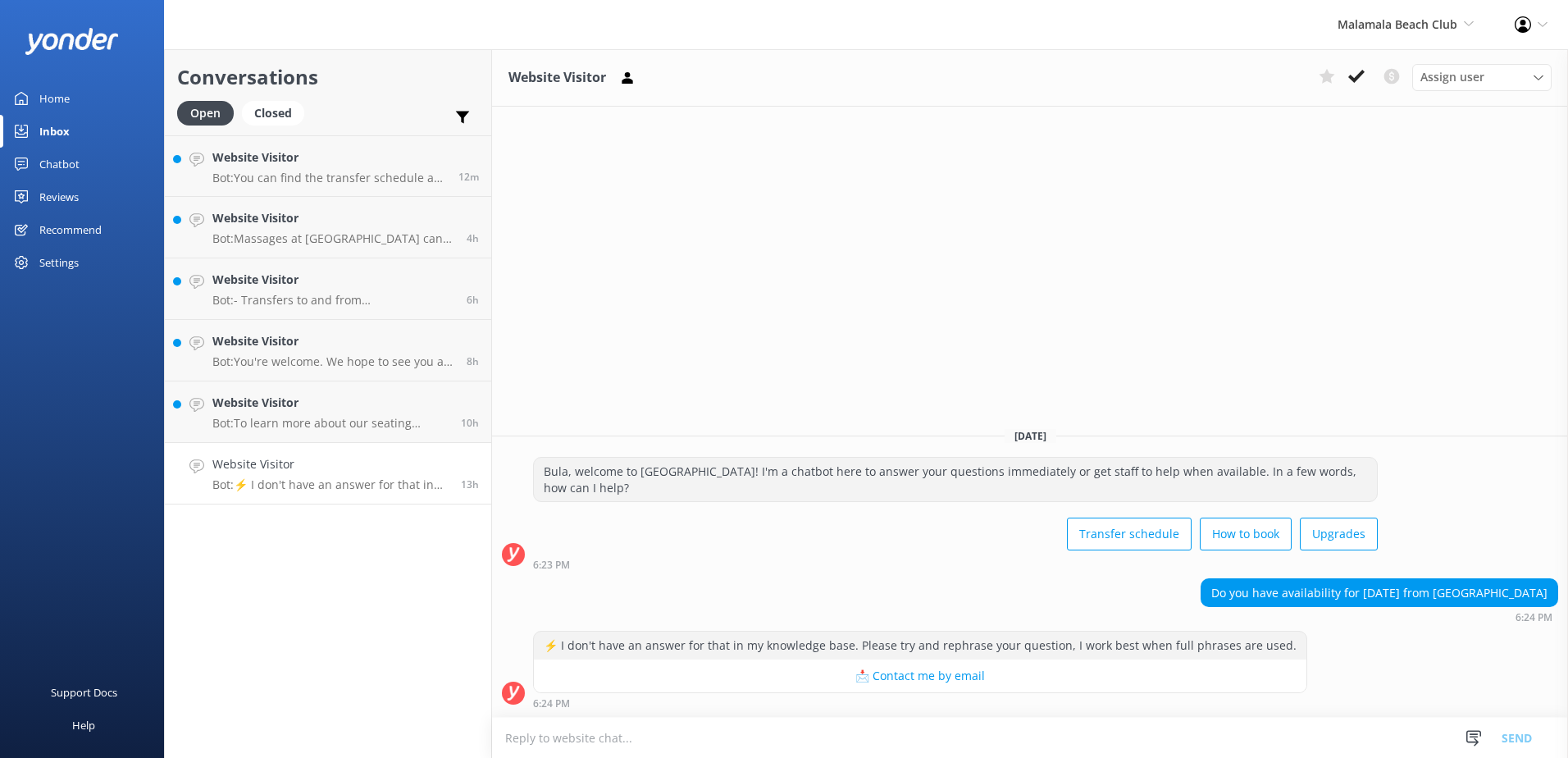
click at [891, 738] on textarea at bounding box center [1030, 737] width 1076 height 40
type textarea "We do have availability, book online here: https://southseacruisesfiji.com/day-…"
click at [1512, 737] on button "Send" at bounding box center [1517, 737] width 61 height 41
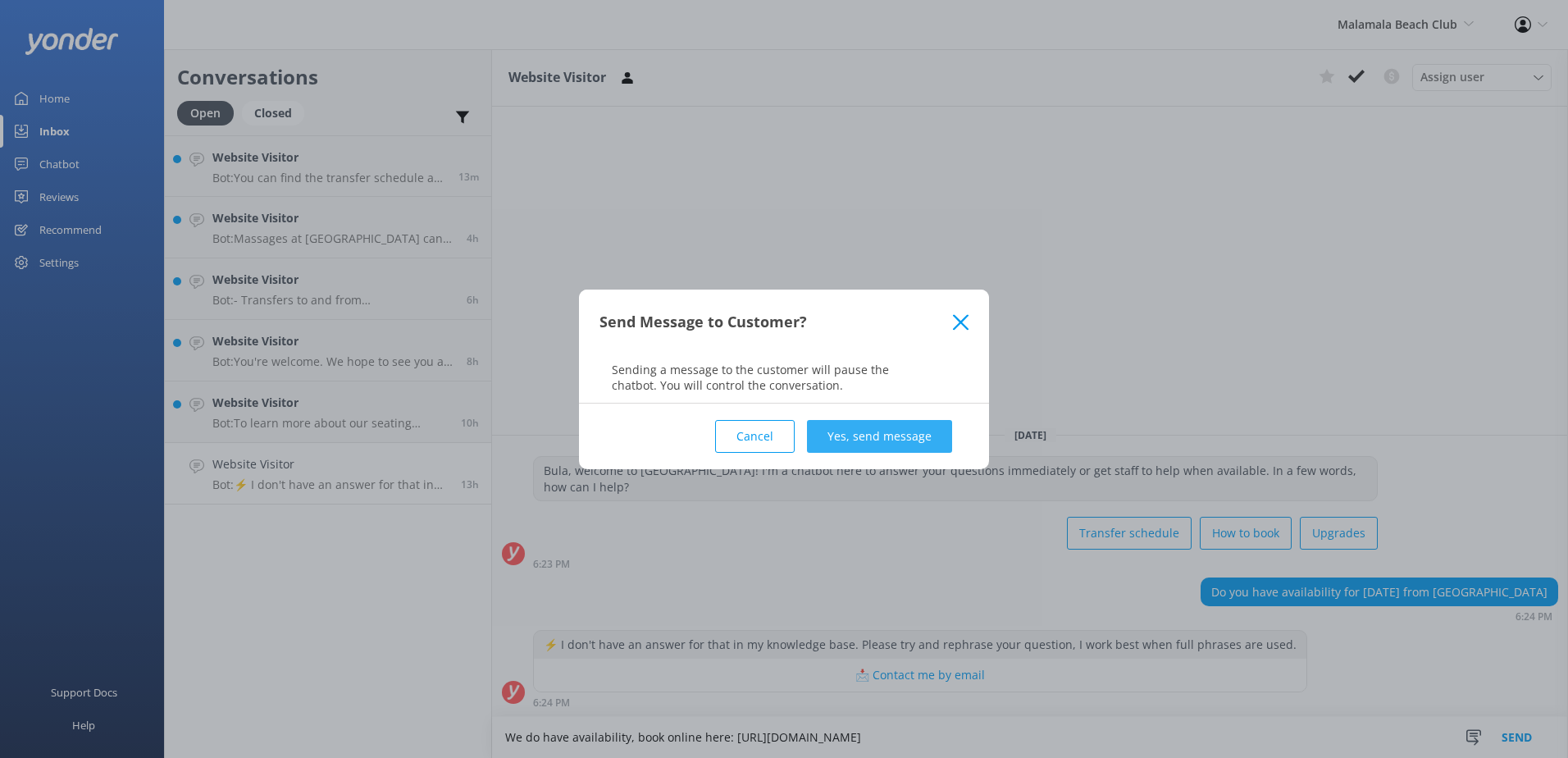
click at [916, 442] on button "Yes, send message" at bounding box center [879, 437] width 145 height 33
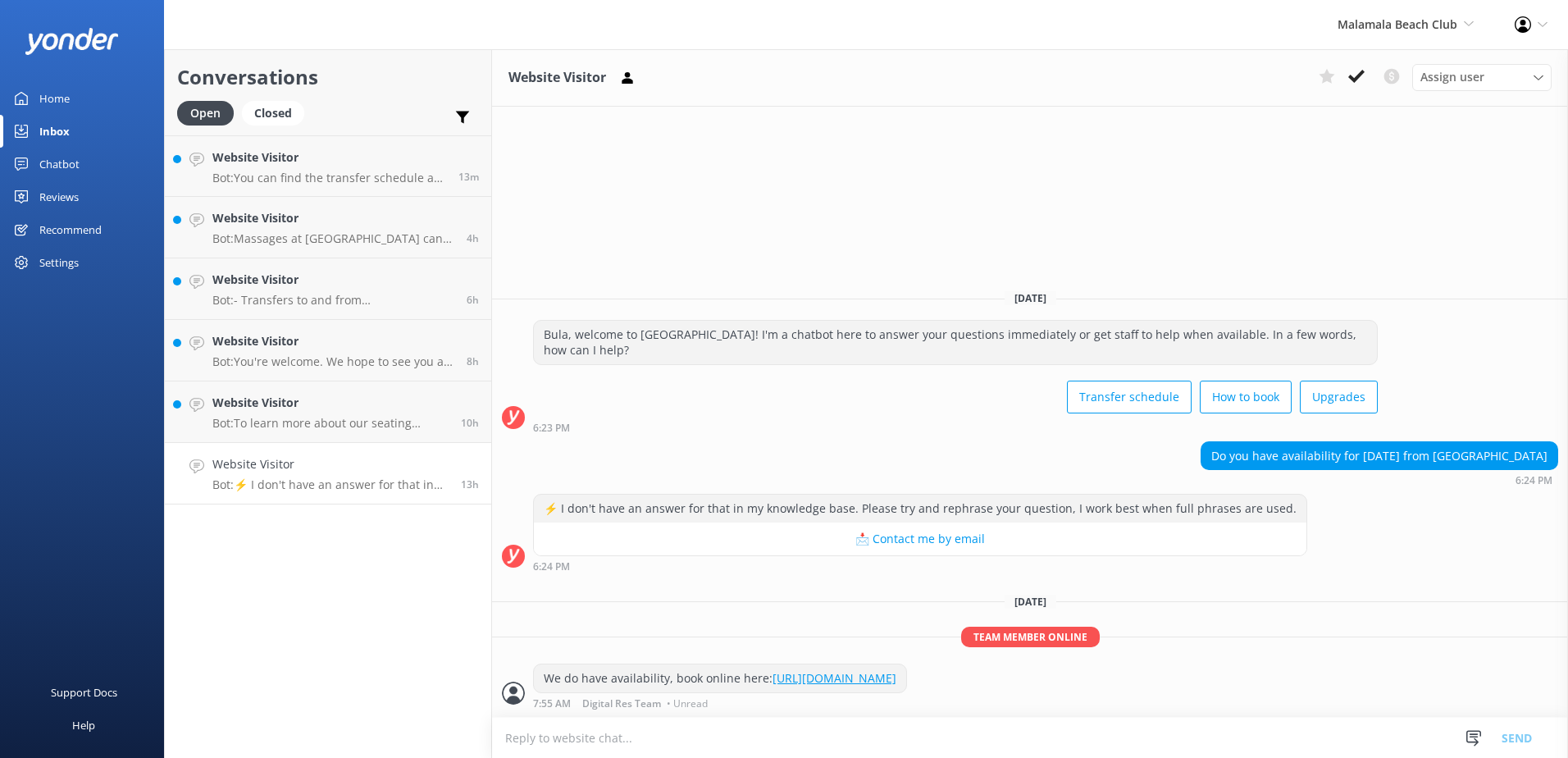
click at [1357, 76] on icon at bounding box center [1356, 76] width 17 height 17
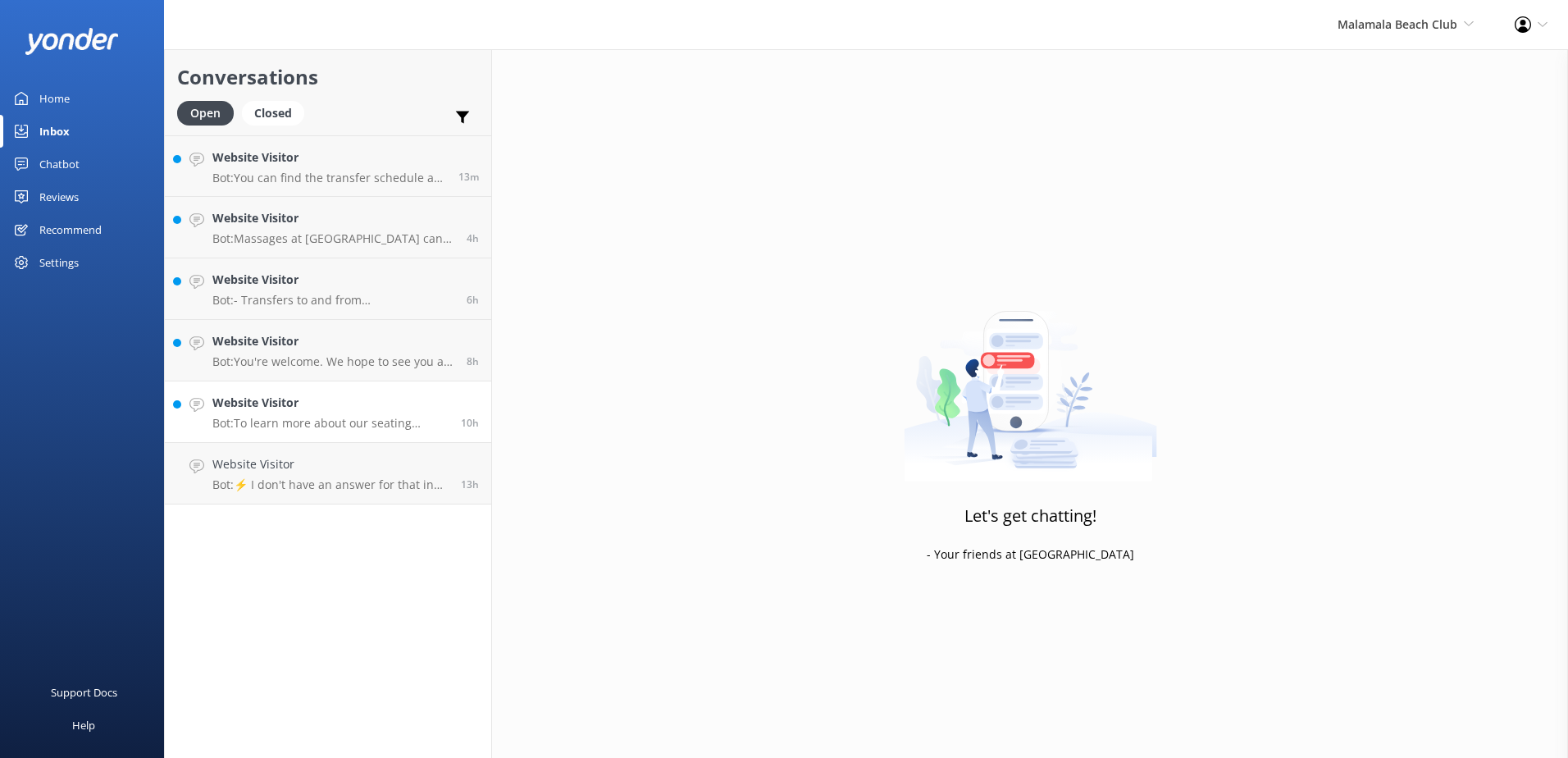
click at [367, 428] on p "Bot: To learn more about our seating upgrade options, including poolside day be…" at bounding box center [330, 423] width 237 height 15
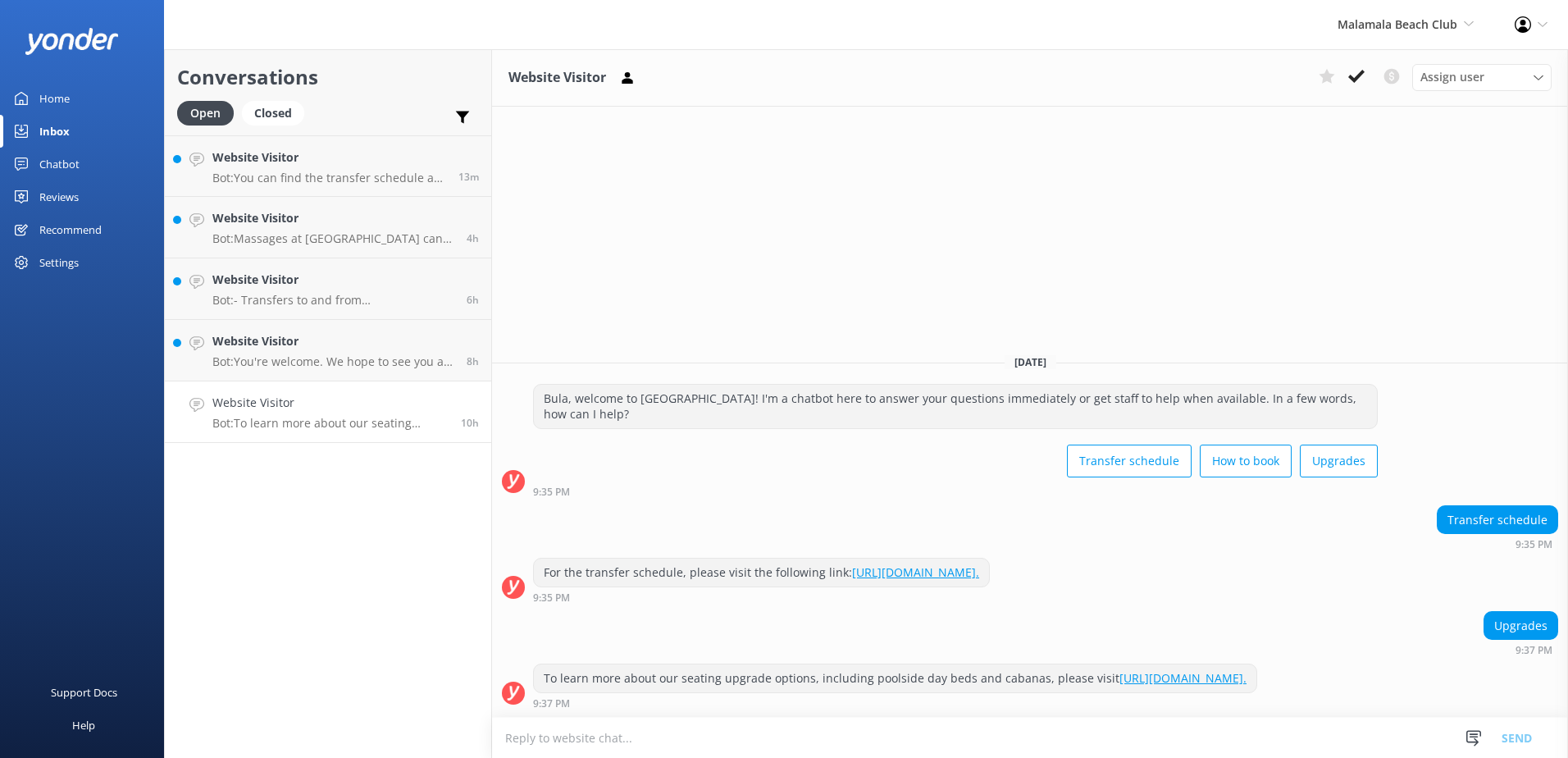
click at [369, 413] on div "Website Visitor Bot: To learn more about our seating upgrade options, including…" at bounding box center [330, 411] width 237 height 36
click at [1362, 75] on use at bounding box center [1356, 76] width 17 height 13
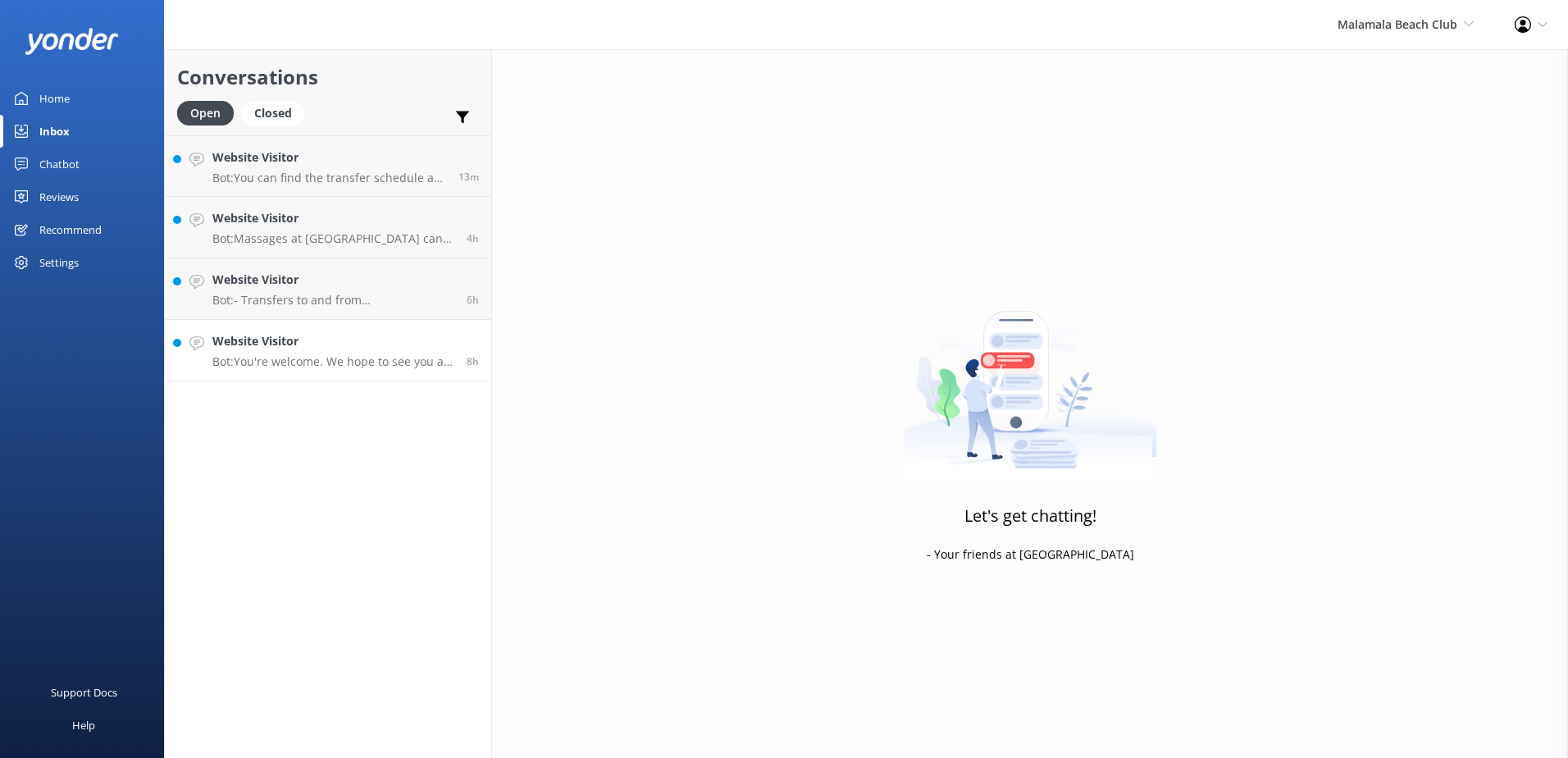
click at [398, 362] on p "Bot: You're welcome. We hope to see you at Malamala Beach Club soon!" at bounding box center [333, 362] width 242 height 15
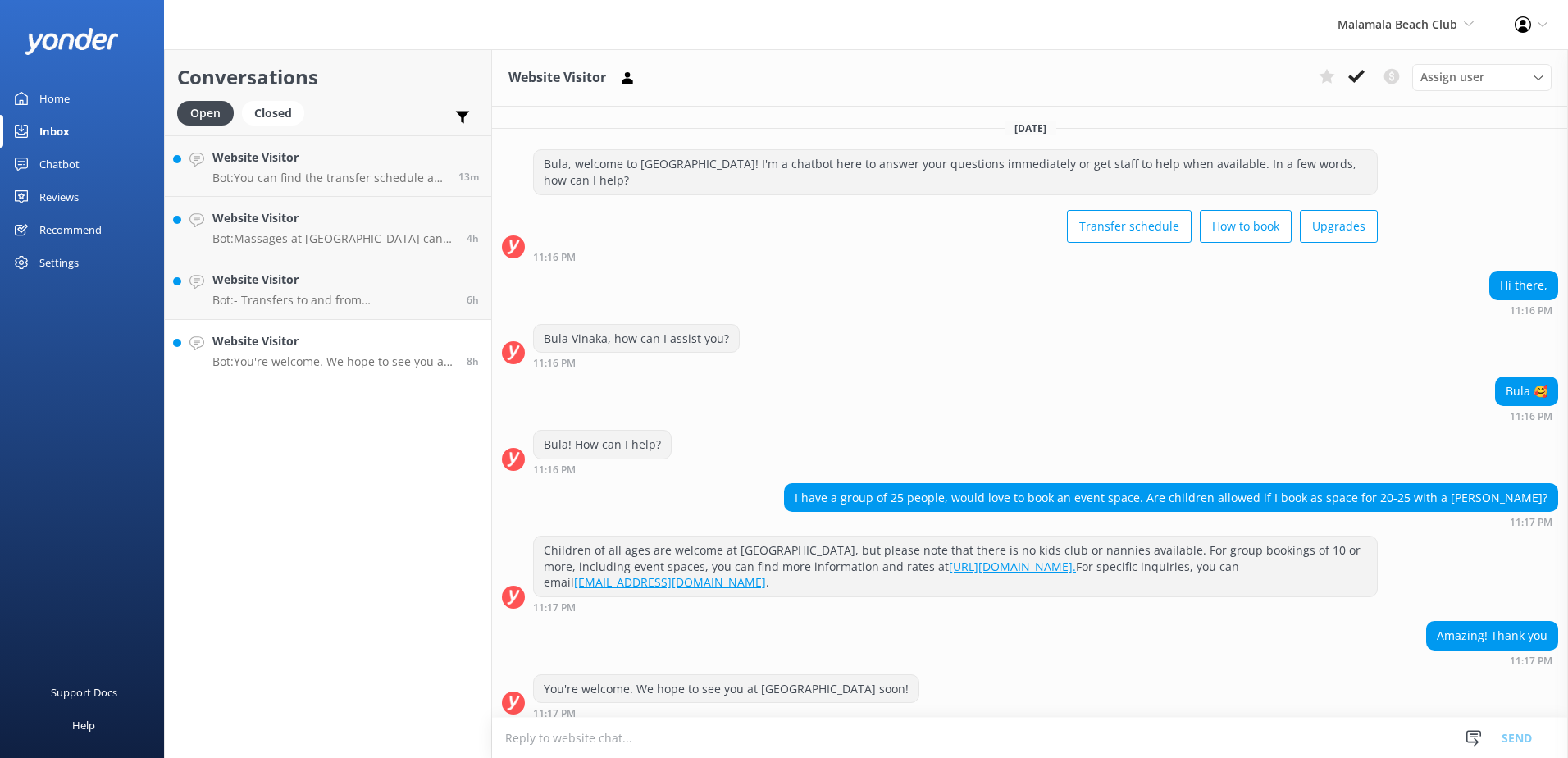
scroll to position [10, 0]
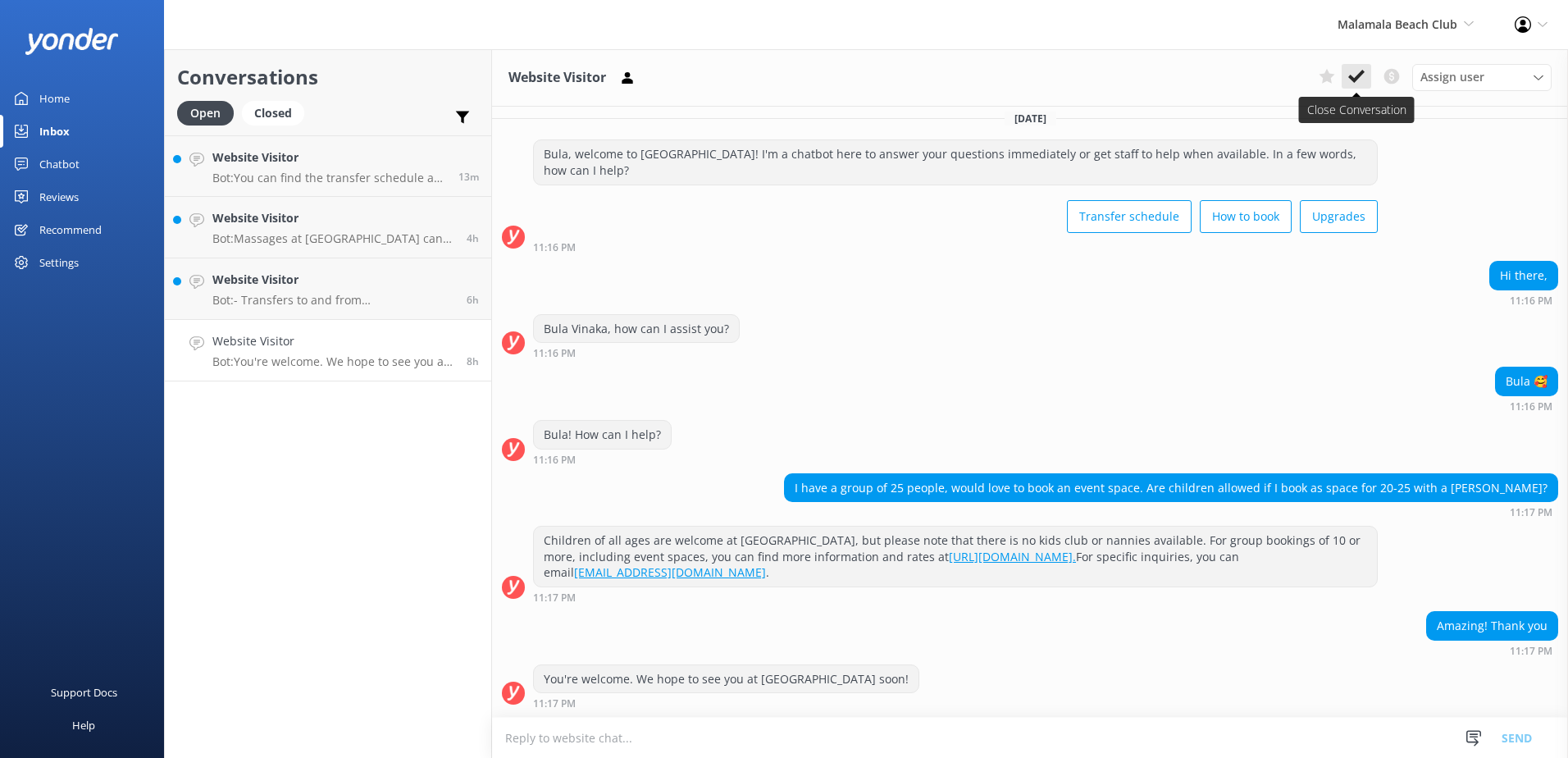
click at [1356, 80] on use at bounding box center [1356, 76] width 17 height 13
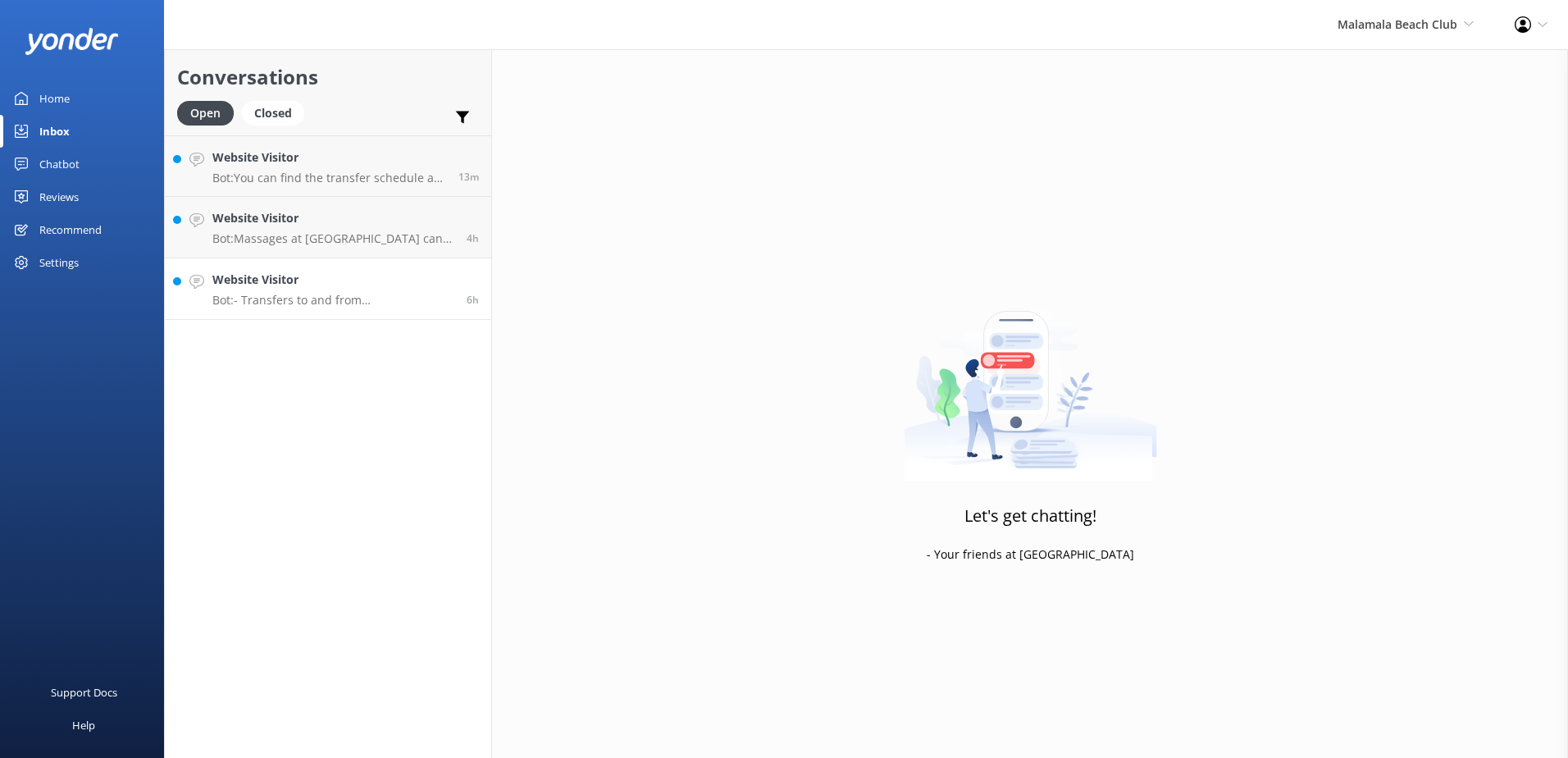
click at [371, 296] on p "Bot: - Transfers to and from Malamala Beach Club depart from and return to Port…" at bounding box center [333, 301] width 242 height 15
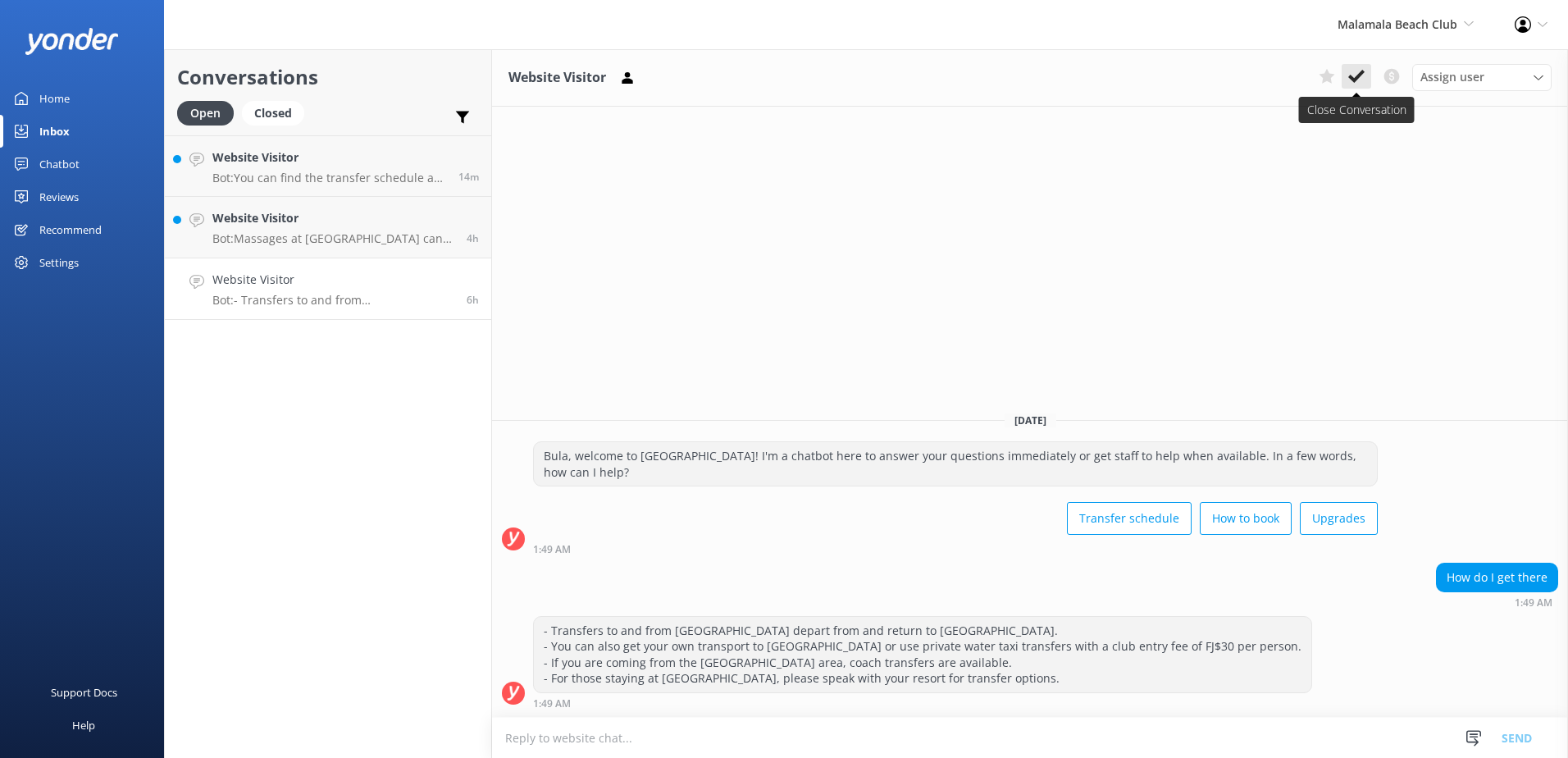
click at [1360, 80] on icon at bounding box center [1356, 76] width 17 height 17
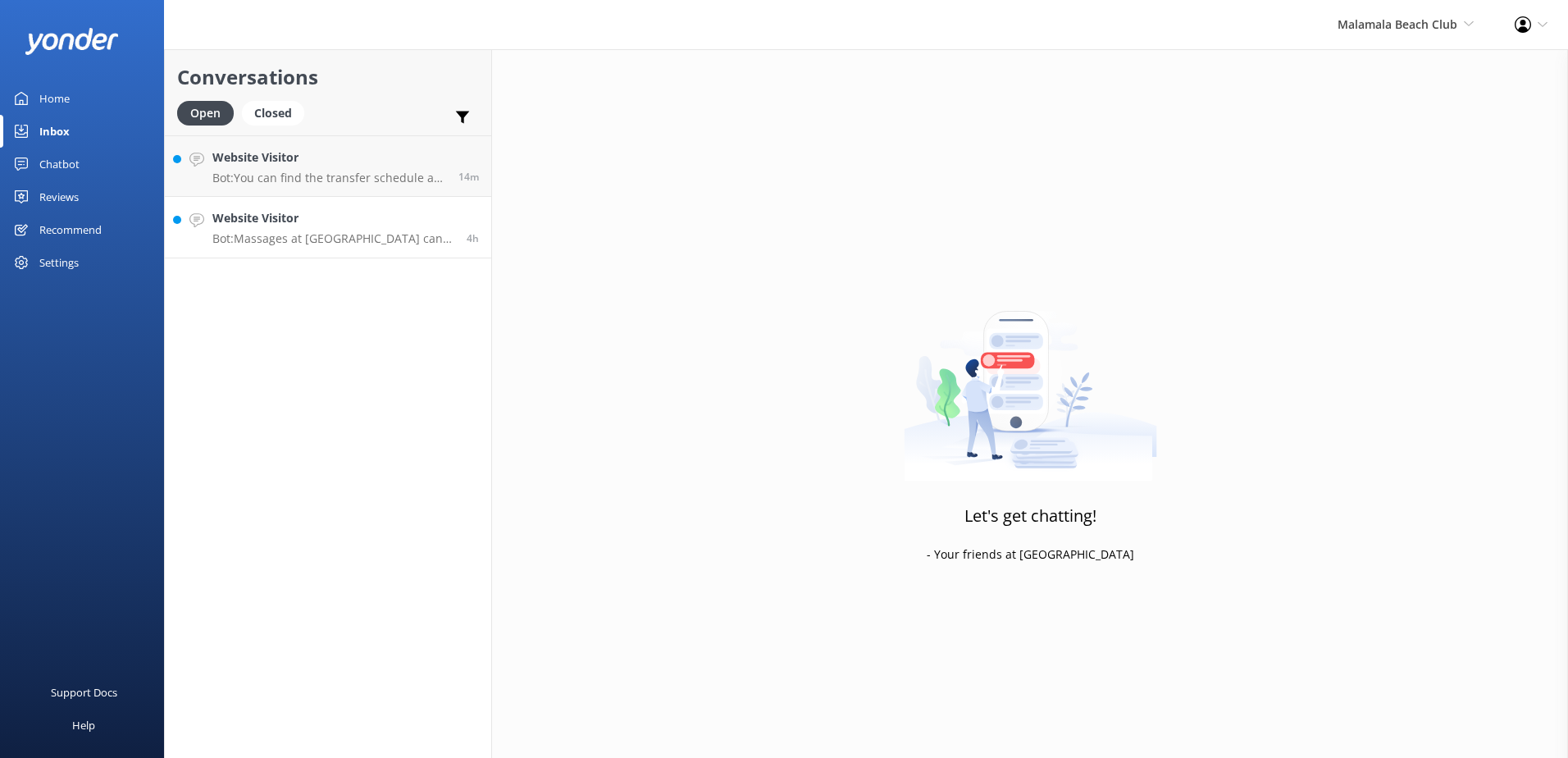
click at [393, 229] on div "Website Visitor Bot: Massages at Malamala Beach Club can only be booked on the …" at bounding box center [333, 227] width 242 height 36
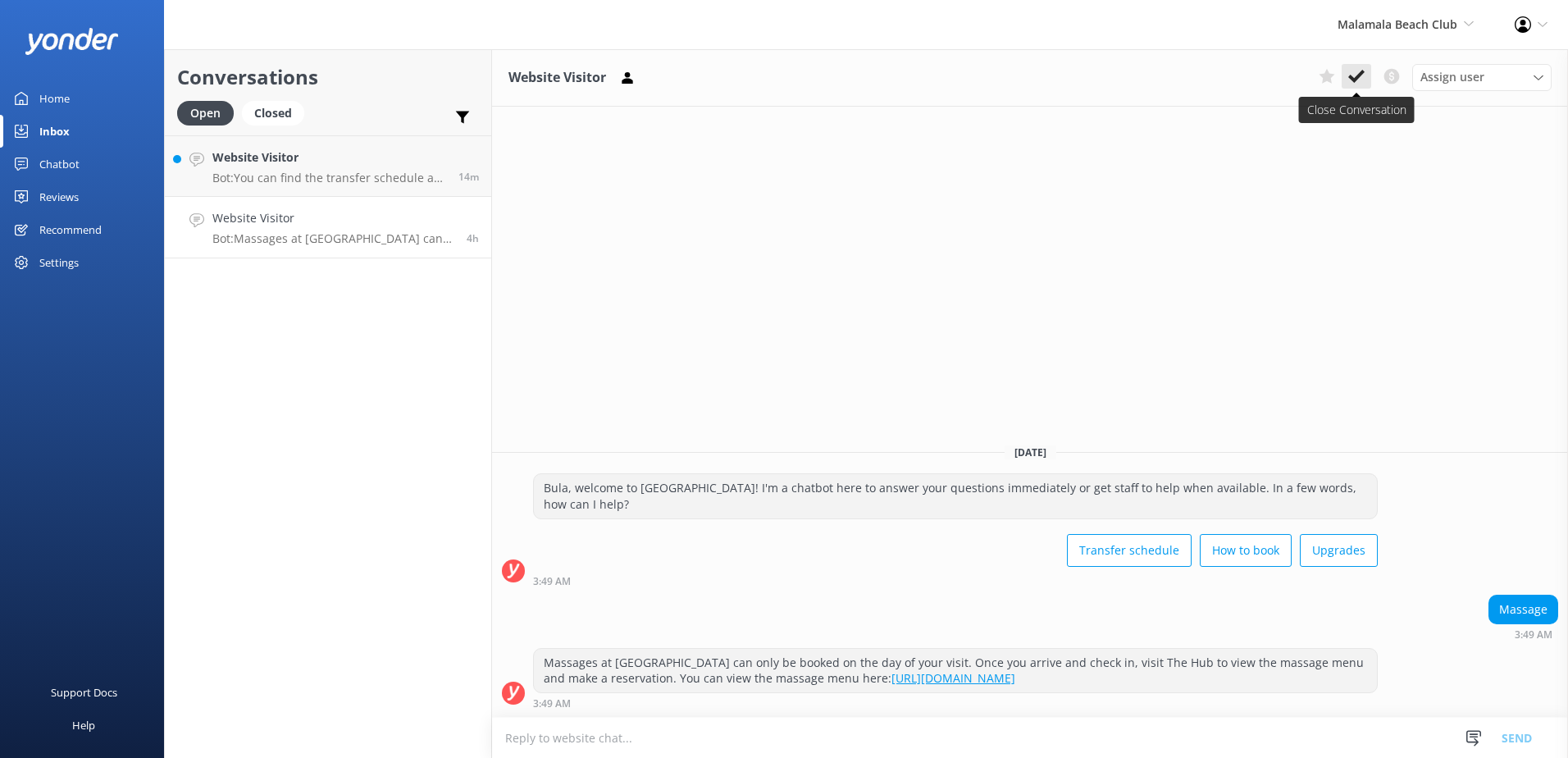
click at [1361, 77] on icon at bounding box center [1356, 76] width 17 height 17
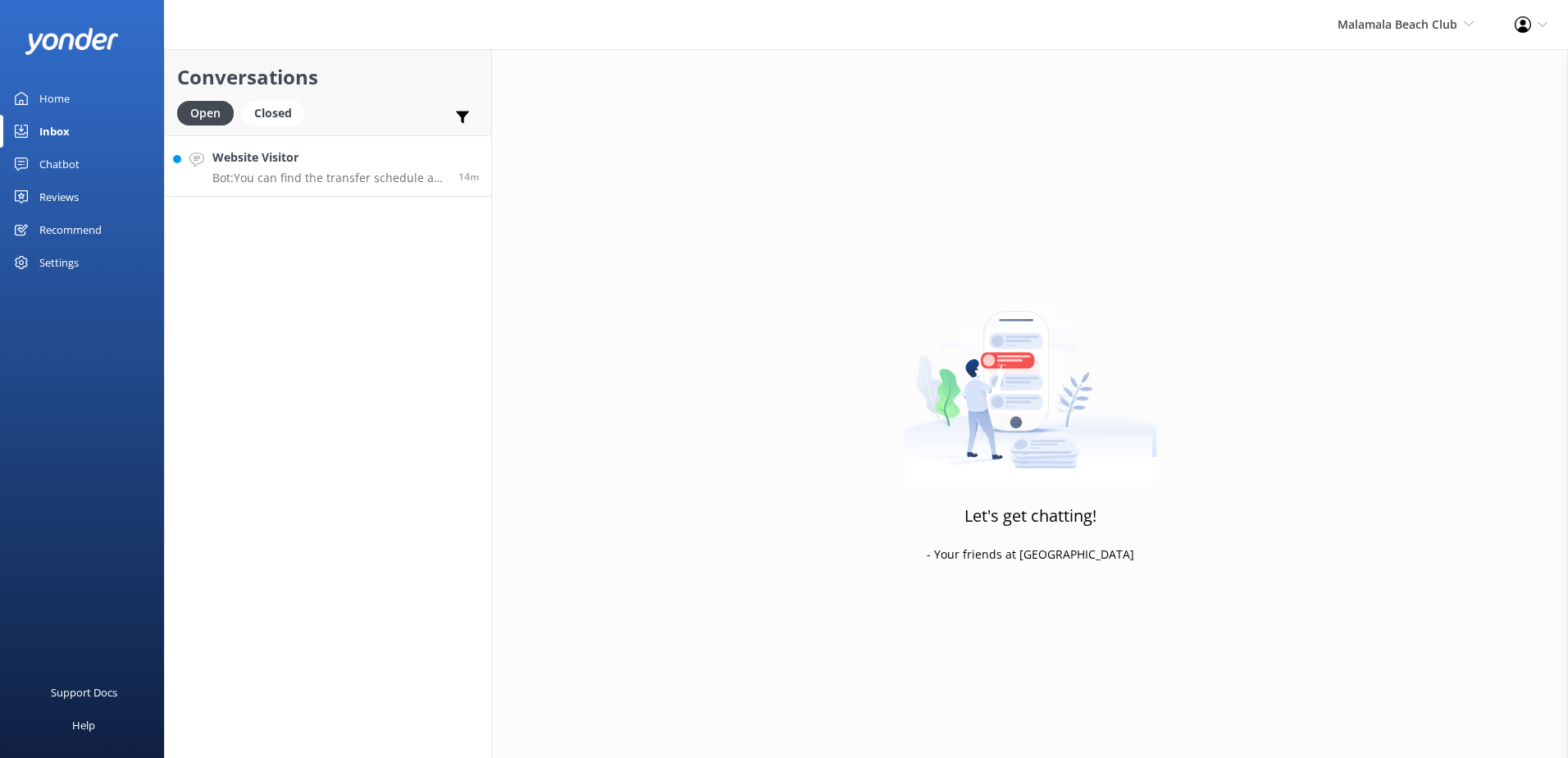
click at [384, 188] on link "Website Visitor Bot: You can find the transfer schedule at the following link: …" at bounding box center [328, 166] width 326 height 61
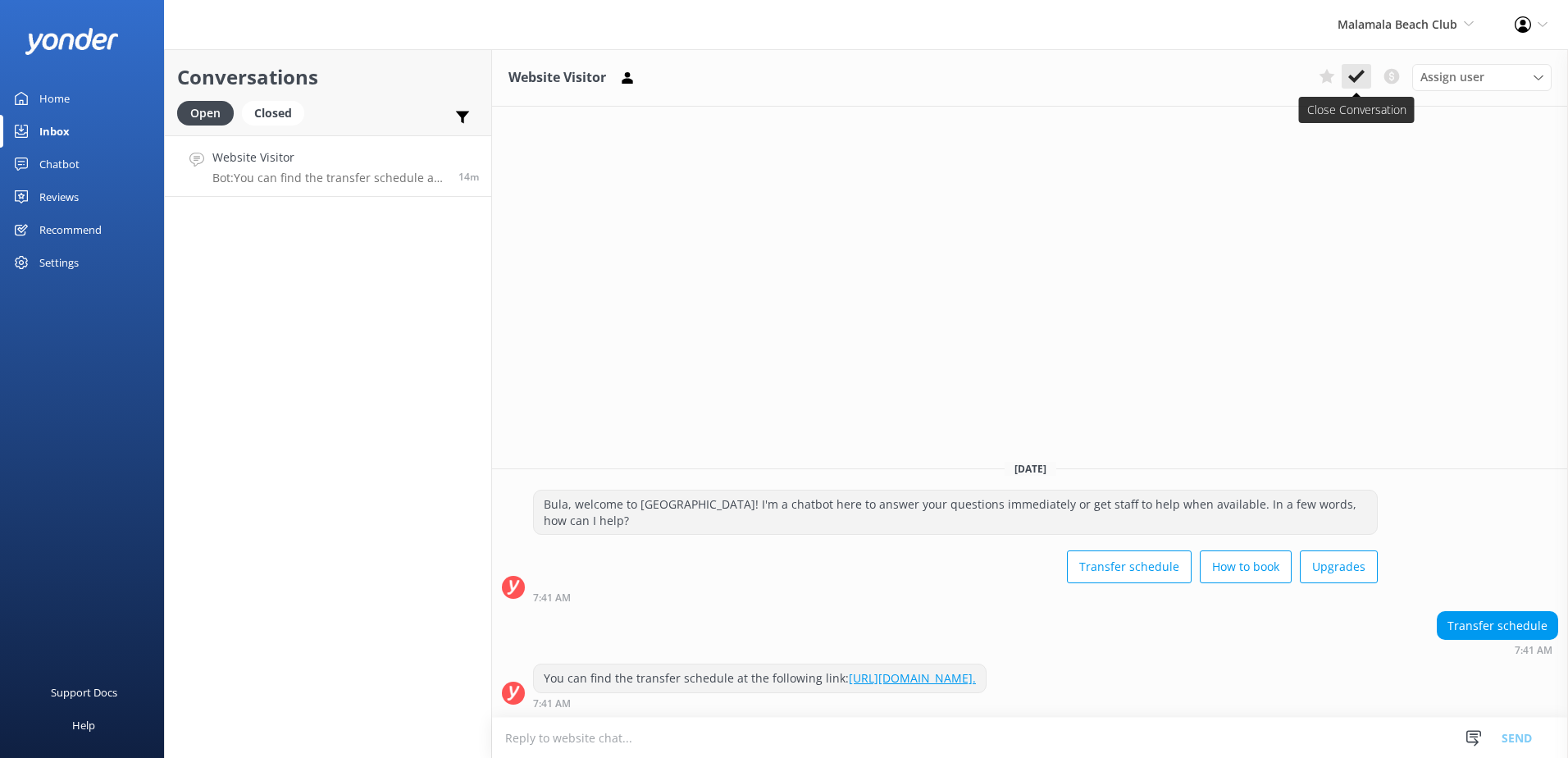
click at [1353, 83] on icon at bounding box center [1356, 76] width 17 height 17
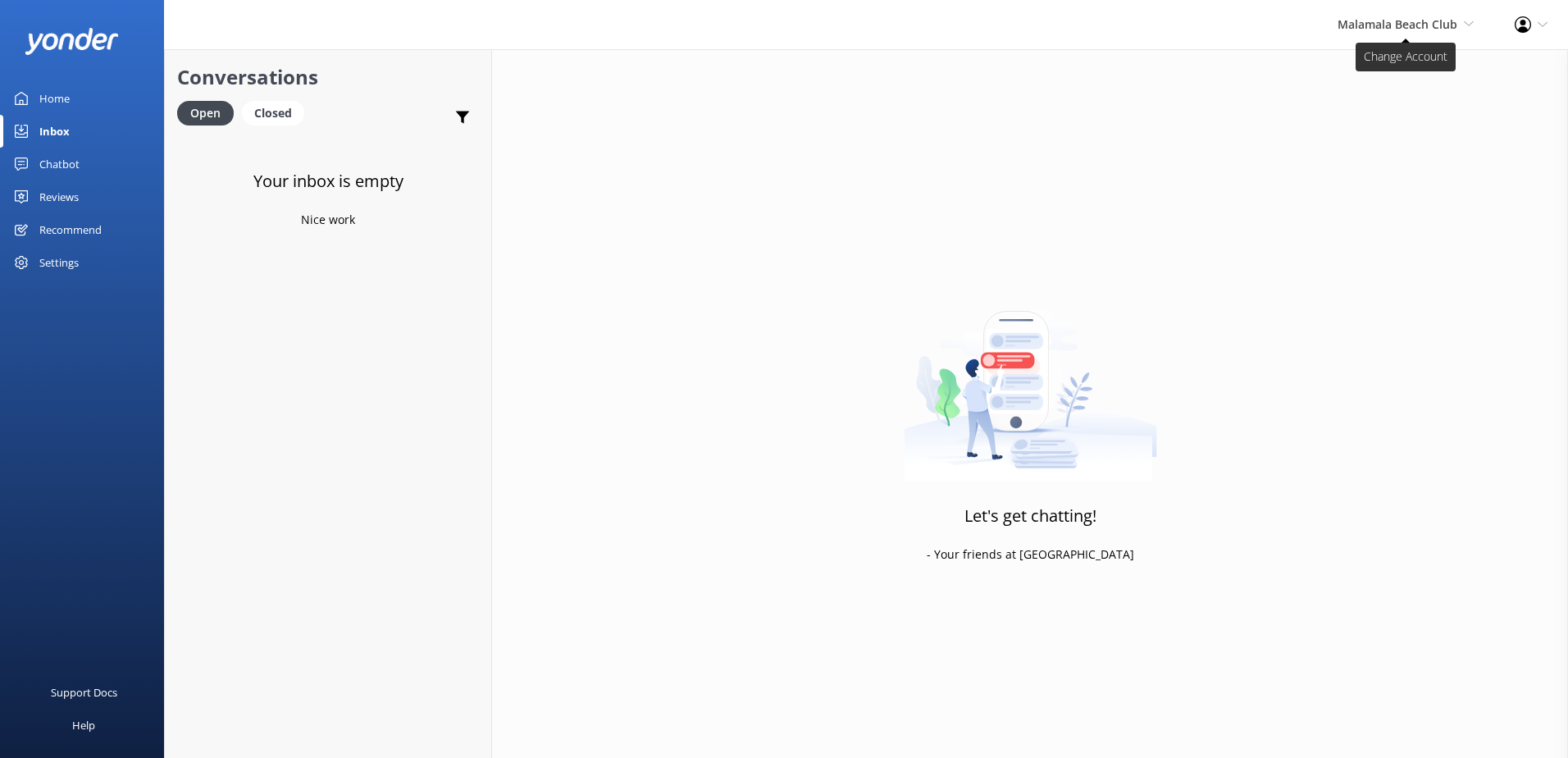
click at [1389, 28] on span "Malamala Beach Club" at bounding box center [1397, 24] width 120 height 16
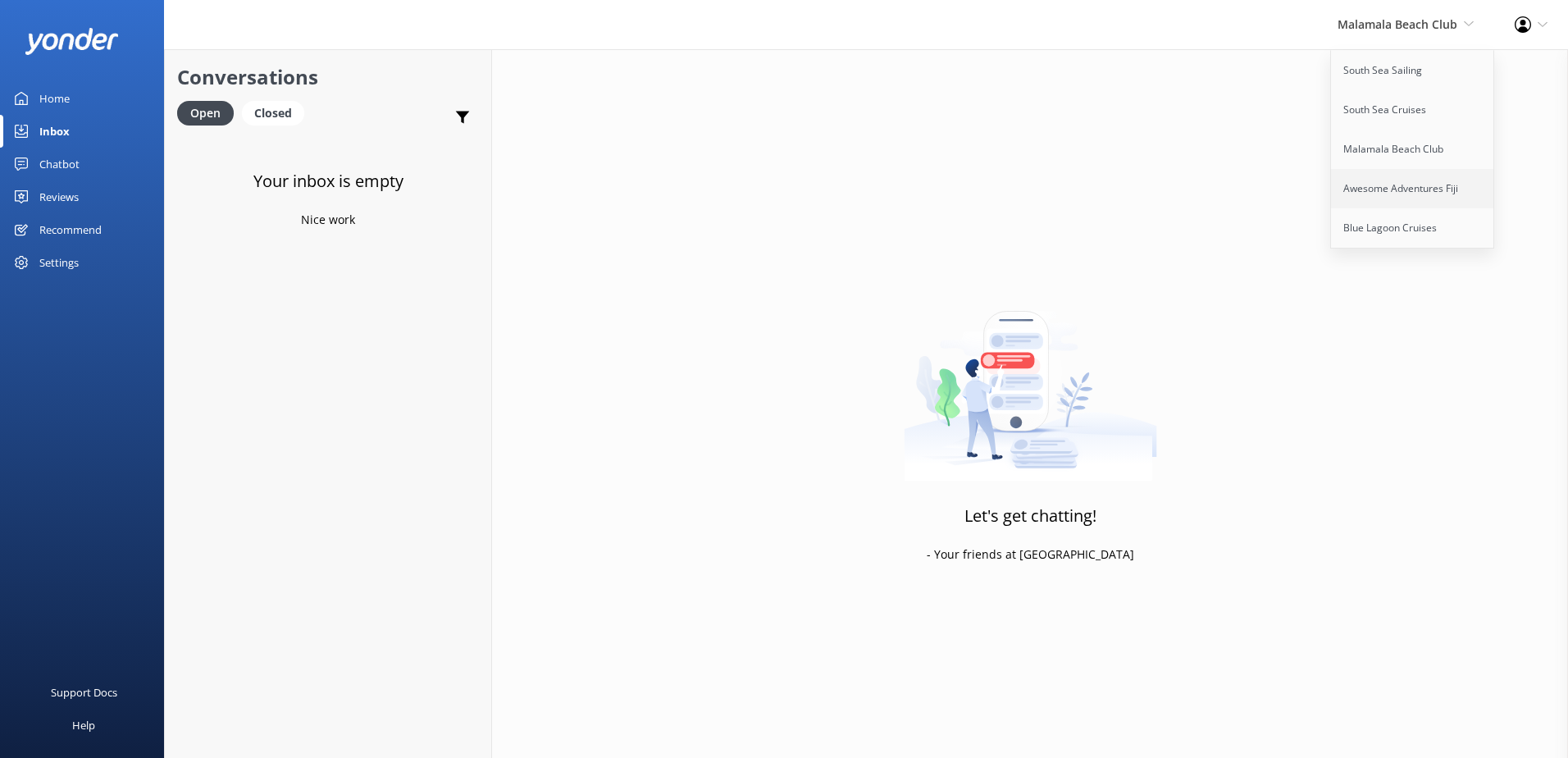
click at [1395, 178] on link "Awesome Adventures Fiji" at bounding box center [1414, 188] width 164 height 39
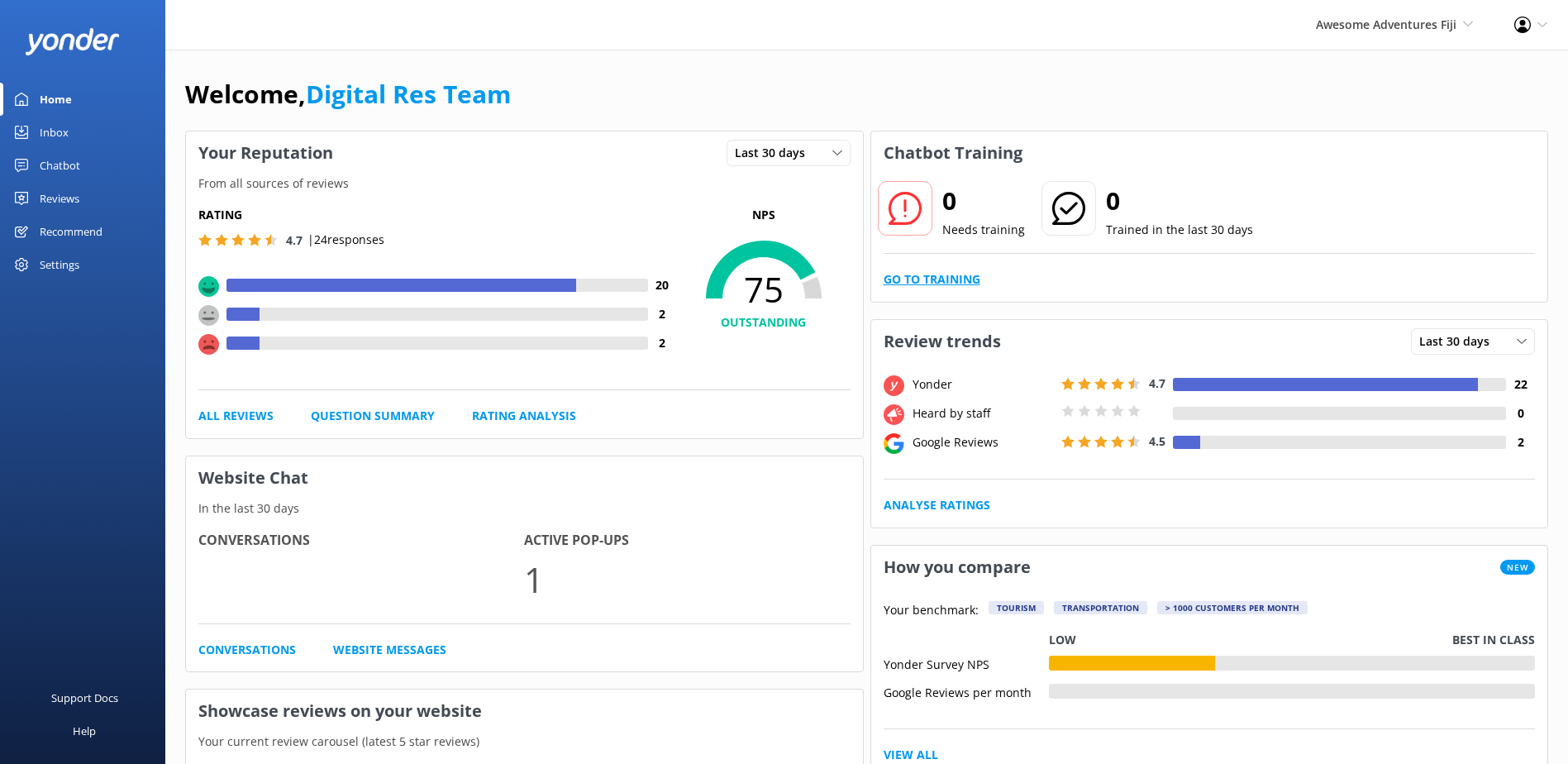
click at [904, 274] on link "Go to Training" at bounding box center [932, 279] width 97 height 18
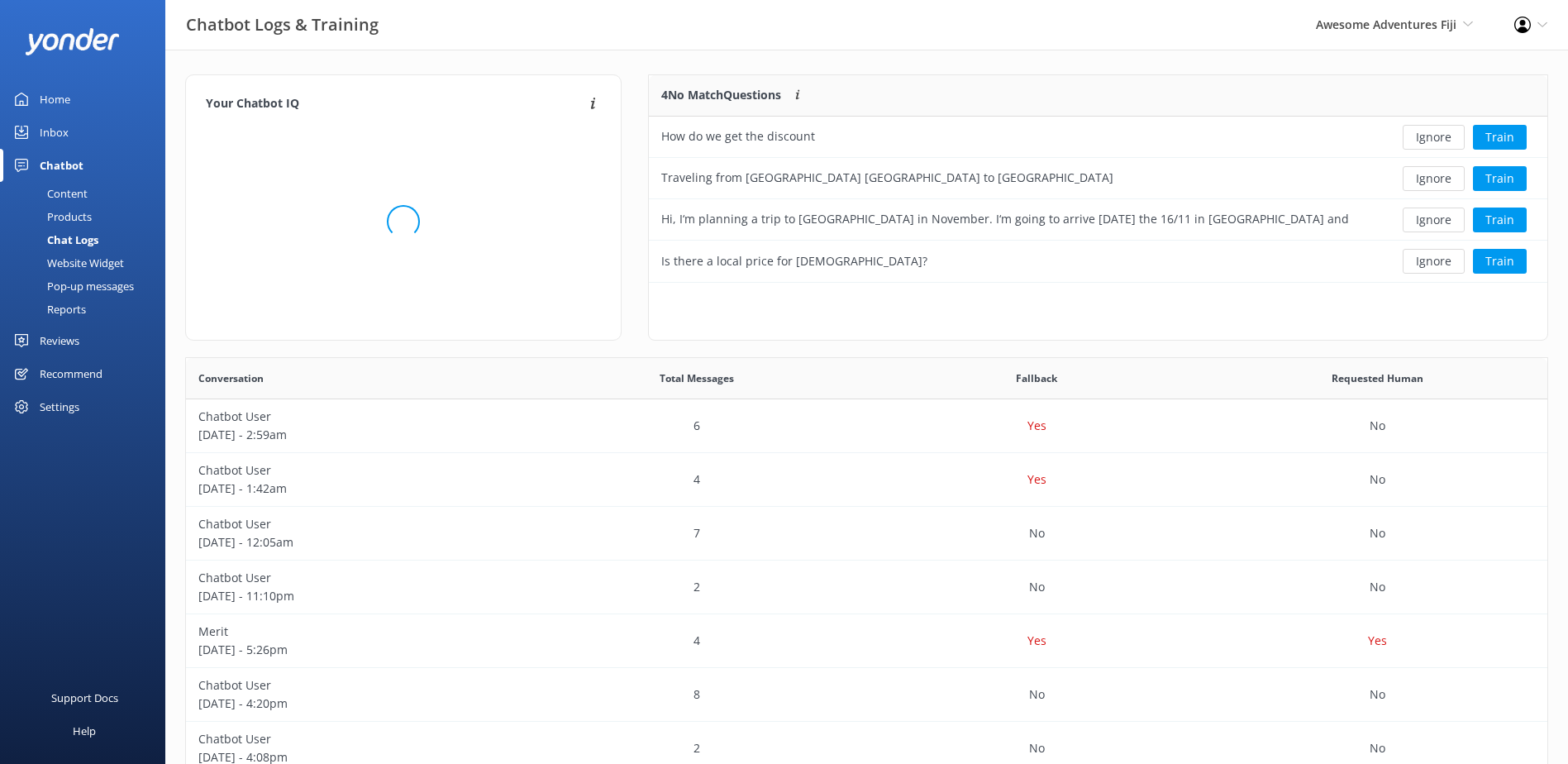
scroll to position [195, 885]
click at [1445, 137] on button "Ignore" at bounding box center [1434, 137] width 62 height 25
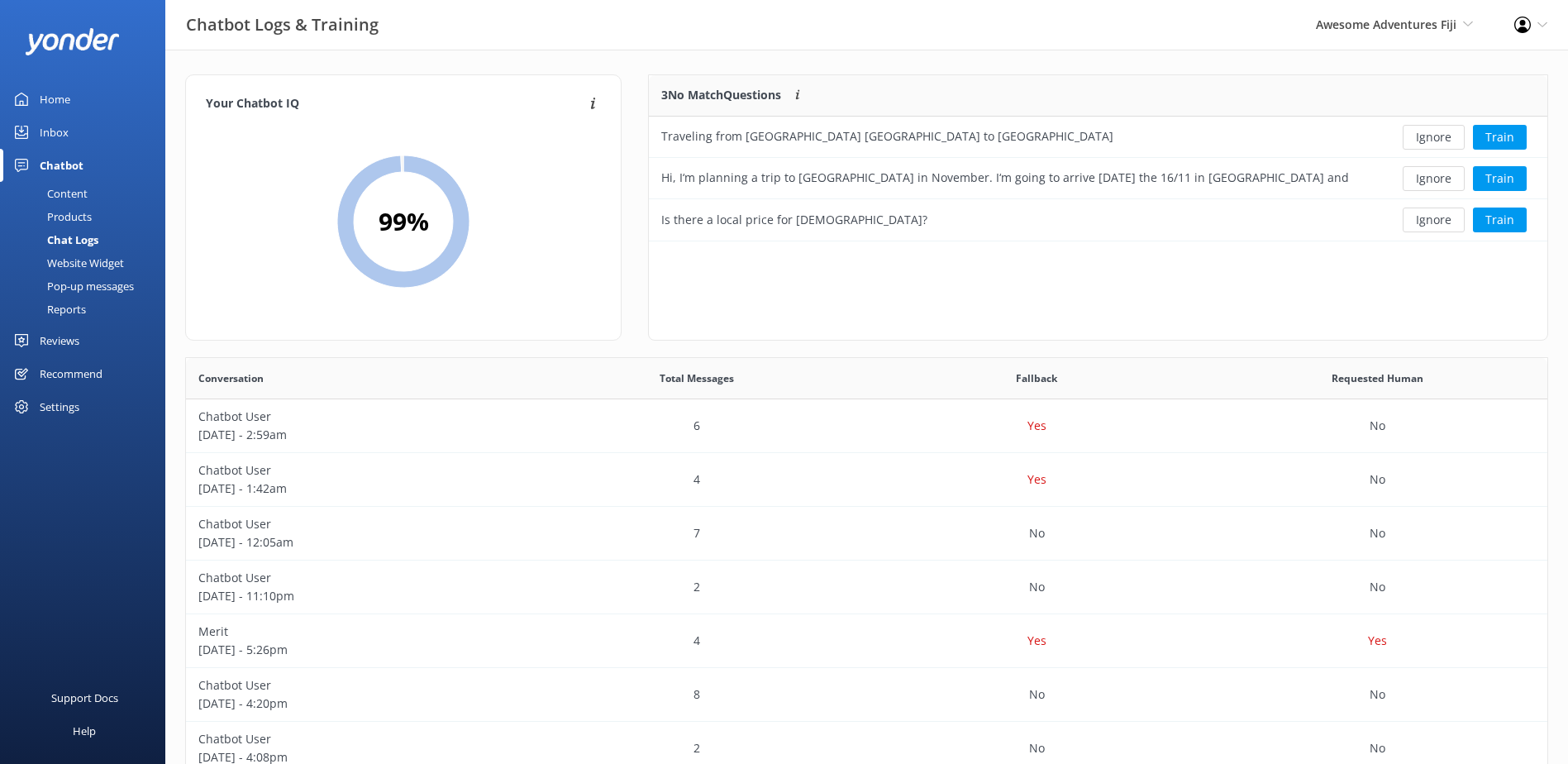
scroll to position [154, 885]
click at [1445, 137] on button "Ignore" at bounding box center [1434, 137] width 62 height 25
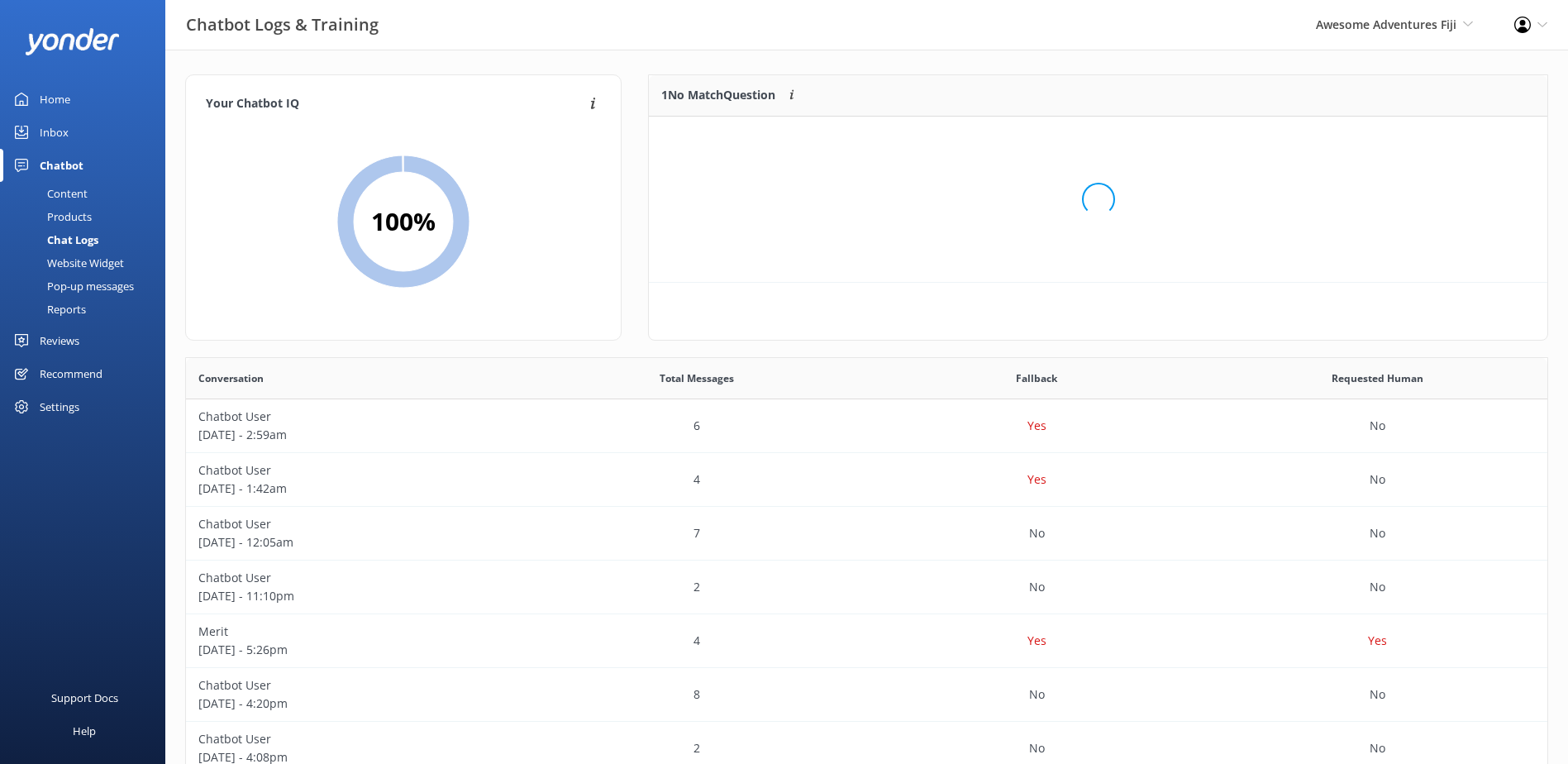
scroll to position [13, 13]
click at [1445, 137] on div "Loading.." at bounding box center [1098, 199] width 865 height 764
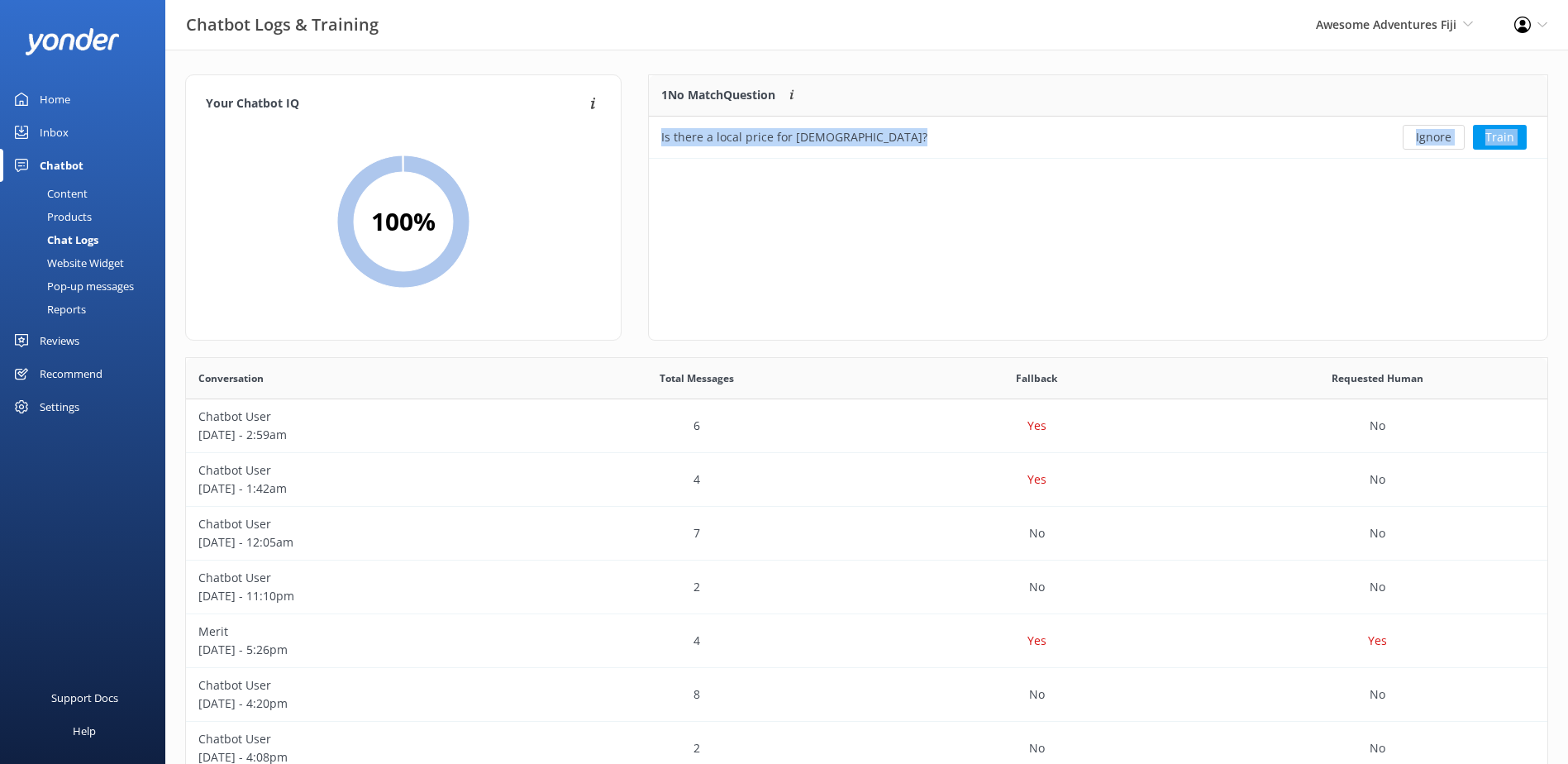
scroll to position [71, 885]
click at [1445, 137] on button "Ignore" at bounding box center [1434, 137] width 62 height 25
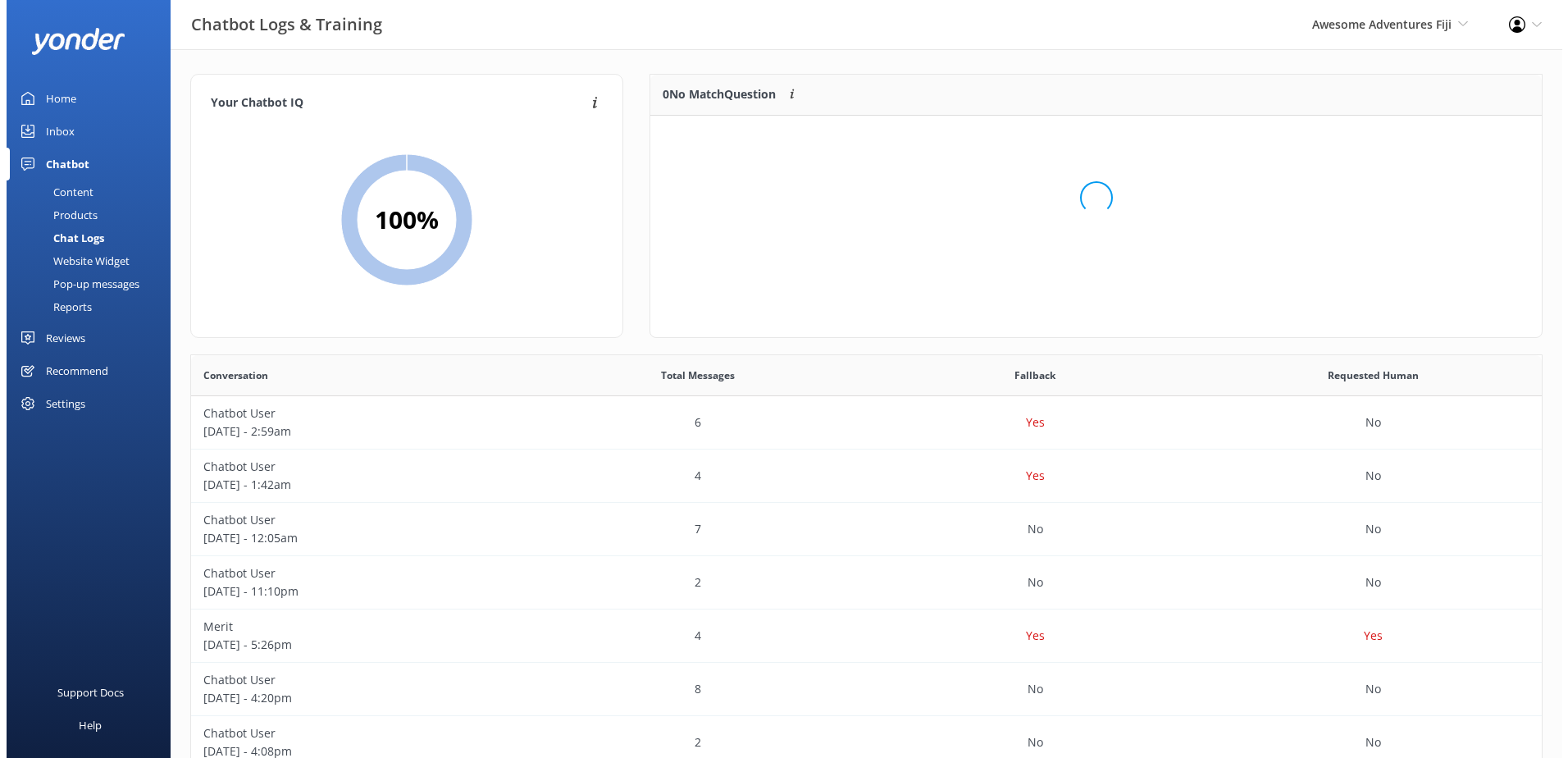
scroll to position [193, 878]
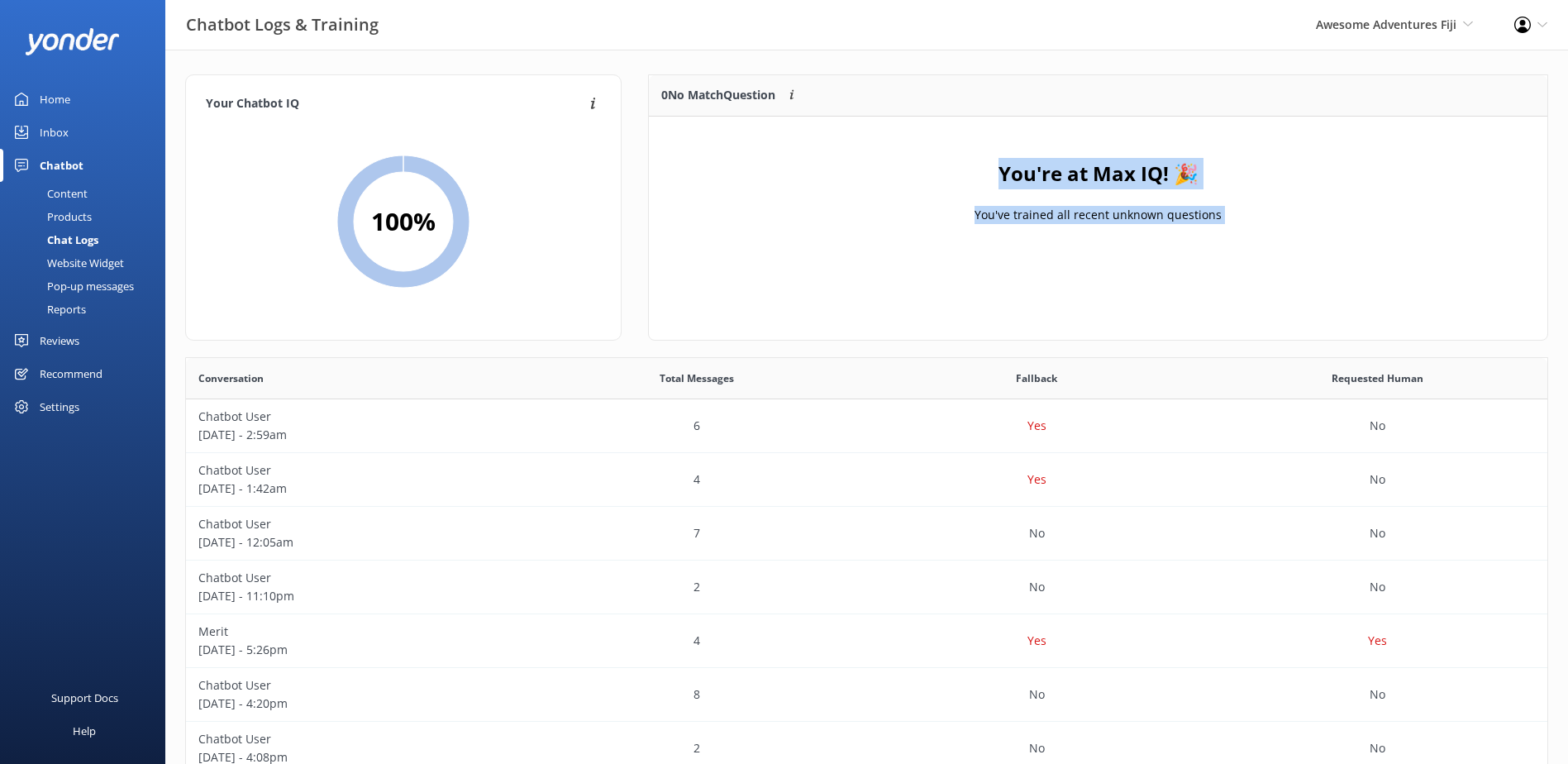
click at [58, 125] on div "Inbox" at bounding box center [54, 132] width 29 height 33
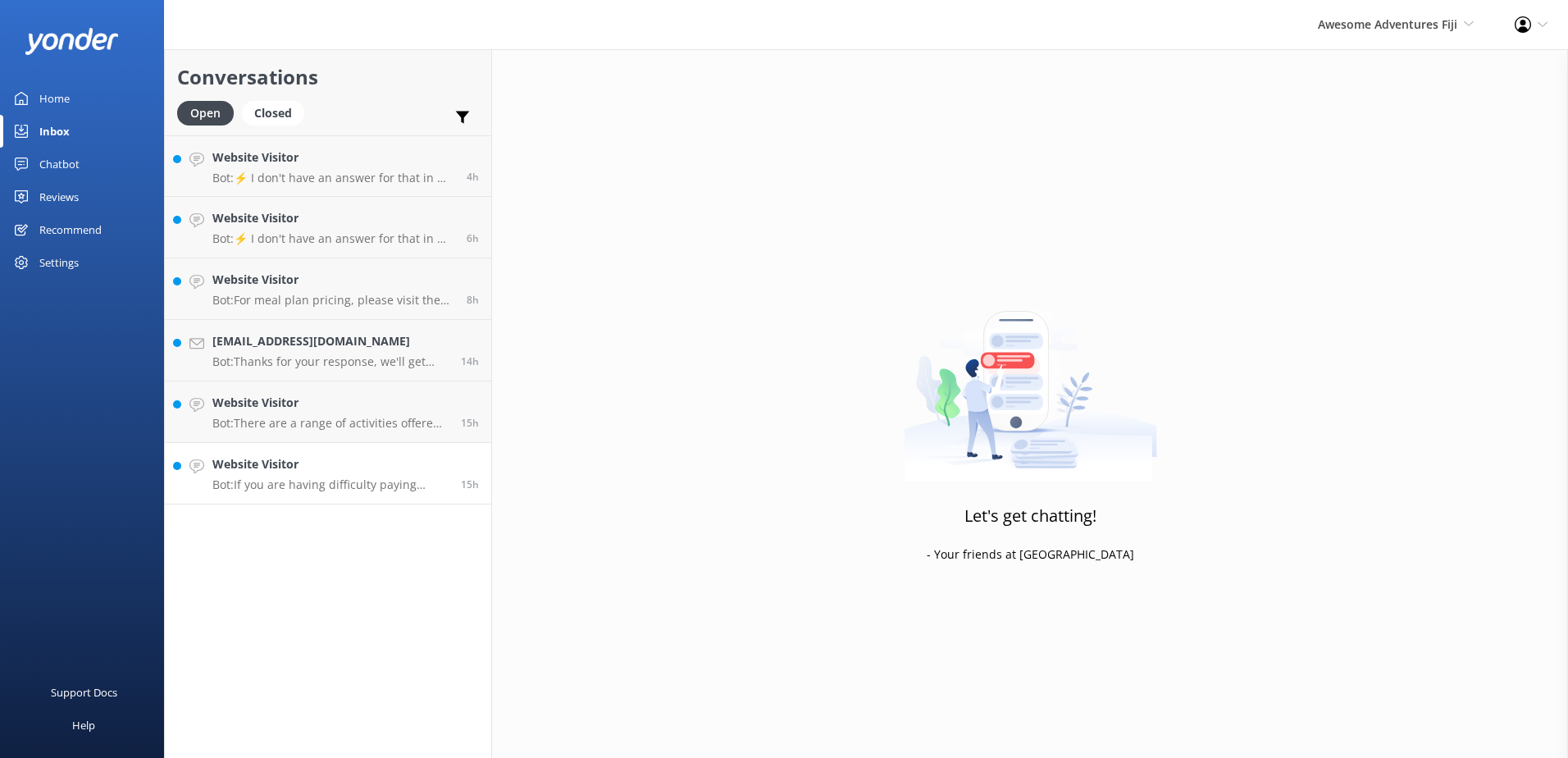
click at [316, 463] on h4 "Website Visitor" at bounding box center [330, 464] width 237 height 18
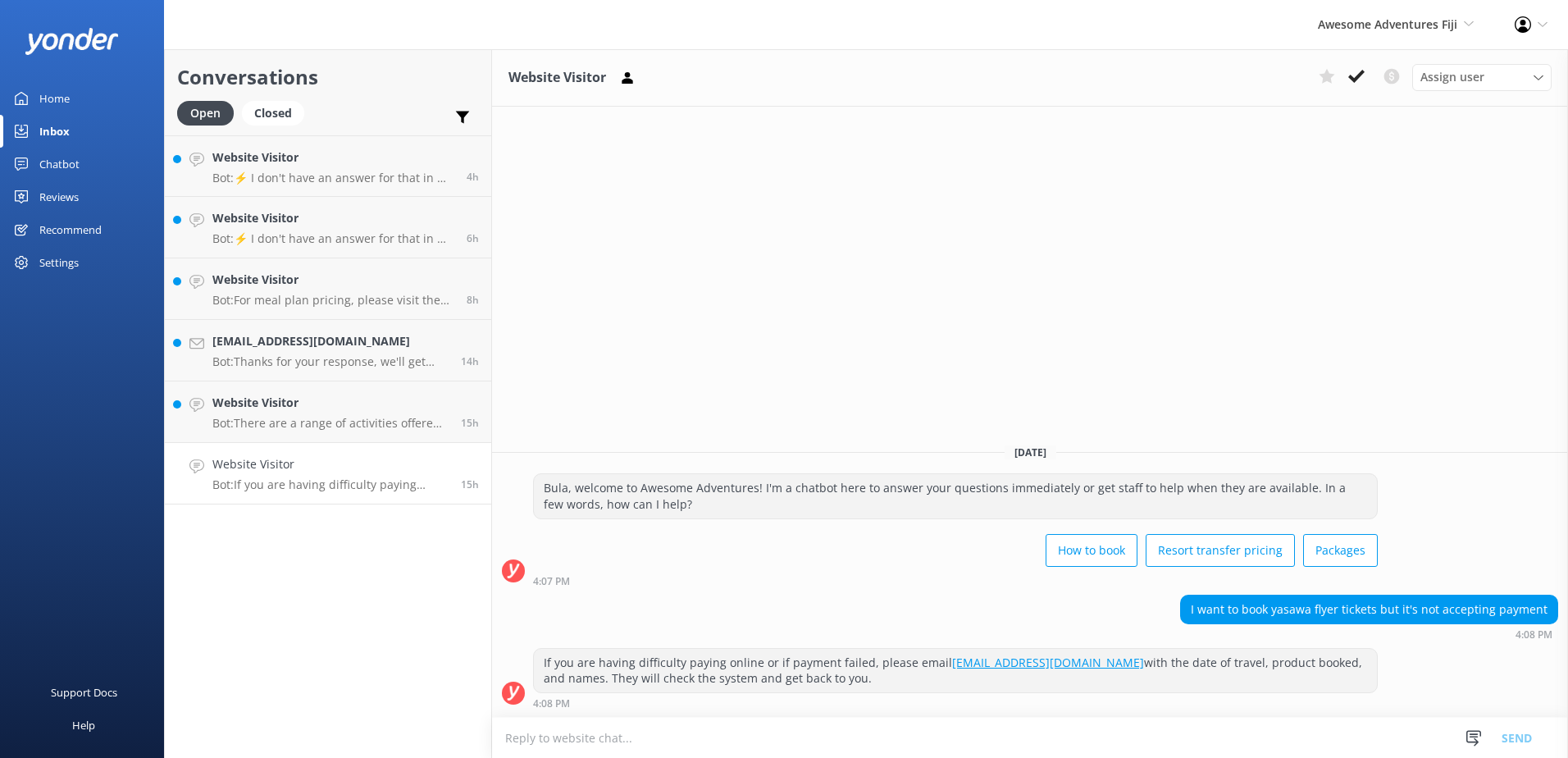
click at [323, 479] on p "Bot: If you are having difficulty paying online or if payment failed, please em…" at bounding box center [330, 485] width 237 height 15
click at [1350, 76] on icon at bounding box center [1356, 76] width 17 height 17
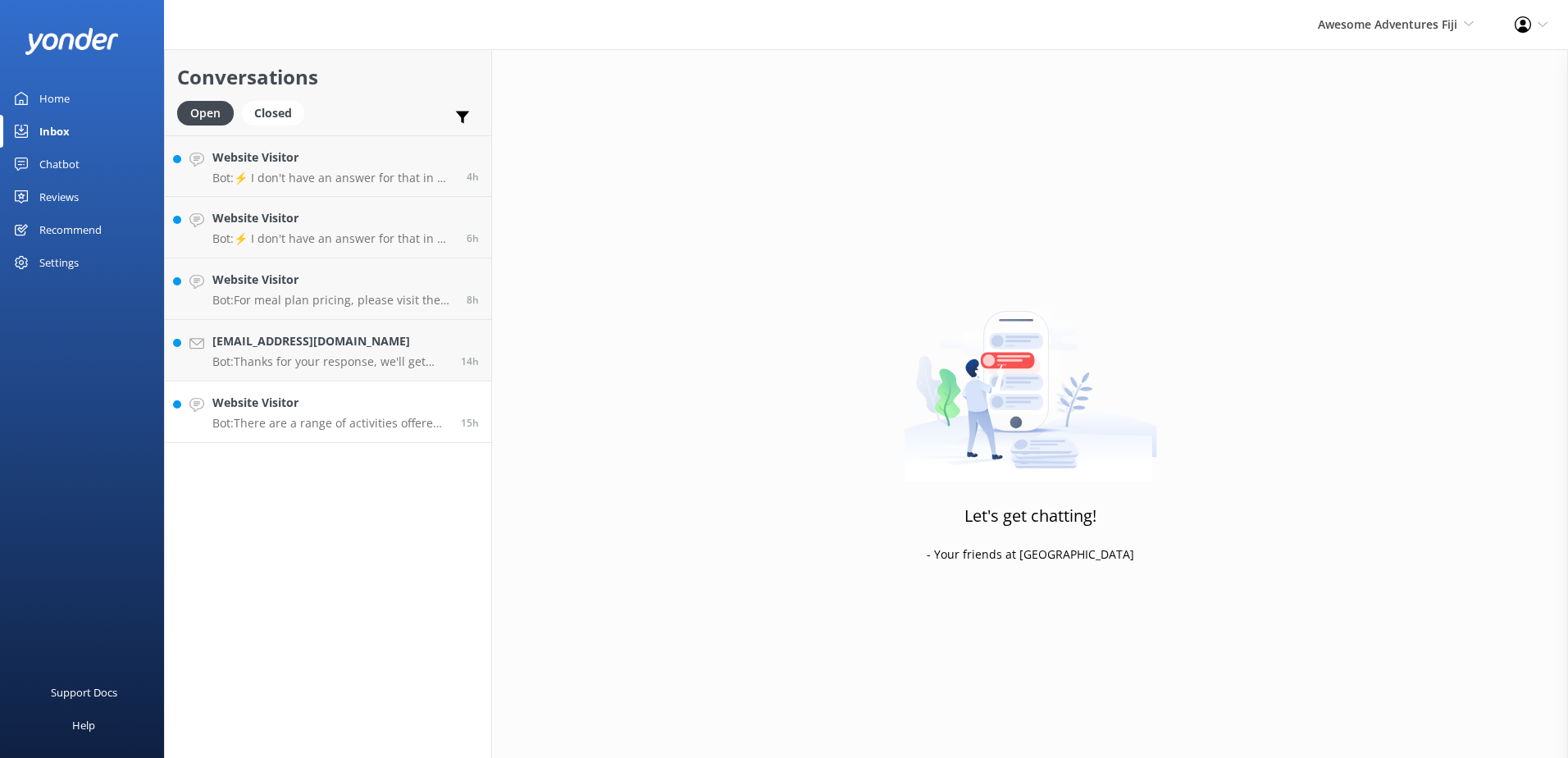
click at [354, 427] on p "Bot: There are a range of activities offered. For the full list, please visit: …" at bounding box center [330, 423] width 237 height 15
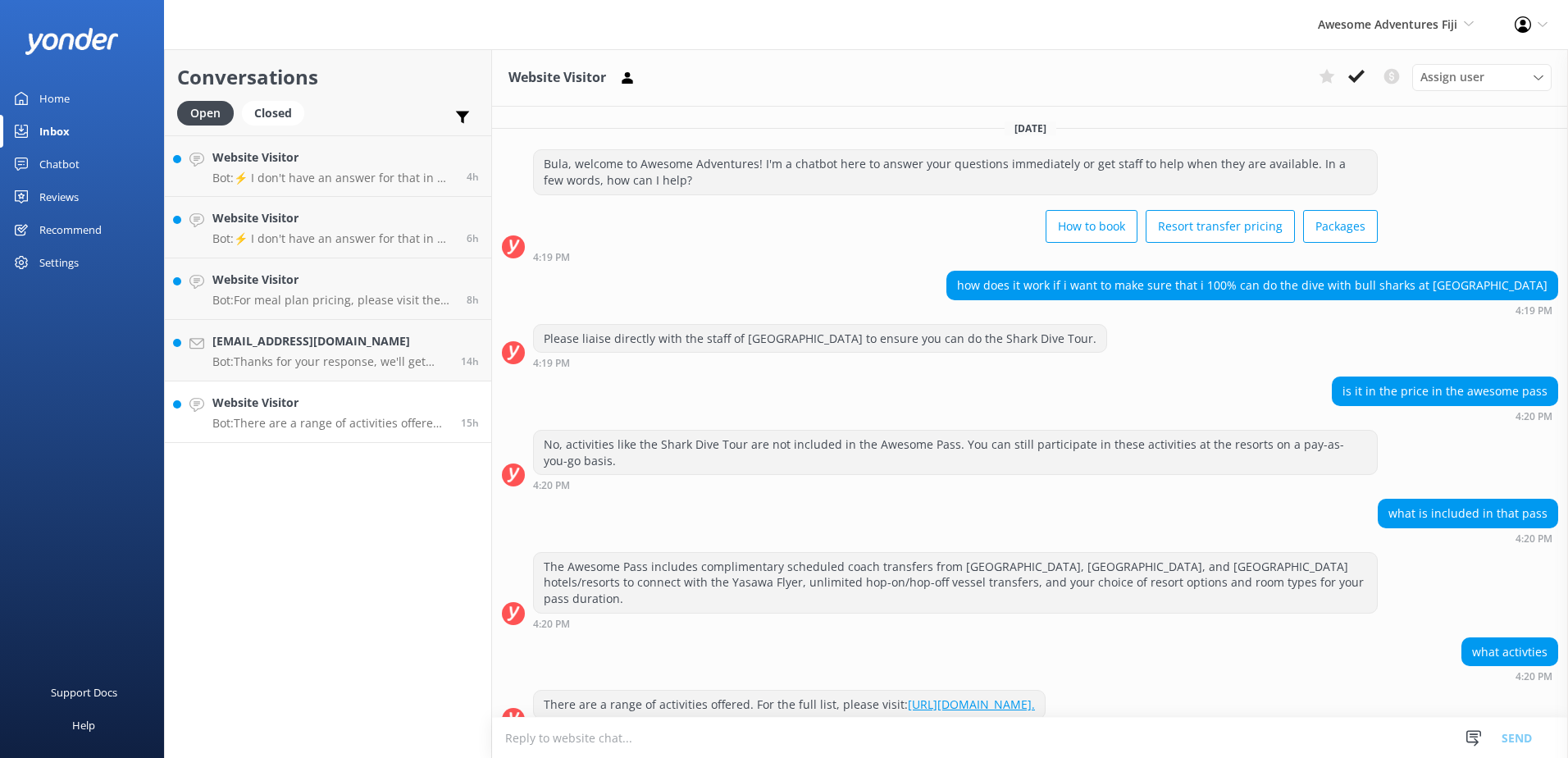
scroll to position [10, 0]
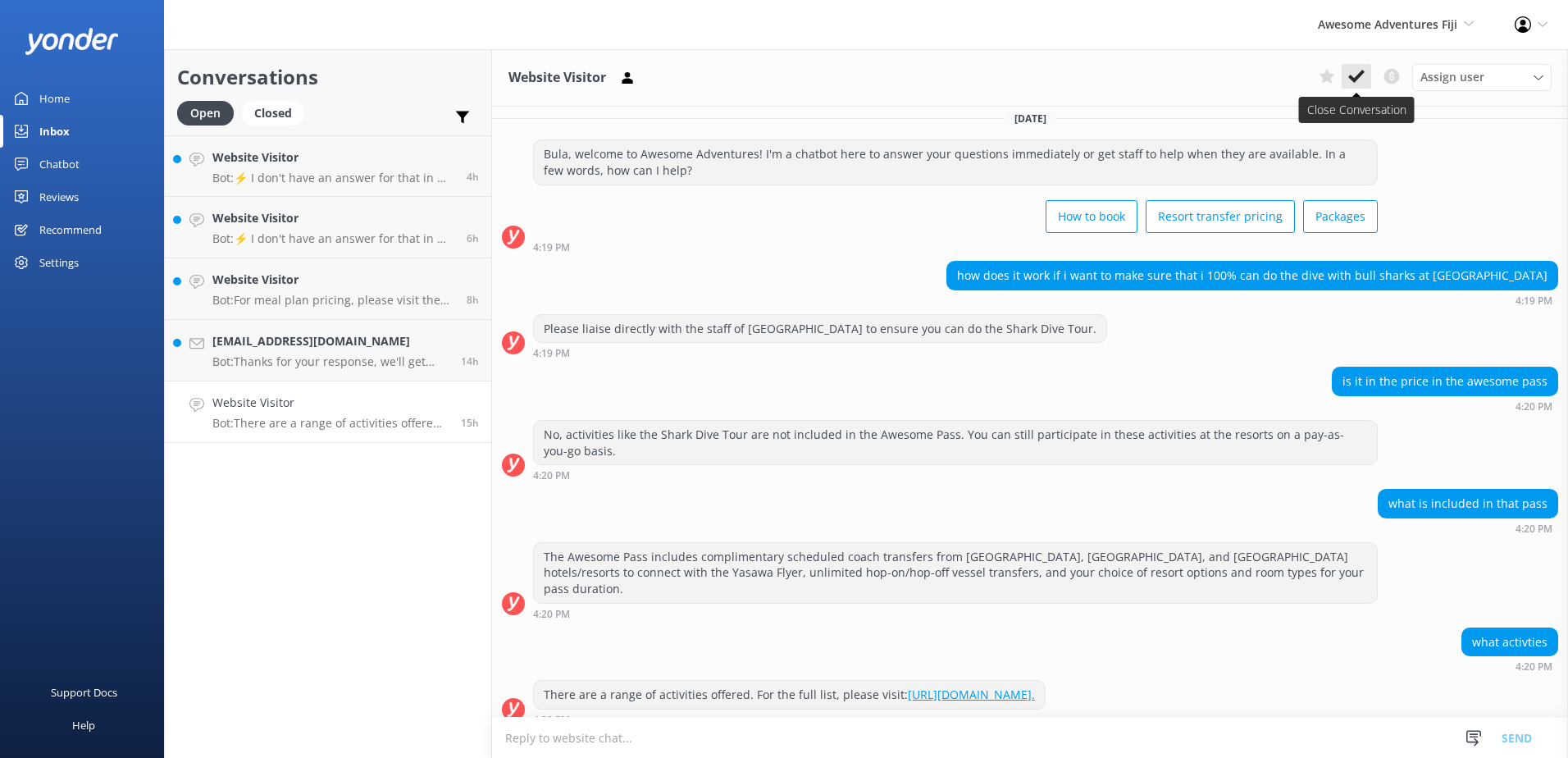
click at [1363, 81] on icon at bounding box center [1356, 76] width 17 height 17
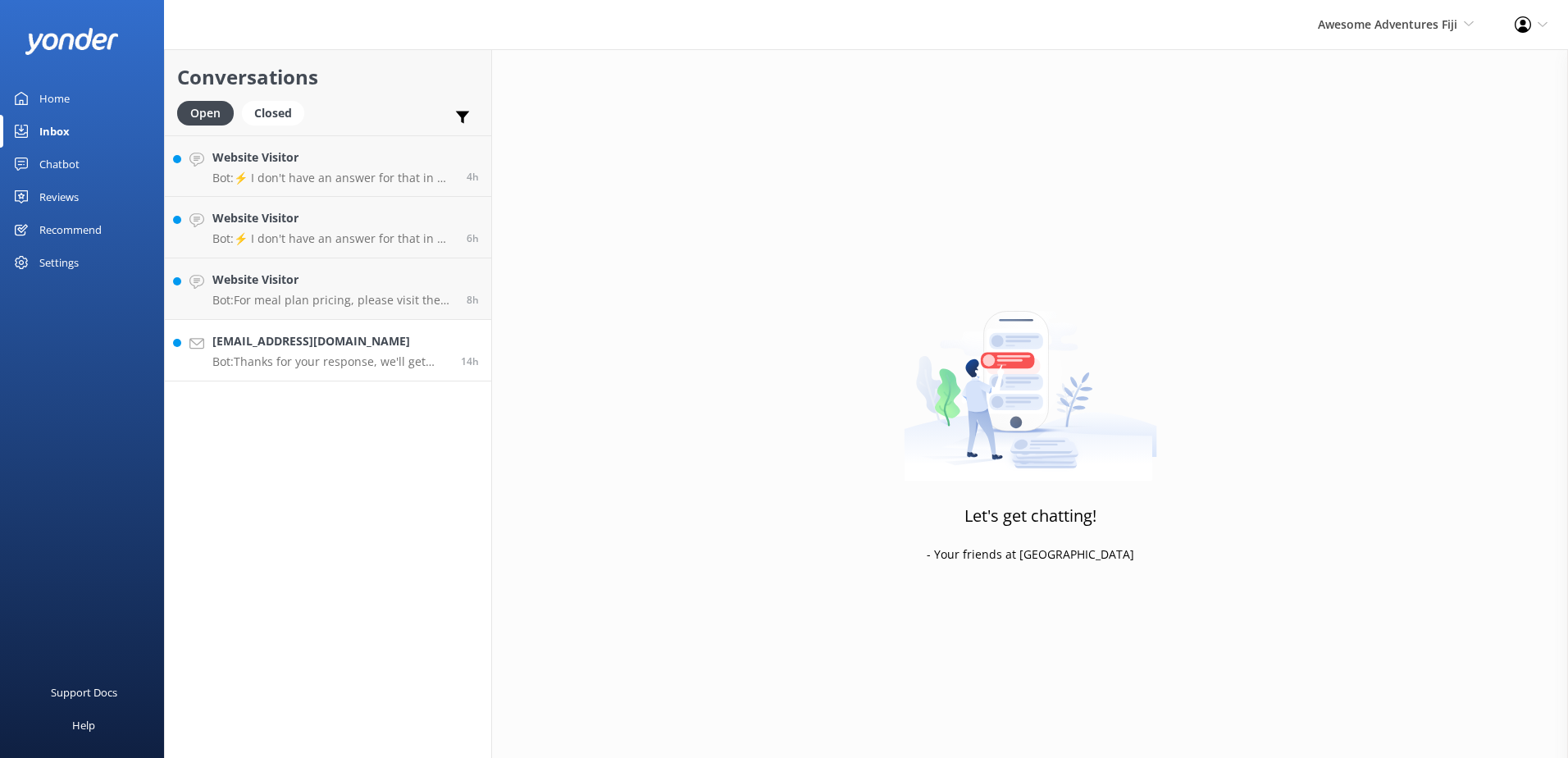
click at [356, 369] on p "Bot: Thanks for your response, we'll get back to you as soon as we can during o…" at bounding box center [330, 362] width 237 height 15
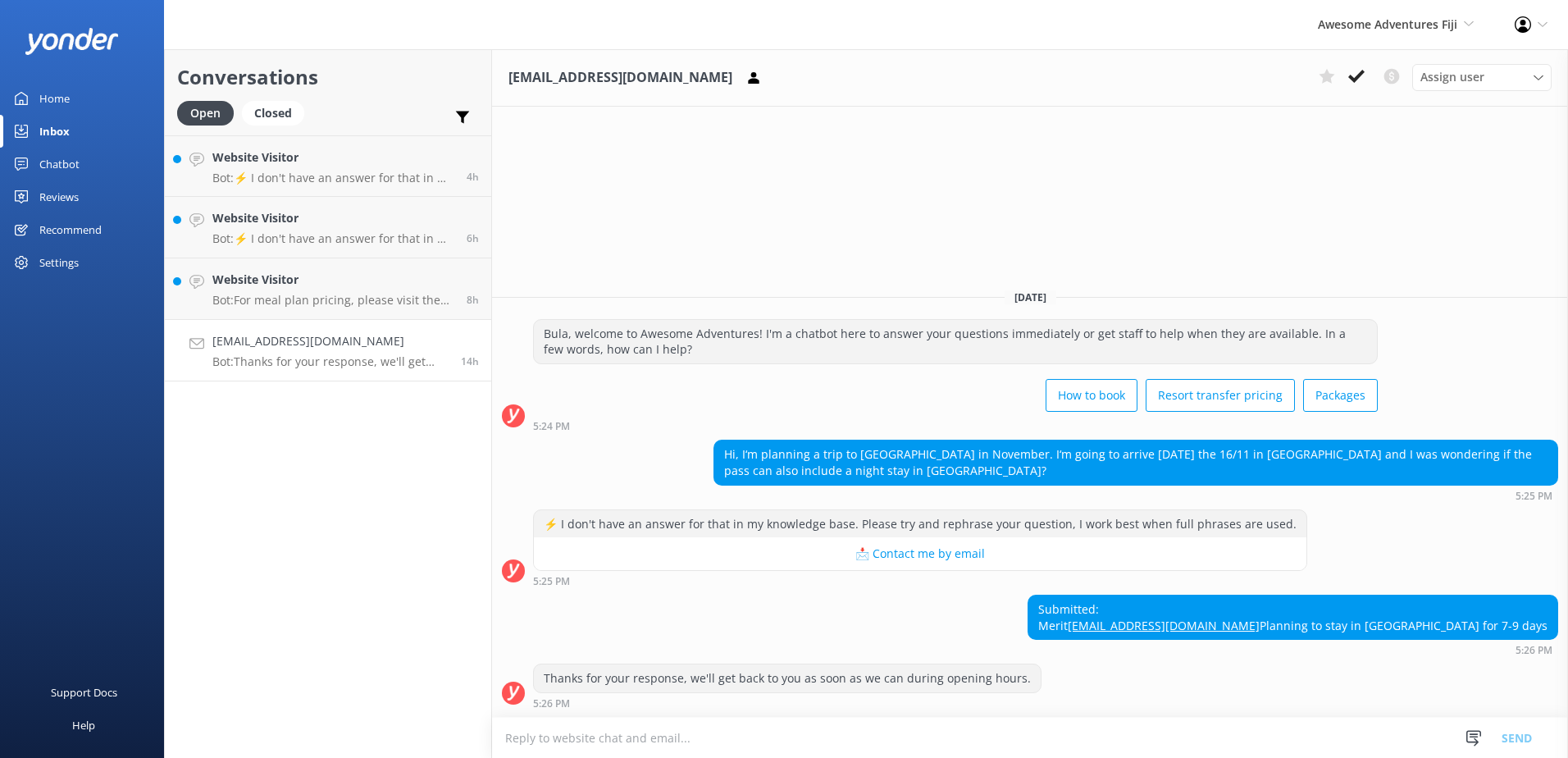
click at [1543, 510] on div "⚡ I don't have an answer for that in my knowledge base. Please try and rephrase…" at bounding box center [1030, 549] width 1076 height 78
click at [1059, 734] on textarea at bounding box center [1030, 737] width 1076 height 40
paste textarea "Please contact & liaise directly with our Awesome Adventures Fiji Reservations …"
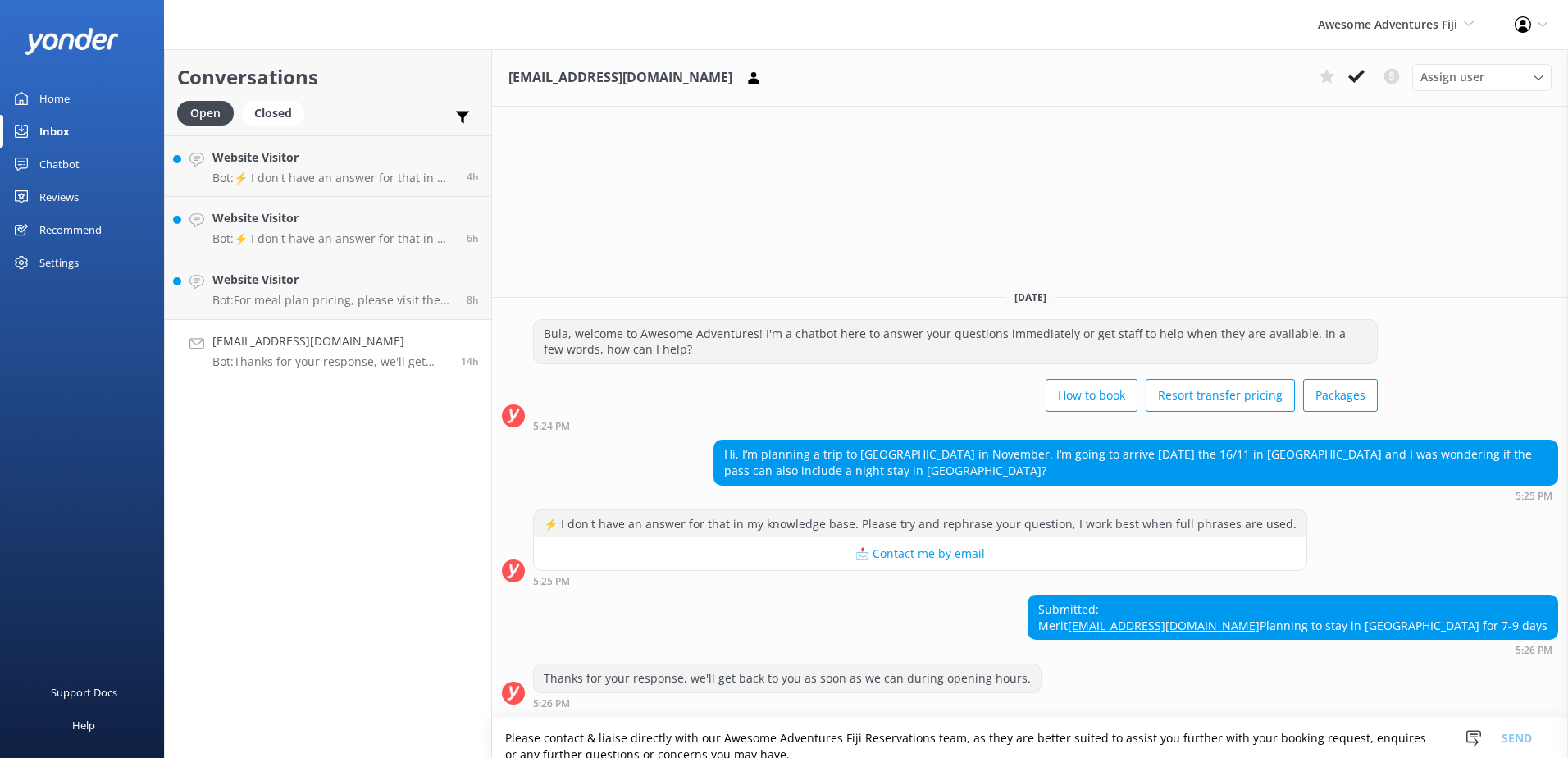
scroll to position [107, 0]
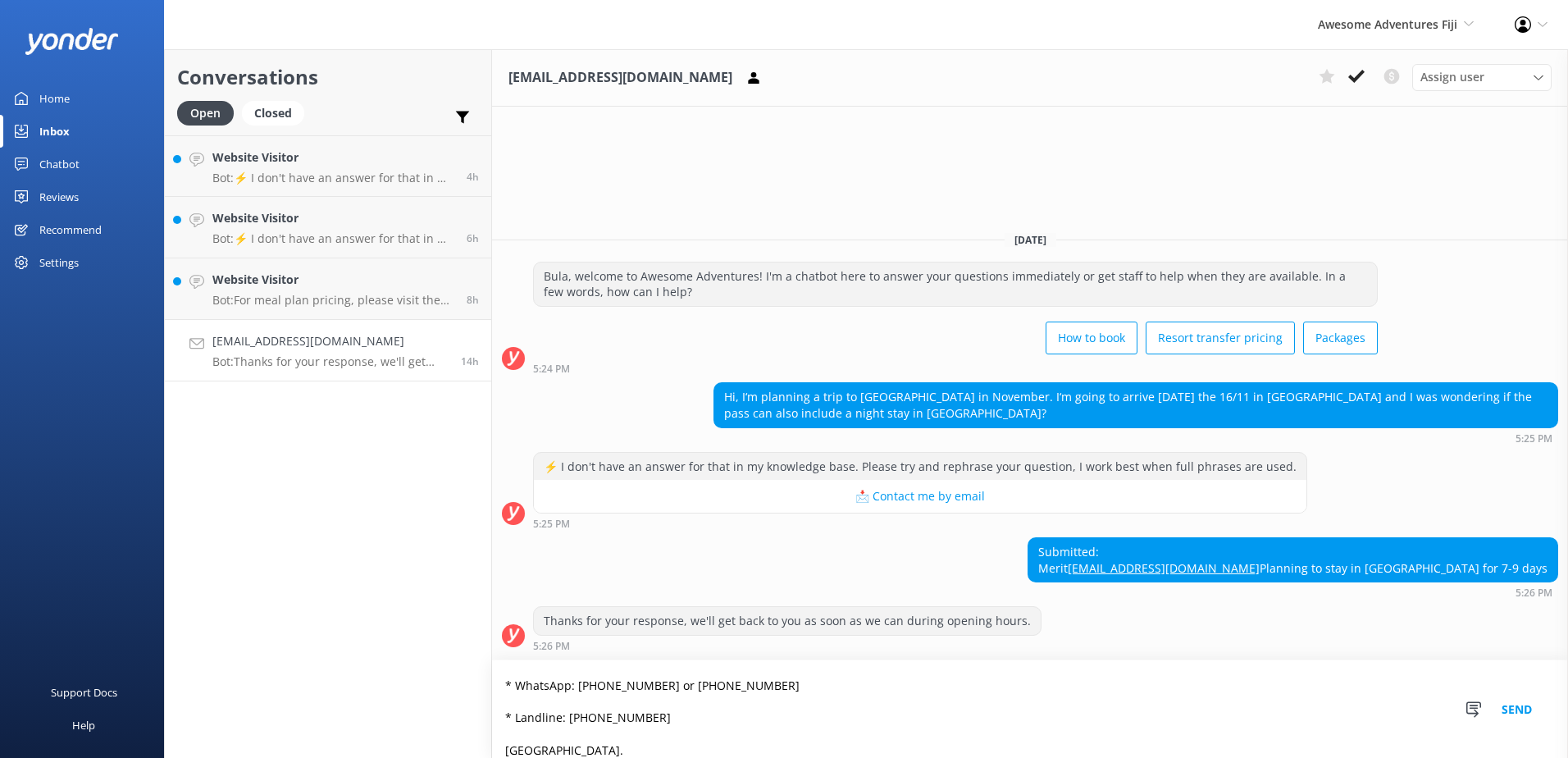
type textarea "Please contact & liaise directly with our Awesome Adventures Fiji Reservations …"
click at [1523, 711] on button "Send" at bounding box center [1517, 709] width 61 height 98
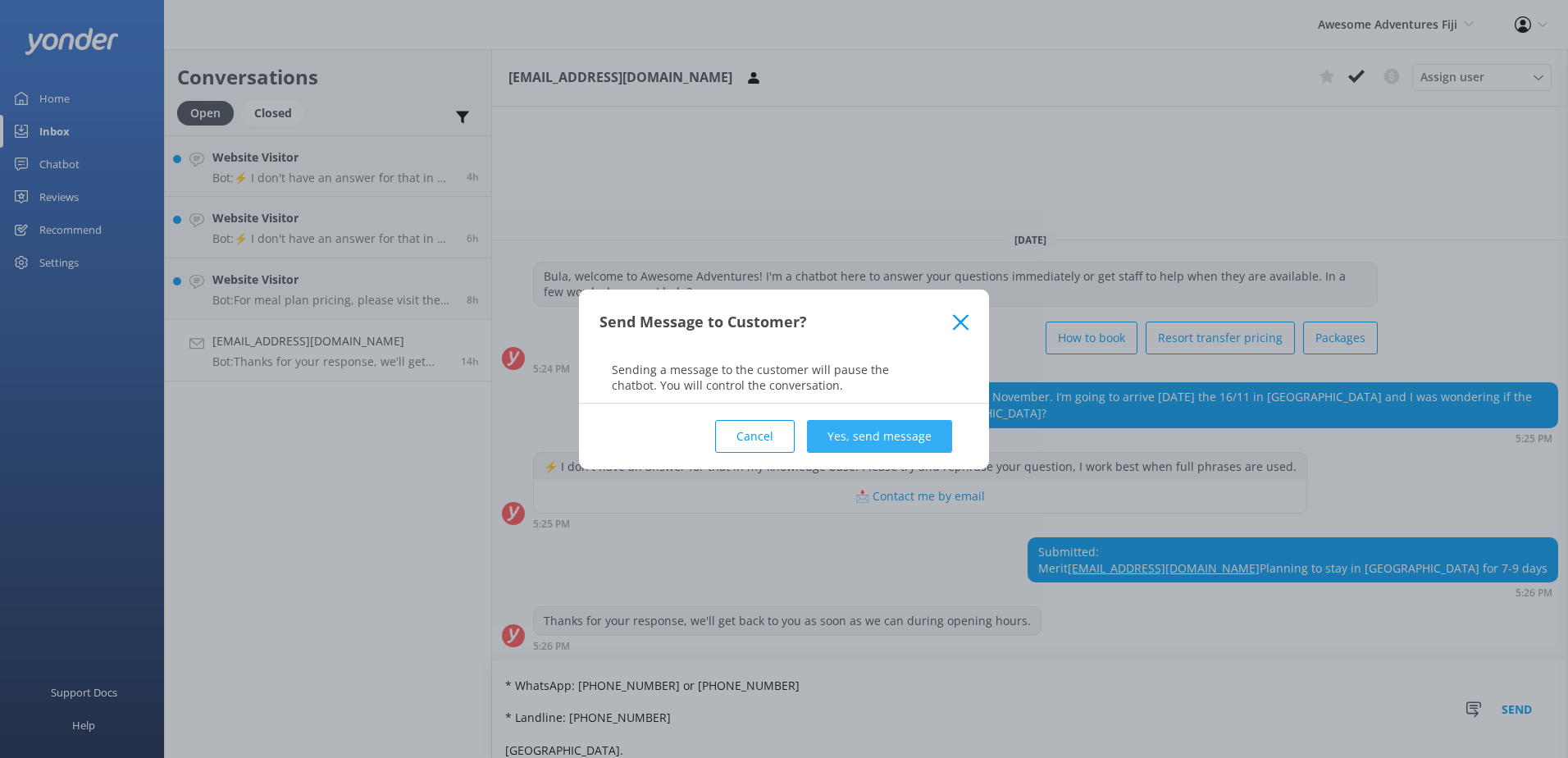
click at [847, 444] on button "Yes, send message" at bounding box center [879, 437] width 145 height 33
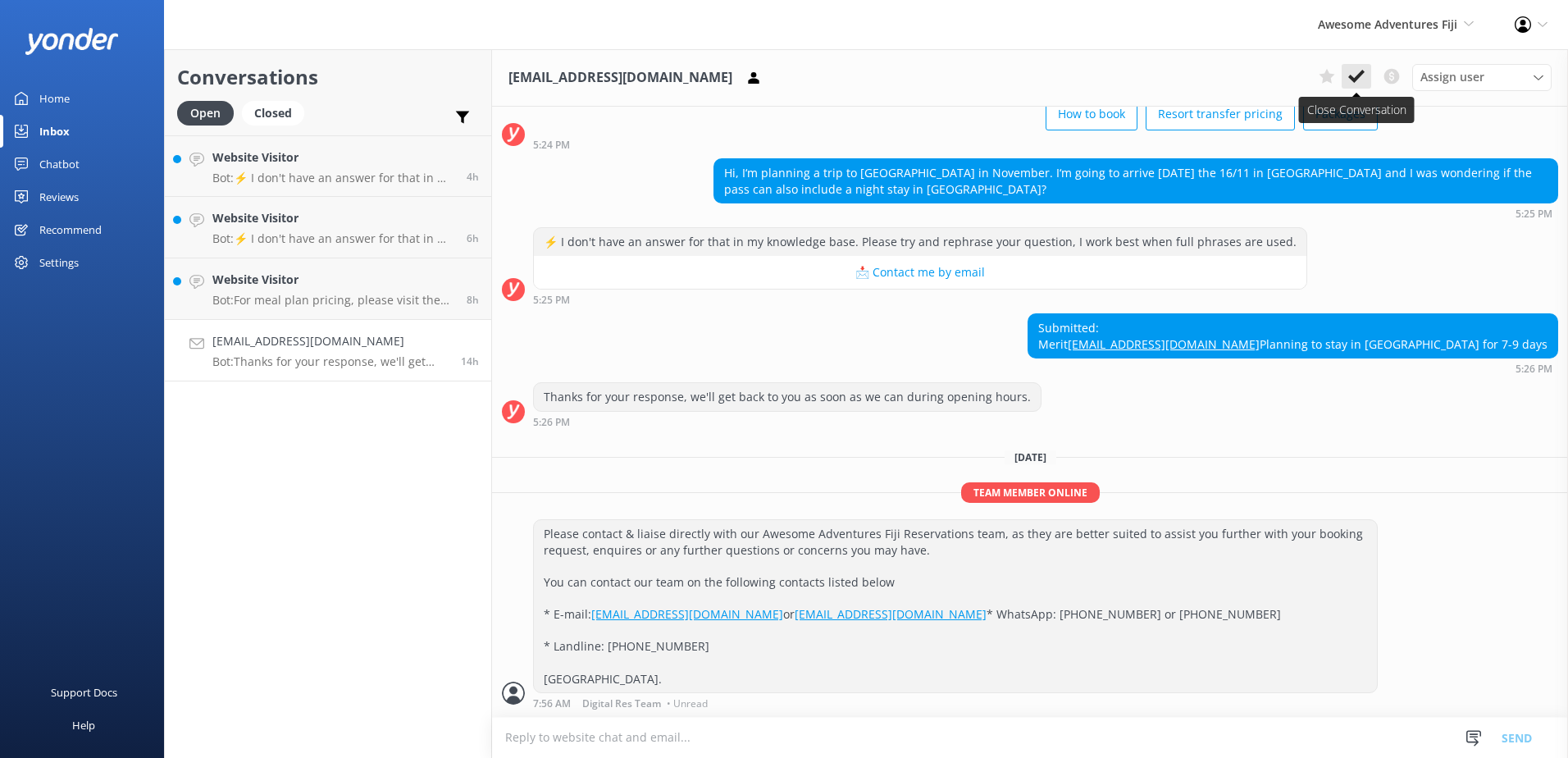
scroll to position [177, 0]
click at [1357, 71] on icon at bounding box center [1356, 76] width 17 height 17
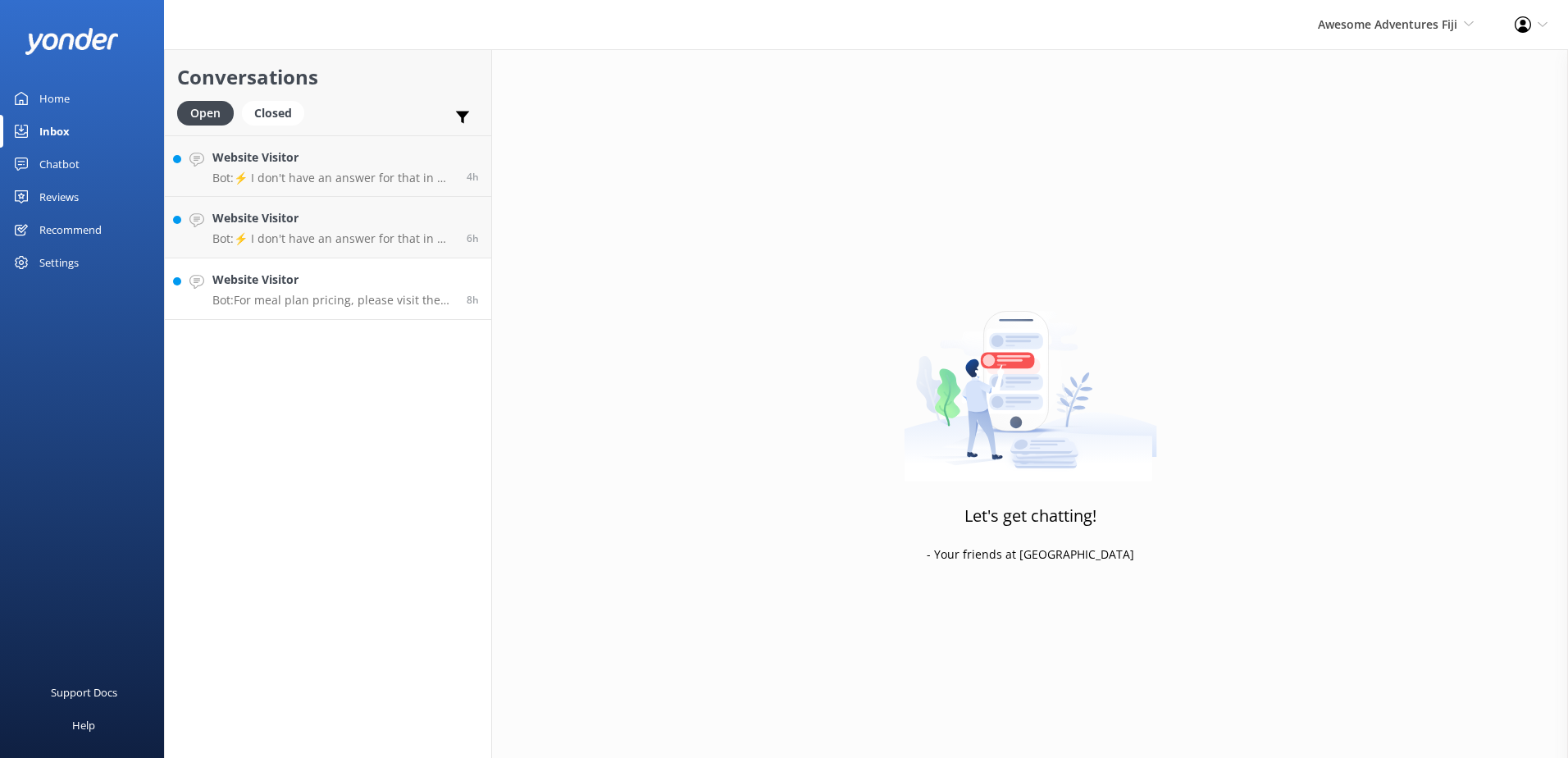
click at [344, 289] on h4 "Website Visitor" at bounding box center [333, 280] width 242 height 18
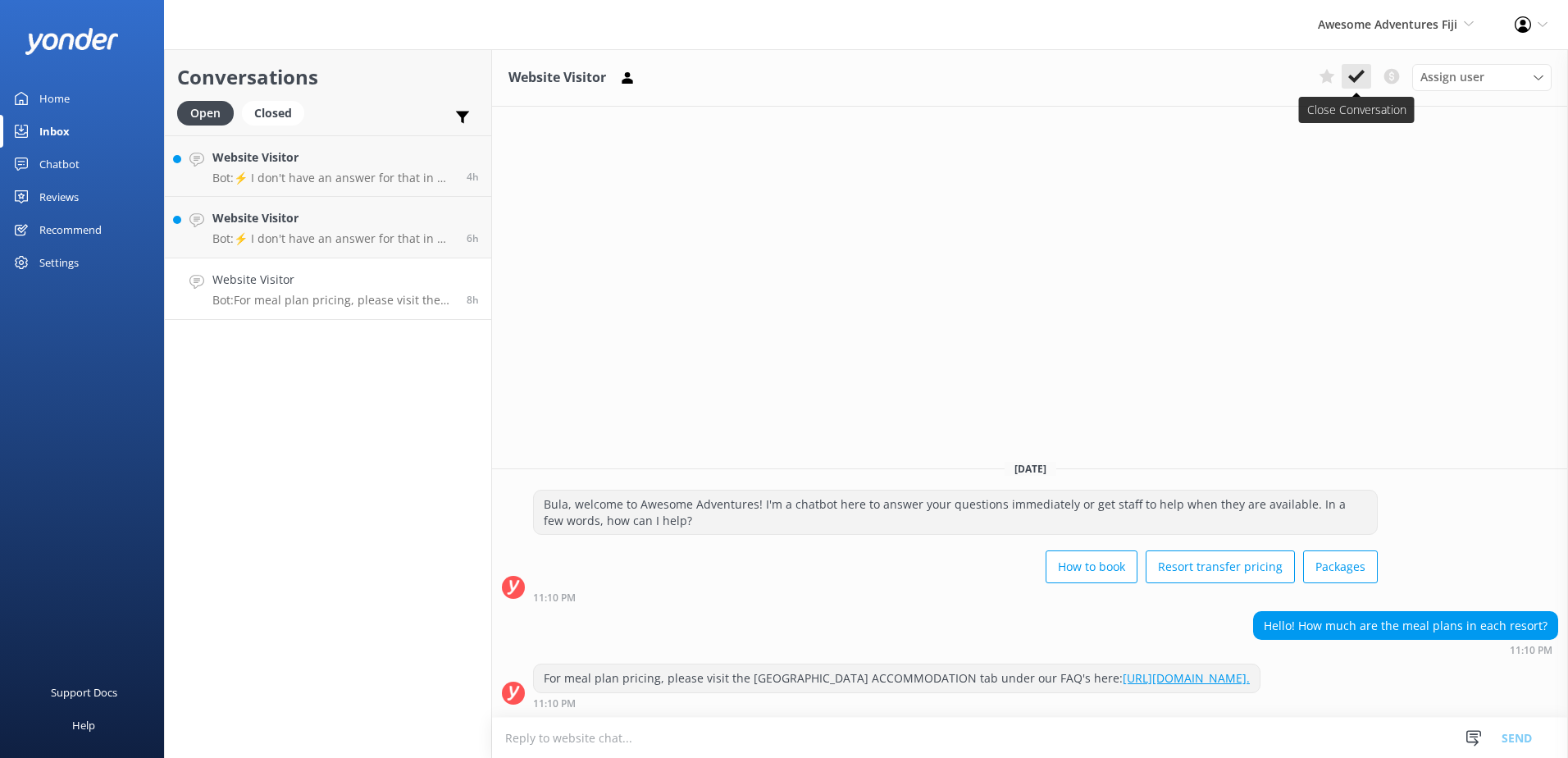
click at [1360, 81] on icon at bounding box center [1356, 76] width 17 height 17
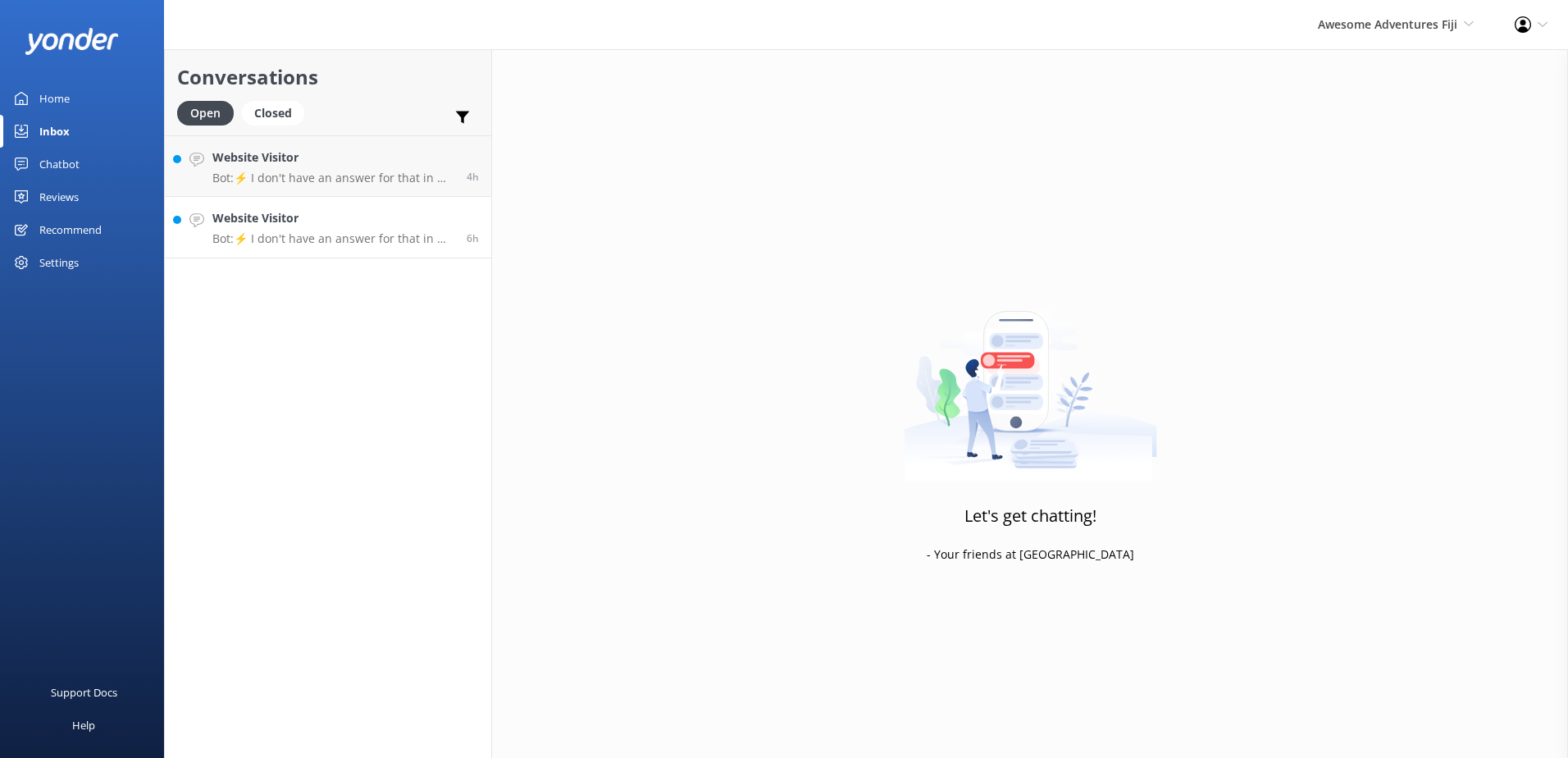
click at [370, 240] on p "Bot: ⚡ I don't have an answer for that in my knowledge base. Please try and rep…" at bounding box center [333, 239] width 242 height 15
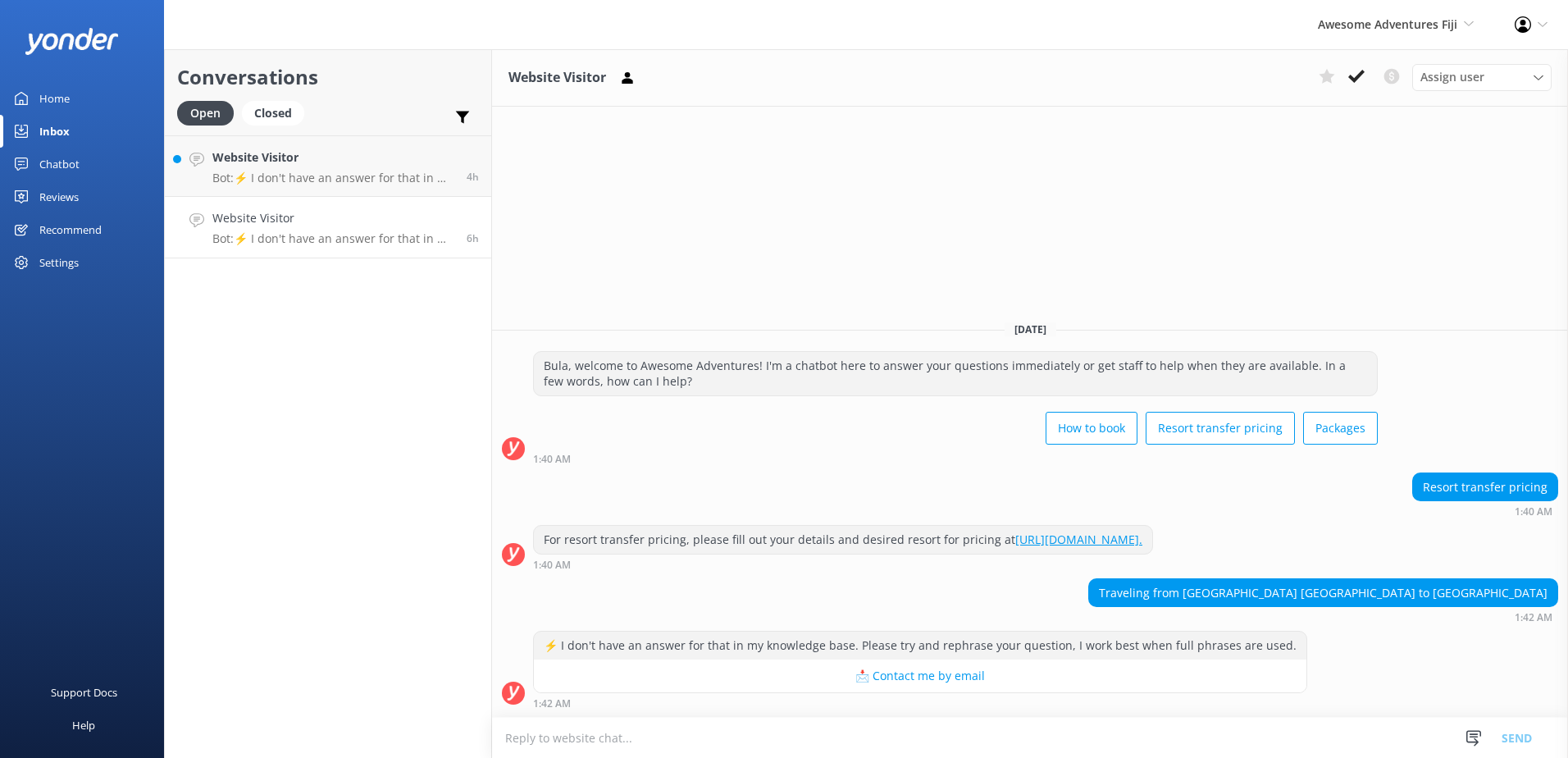
drag, startPoint x: 988, startPoint y: 745, endPoint x: 991, endPoint y: 734, distance: 11.4
click at [988, 744] on textarea at bounding box center [1030, 737] width 1076 height 40
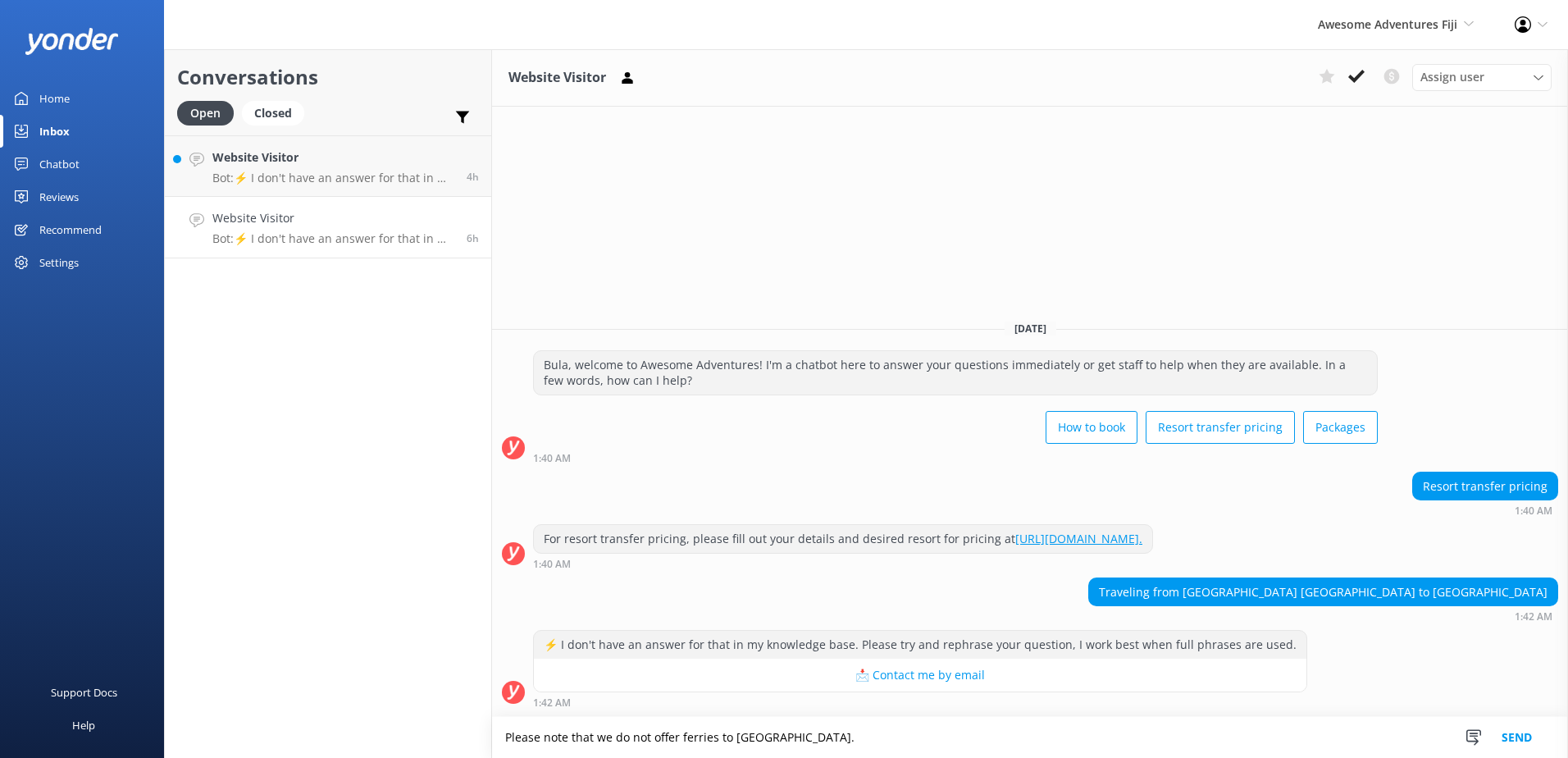
type textarea "Please note that we do not offer ferries to Raceway Island."
click at [1512, 737] on button "Send" at bounding box center [1517, 737] width 61 height 41
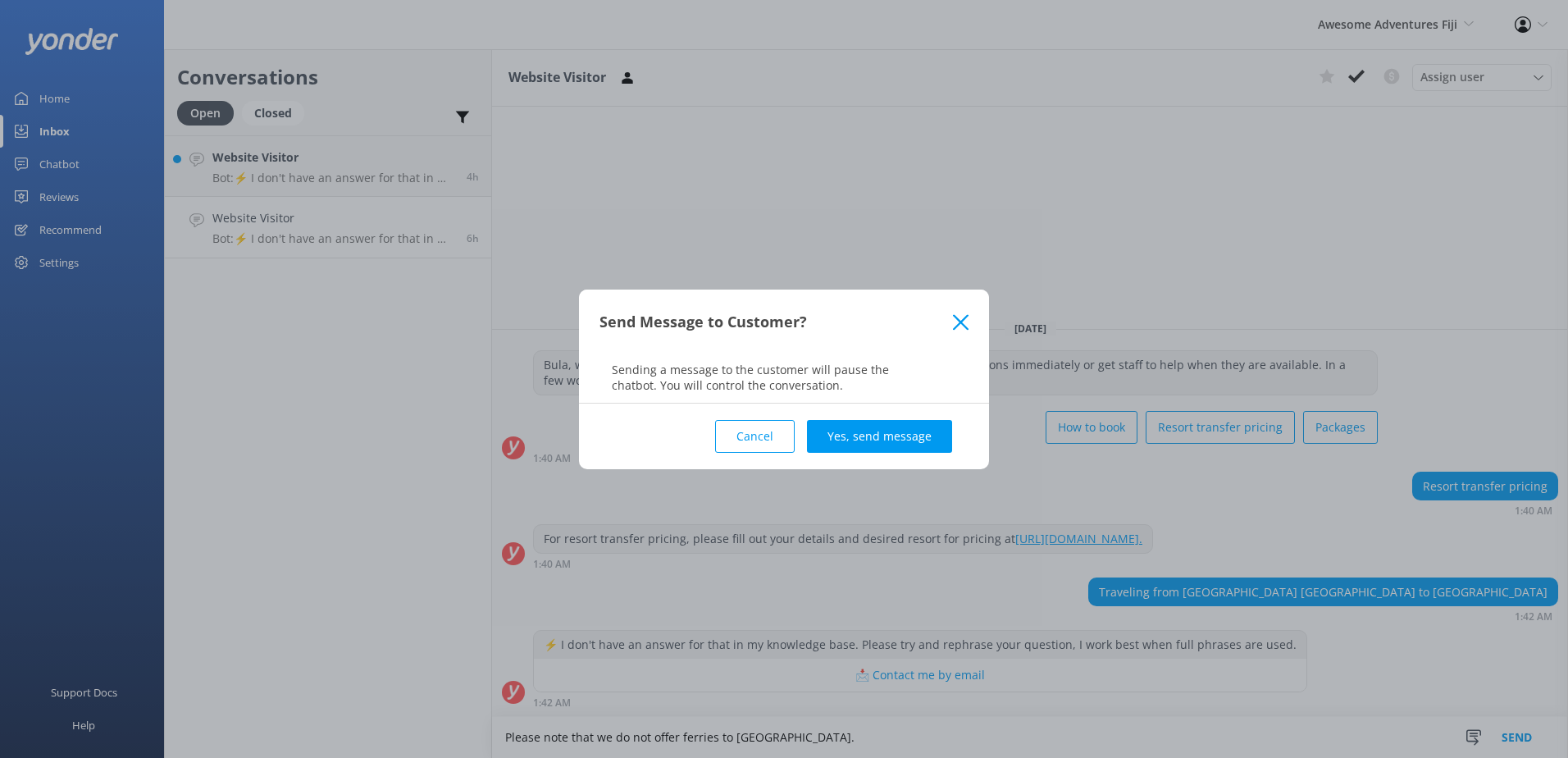
click at [896, 416] on div "Cancel Yes, send message" at bounding box center [784, 436] width 369 height 66
click at [894, 429] on button "Yes, send message" at bounding box center [879, 437] width 145 height 33
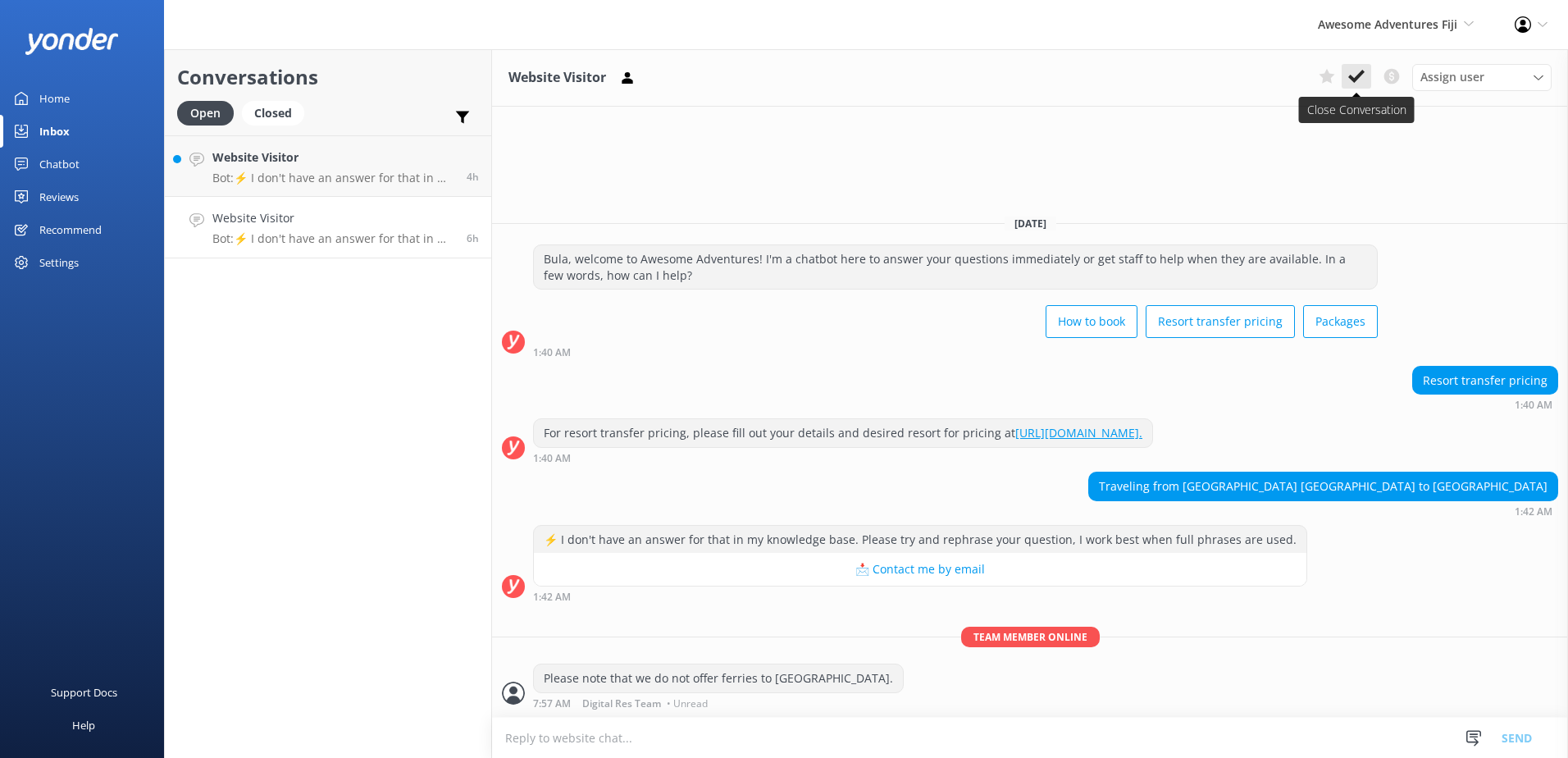
click at [1369, 78] on button at bounding box center [1356, 76] width 30 height 25
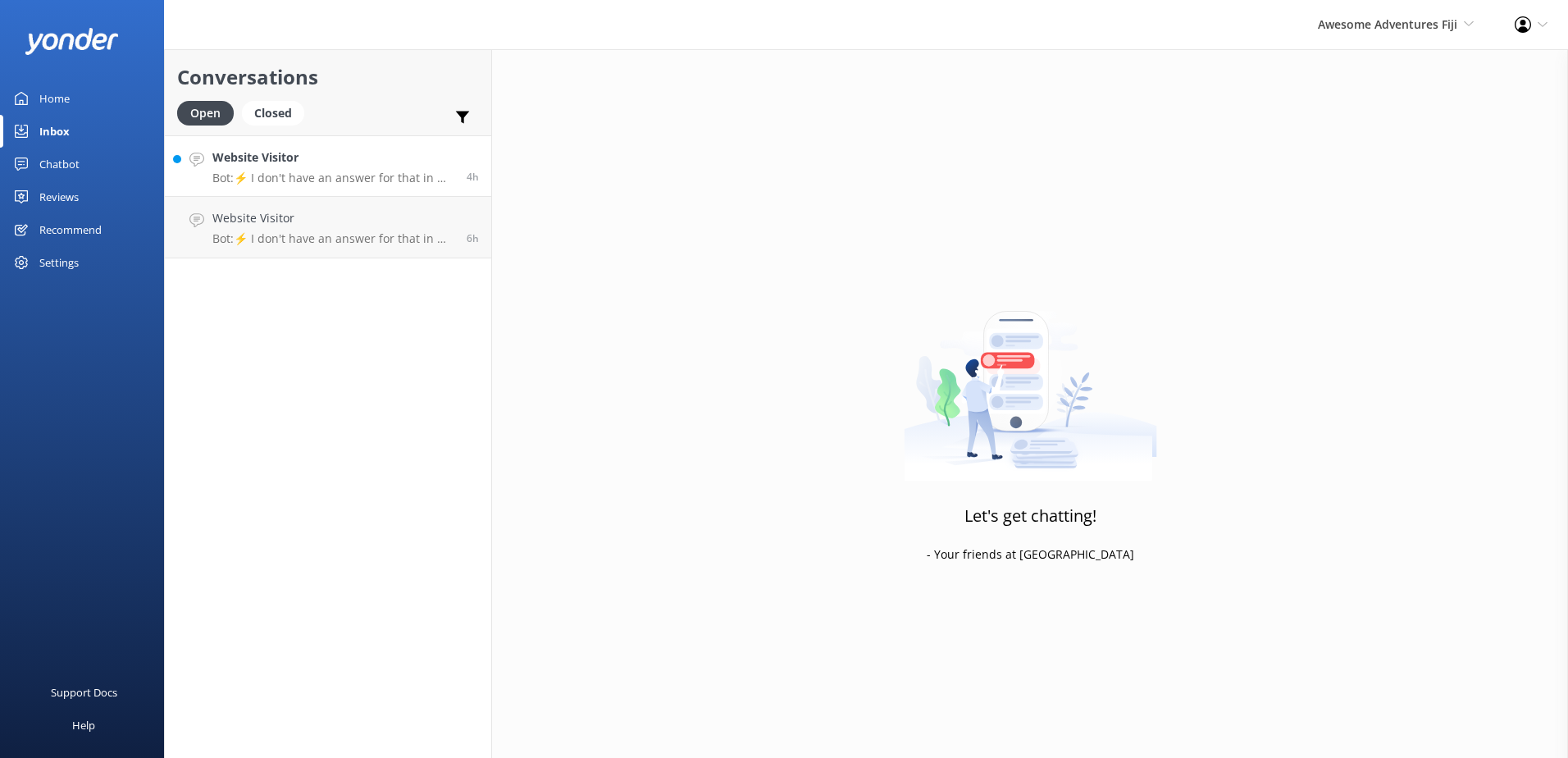
click at [384, 169] on div "Website Visitor Bot: ⚡ I don't have an answer for that in my knowledge base. Pl…" at bounding box center [333, 166] width 242 height 35
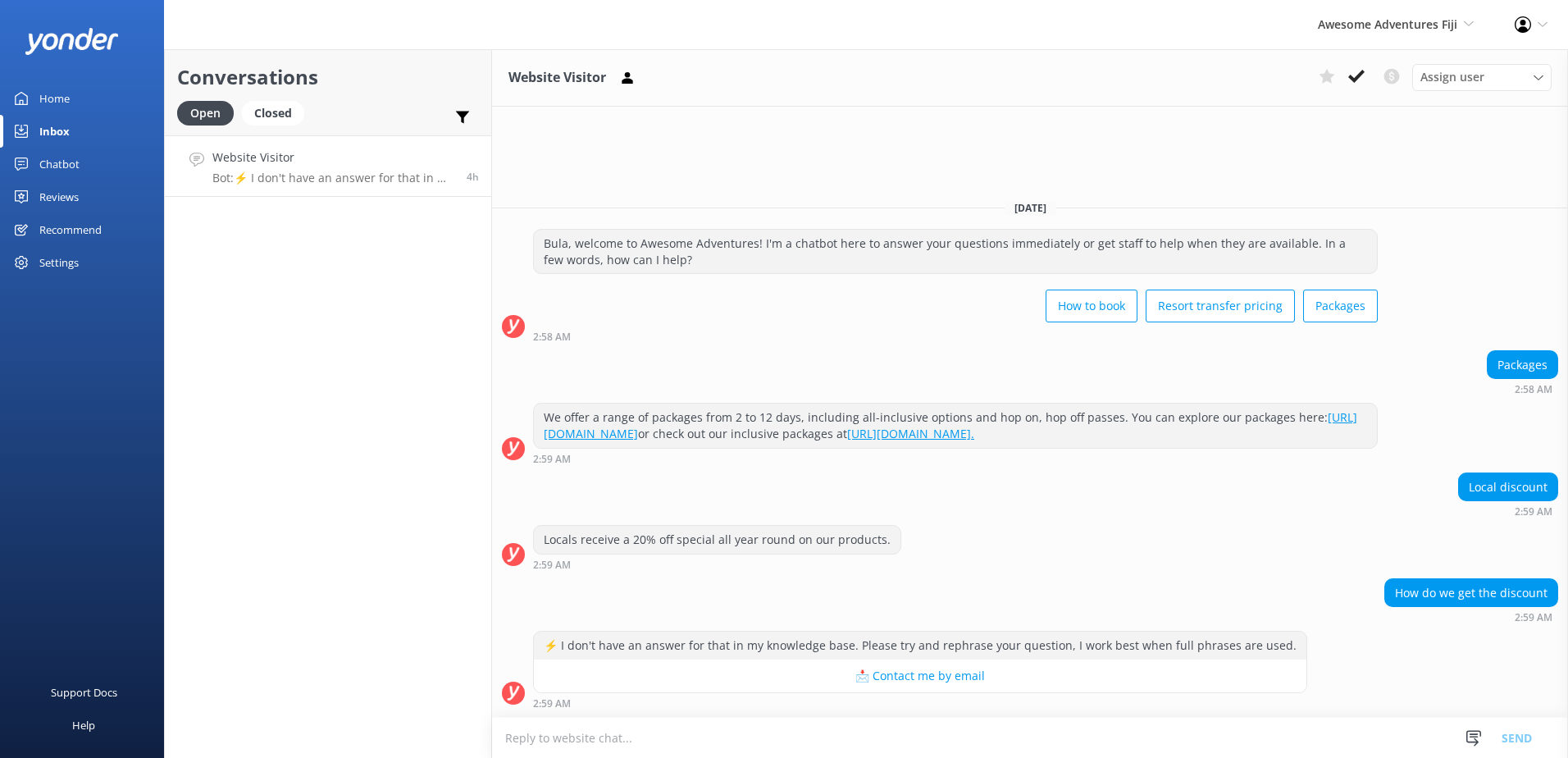
click at [971, 746] on textarea at bounding box center [1030, 737] width 1076 height 40
type textarea "Please note we do not offer any discounts for Awesome Adventure packages."
click at [1537, 738] on button "Send" at bounding box center [1517, 737] width 61 height 41
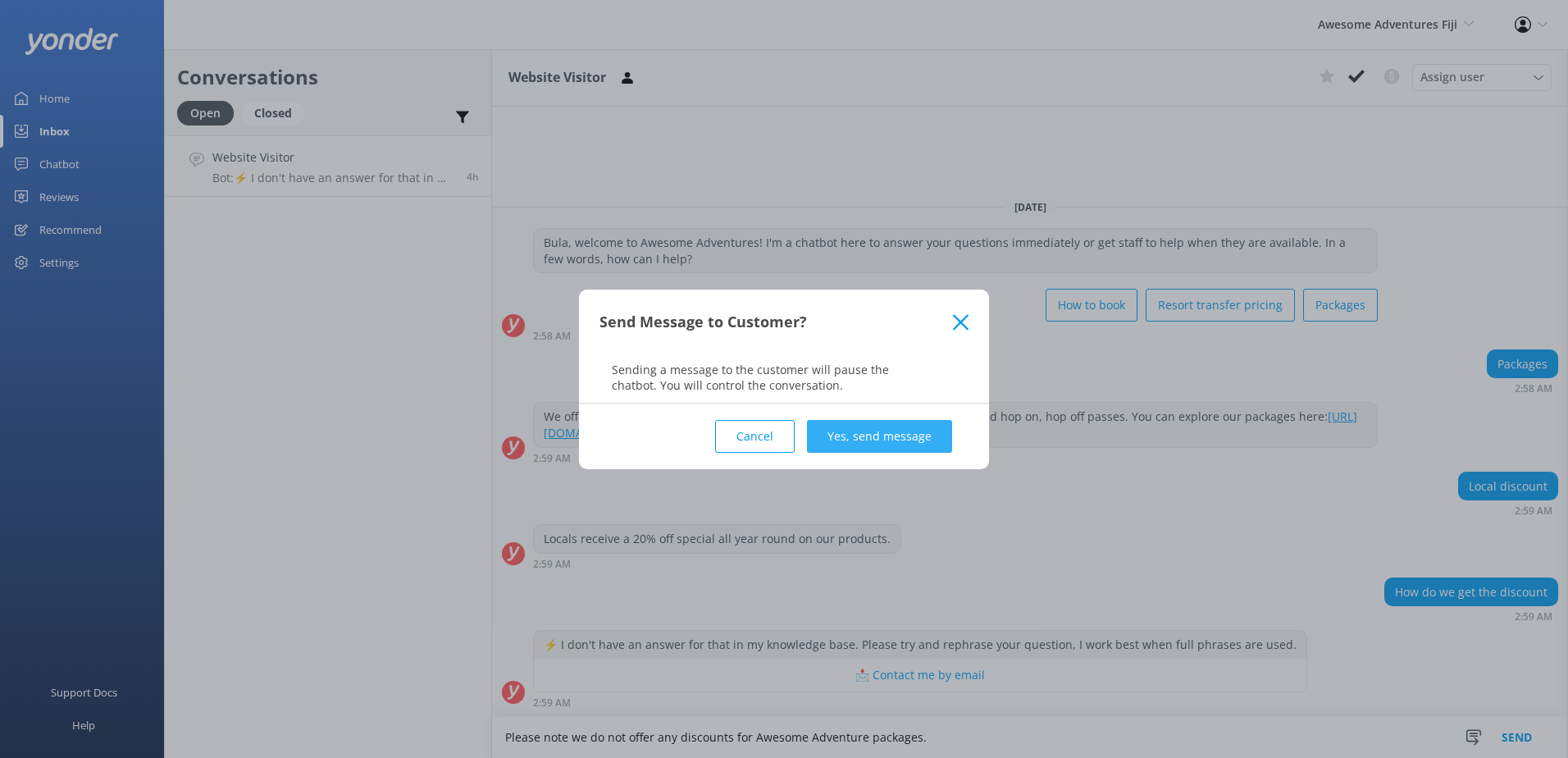
click at [945, 430] on button "Yes, send message" at bounding box center [879, 437] width 145 height 33
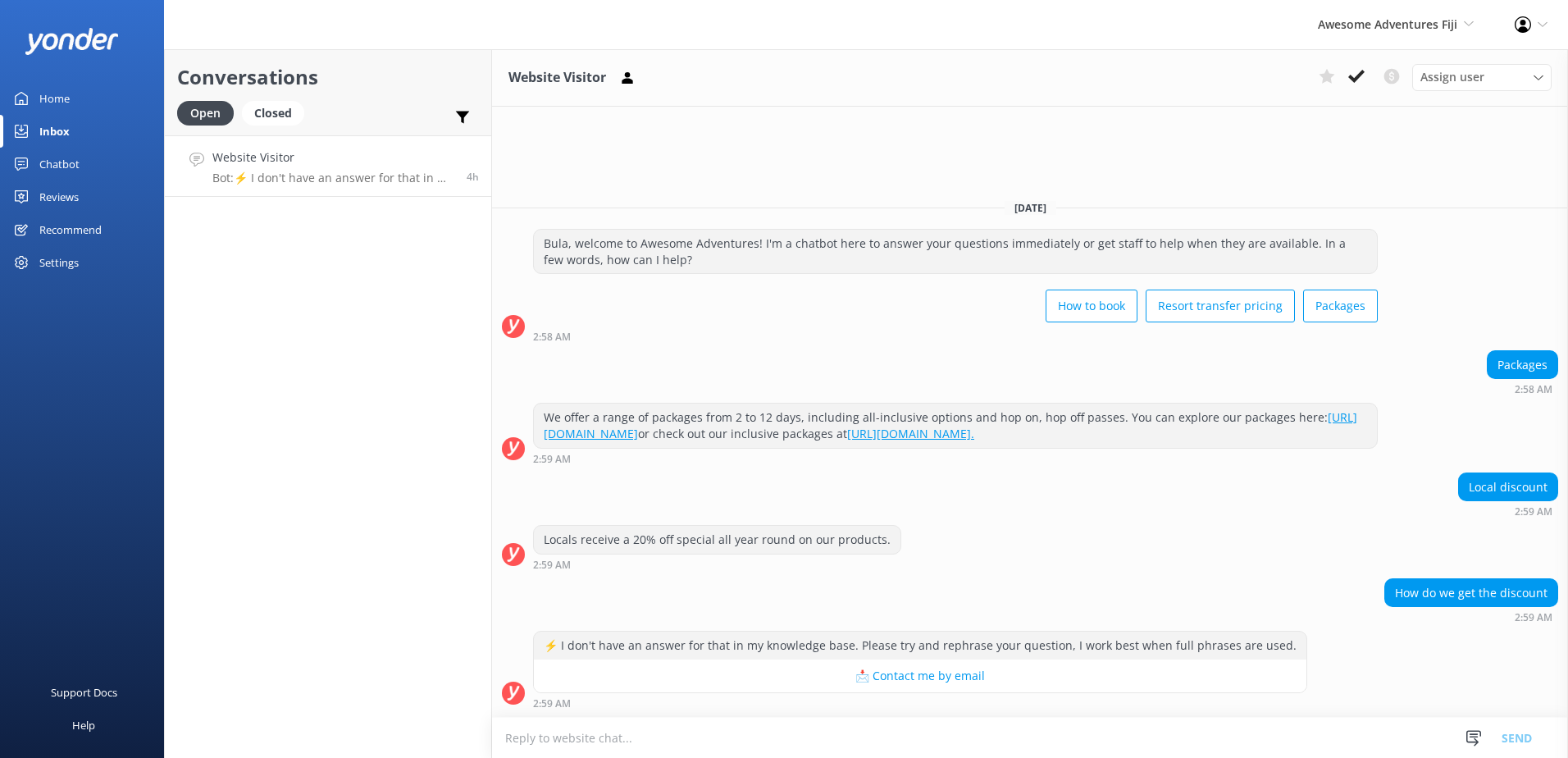
scroll to position [27, 0]
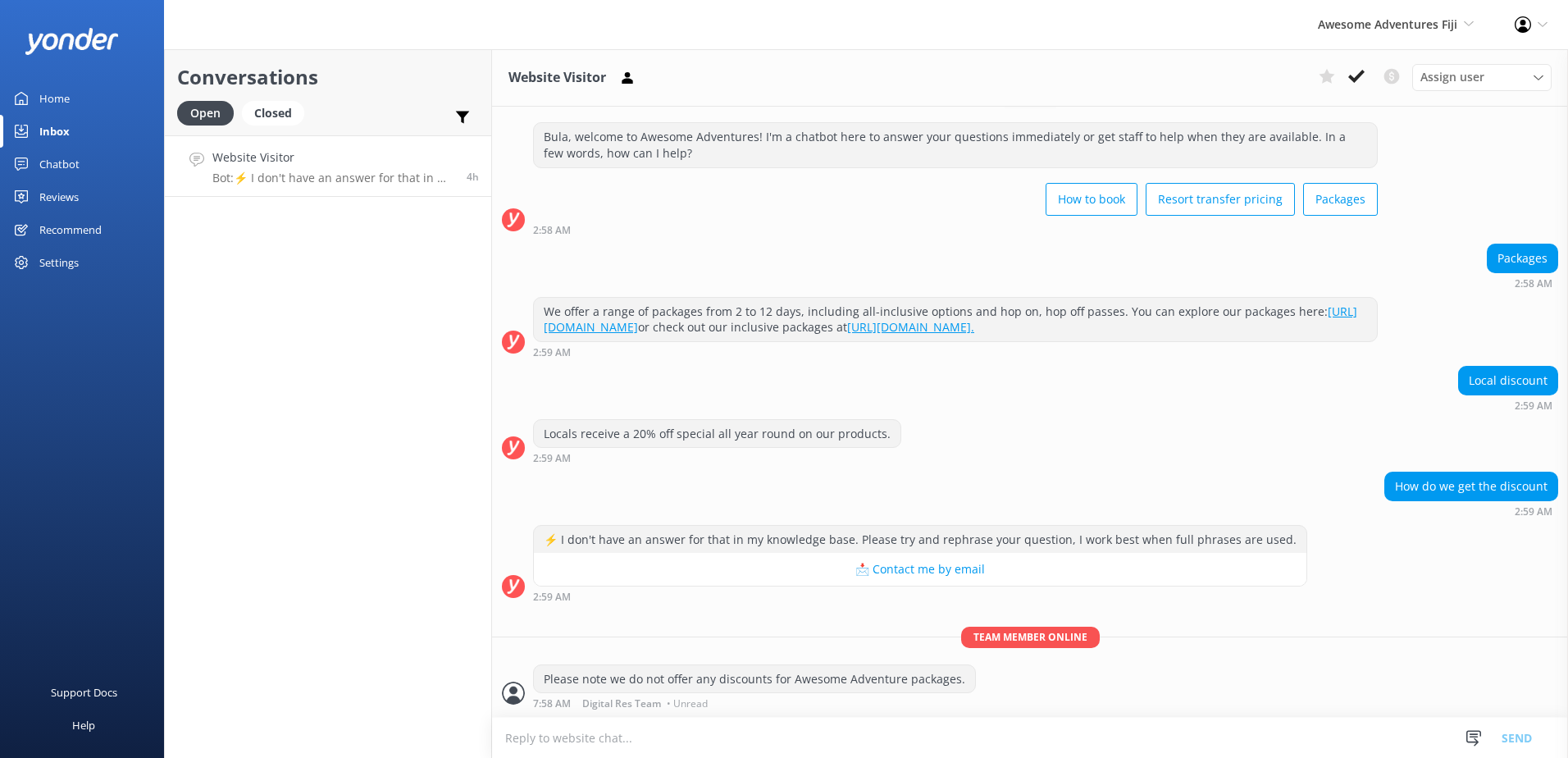
click at [1372, 72] on div "Assign user Sonya Alyssa Digital Res Team Ana Raqitawa Lavenia Adivou Miri Koro…" at bounding box center [1432, 77] width 239 height 27
click at [1363, 76] on icon at bounding box center [1356, 76] width 17 height 17
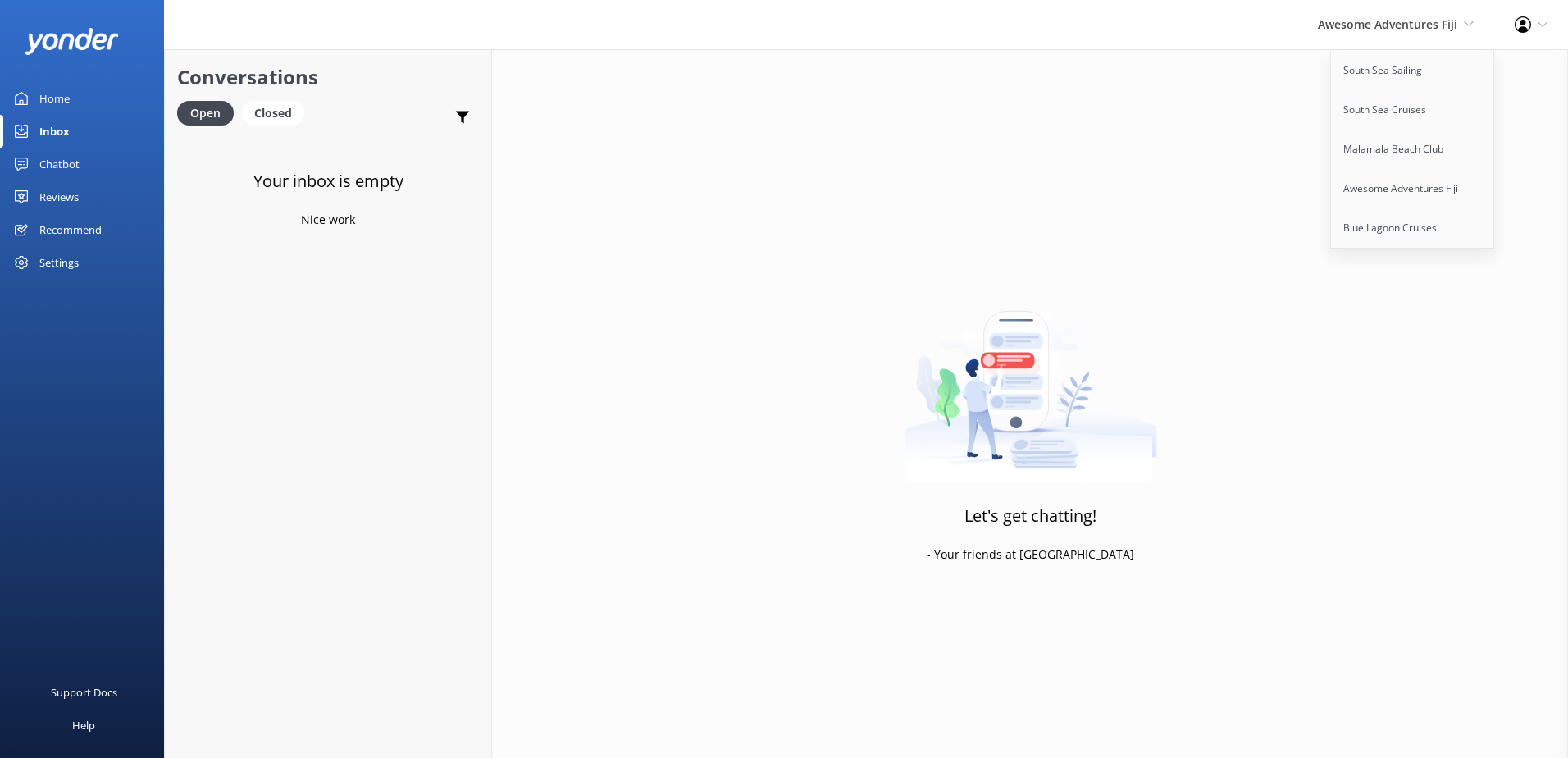
click at [1399, 59] on link "South Sea Sailing" at bounding box center [1414, 70] width 164 height 39
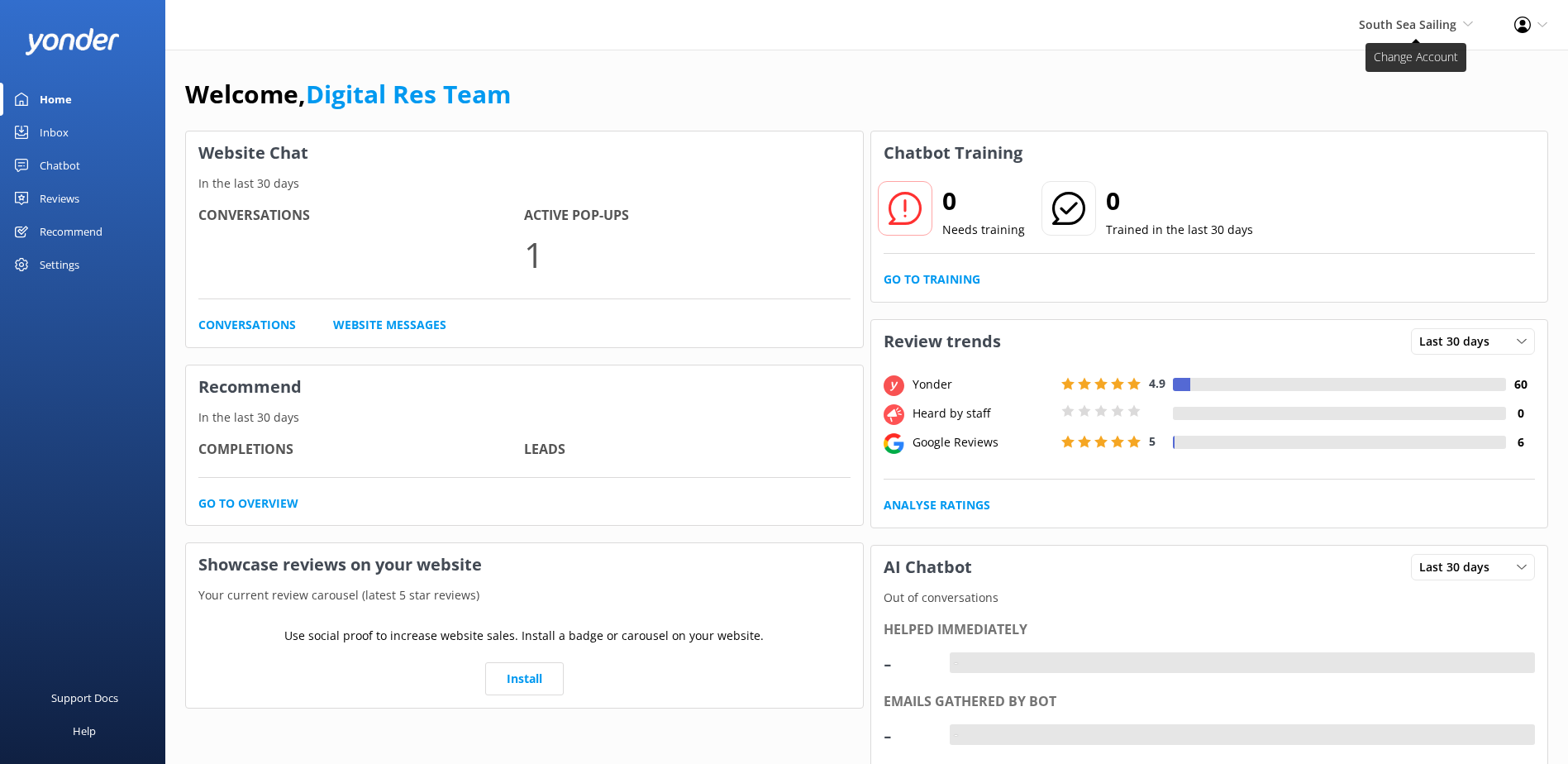
click at [1386, 31] on span "South Sea Sailing" at bounding box center [1407, 24] width 98 height 16
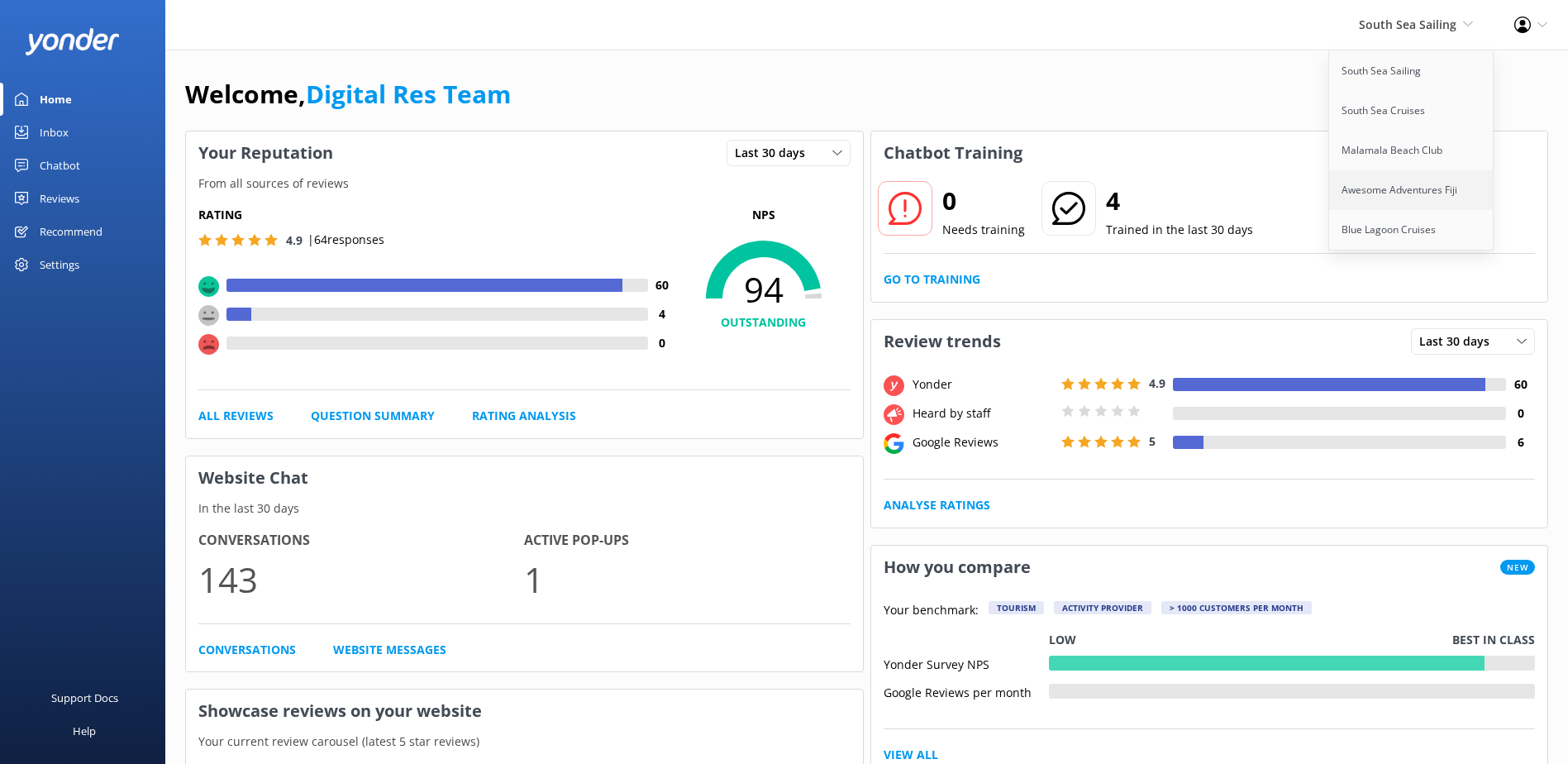
click at [1412, 184] on link "Awesome Adventures Fiji" at bounding box center [1412, 190] width 166 height 39
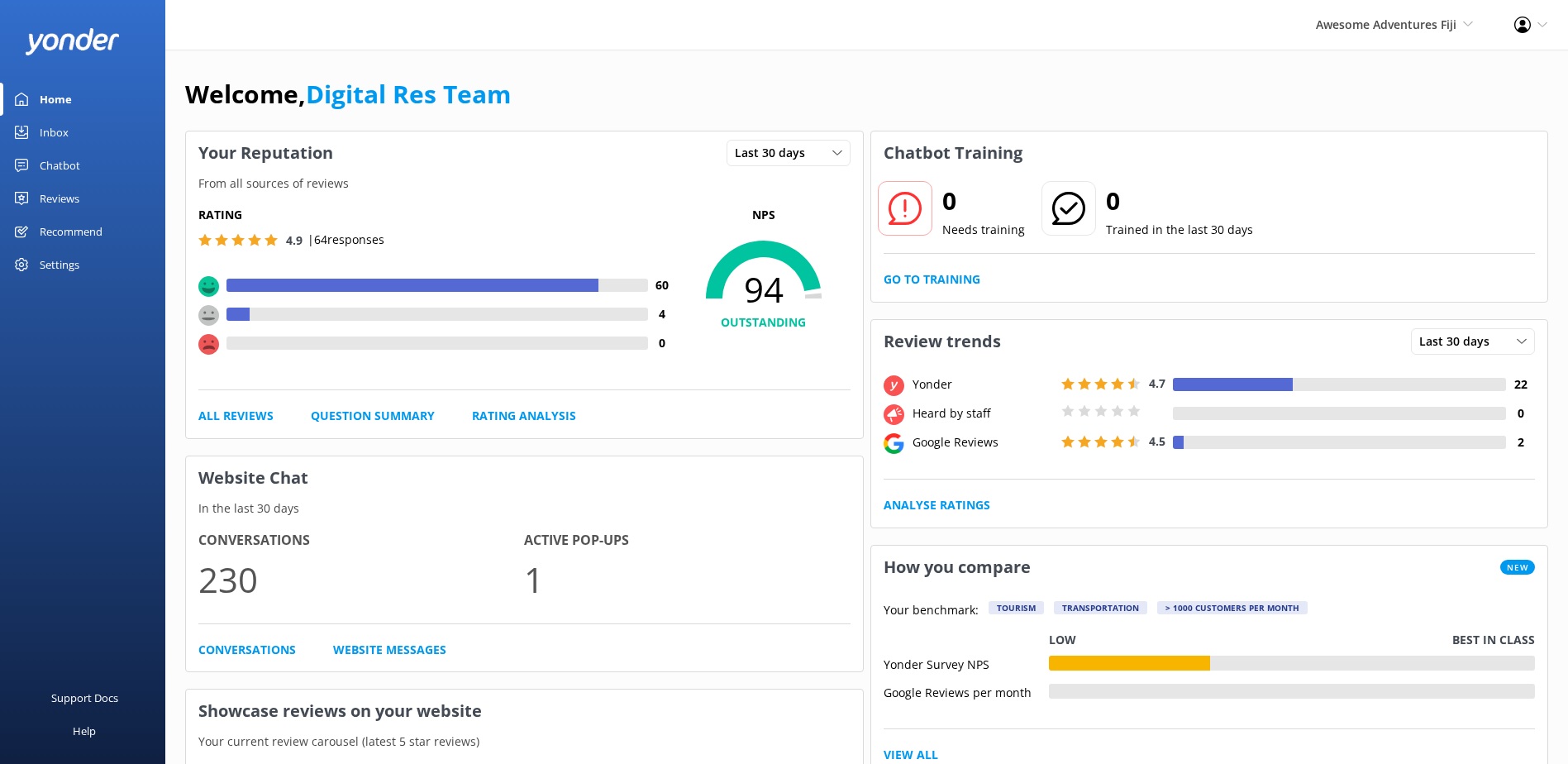
click at [62, 129] on div "Inbox" at bounding box center [54, 132] width 29 height 33
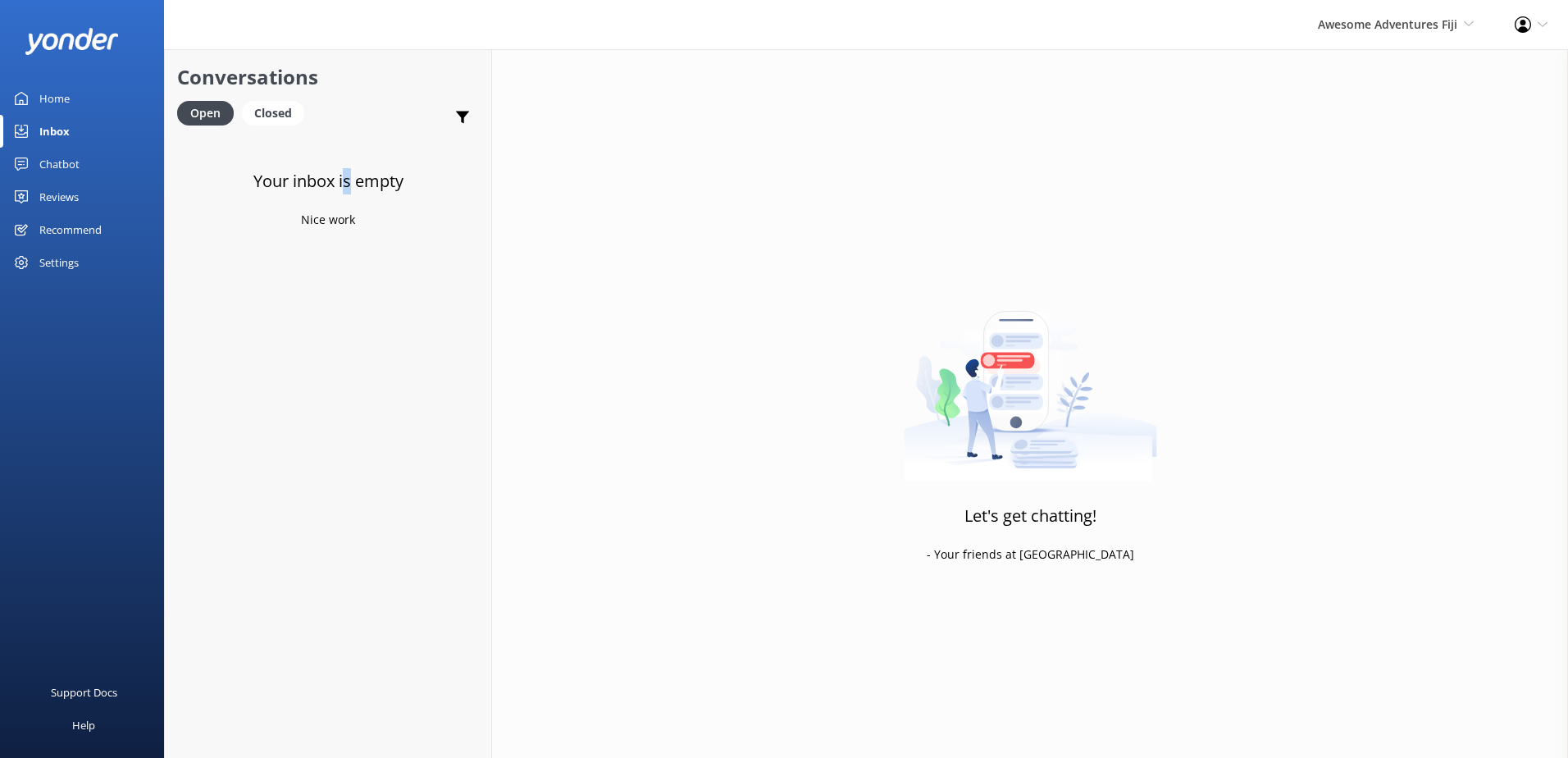
click at [341, 171] on h3 "Your inbox is empty" at bounding box center [328, 182] width 150 height 27
click at [1404, 35] on div "Awesome Adventures Fiji South Sea Sailing South Sea Cruises Malamala Beach Club…" at bounding box center [1395, 24] width 197 height 49
click at [1385, 56] on link "South Sea Sailing" at bounding box center [1414, 70] width 164 height 39
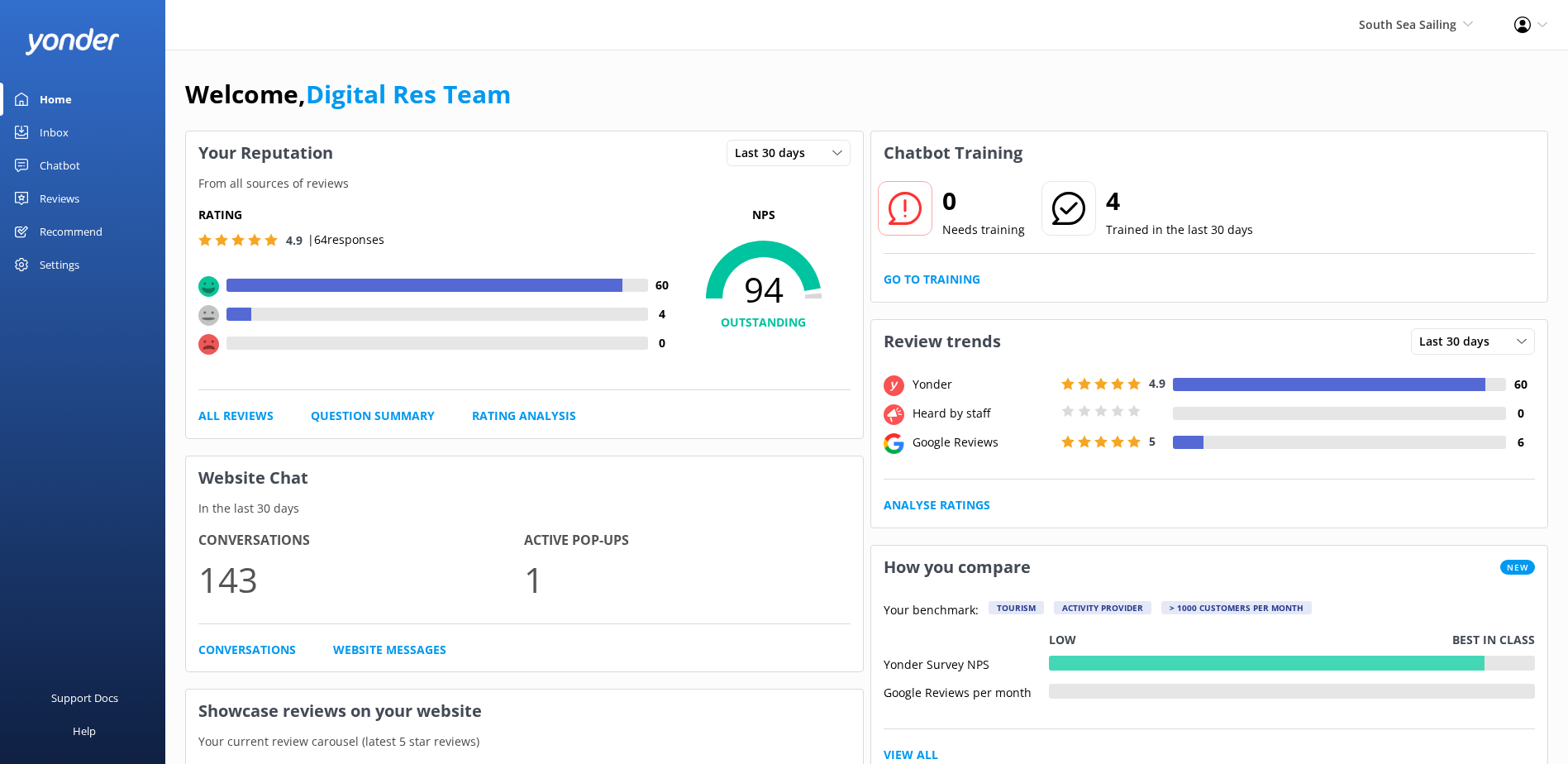
click at [67, 139] on div "Inbox" at bounding box center [54, 132] width 29 height 33
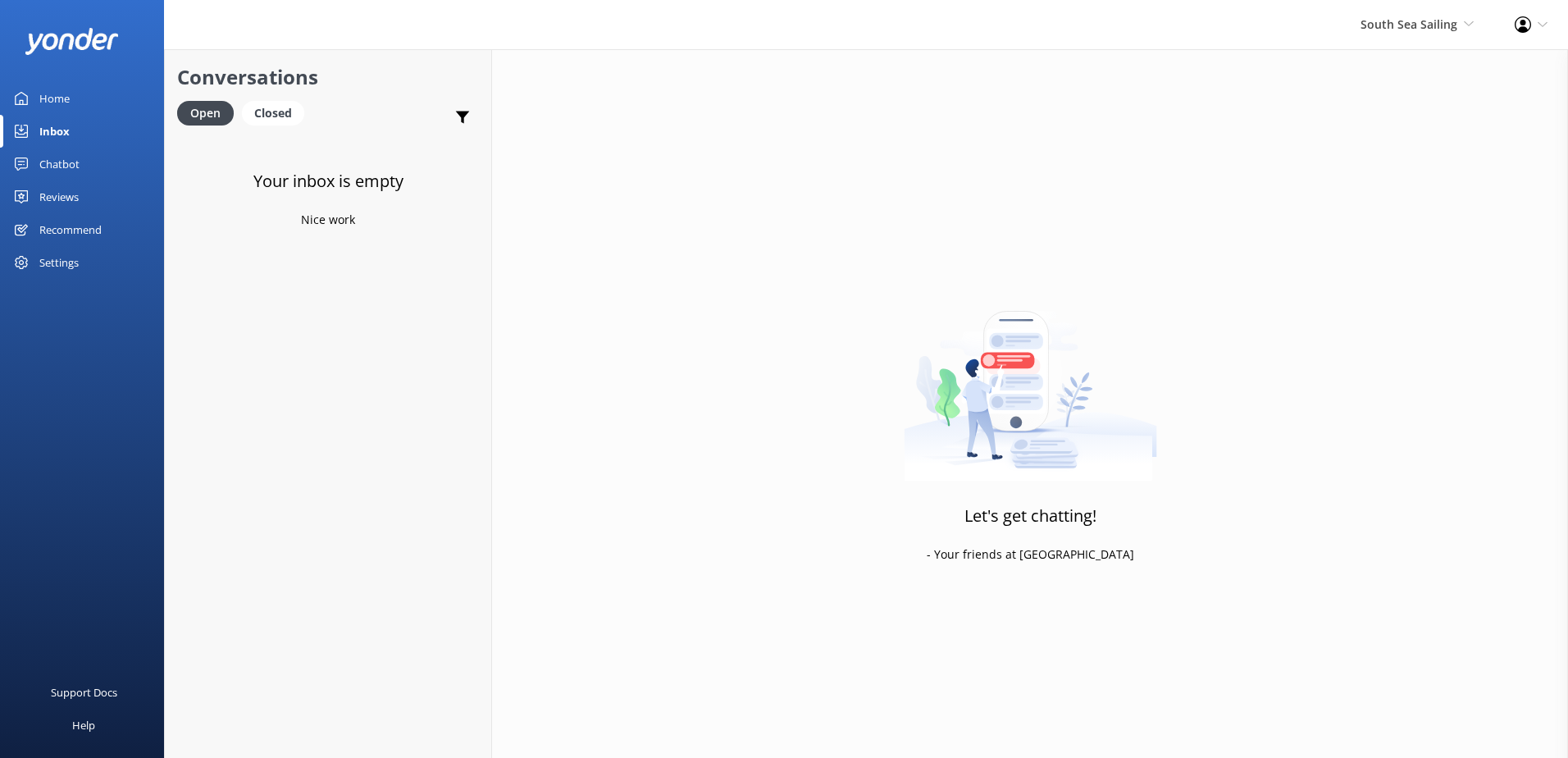
click at [1349, 169] on div "Let's get chatting! - Your friends at [GEOGRAPHIC_DATA]" at bounding box center [1030, 428] width 1076 height 758
click at [1432, 28] on span "South Sea Sailing" at bounding box center [1409, 24] width 97 height 16
click at [1395, 81] on link "South Sea Sailing" at bounding box center [1414, 70] width 164 height 39
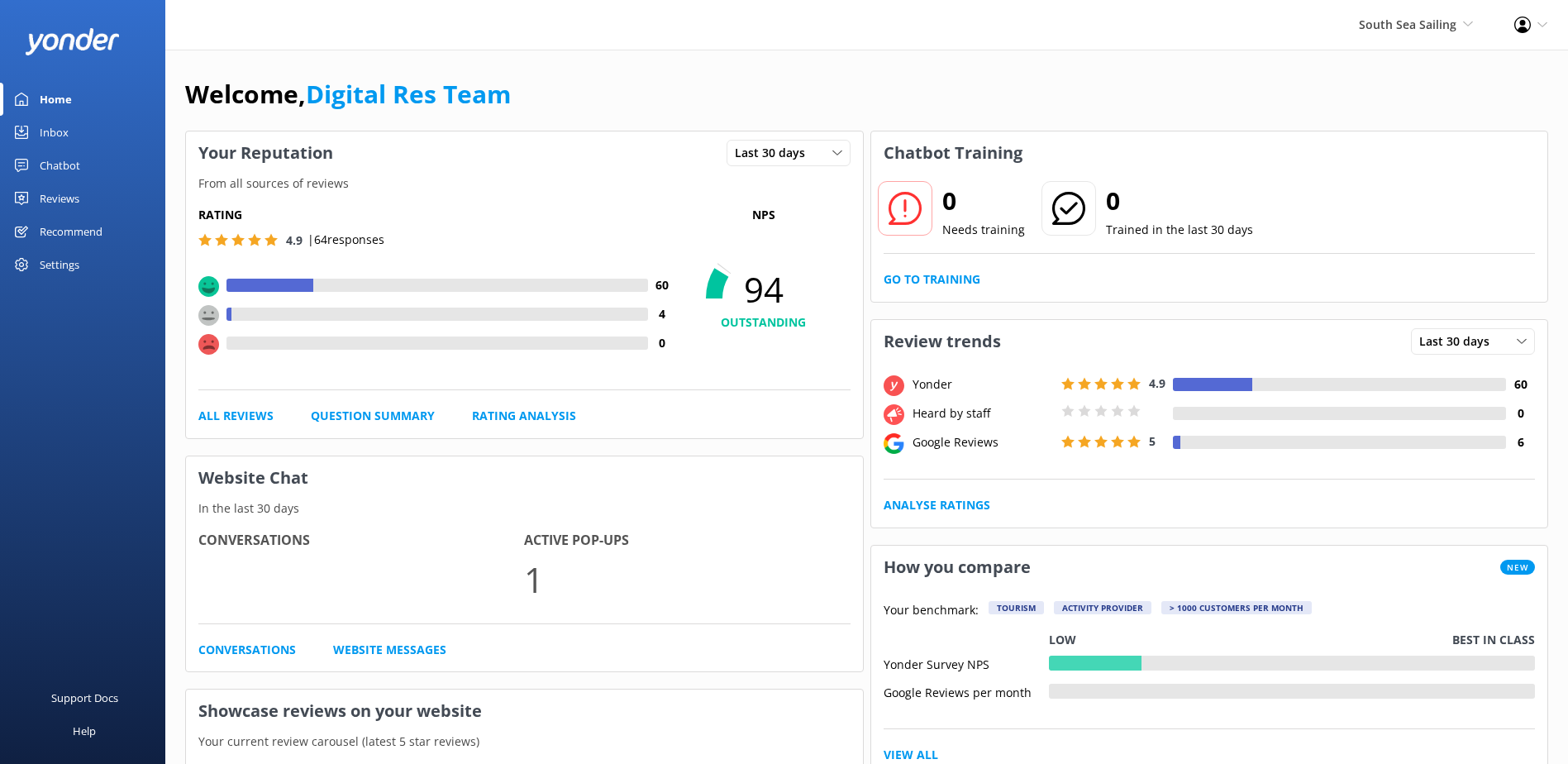
click at [60, 122] on div "Inbox" at bounding box center [54, 132] width 29 height 33
